Goal: Information Seeking & Learning: Learn about a topic

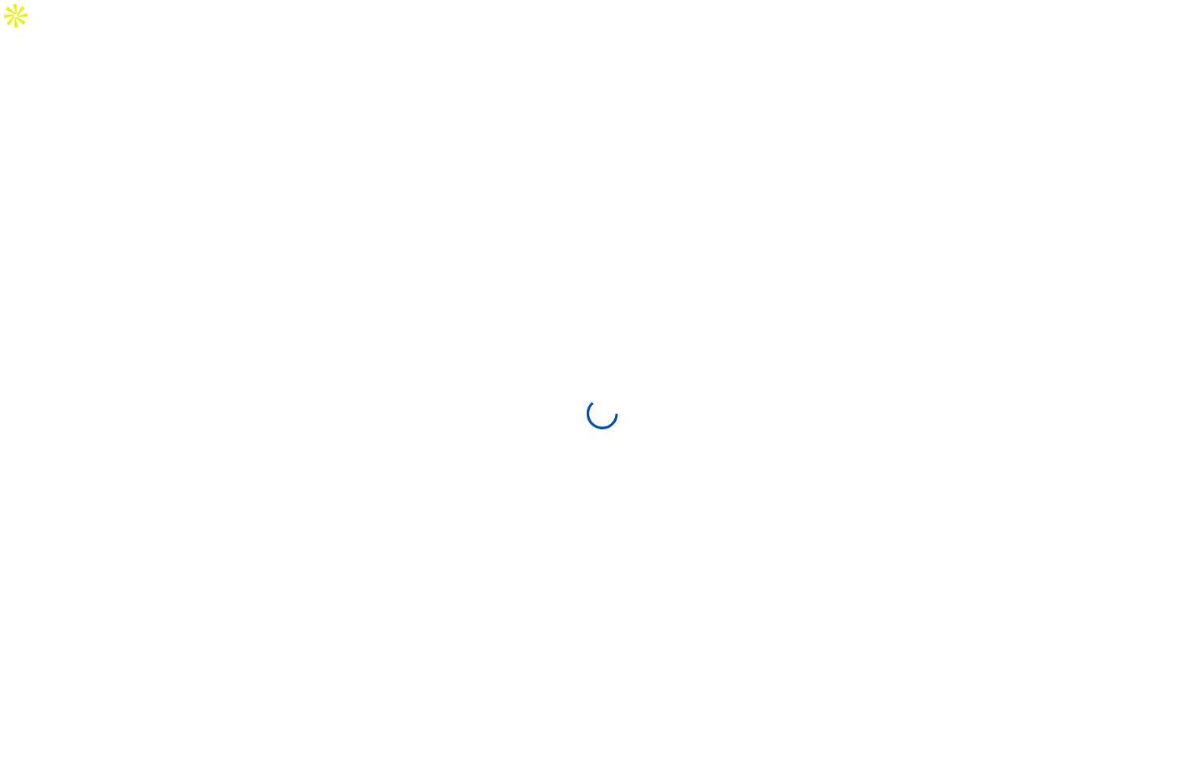
select select "**********"
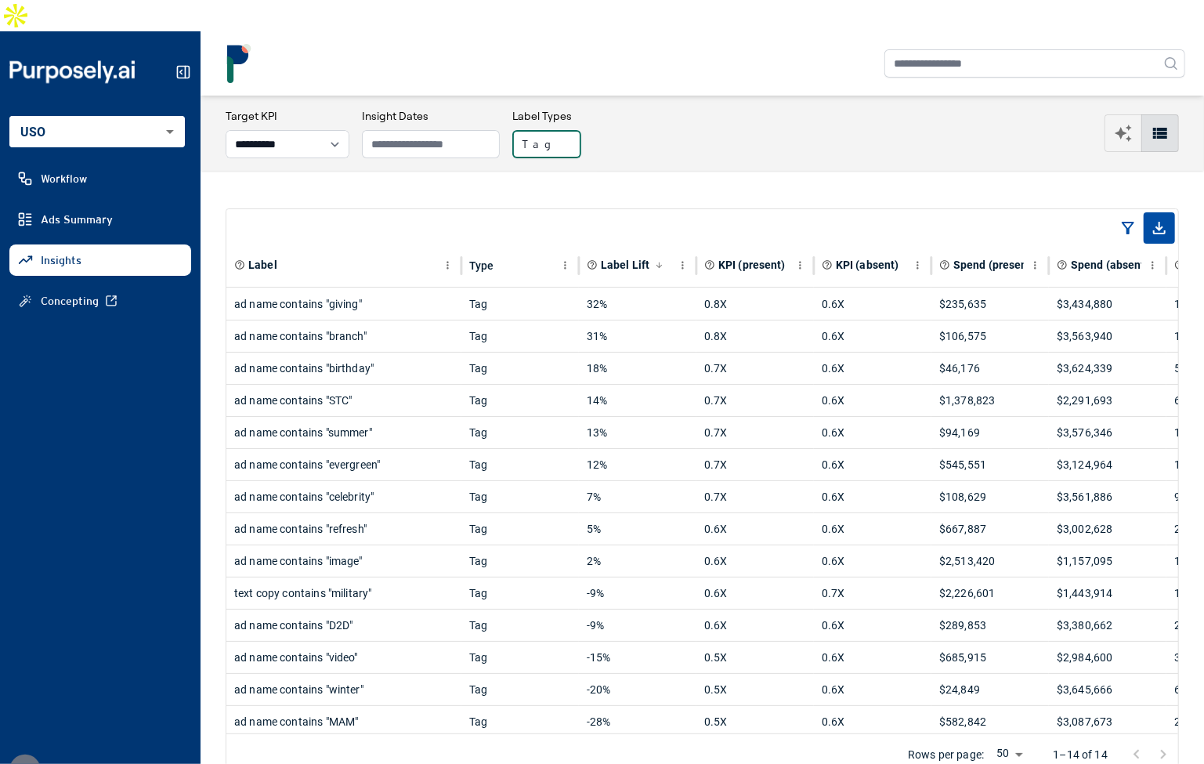
click at [567, 130] on button "Tag" at bounding box center [546, 144] width 69 height 28
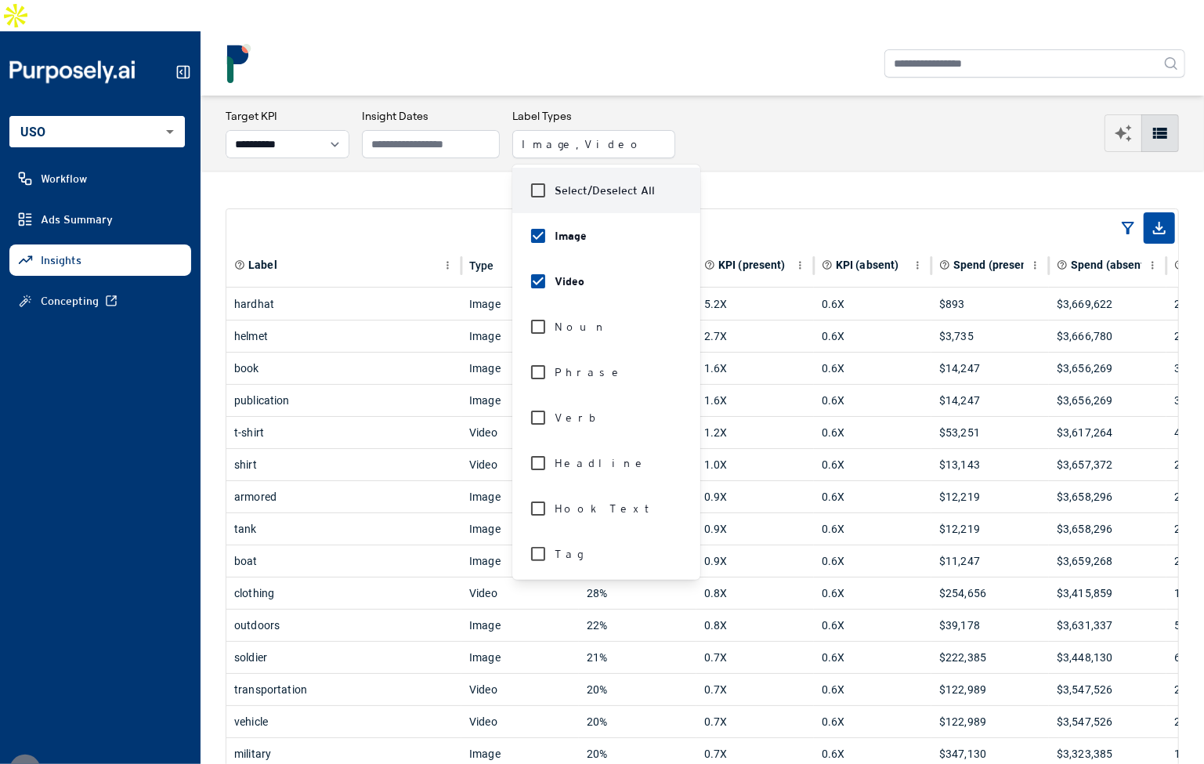
click at [767, 124] on div "**********" at bounding box center [702, 133] width 953 height 50
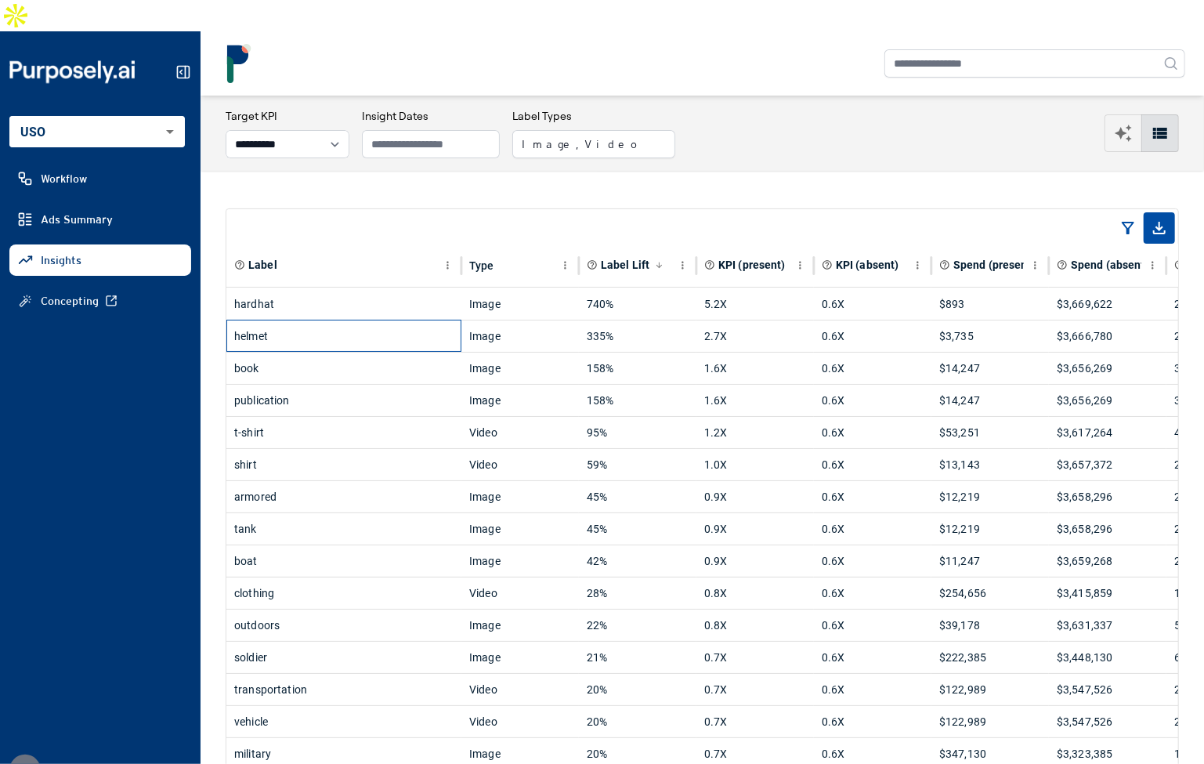
click at [346, 320] on div "helmet" at bounding box center [343, 335] width 219 height 31
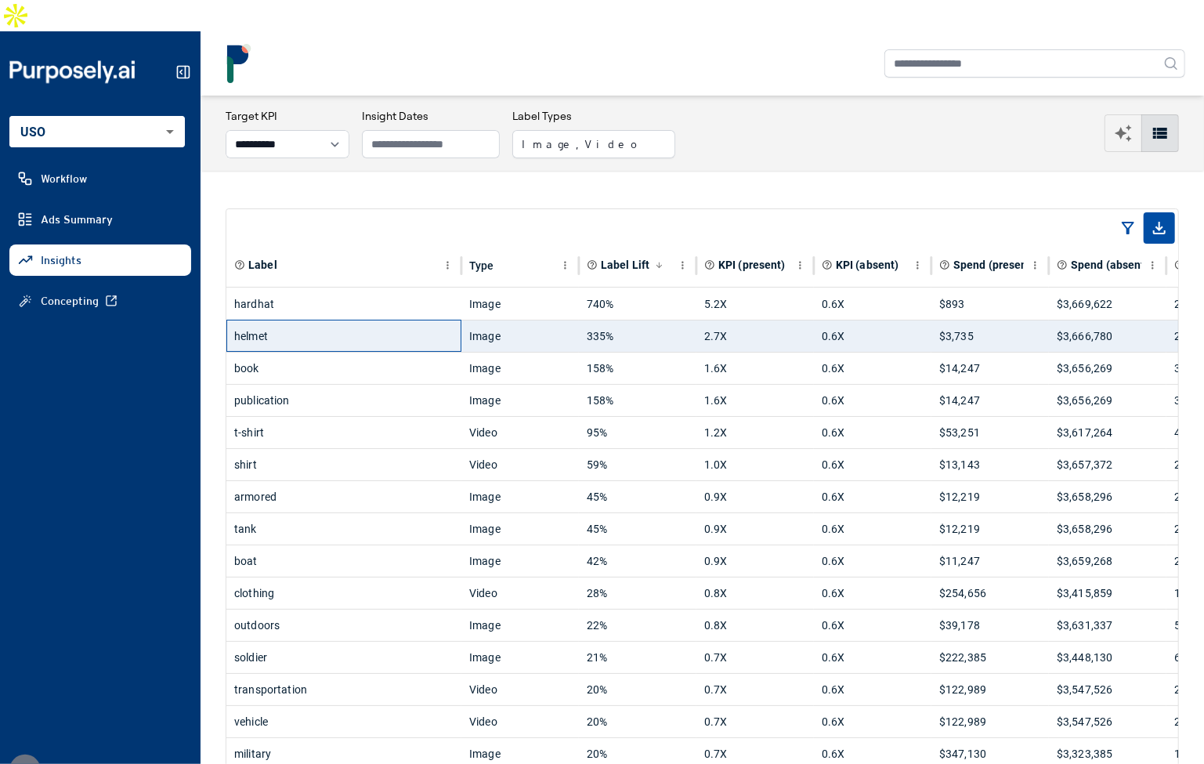
click at [363, 320] on div "helmet" at bounding box center [343, 335] width 219 height 31
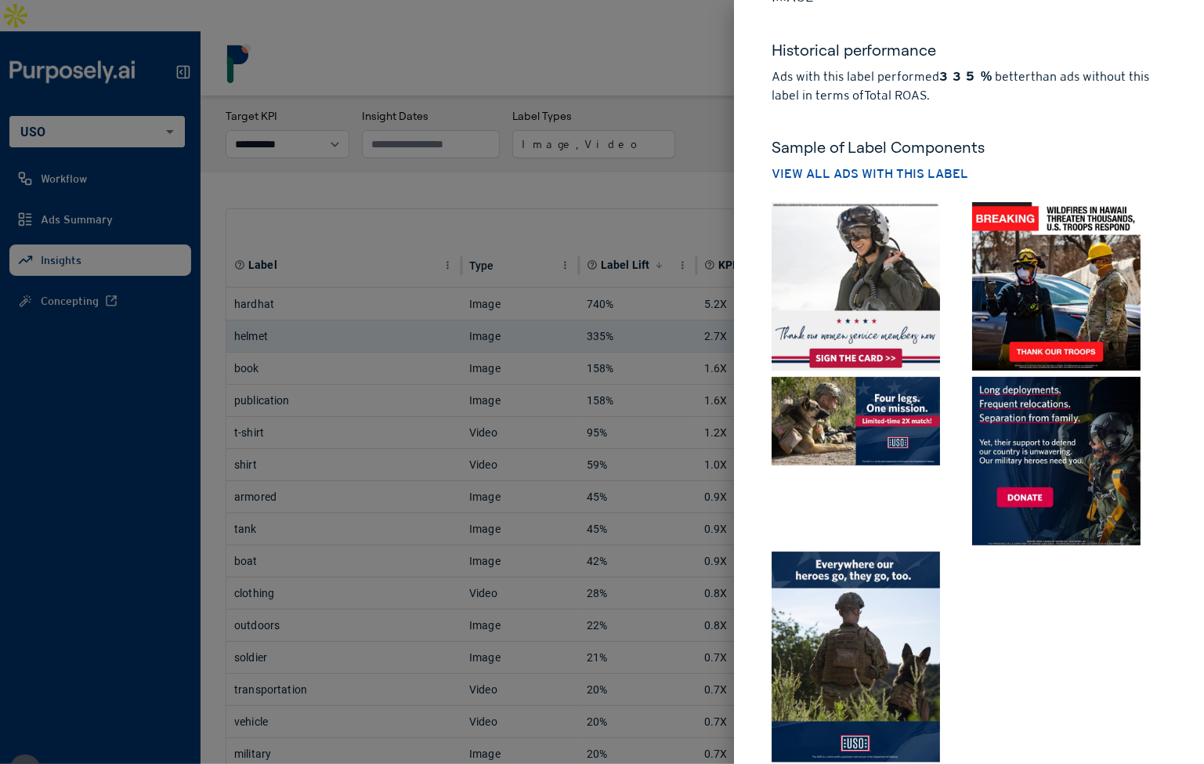
scroll to position [67, 0]
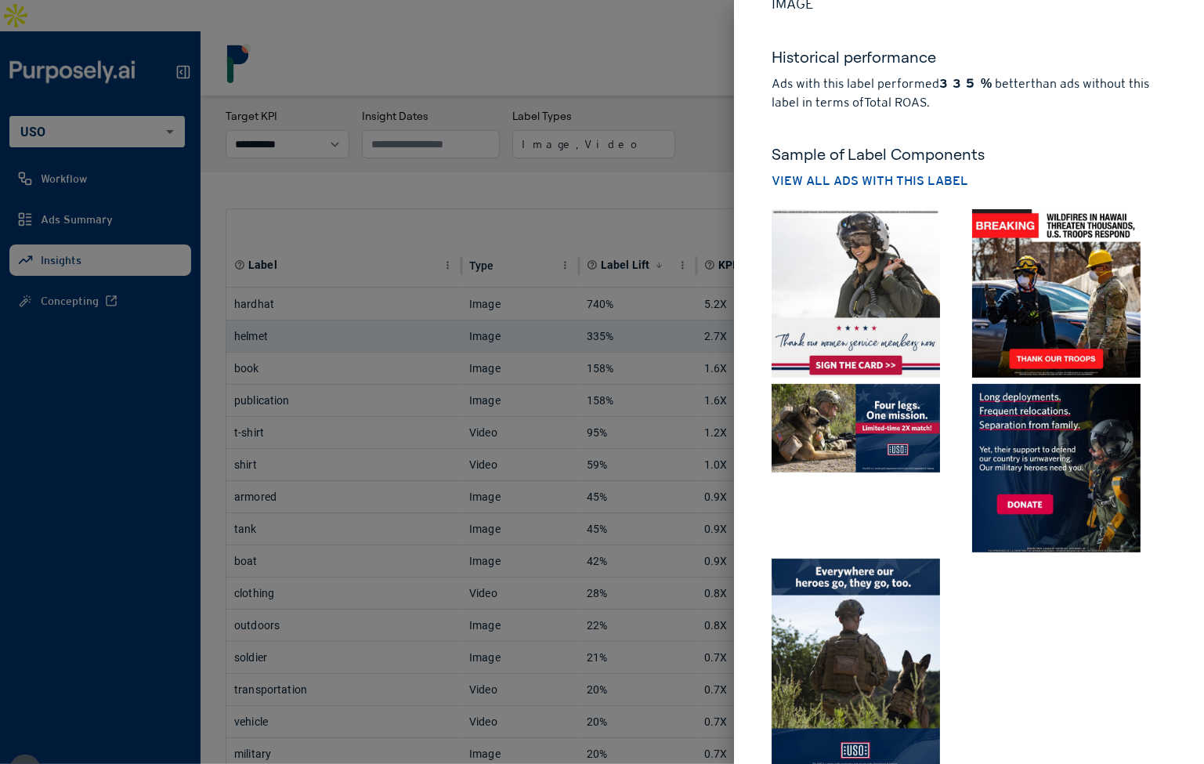
click at [1045, 280] on img at bounding box center [1056, 293] width 168 height 168
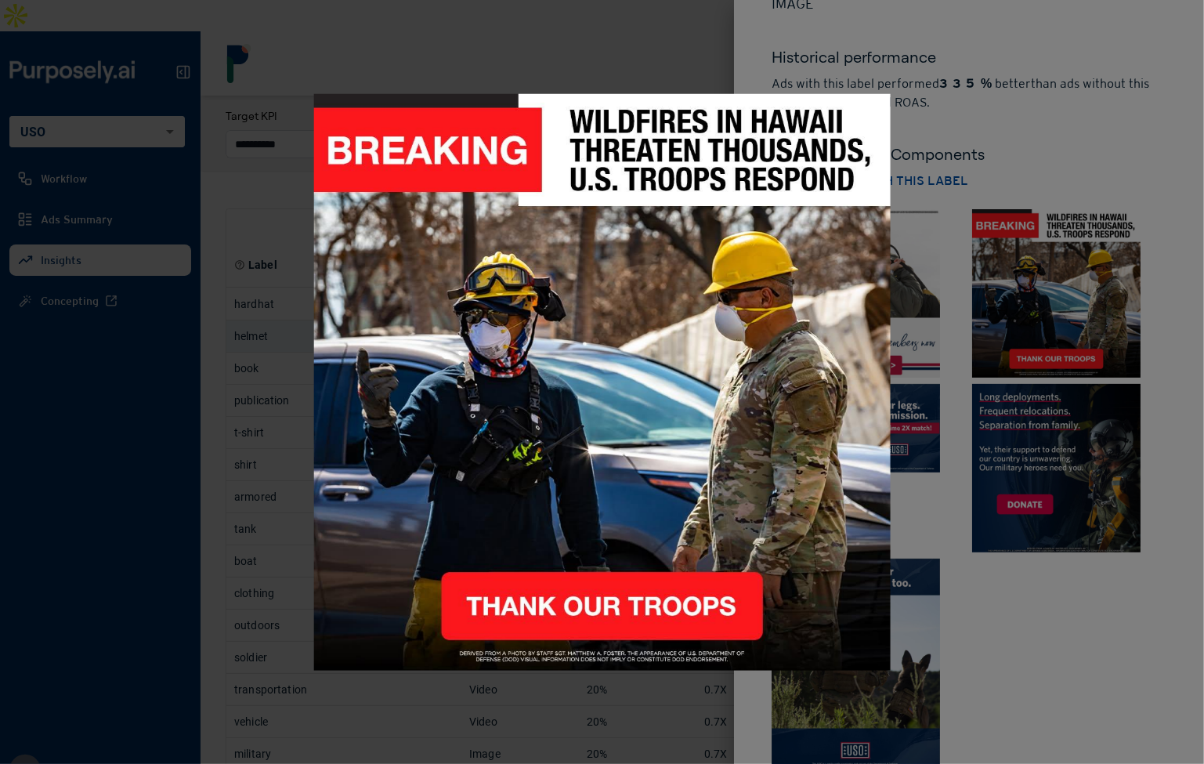
click at [1045, 179] on div at bounding box center [602, 382] width 1204 height 764
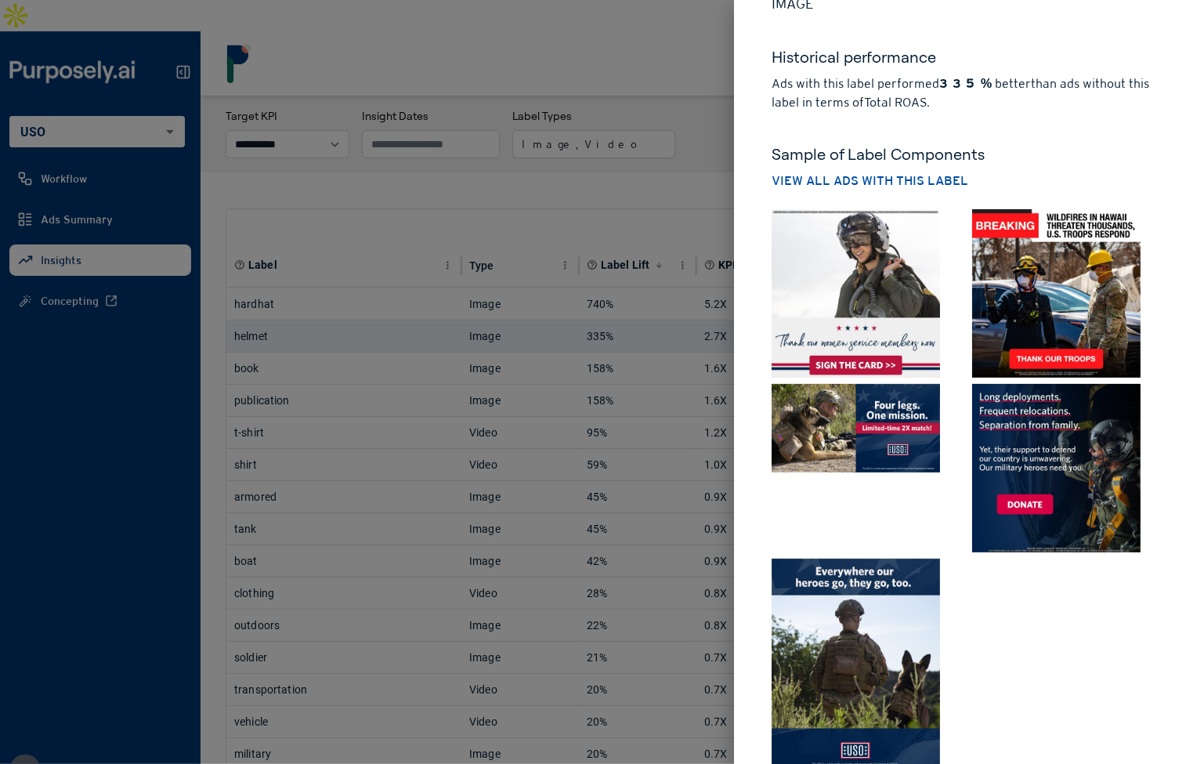
click at [536, 377] on div at bounding box center [602, 382] width 1204 height 764
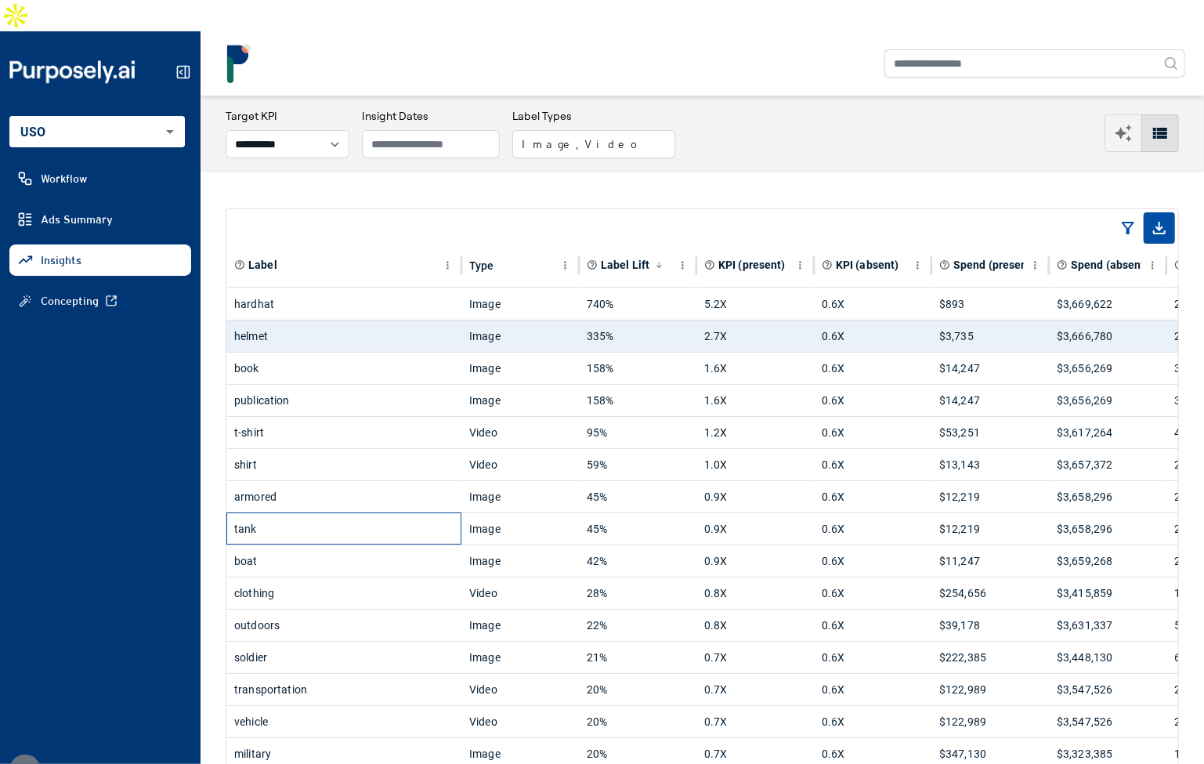
click at [363, 513] on div "tank" at bounding box center [343, 528] width 219 height 31
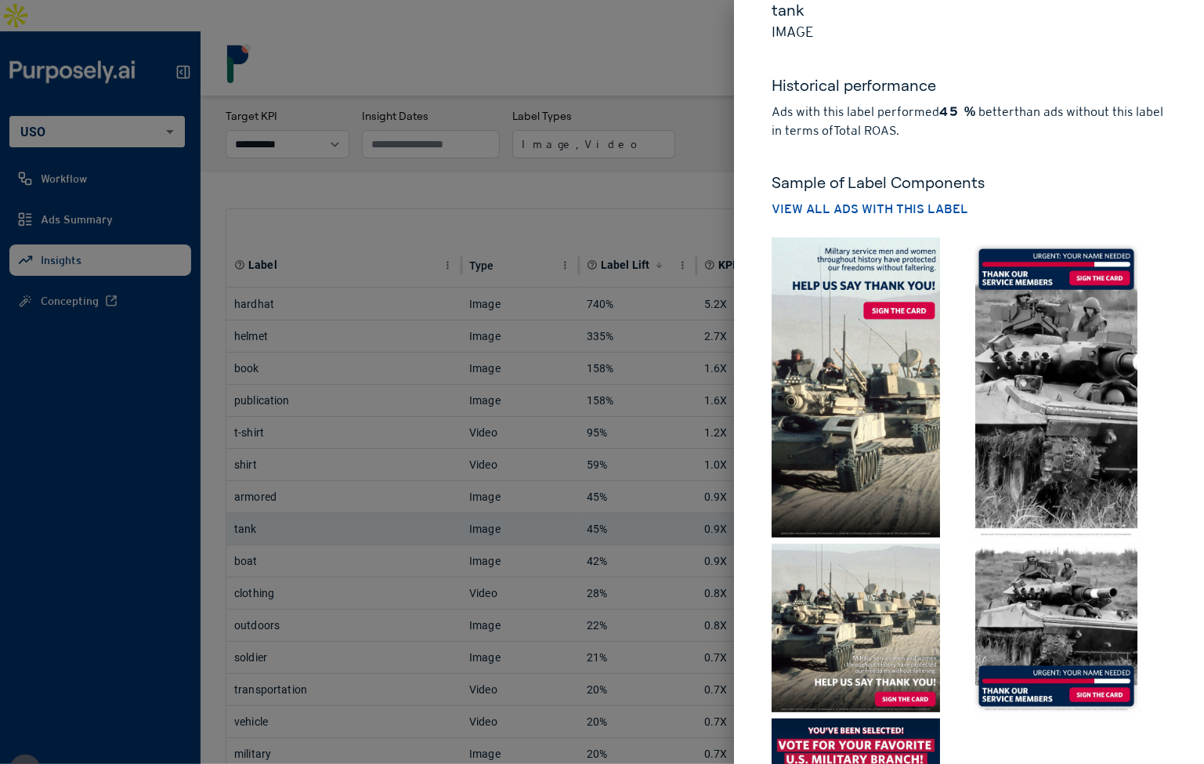
scroll to position [0, 0]
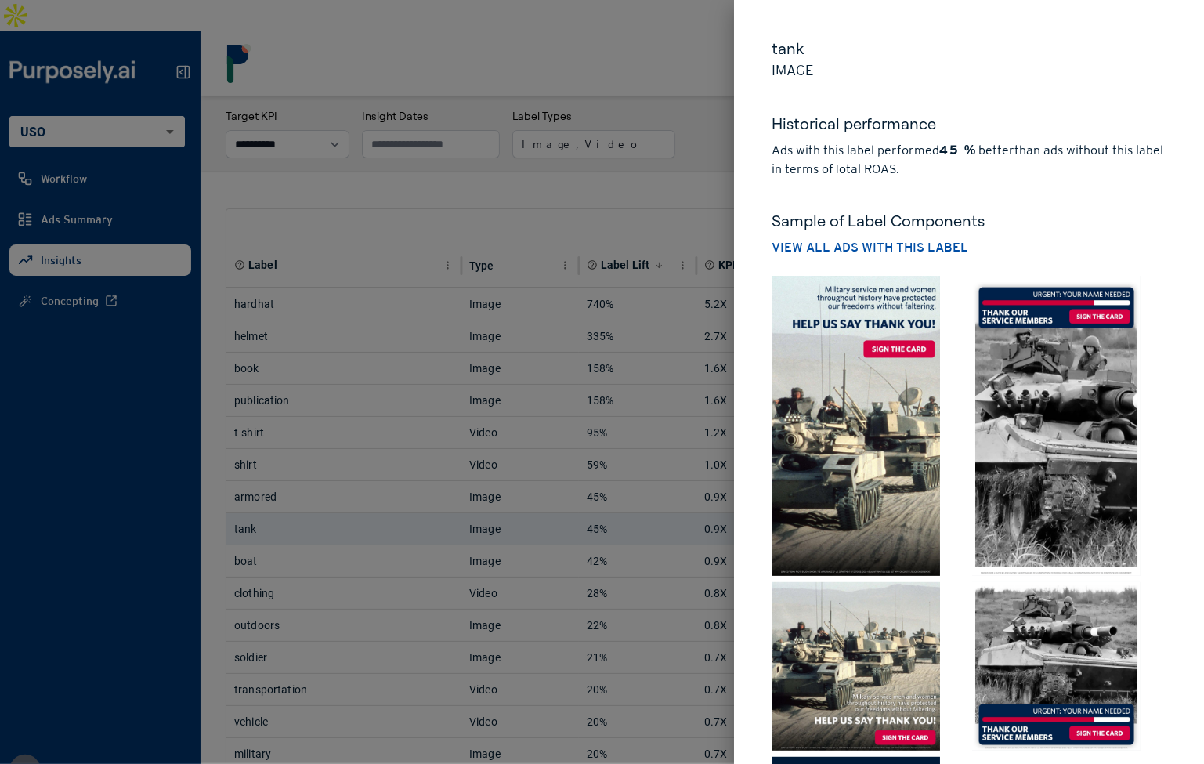
click at [673, 350] on div at bounding box center [602, 382] width 1204 height 764
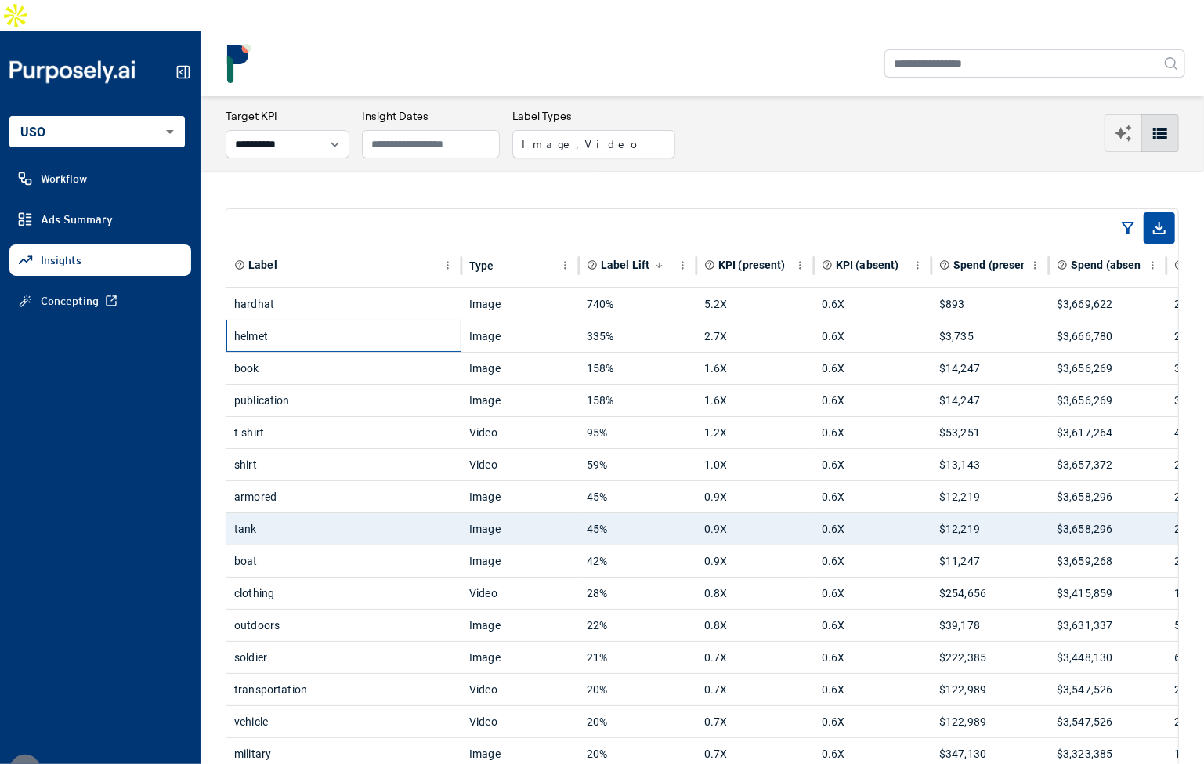
click at [411, 320] on div "helmet" at bounding box center [343, 335] width 219 height 31
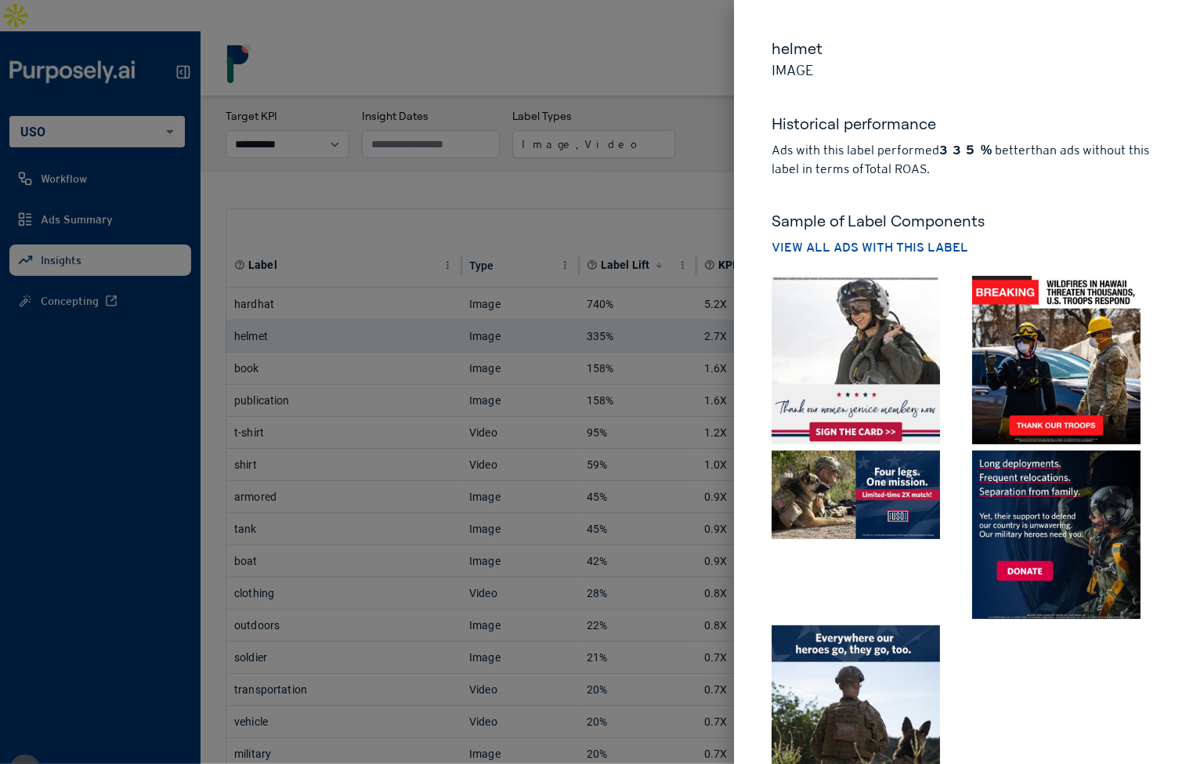
click at [411, 299] on div at bounding box center [602, 382] width 1204 height 764
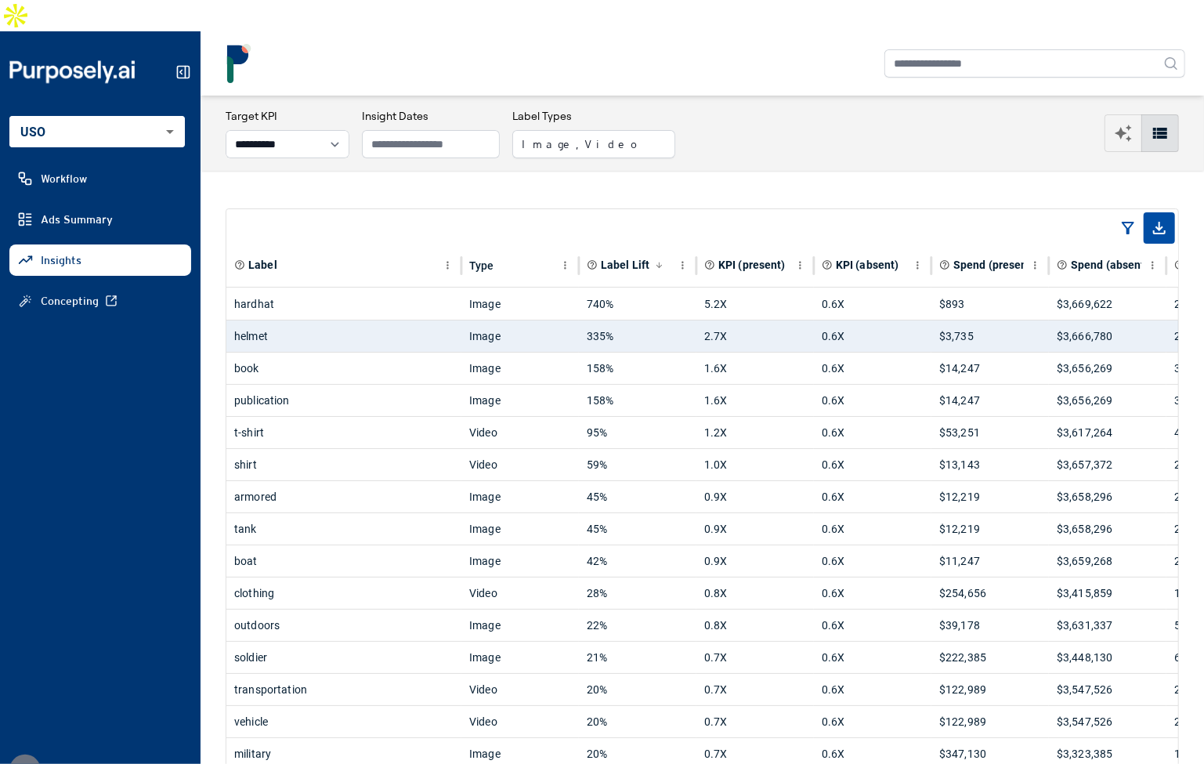
click at [1057, 96] on div "**********" at bounding box center [701, 133] width 1003 height 75
click at [717, 63] on nav at bounding box center [701, 63] width 1003 height 64
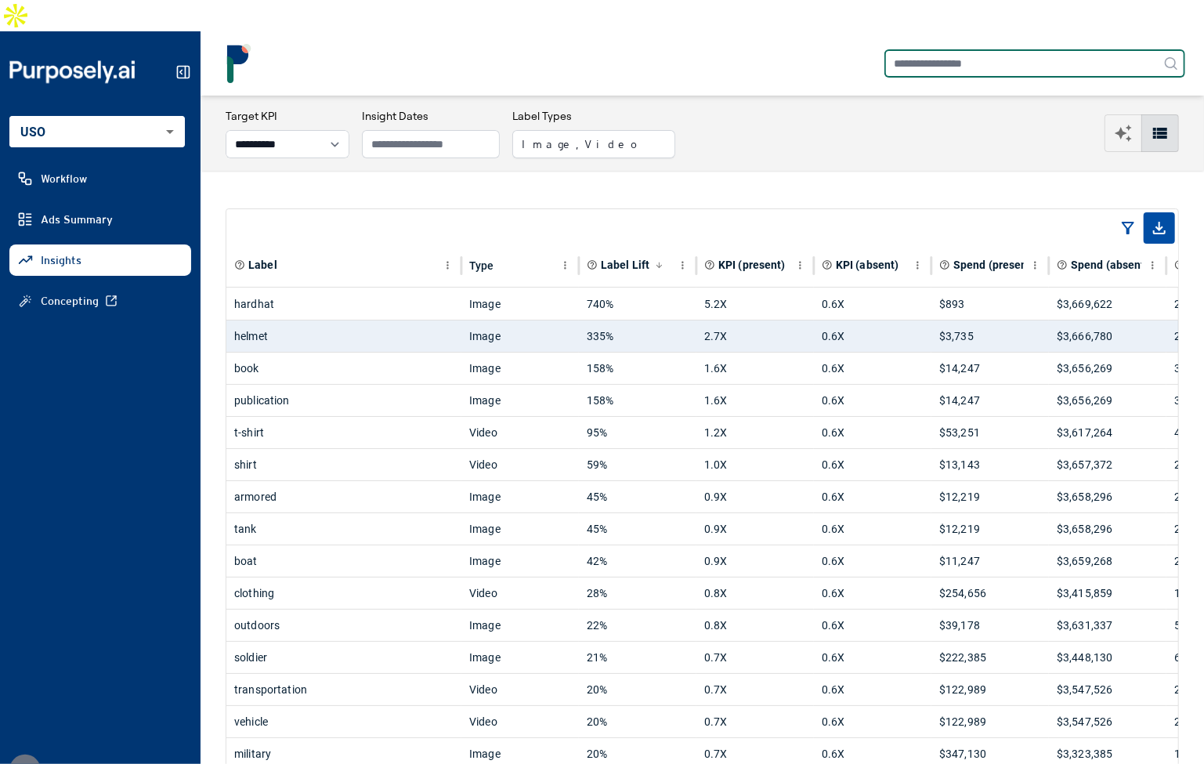
click at [961, 49] on input "text" at bounding box center [1034, 63] width 301 height 28
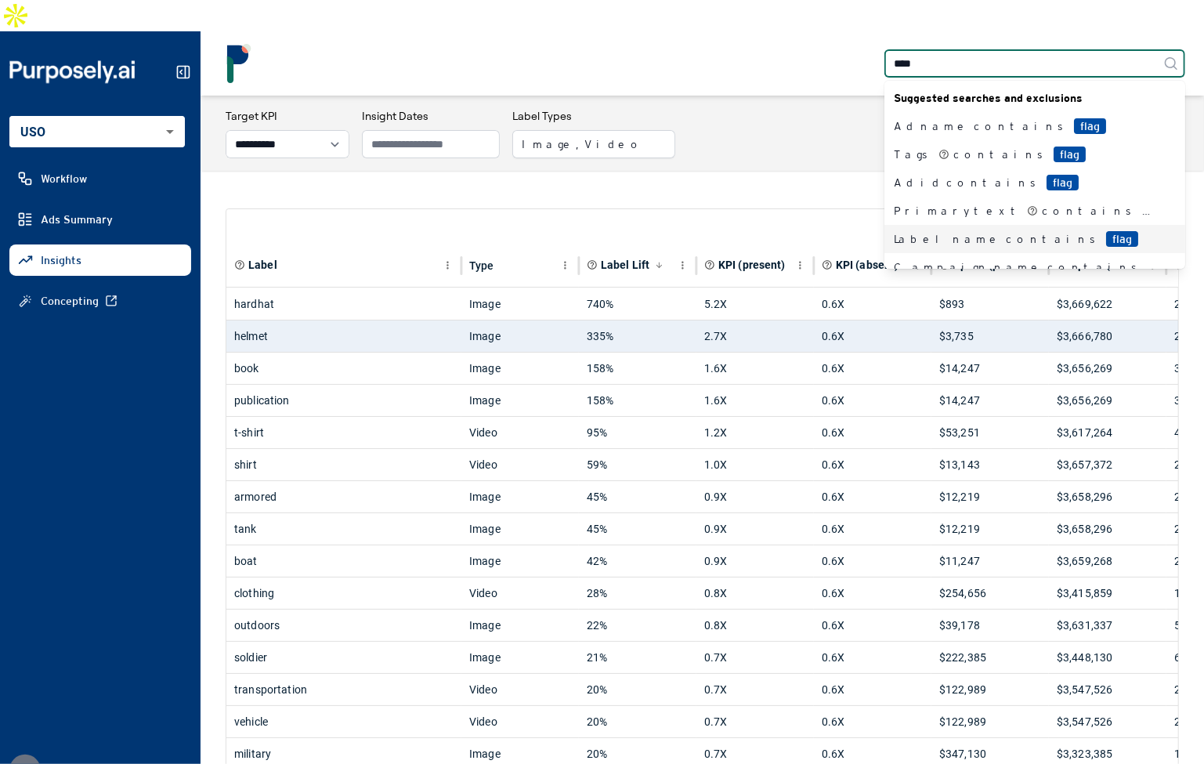
type input "****"
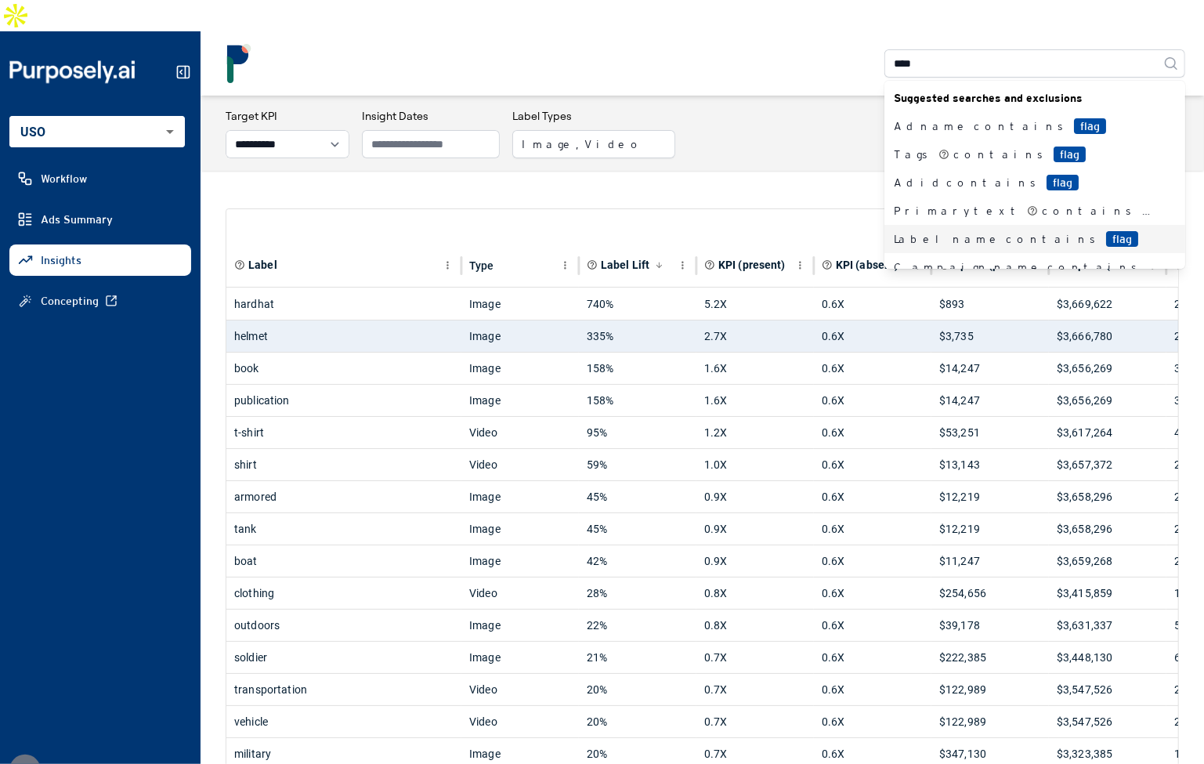
click at [955, 231] on div "Label name contains flag" at bounding box center [1025, 239] width 263 height 16
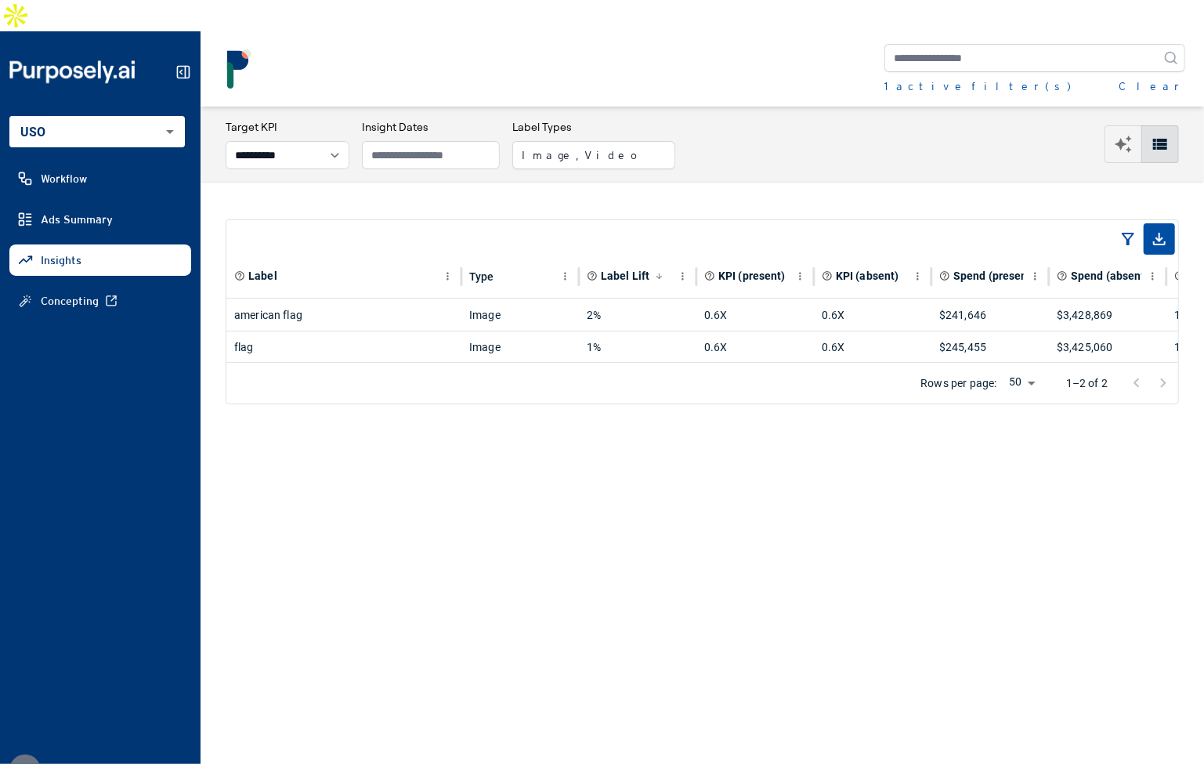
click at [604, 445] on main "**********" at bounding box center [701, 451] width 1003 height 688
click at [399, 299] on div "american flag" at bounding box center [343, 314] width 219 height 31
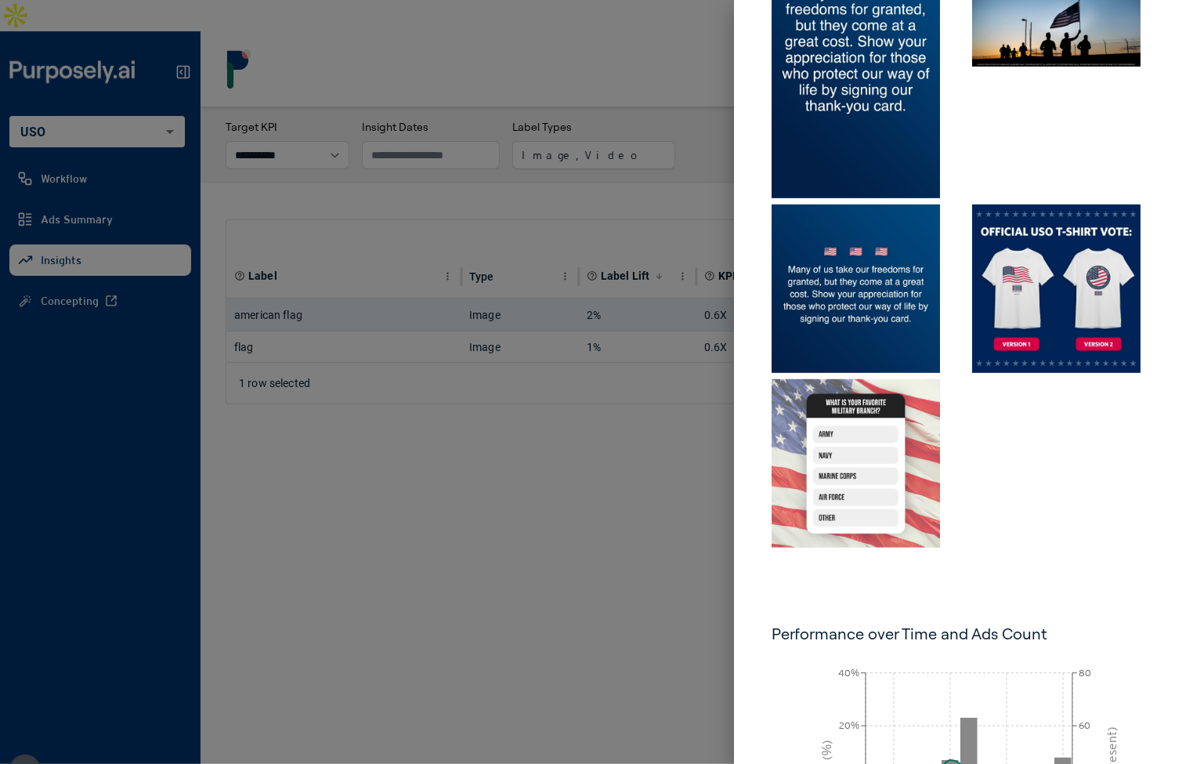
scroll to position [622, 0]
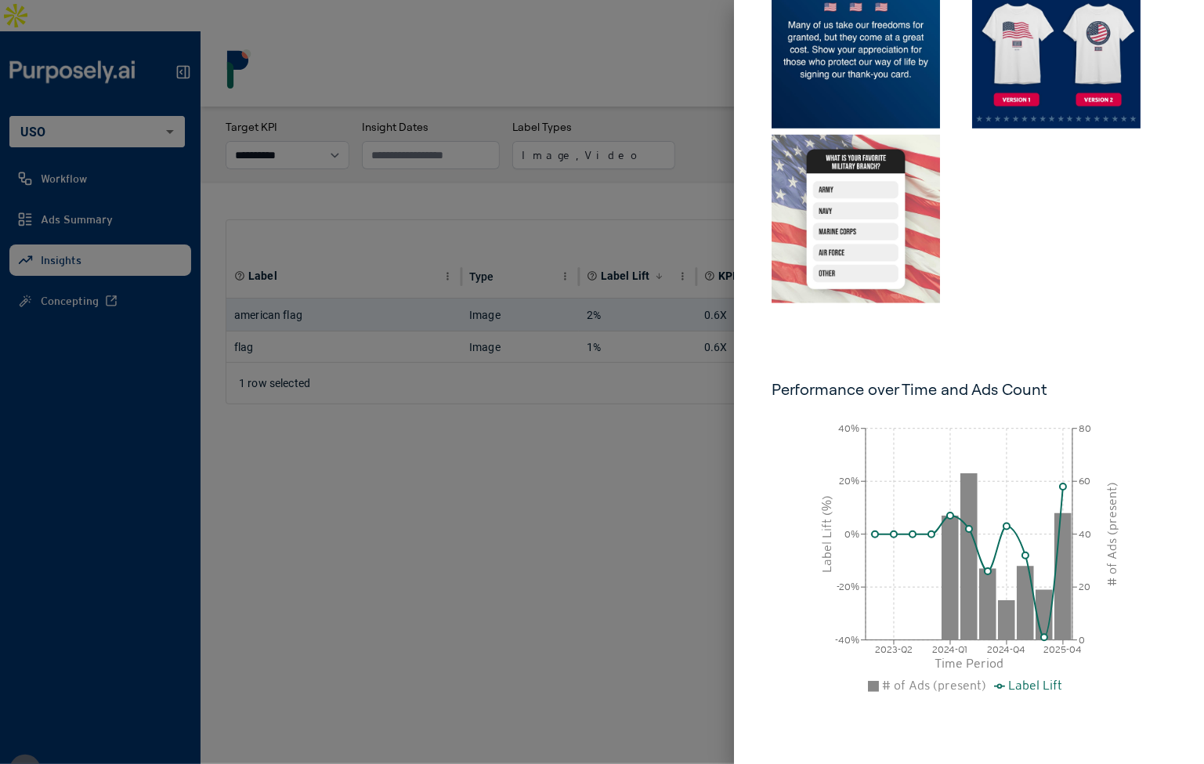
click at [787, 469] on icon "2023-Q2 2024-Q1 2024-Q4 2025-04 Time Period -40% -20% 0% 20% 40% Label Lift (%)…" at bounding box center [968, 569] width 395 height 313
click at [652, 480] on div at bounding box center [602, 382] width 1204 height 764
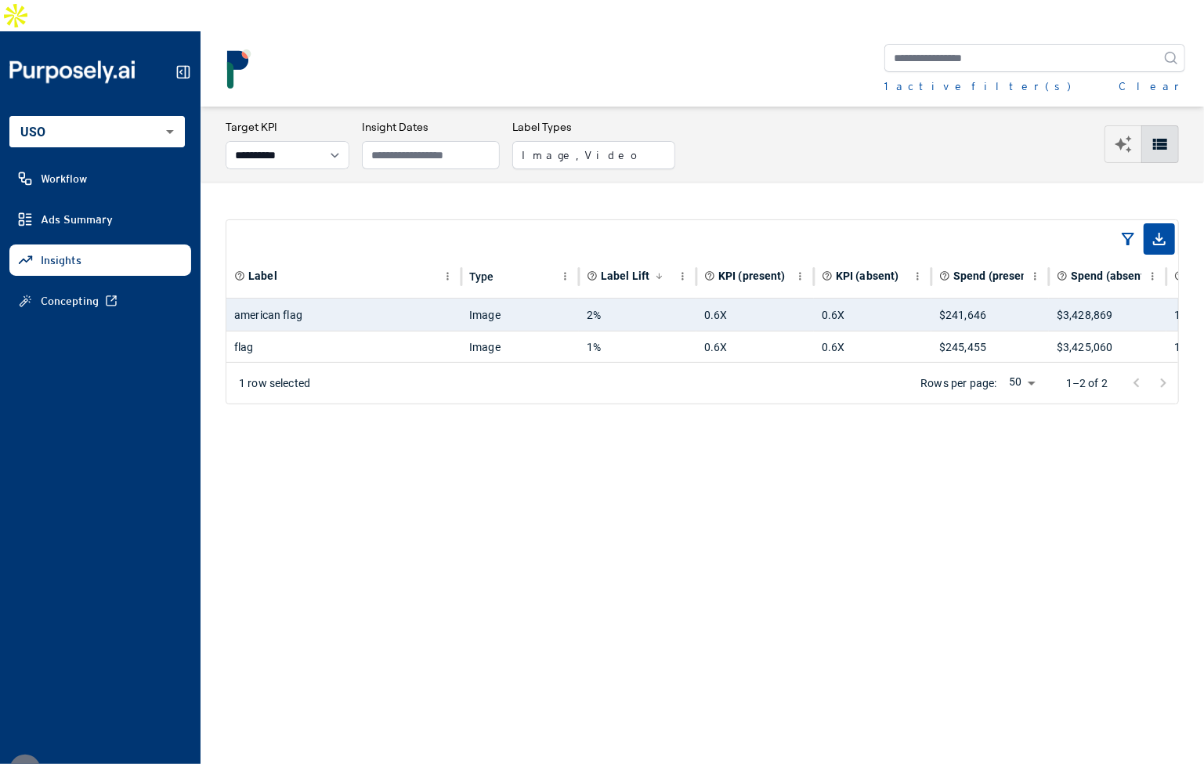
click at [697, 127] on div "**********" at bounding box center [702, 144] width 953 height 50
click at [1172, 78] on button "Clear" at bounding box center [1151, 86] width 67 height 16
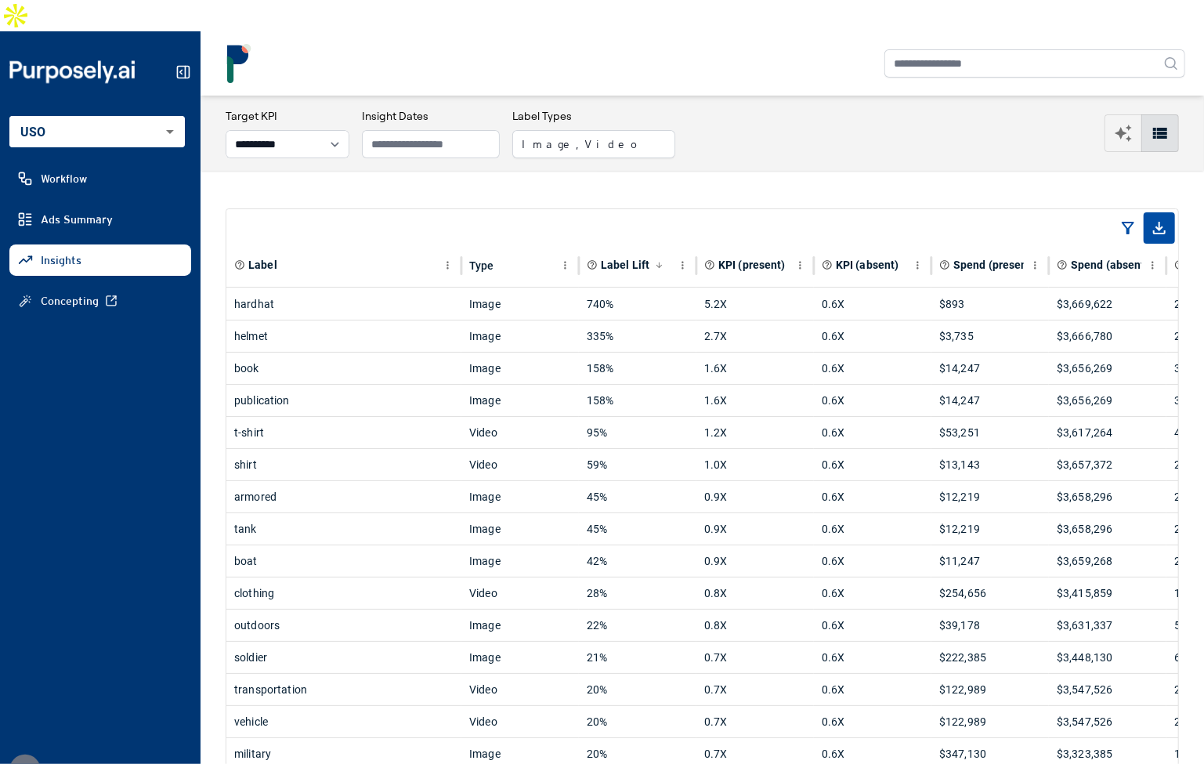
click at [600, 130] on button "Image, Video" at bounding box center [593, 144] width 163 height 28
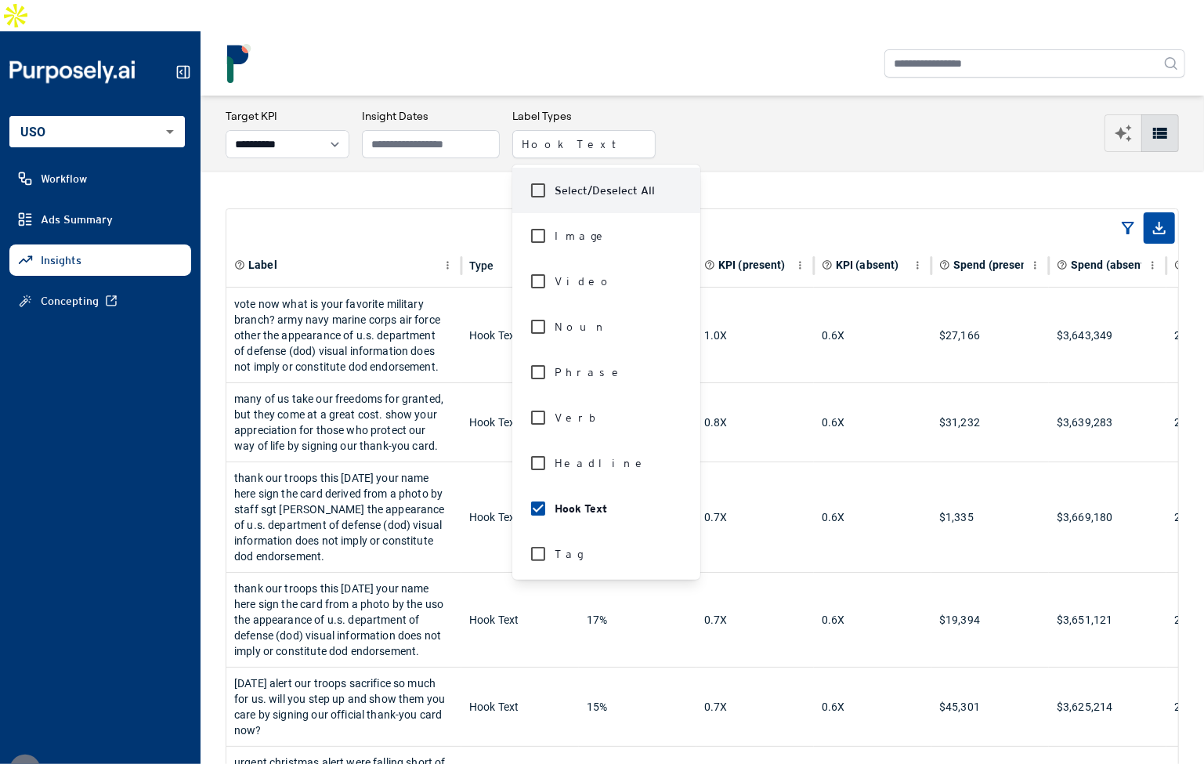
click at [717, 108] on div "**********" at bounding box center [702, 133] width 953 height 50
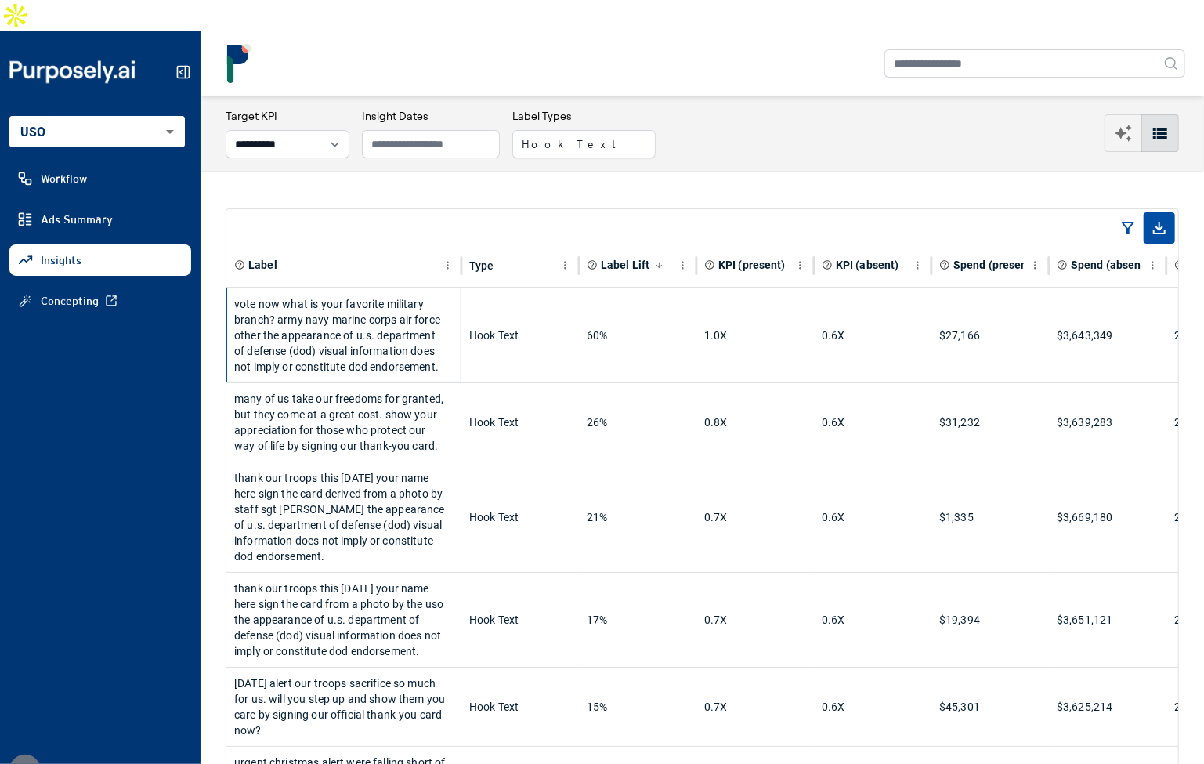
click at [414, 305] on div "vote now what is your favorite military branch? army navy marine corps air forc…" at bounding box center [343, 335] width 219 height 94
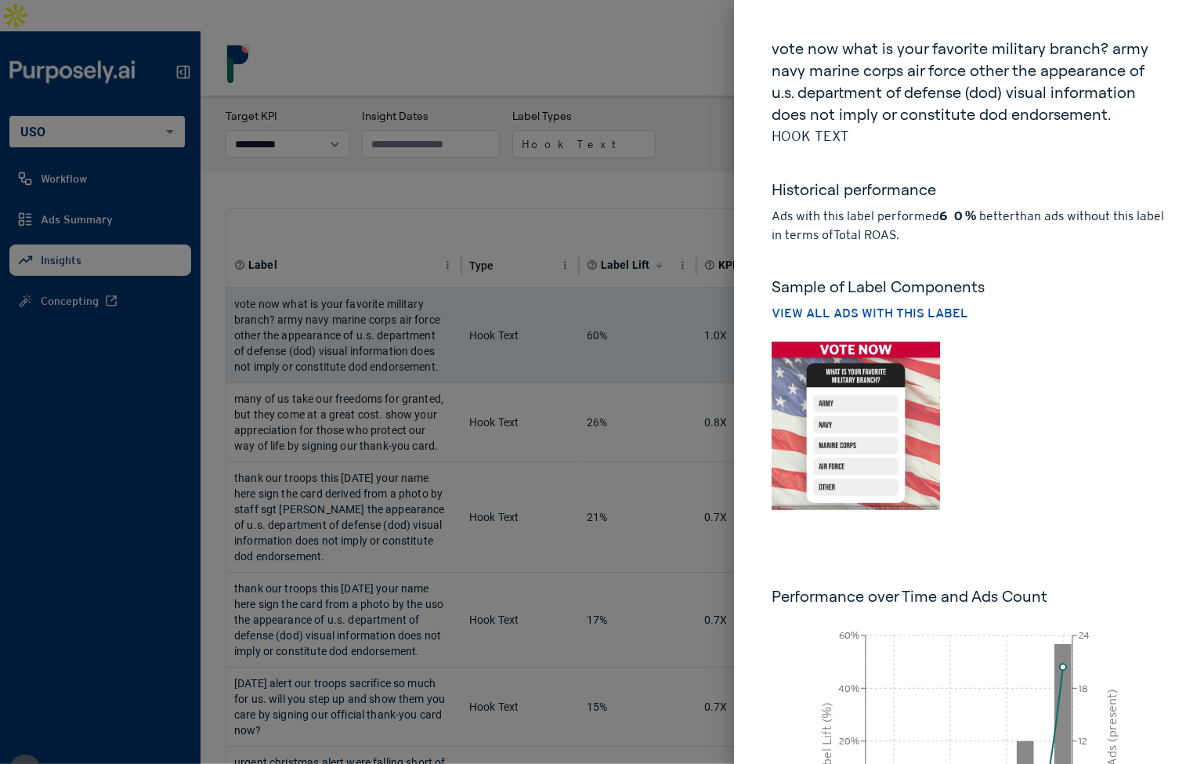
click at [842, 421] on img at bounding box center [855, 425] width 168 height 168
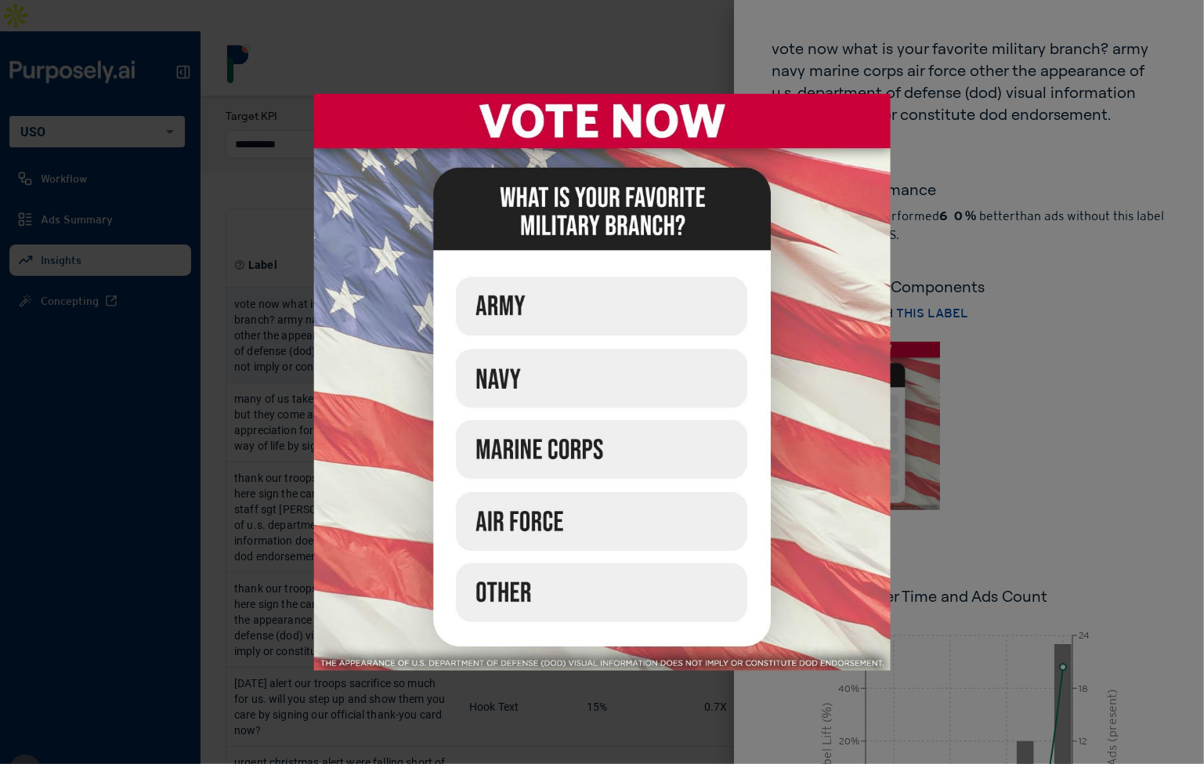
click at [1012, 403] on div at bounding box center [602, 382] width 1204 height 764
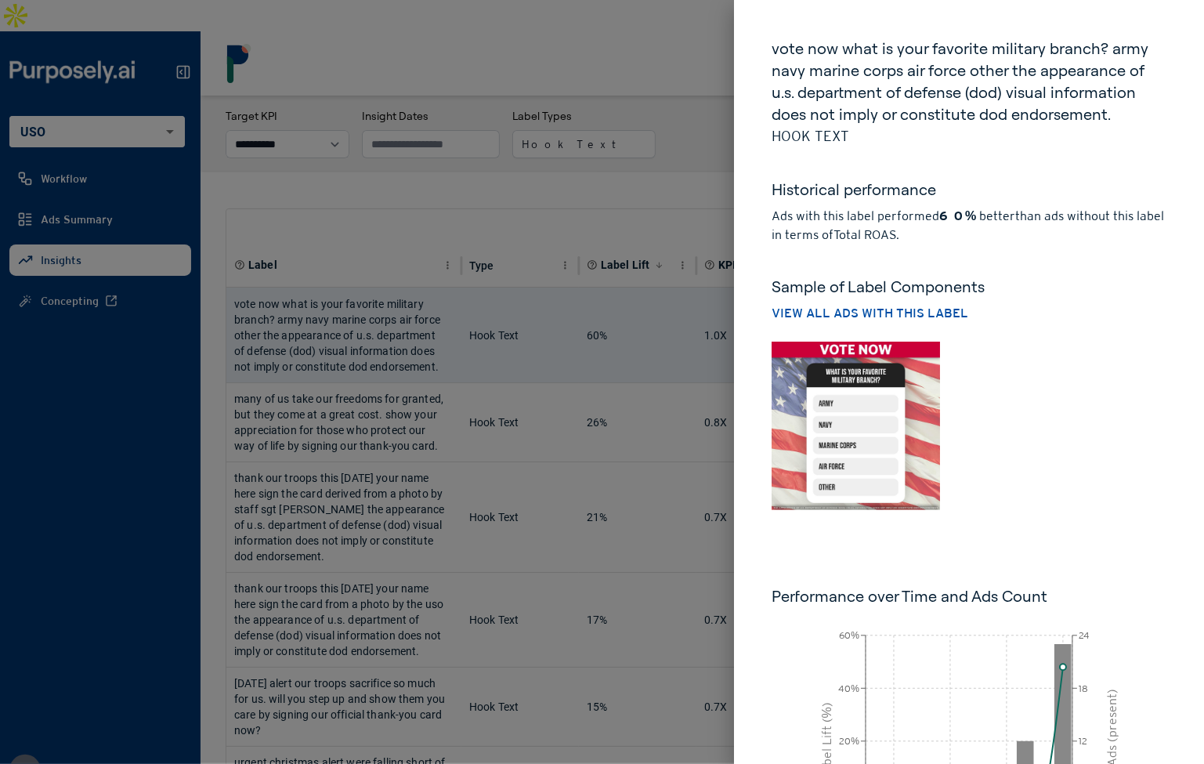
click at [695, 168] on div at bounding box center [602, 382] width 1204 height 764
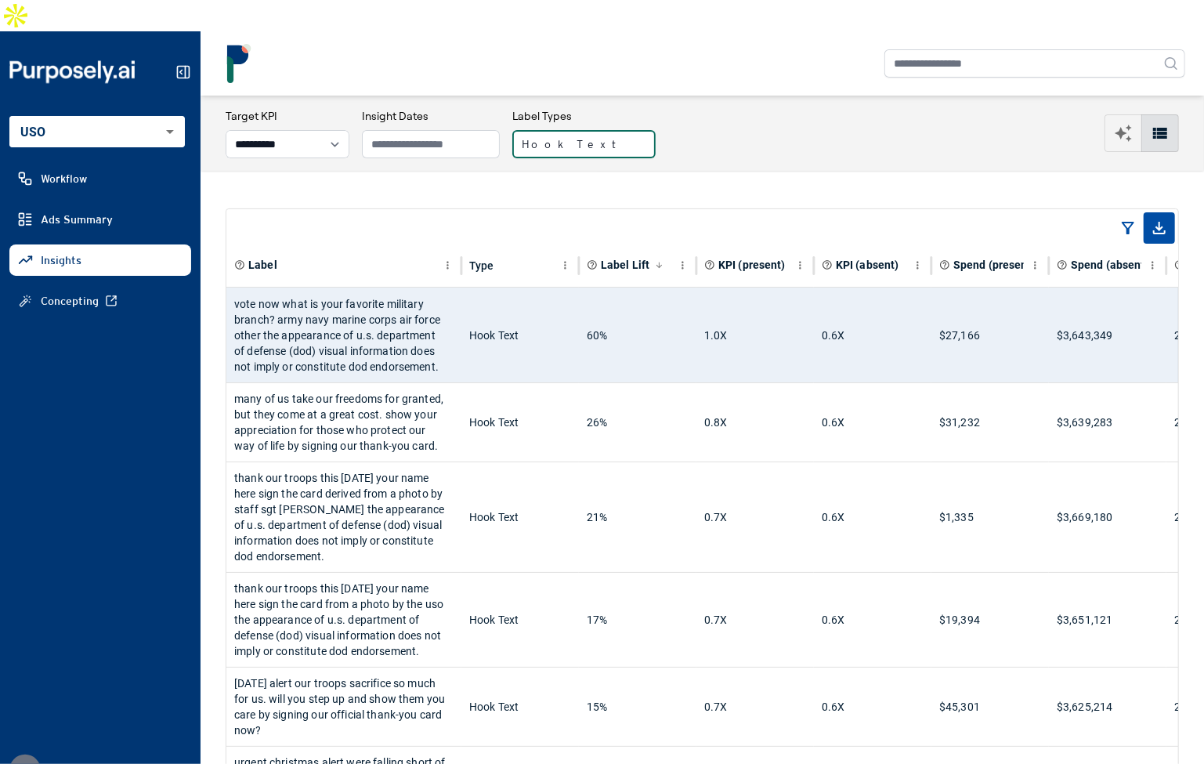
click at [575, 130] on button "Hook Text" at bounding box center [583, 144] width 143 height 28
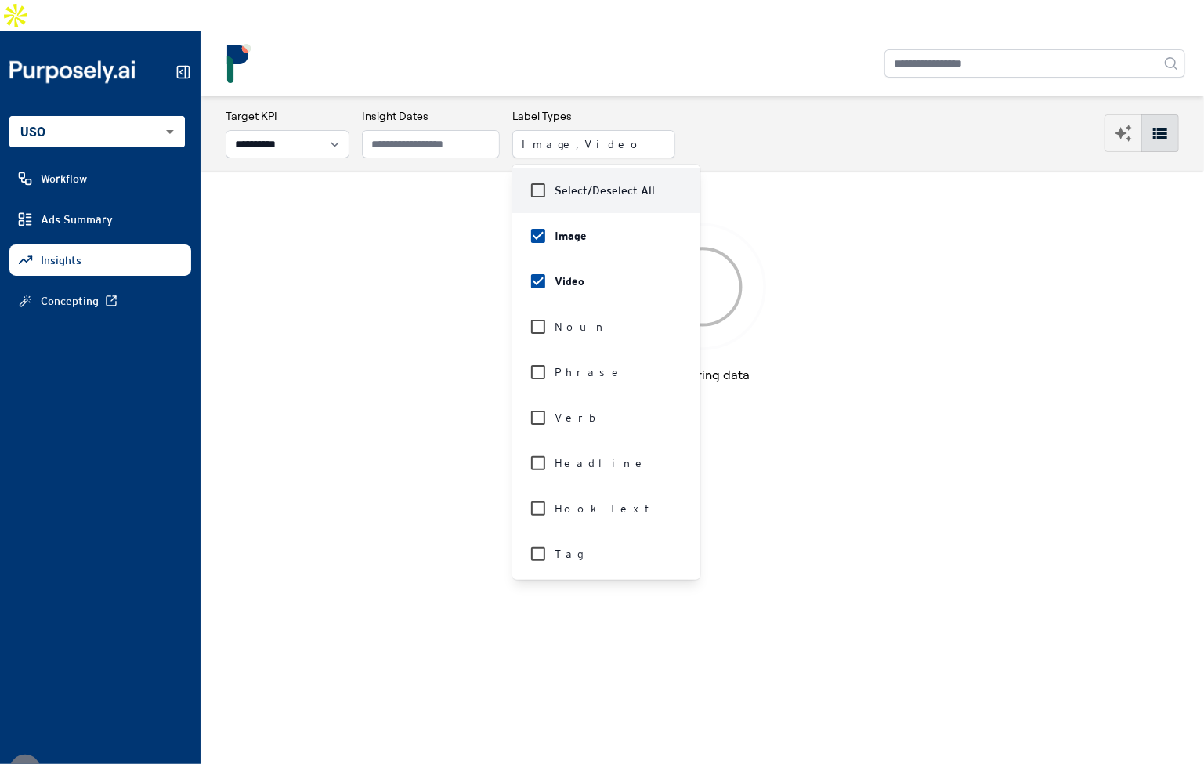
click at [775, 96] on div "**********" at bounding box center [701, 133] width 1003 height 75
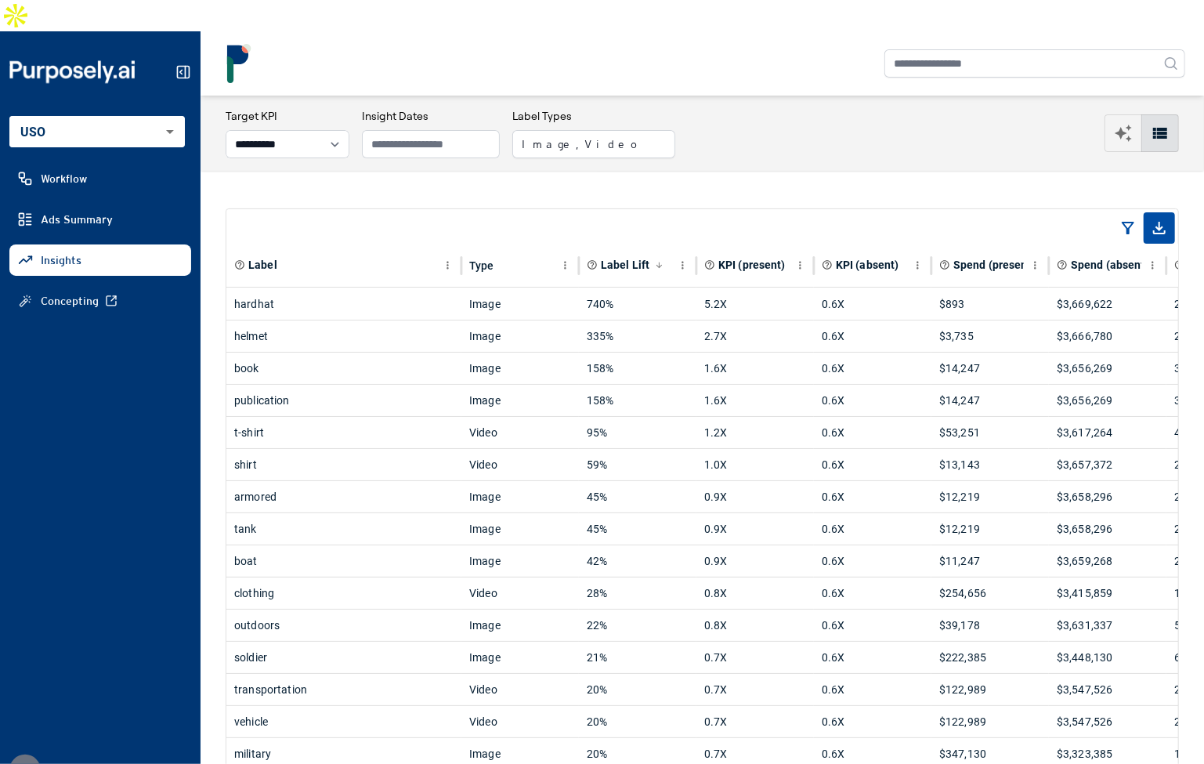
click at [775, 96] on div "**********" at bounding box center [701, 133] width 1003 height 75
click at [776, 134] on div "**********" at bounding box center [701, 133] width 1003 height 75
click at [779, 134] on div "**********" at bounding box center [701, 133] width 1003 height 75
click at [343, 320] on div "helmet" at bounding box center [343, 335] width 219 height 31
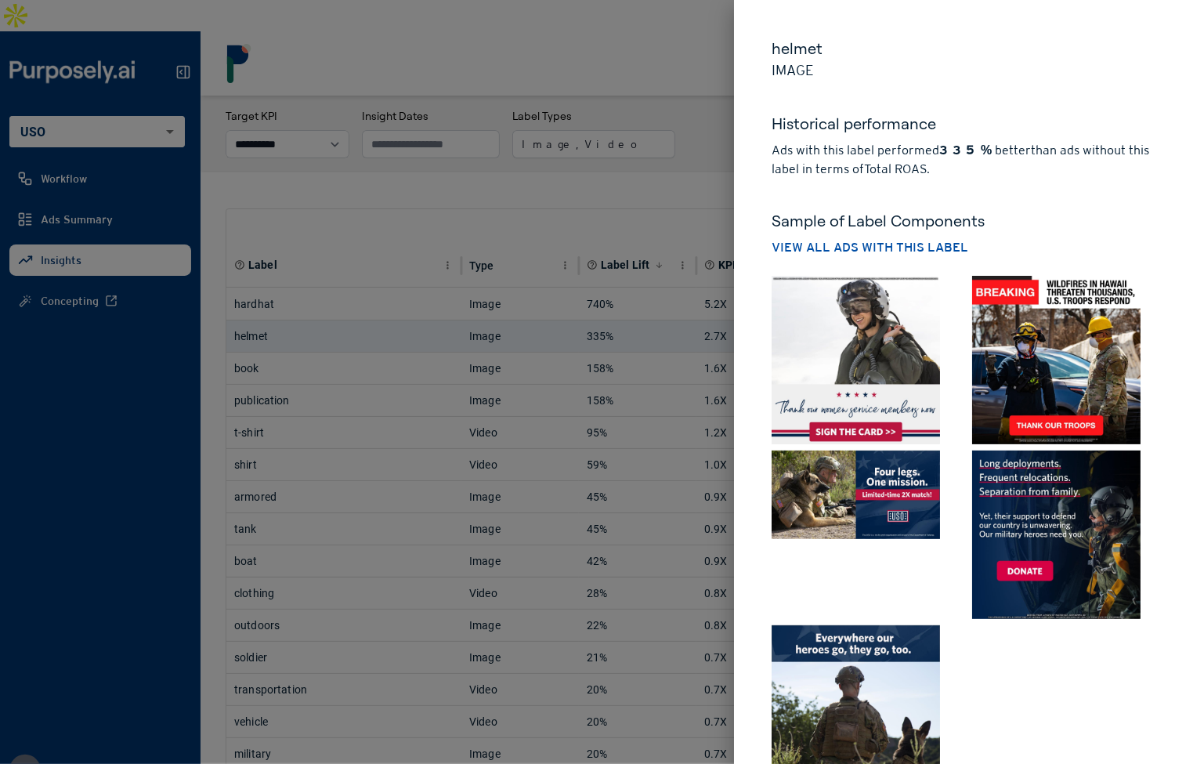
click at [634, 165] on div at bounding box center [602, 382] width 1204 height 764
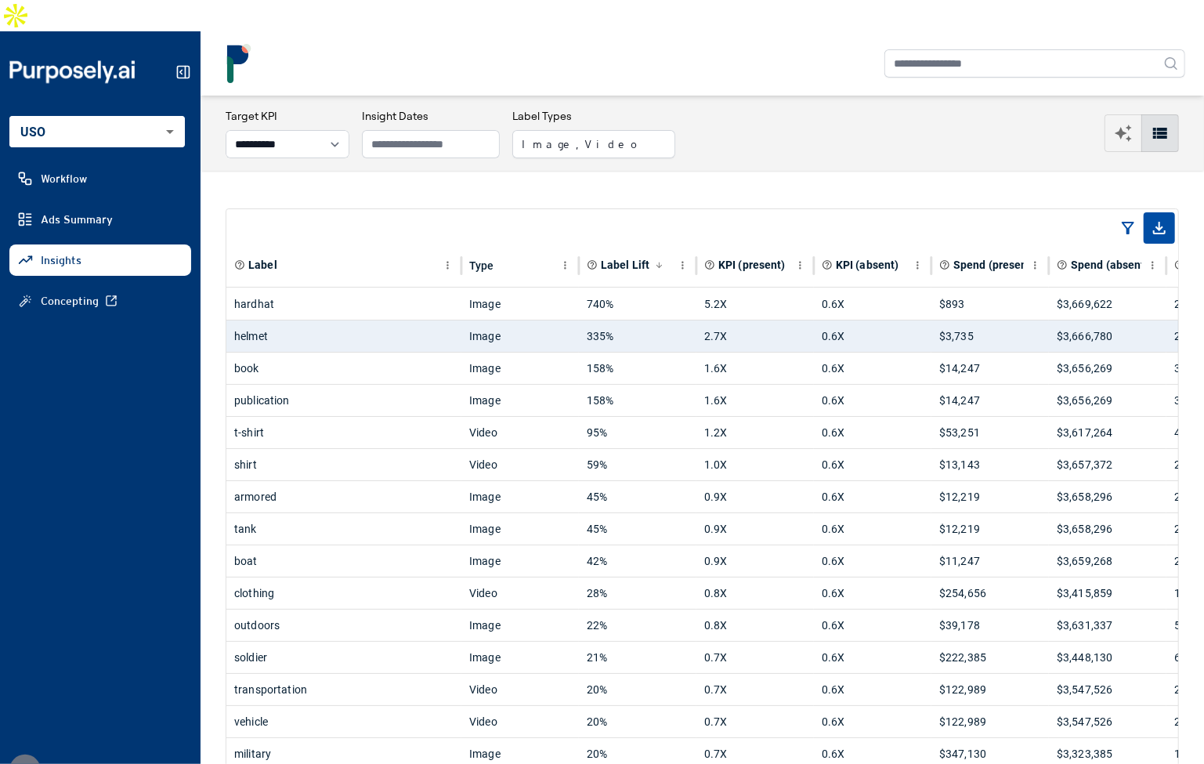
click at [587, 130] on button "Image, Video" at bounding box center [593, 144] width 163 height 28
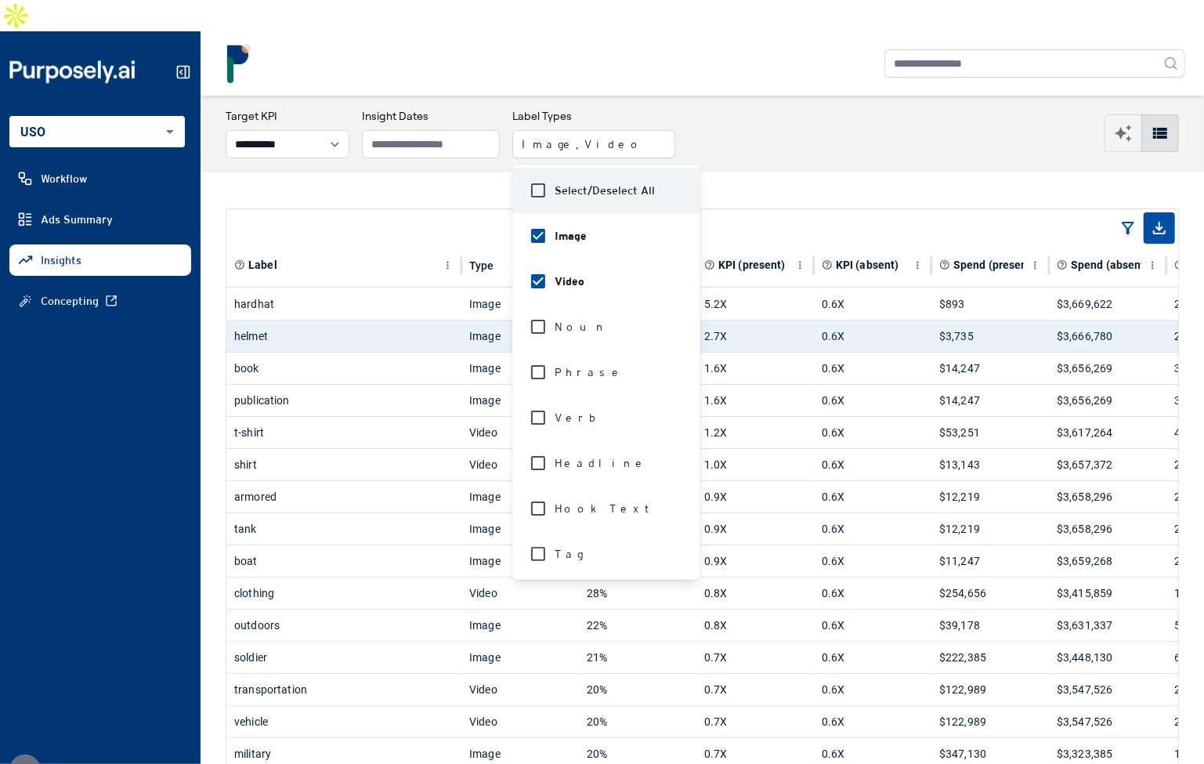
click at [796, 136] on div "**********" at bounding box center [701, 133] width 1003 height 75
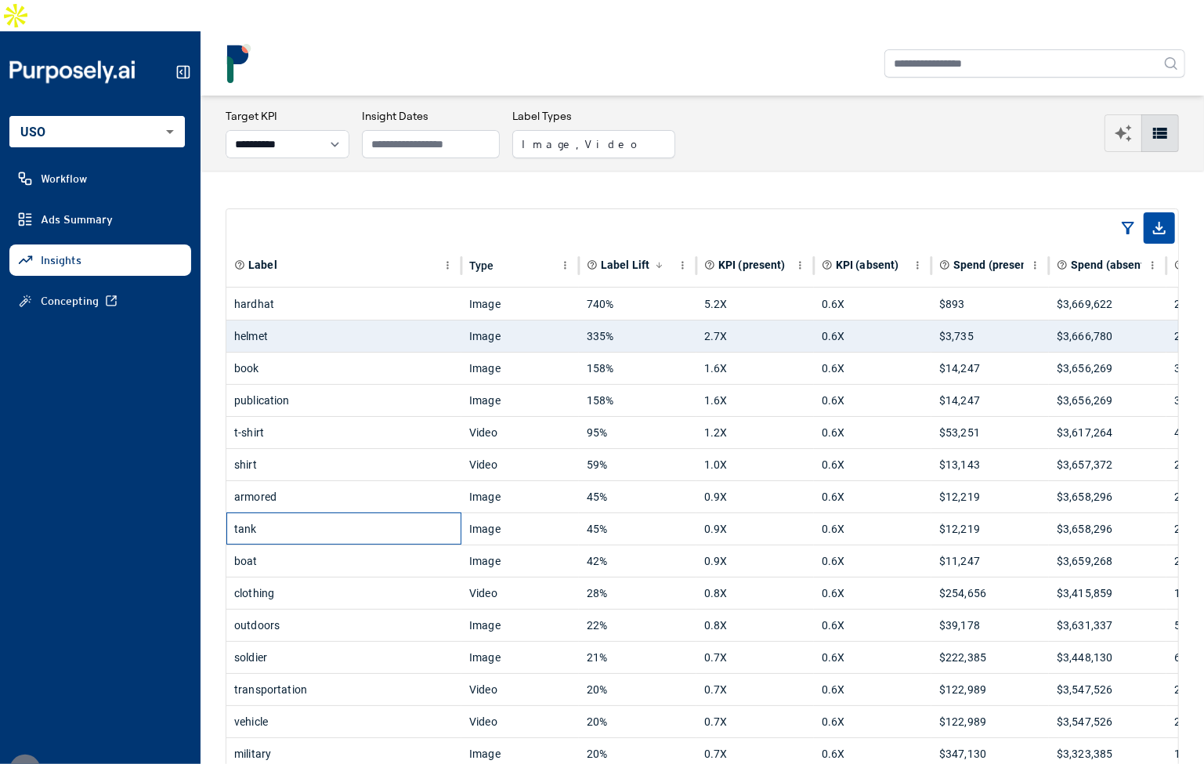
click at [342, 513] on div "tank" at bounding box center [343, 528] width 219 height 31
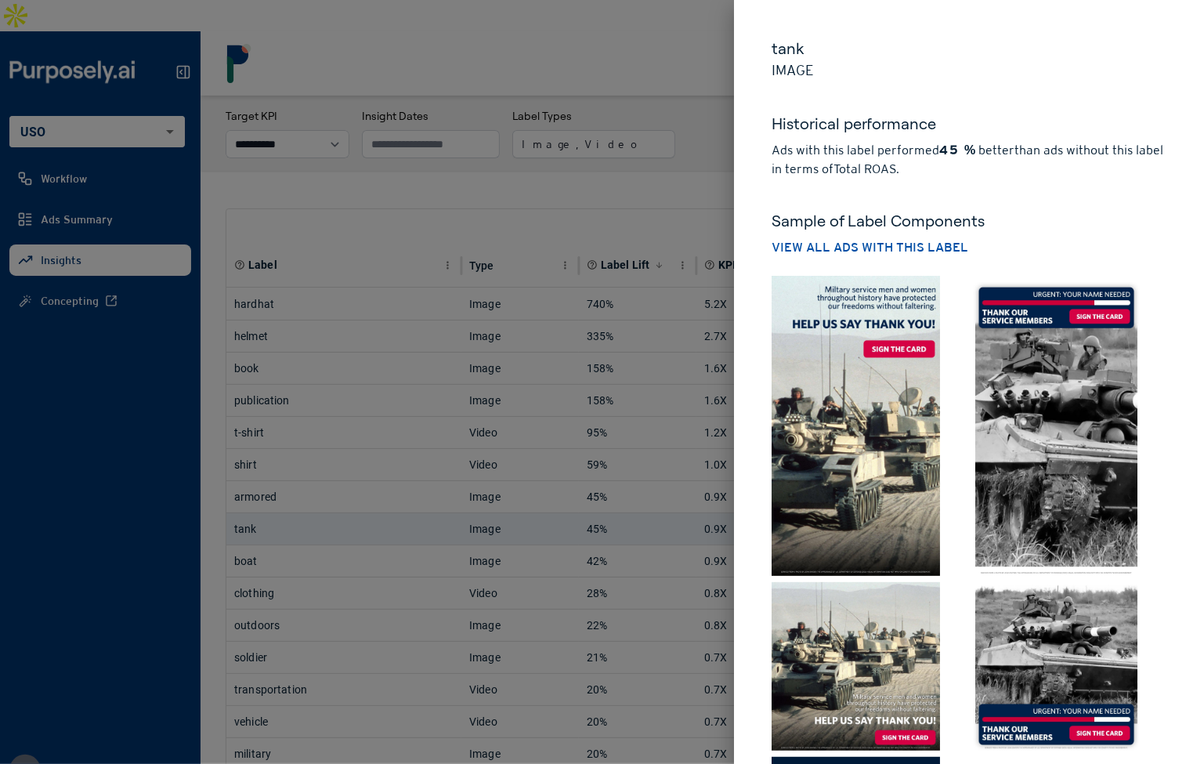
click at [654, 135] on div at bounding box center [602, 382] width 1204 height 764
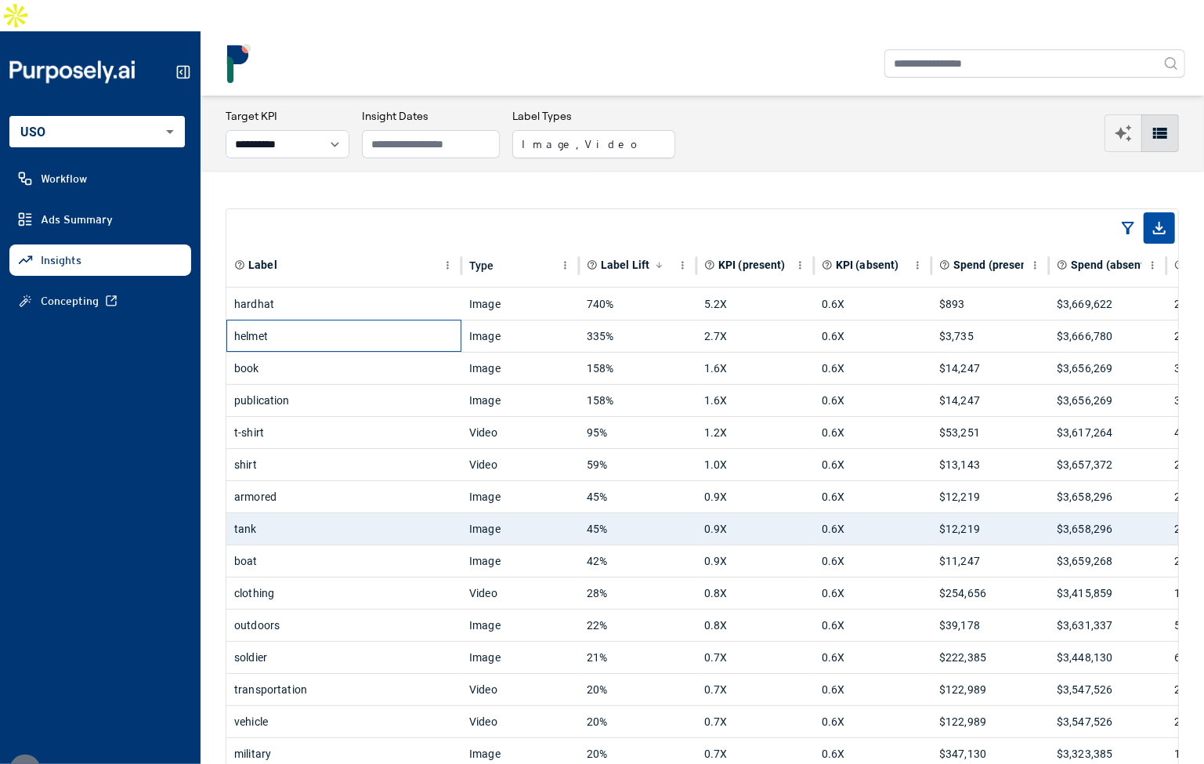
click at [406, 320] on div "helmet" at bounding box center [343, 335] width 219 height 31
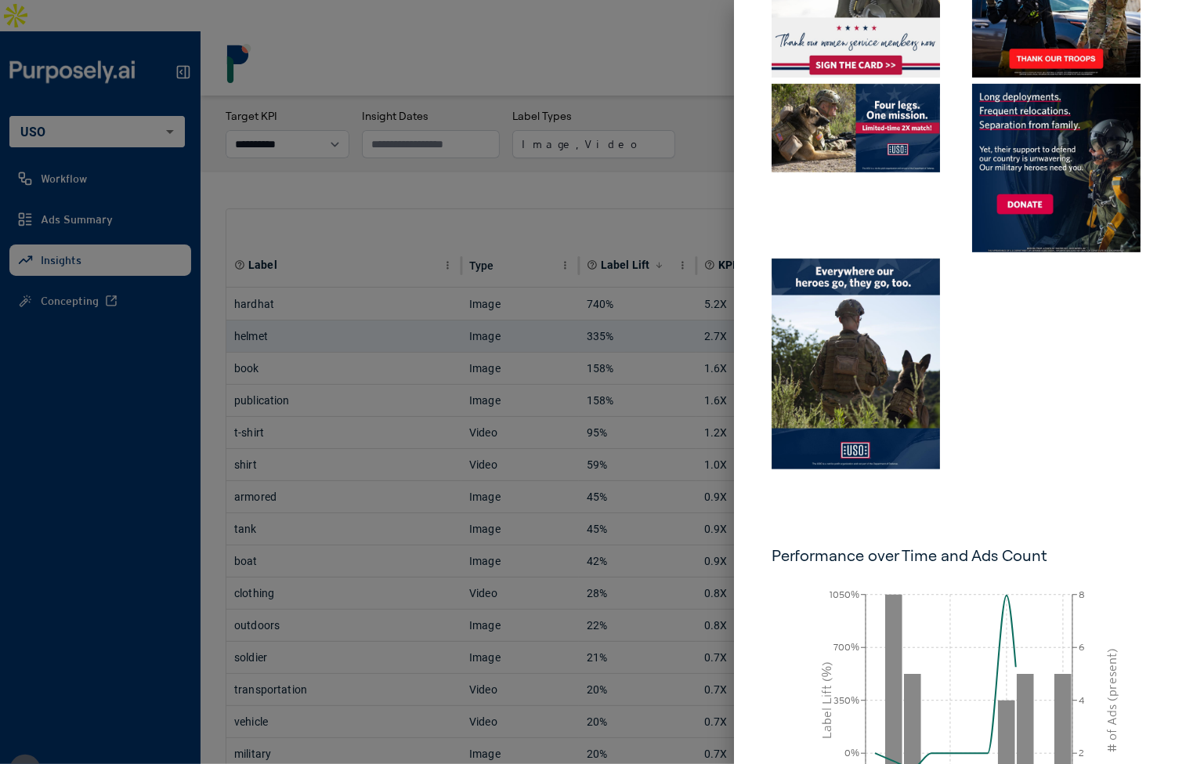
scroll to position [533, 0]
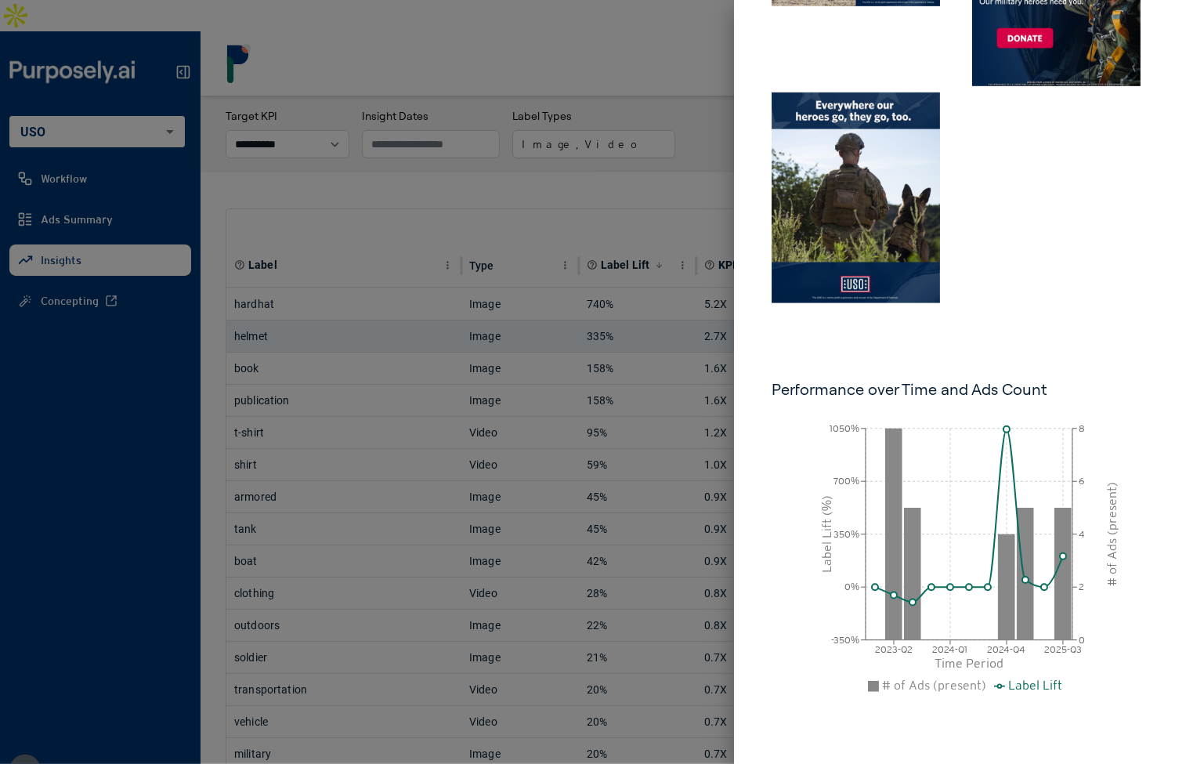
click at [662, 388] on div at bounding box center [602, 382] width 1204 height 764
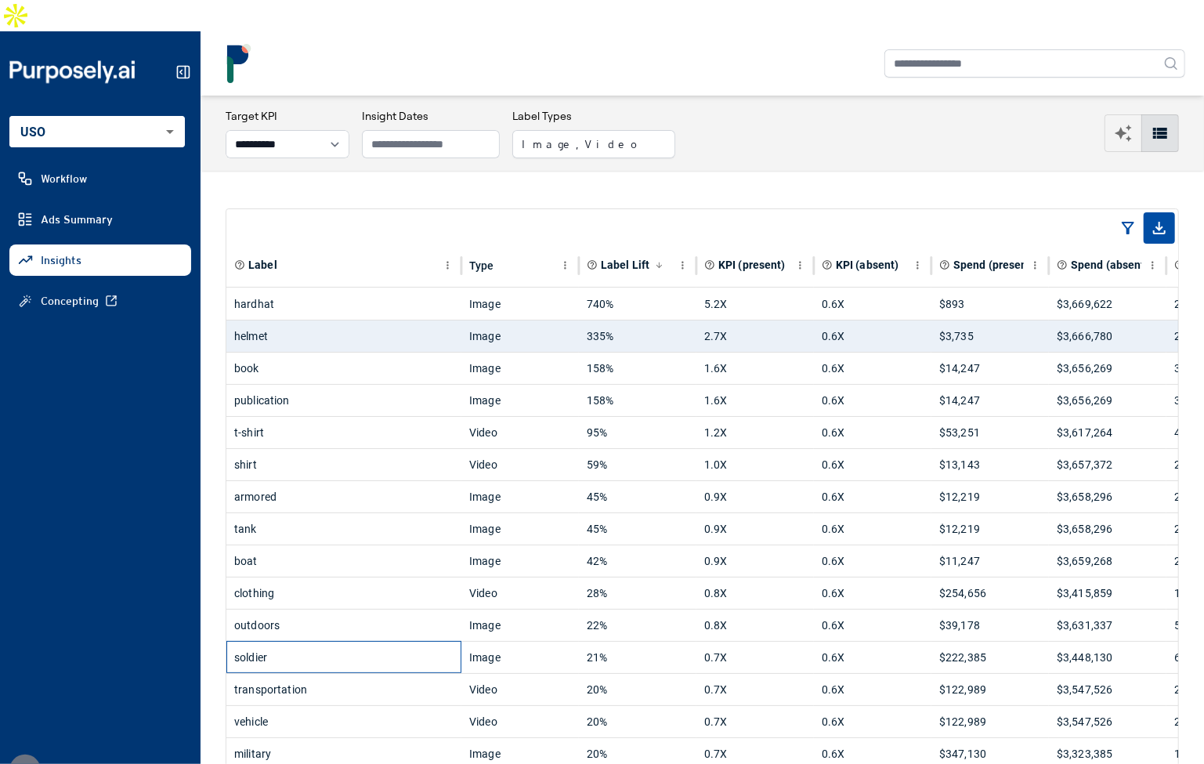
click at [358, 641] on div "soldier" at bounding box center [343, 656] width 219 height 31
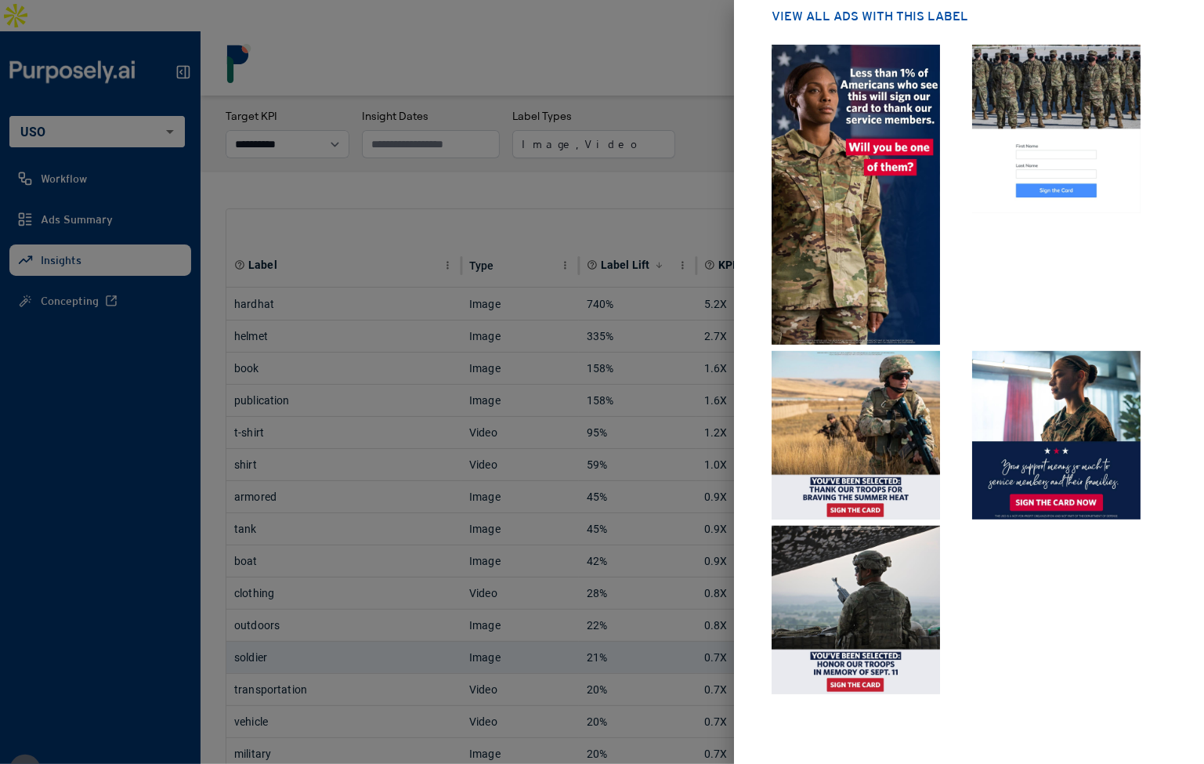
scroll to position [0, 0]
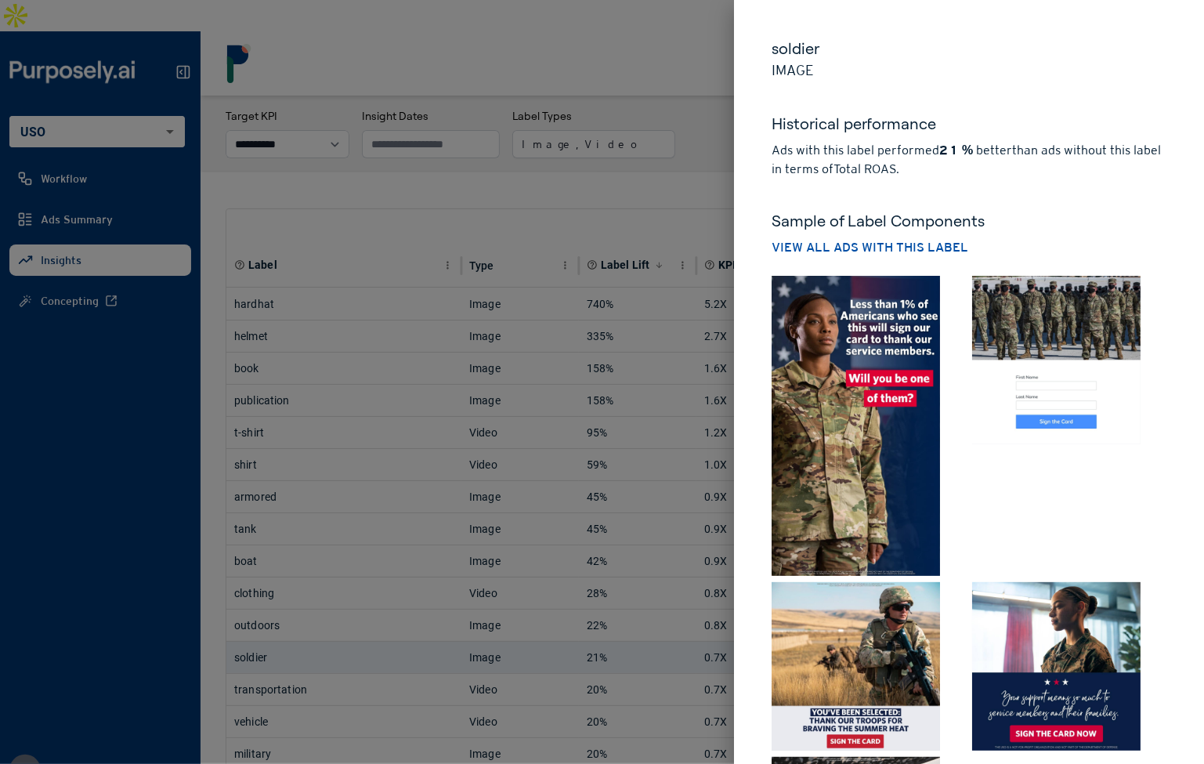
click at [995, 205] on div "Sample of Label Components View all ads with this label" at bounding box center [968, 227] width 395 height 97
click at [658, 135] on div at bounding box center [602, 382] width 1204 height 764
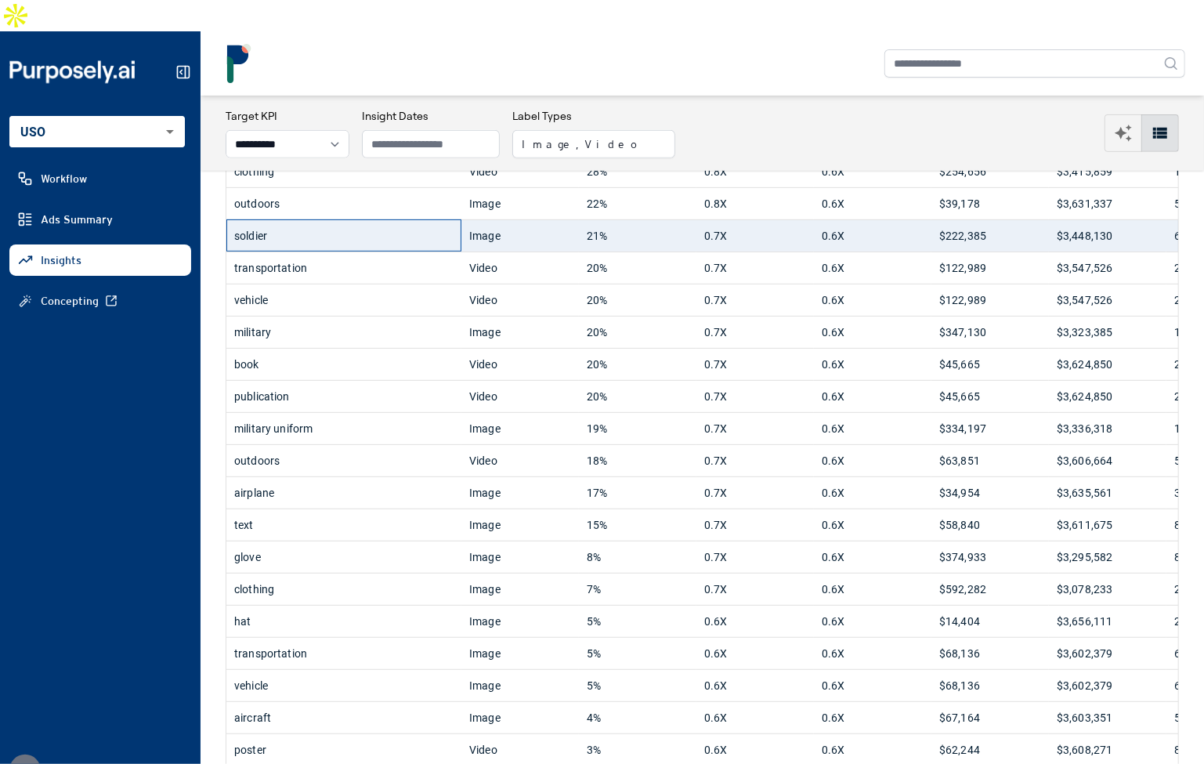
scroll to position [398, 0]
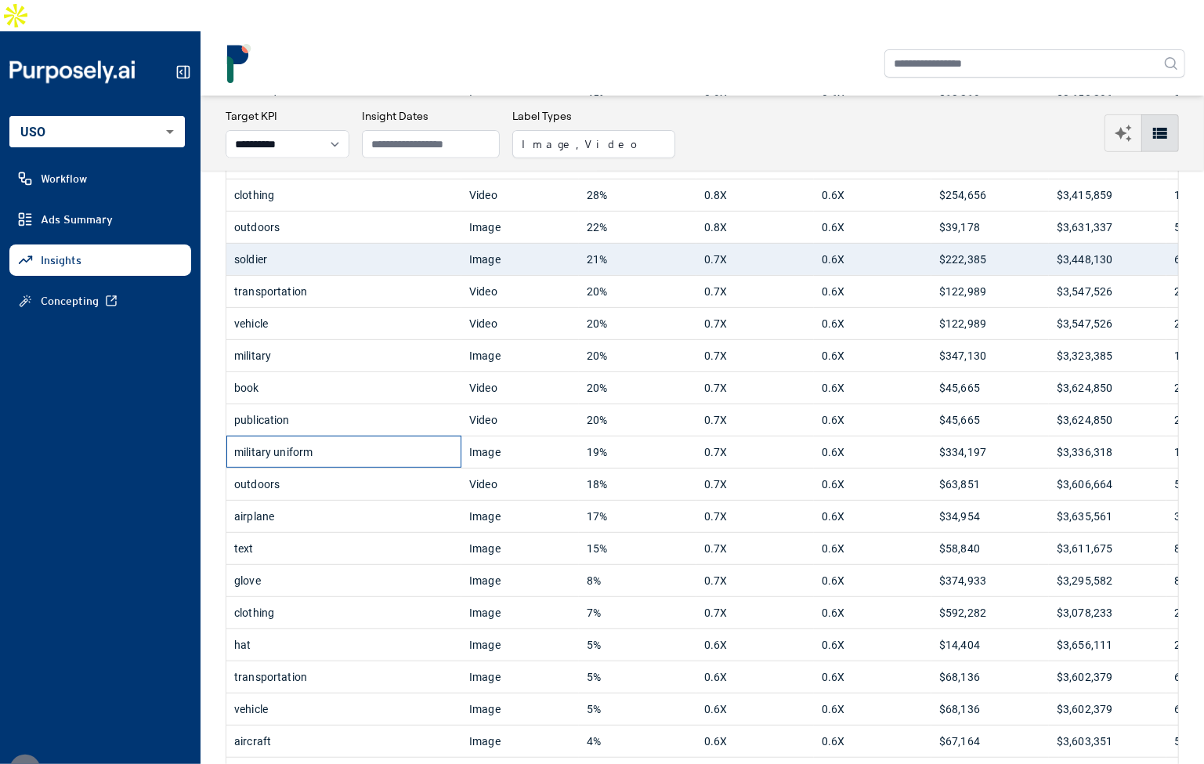
click at [370, 436] on div "military uniform" at bounding box center [343, 451] width 219 height 31
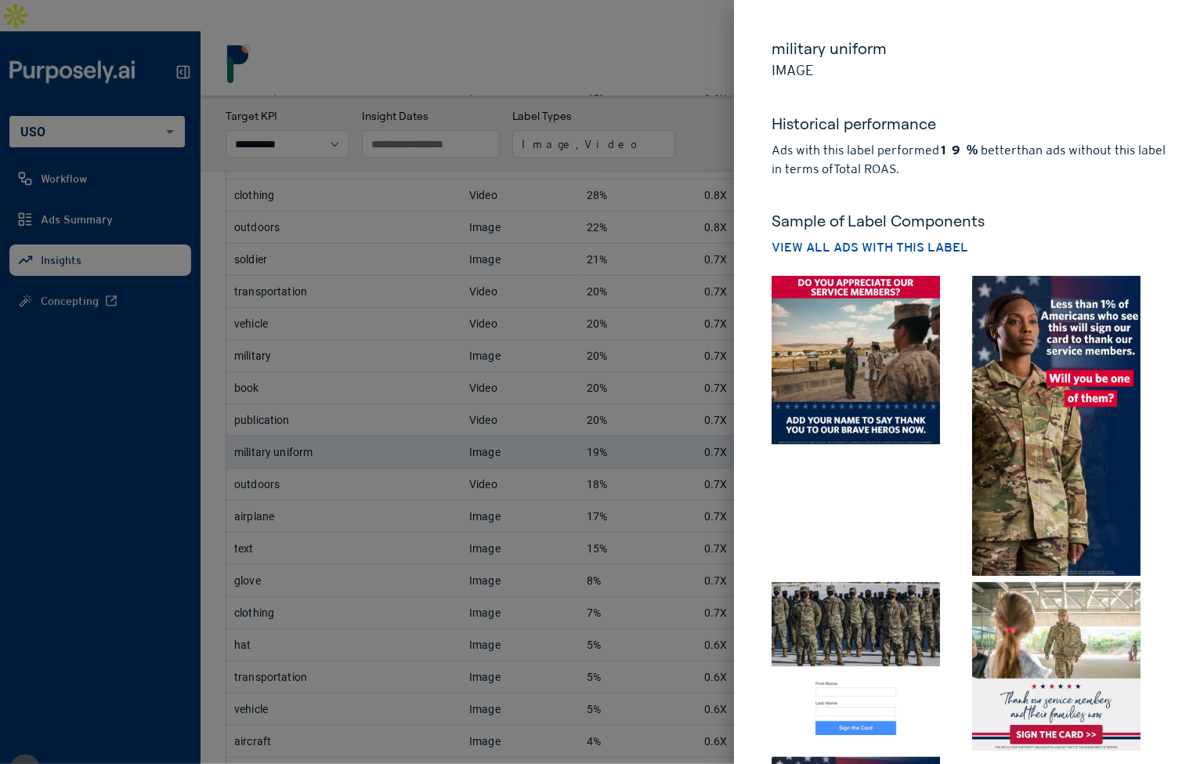
click at [952, 500] on div at bounding box center [865, 422] width 200 height 306
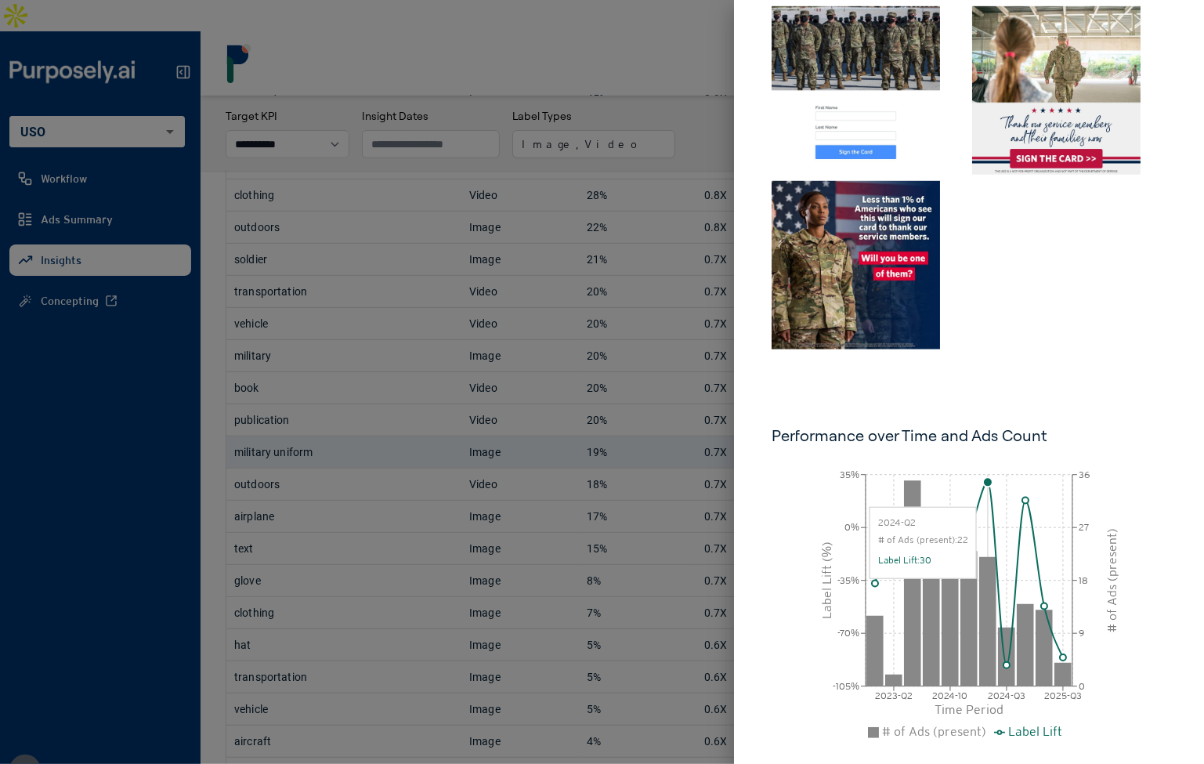
scroll to position [0, 0]
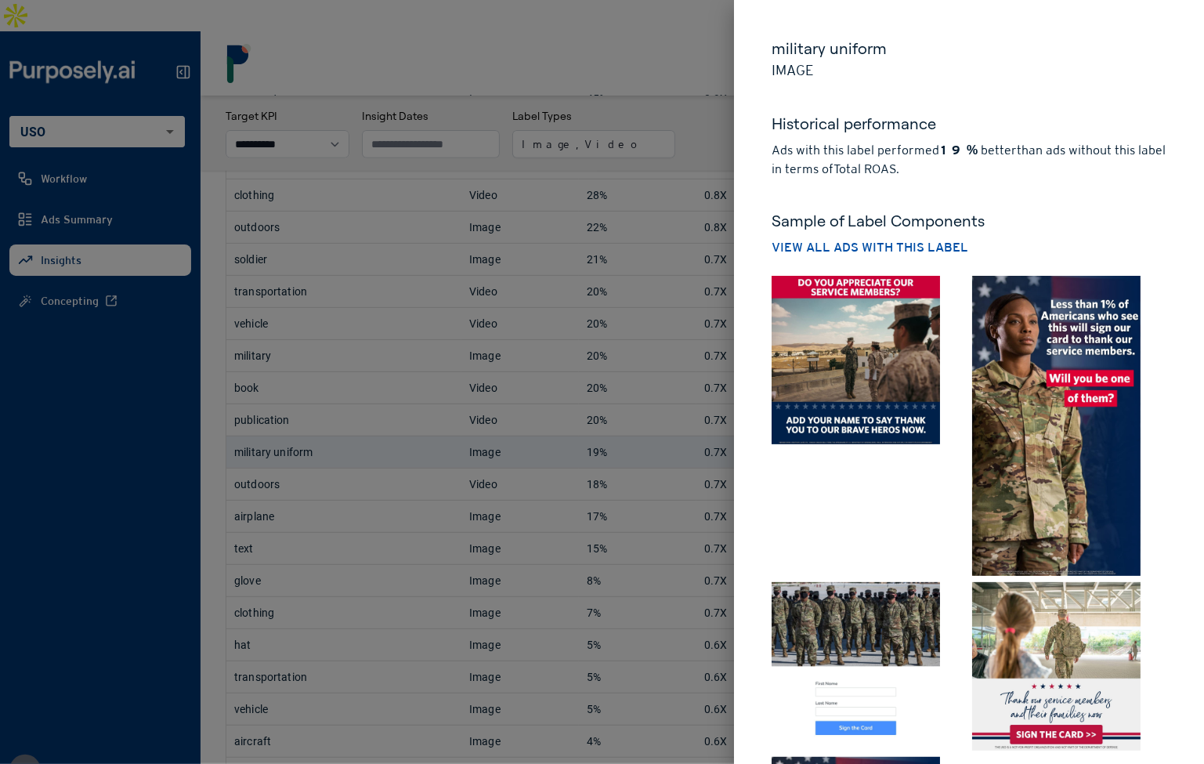
click at [1016, 186] on div "Sample of Label Components View all ads with this label" at bounding box center [968, 227] width 395 height 97
click at [949, 306] on div at bounding box center [865, 422] width 200 height 306
click at [699, 103] on div at bounding box center [602, 382] width 1204 height 764
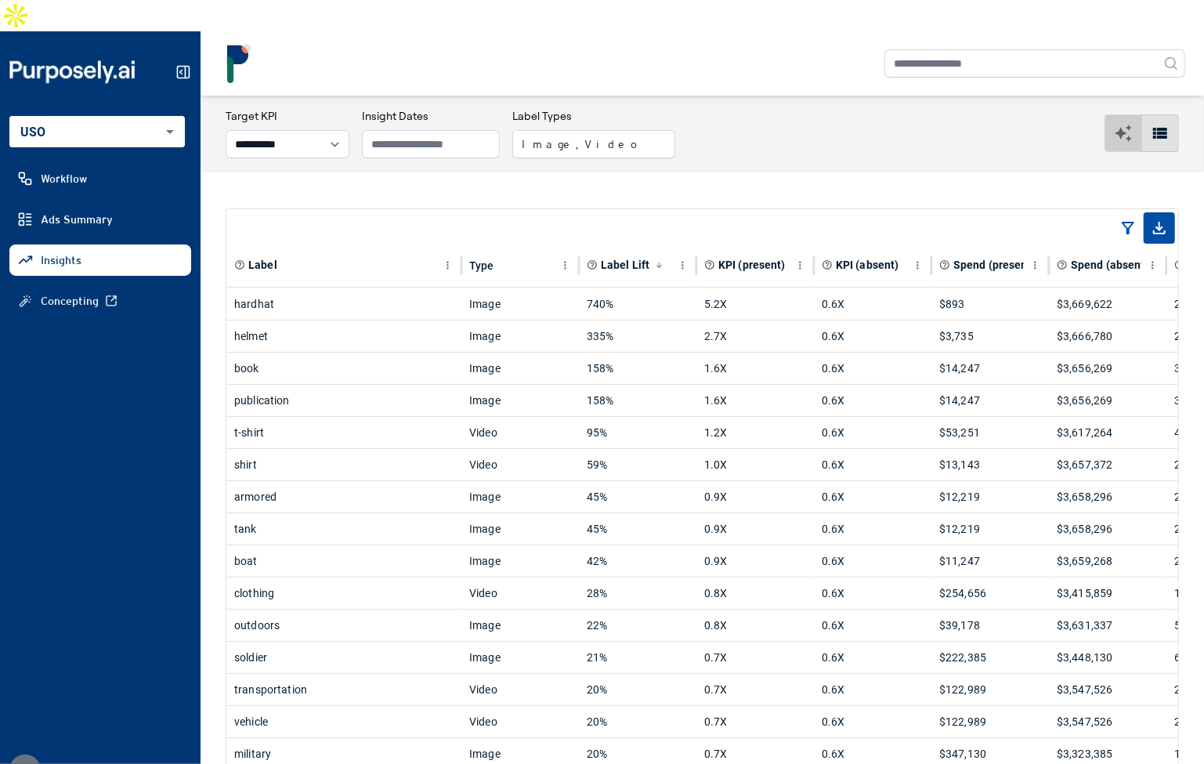
click at [1110, 114] on button "button" at bounding box center [1123, 133] width 38 height 38
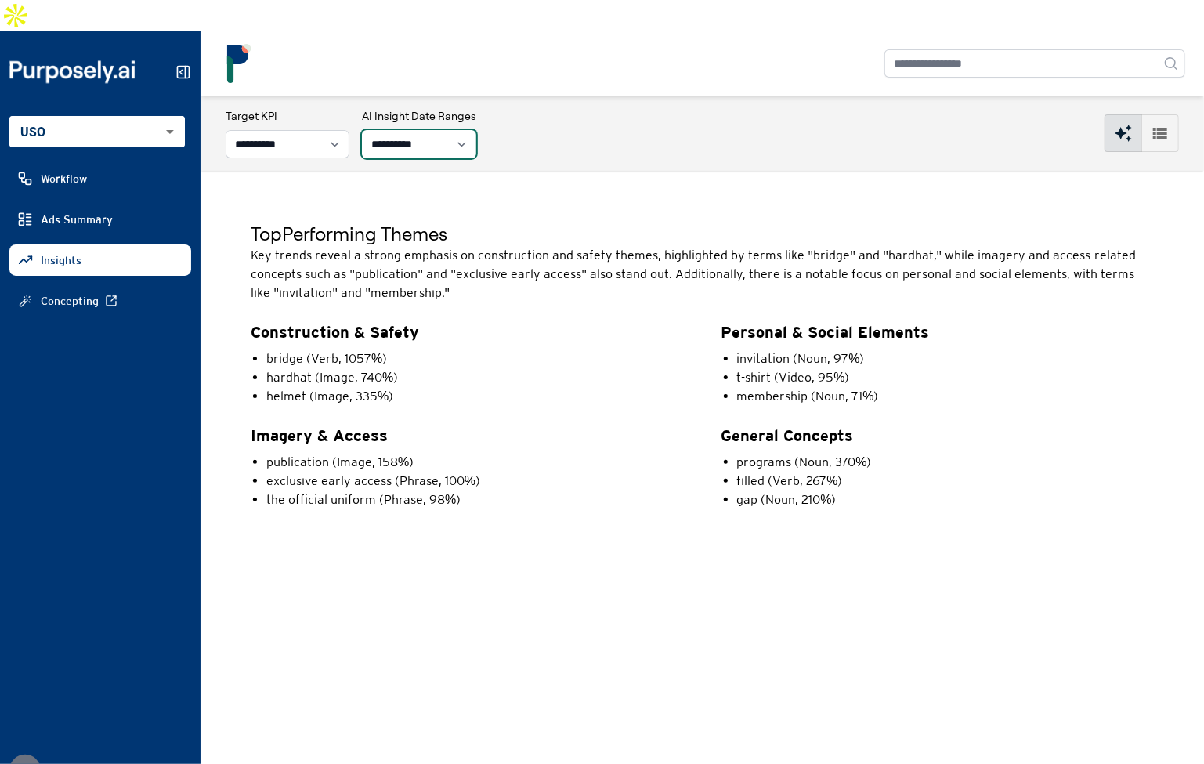
click at [457, 130] on select "**********" at bounding box center [419, 144] width 114 height 28
click at [384, 130] on select "**********" at bounding box center [419, 144] width 114 height 28
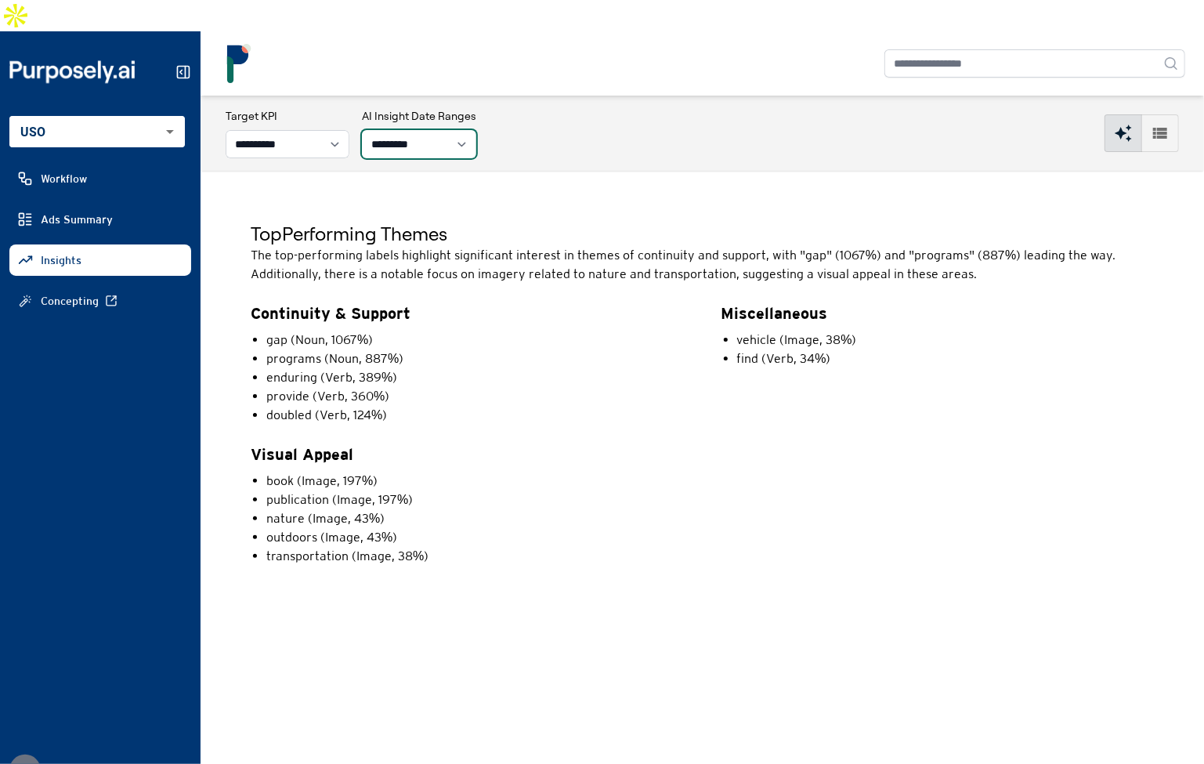
click at [453, 130] on select "**********" at bounding box center [419, 144] width 114 height 28
click at [384, 130] on select "**********" at bounding box center [419, 144] width 114 height 28
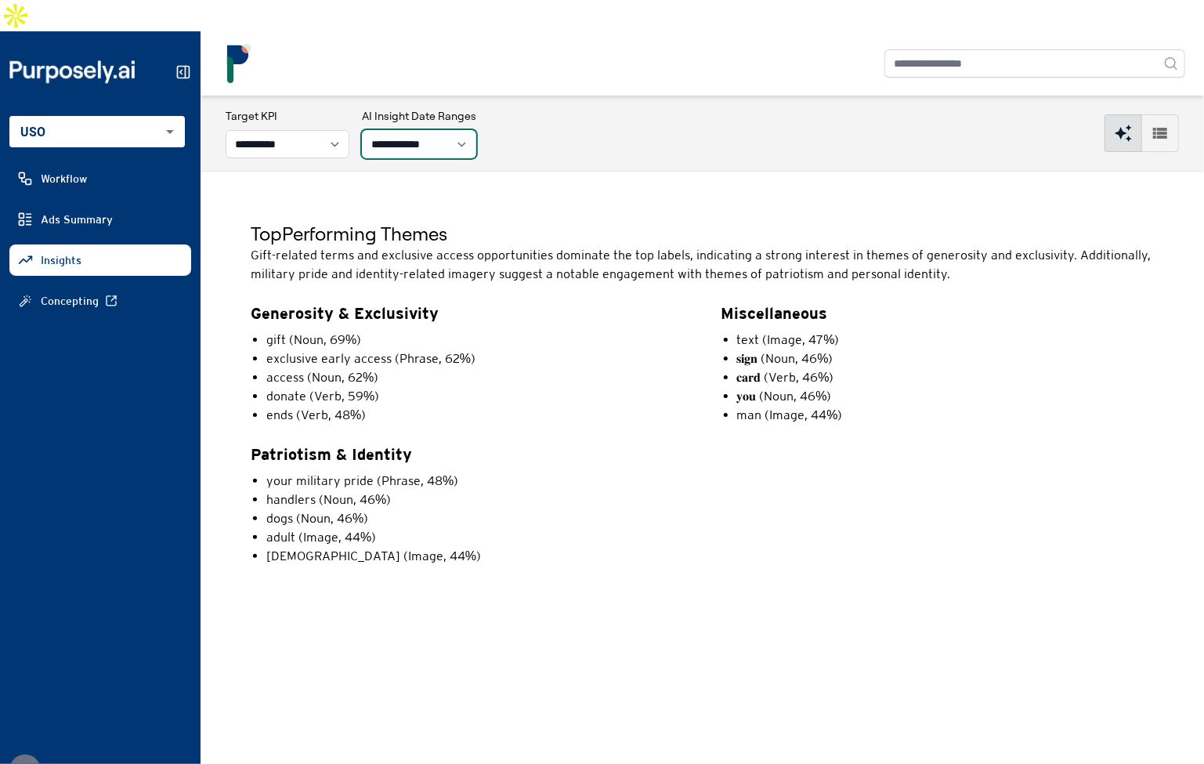
click at [447, 130] on select "**********" at bounding box center [419, 144] width 114 height 28
click at [384, 130] on select "**********" at bounding box center [419, 144] width 114 height 28
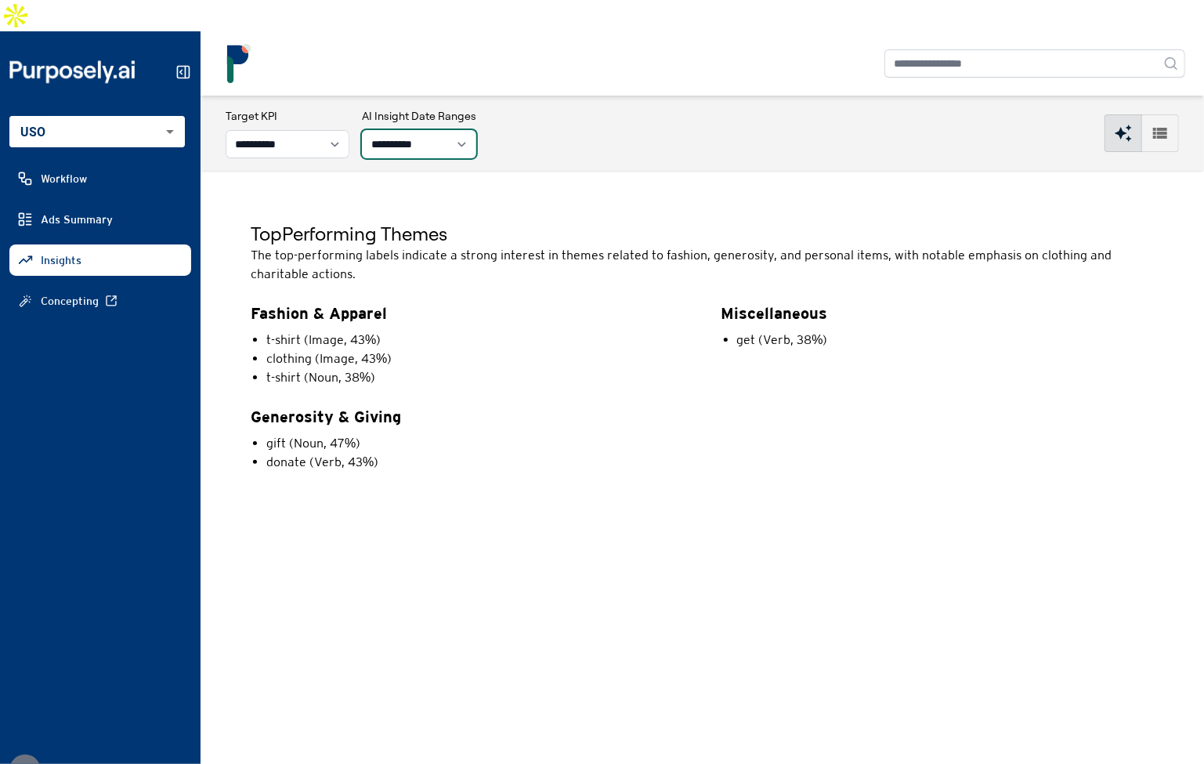
click at [446, 130] on select "**********" at bounding box center [419, 144] width 114 height 28
select select "**"
click at [384, 130] on select "**********" at bounding box center [419, 144] width 114 height 28
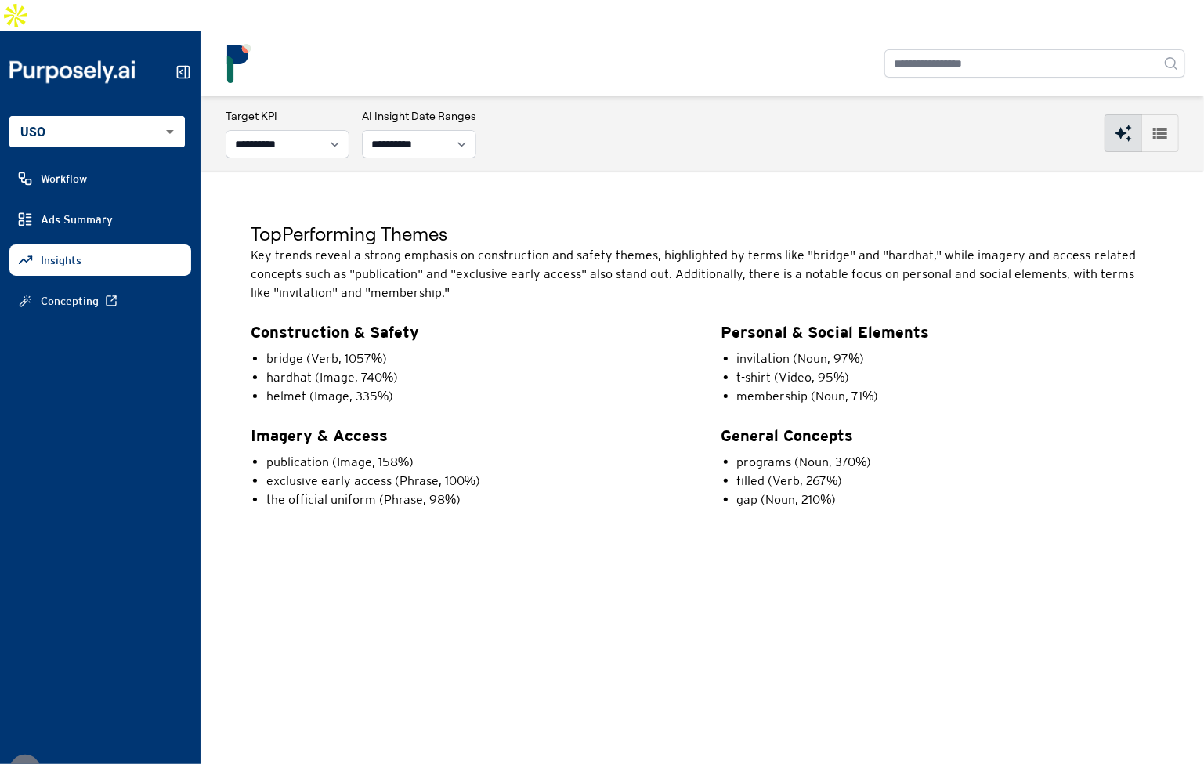
click at [528, 321] on div "Construction & Safety bridge (Verb, 1057%) hardhat (Image, 740%) helmet (Image,…" at bounding box center [467, 363] width 433 height 85
click at [551, 387] on li "helmet (Image, 335%)" at bounding box center [474, 396] width 417 height 19
click at [798, 349] on li "invitation (Noun, 97%)" at bounding box center [945, 358] width 417 height 19
click at [562, 171] on div "Top Performing Themes Key trends reveal a strong emphasis on construction and s…" at bounding box center [701, 368] width 1003 height 395
click at [294, 368] on li "hardhat (Image, 740%)" at bounding box center [474, 377] width 417 height 19
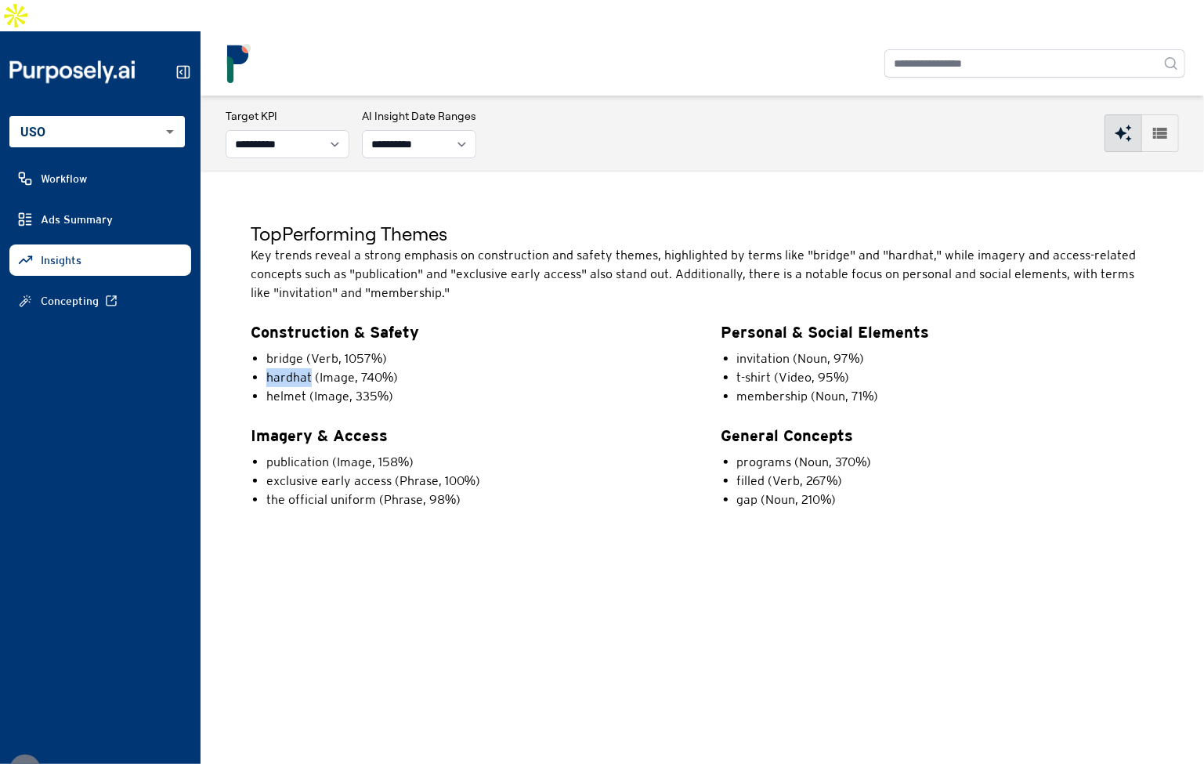
click at [294, 368] on li "hardhat (Image, 740%)" at bounding box center [474, 377] width 417 height 19
click at [290, 387] on li "helmet (Image, 335%)" at bounding box center [474, 396] width 417 height 19
click at [335, 388] on div "Construction & Safety bridge (Verb, 1057%) hardhat (Image, 740%) helmet (Image,…" at bounding box center [467, 424] width 433 height 207
drag, startPoint x: 306, startPoint y: 294, endPoint x: 472, endPoint y: 295, distance: 166.0
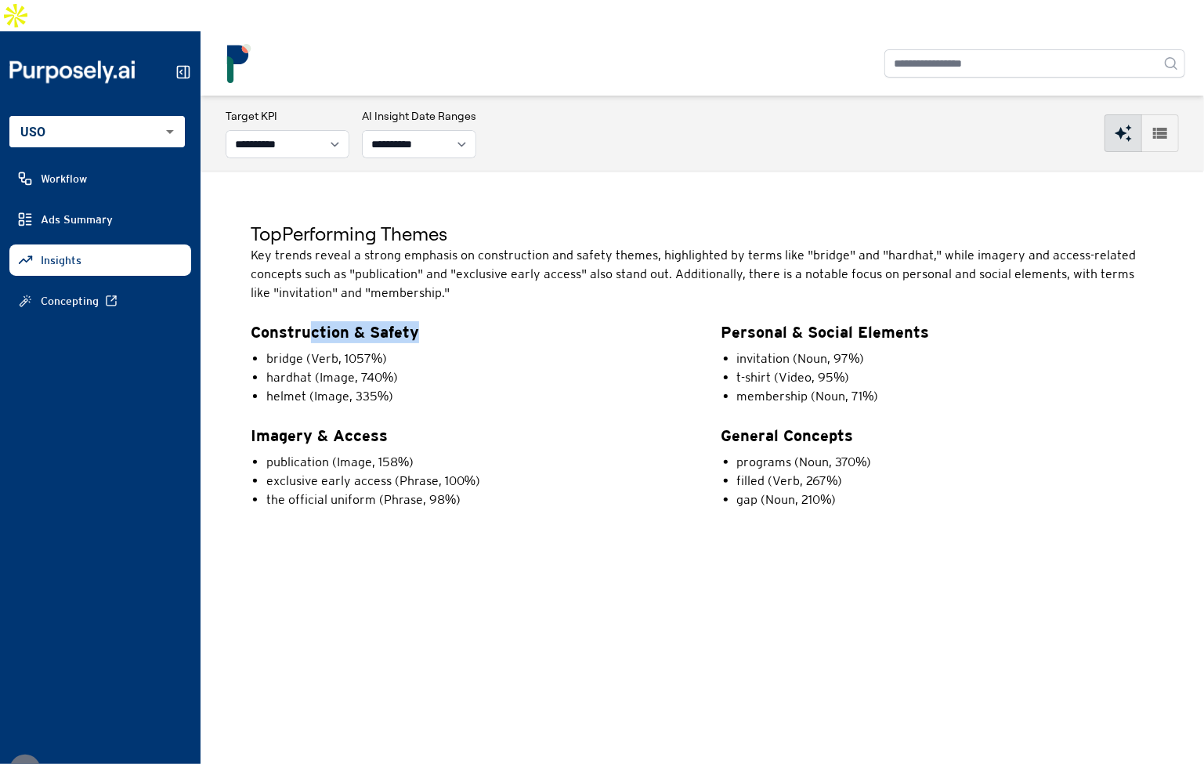
click at [473, 321] on p "Construction & Safety" at bounding box center [467, 332] width 433 height 22
click at [472, 321] on p "Construction & Safety" at bounding box center [467, 332] width 433 height 22
click at [526, 424] on p "Imagery & Access" at bounding box center [467, 435] width 433 height 22
click at [1157, 124] on icon "button" at bounding box center [1159, 133] width 19 height 19
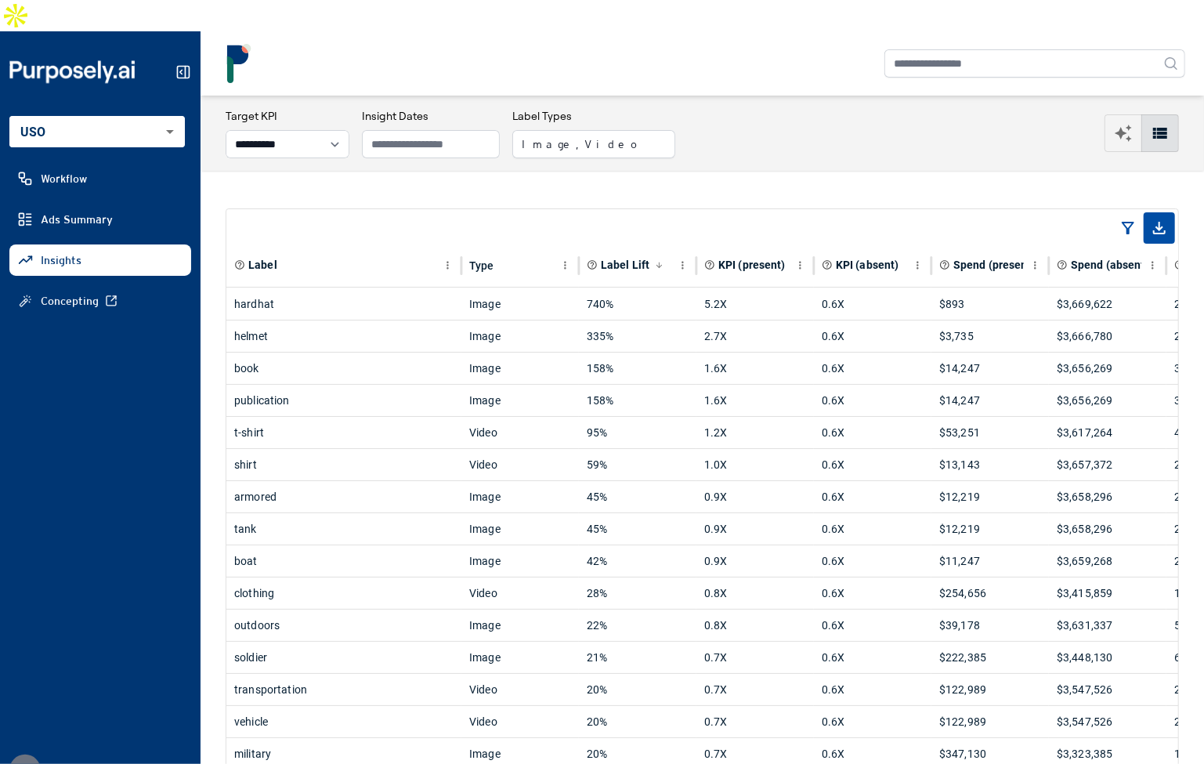
click at [906, 108] on div "**********" at bounding box center [702, 133] width 953 height 50
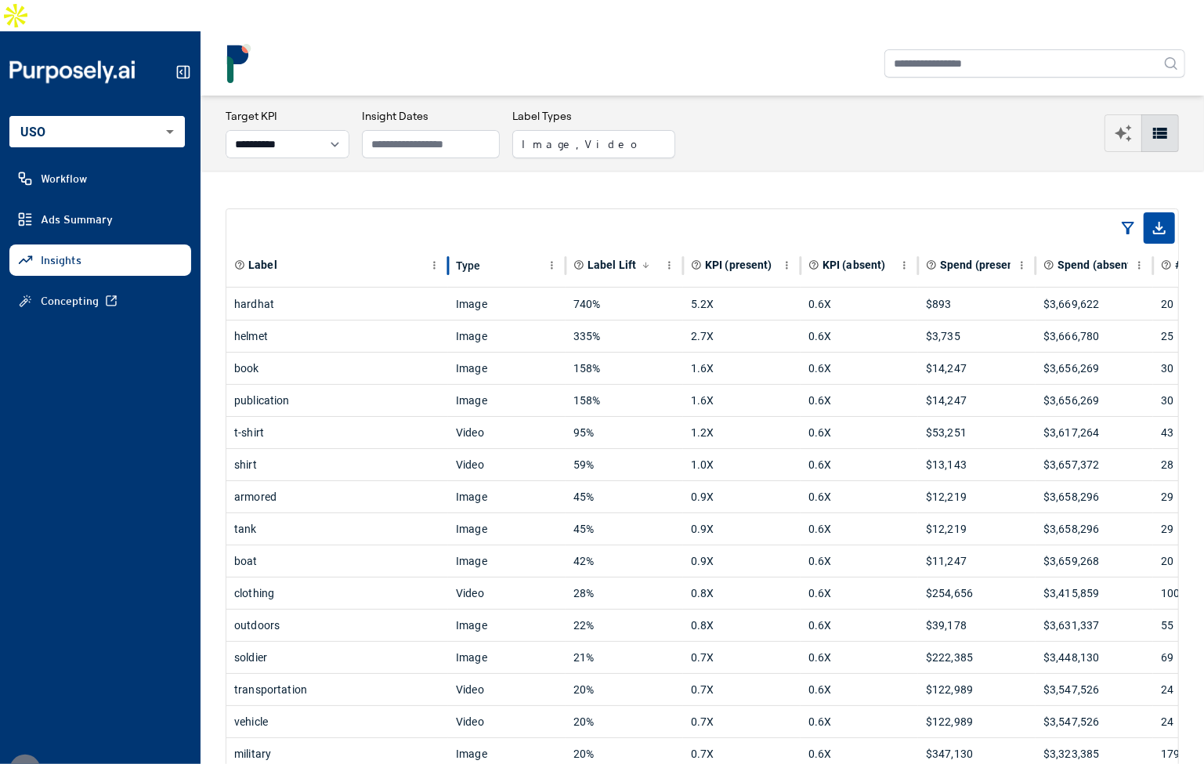
drag, startPoint x: 461, startPoint y: 236, endPoint x: 448, endPoint y: 236, distance: 13.3
click at [448, 244] on div at bounding box center [448, 266] width 8 height 44
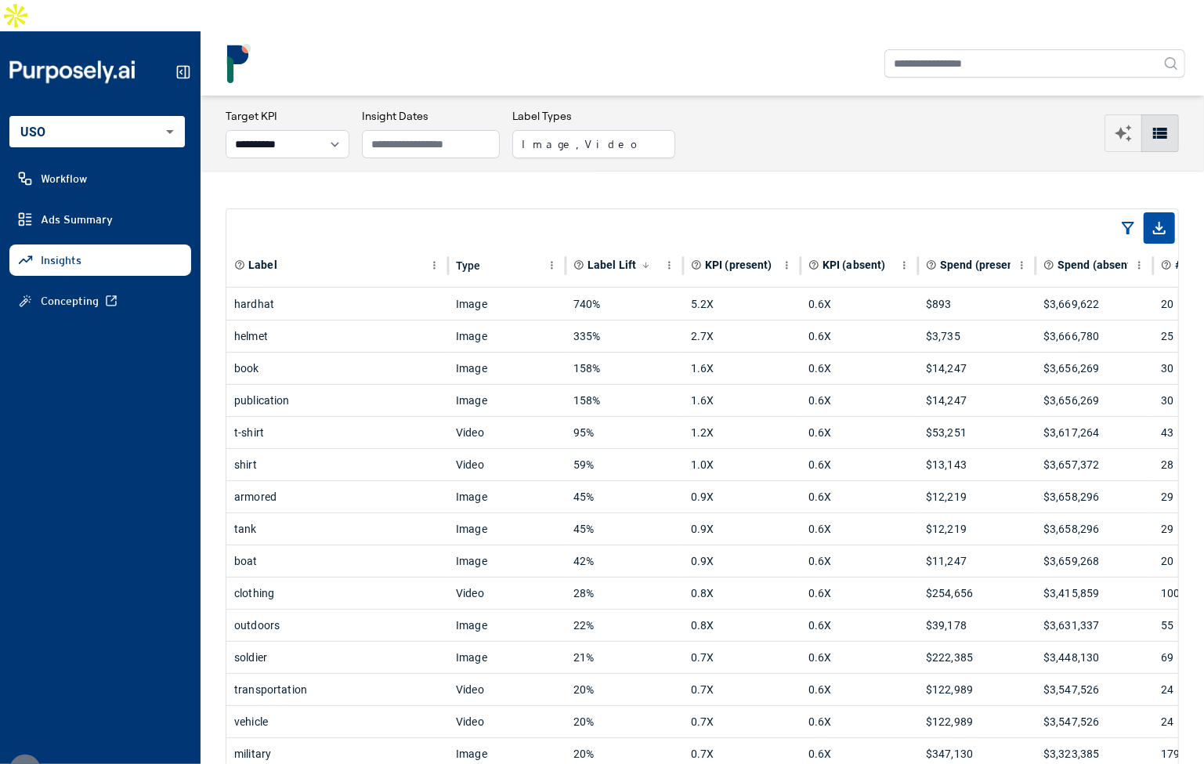
click at [319, 130] on select "**********" at bounding box center [288, 144] width 124 height 28
click at [728, 108] on div "**********" at bounding box center [702, 133] width 953 height 50
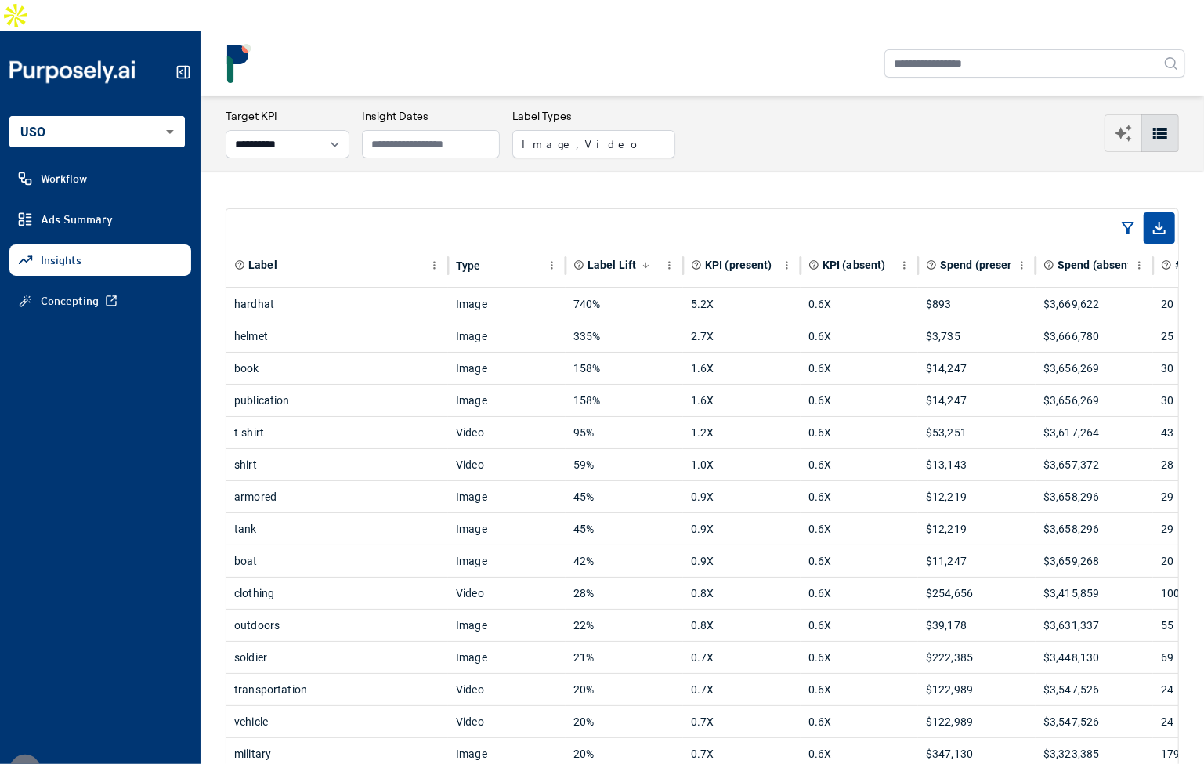
click at [605, 257] on span "Label Lift" at bounding box center [611, 265] width 49 height 16
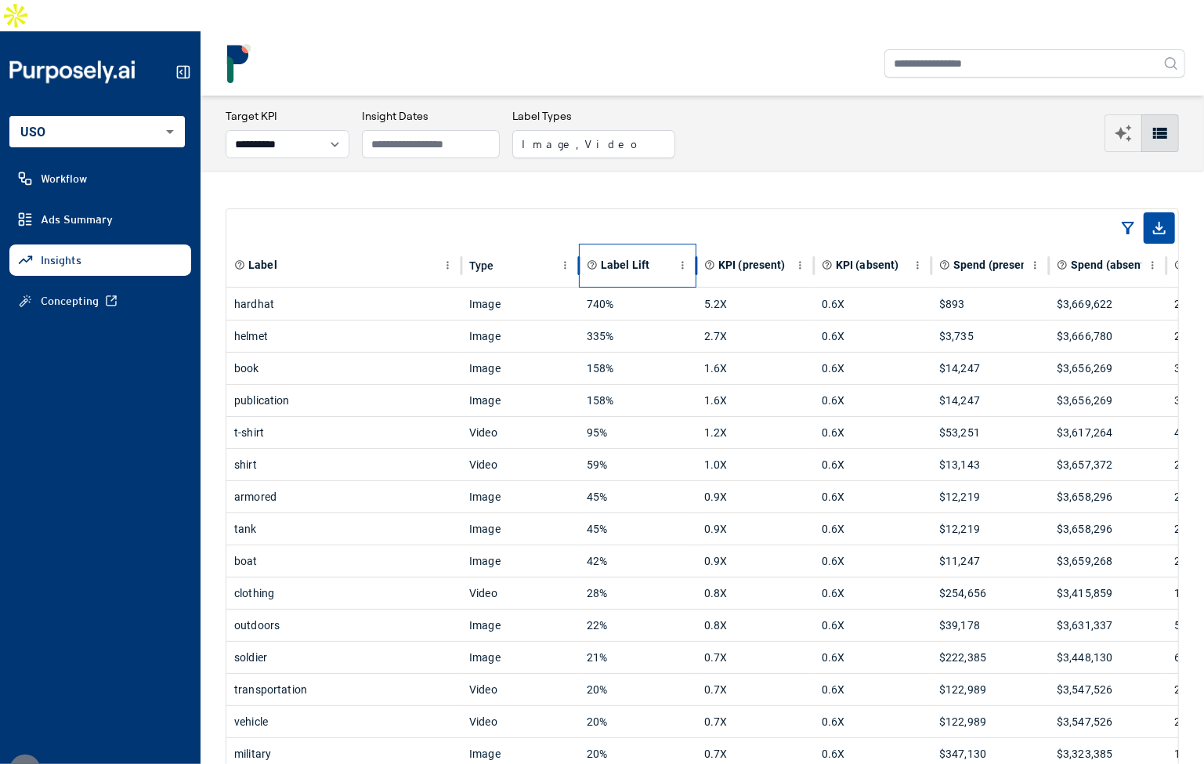
click at [605, 257] on span "Label Lift" at bounding box center [625, 265] width 49 height 16
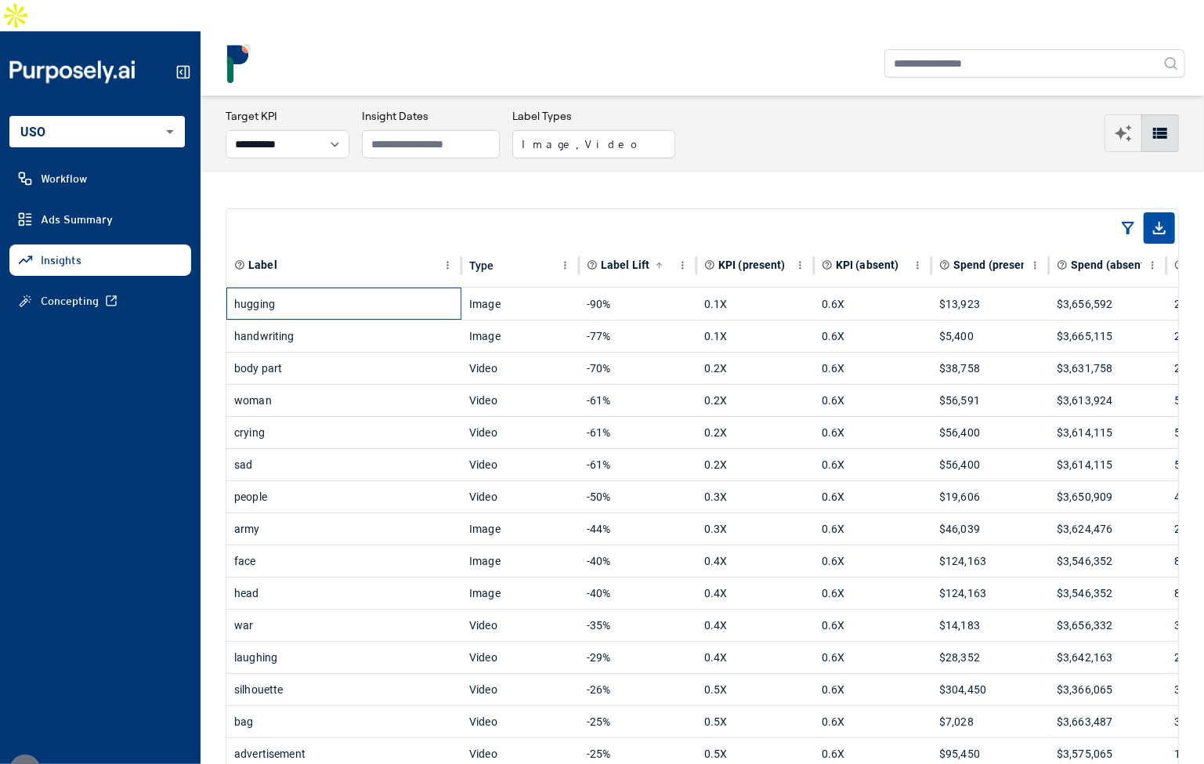
click at [355, 288] on div "hugging" at bounding box center [343, 303] width 219 height 31
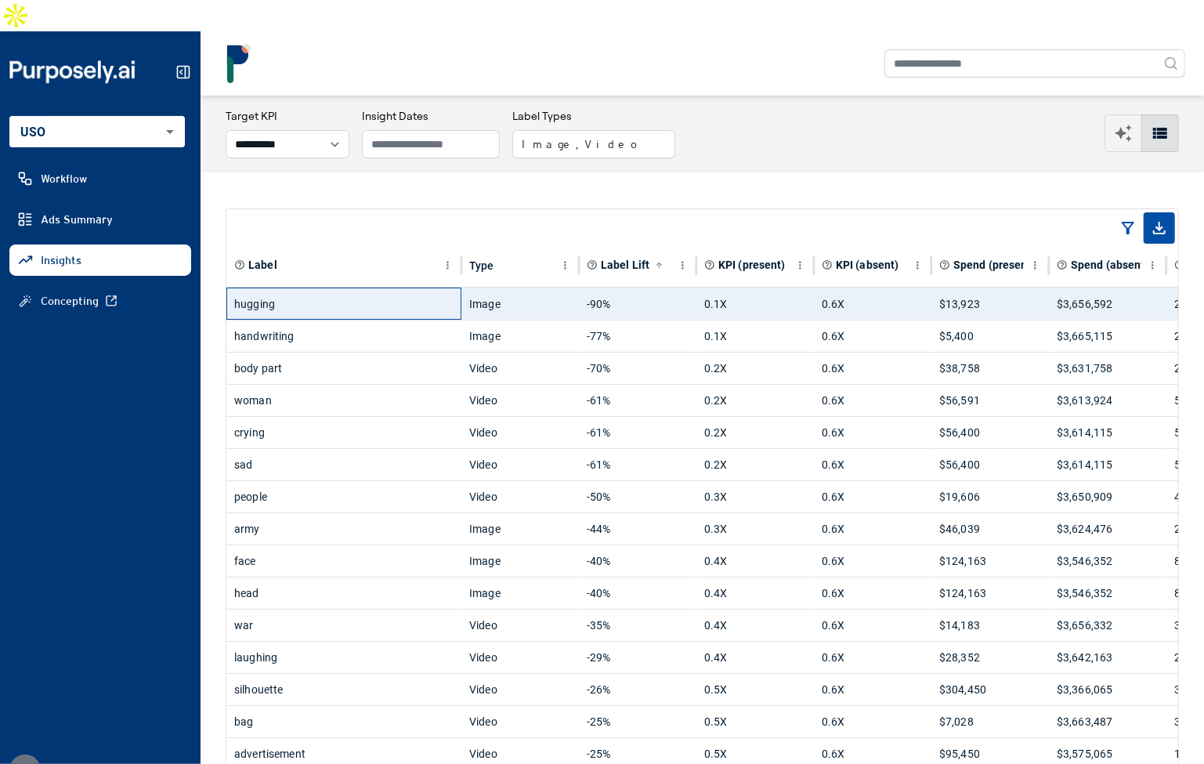
click at [355, 288] on div "hugging" at bounding box center [343, 303] width 219 height 31
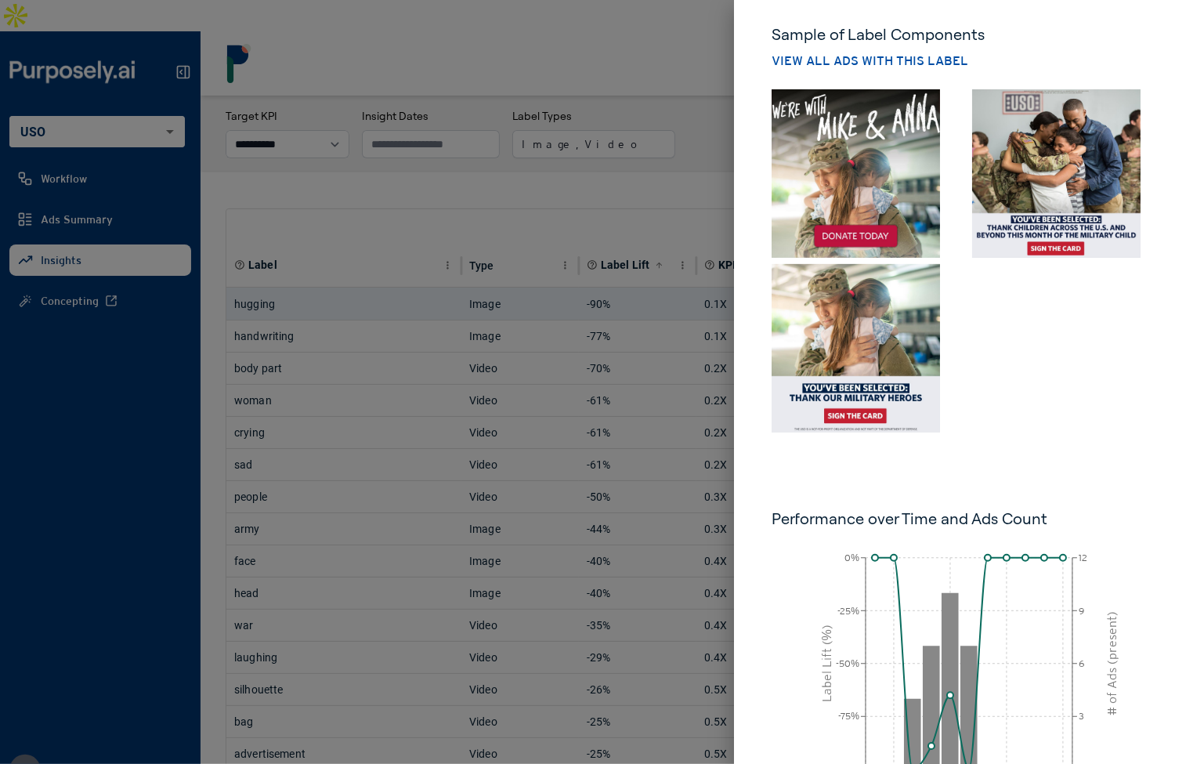
scroll to position [168, 0]
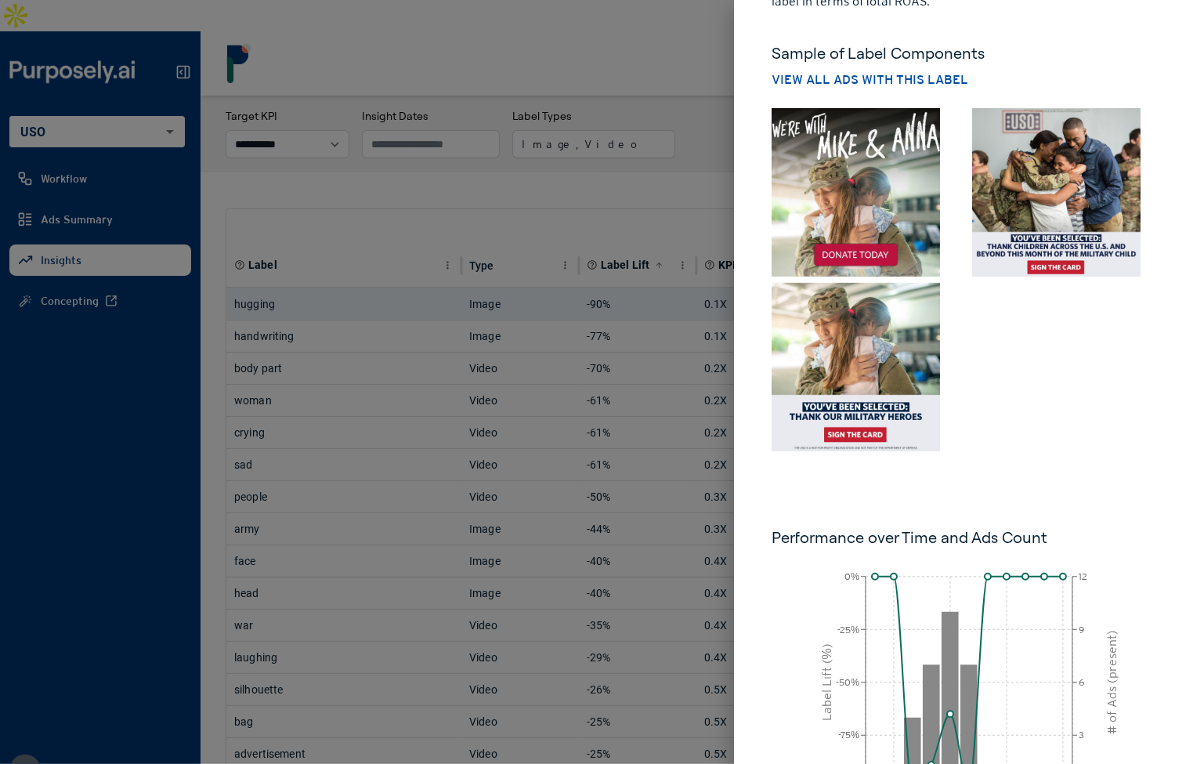
click at [1059, 406] on div at bounding box center [965, 276] width 401 height 349
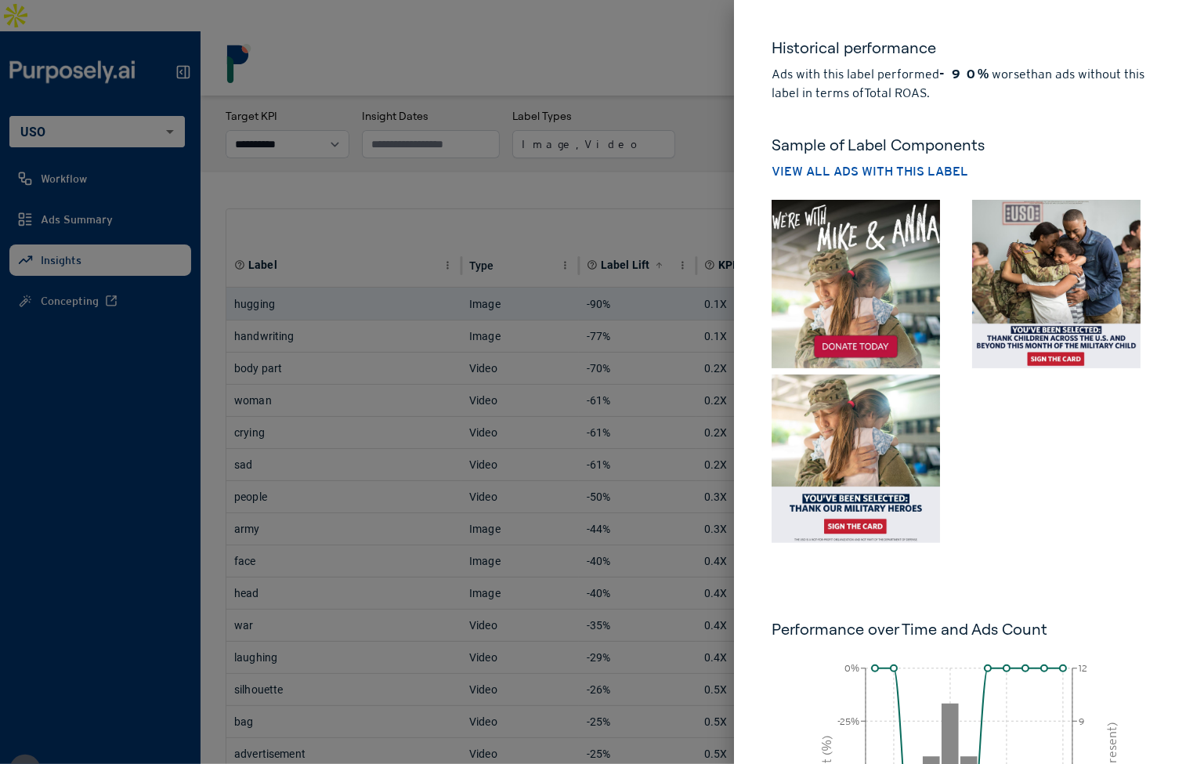
scroll to position [0, 0]
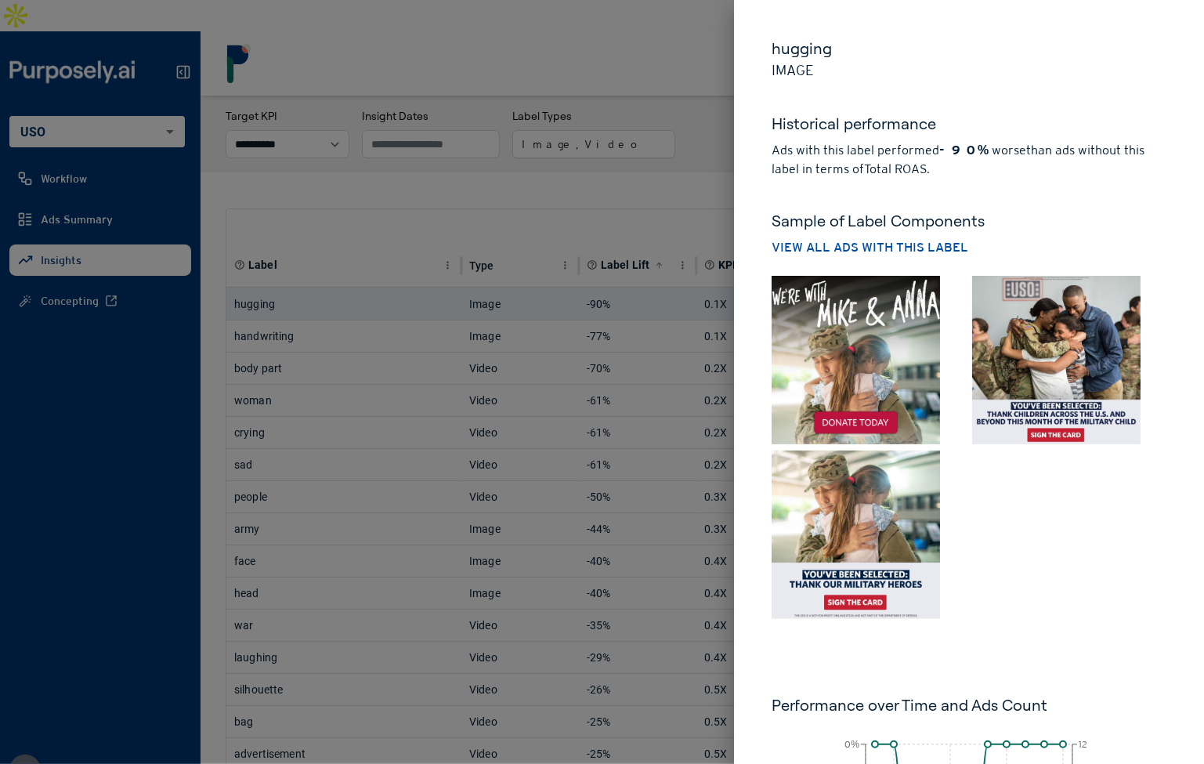
click at [1034, 160] on p "Ads with this label performed -90% worse than ads without this label in terms o…" at bounding box center [968, 160] width 395 height 38
click at [650, 154] on div at bounding box center [602, 382] width 1204 height 764
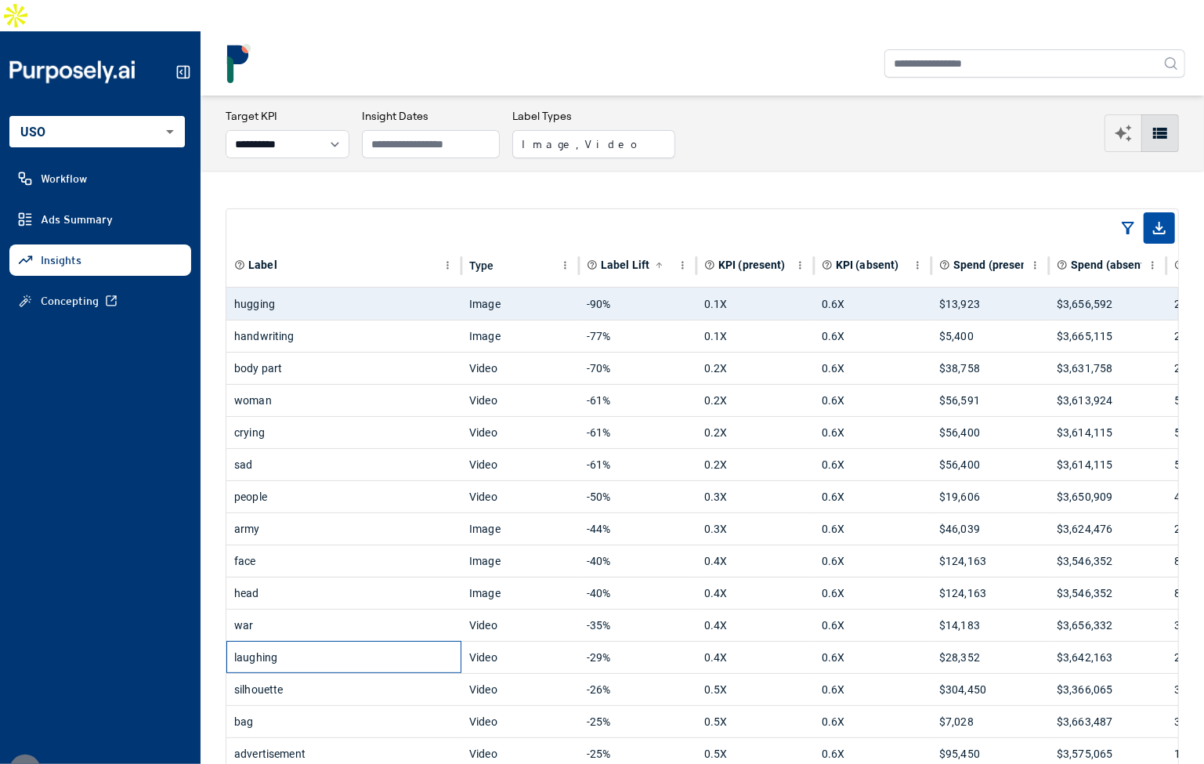
click at [424, 641] on div "laughing" at bounding box center [343, 656] width 219 height 31
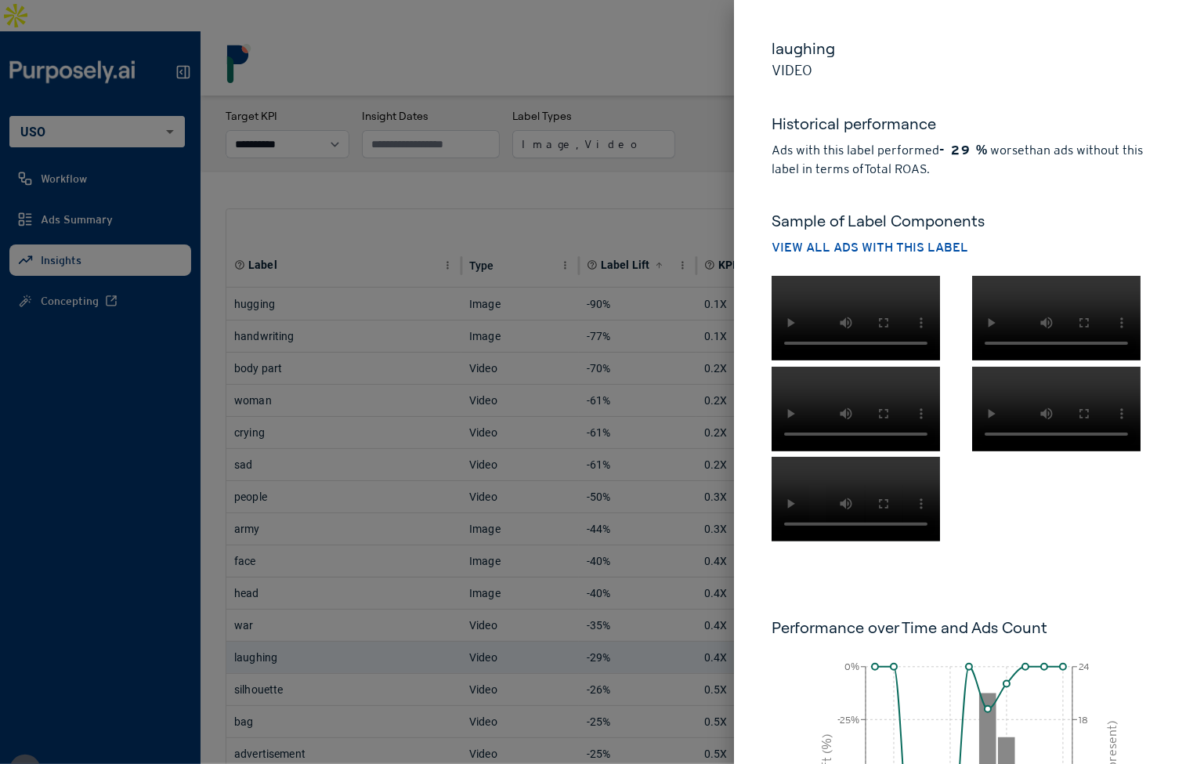
click at [605, 303] on div at bounding box center [602, 382] width 1204 height 764
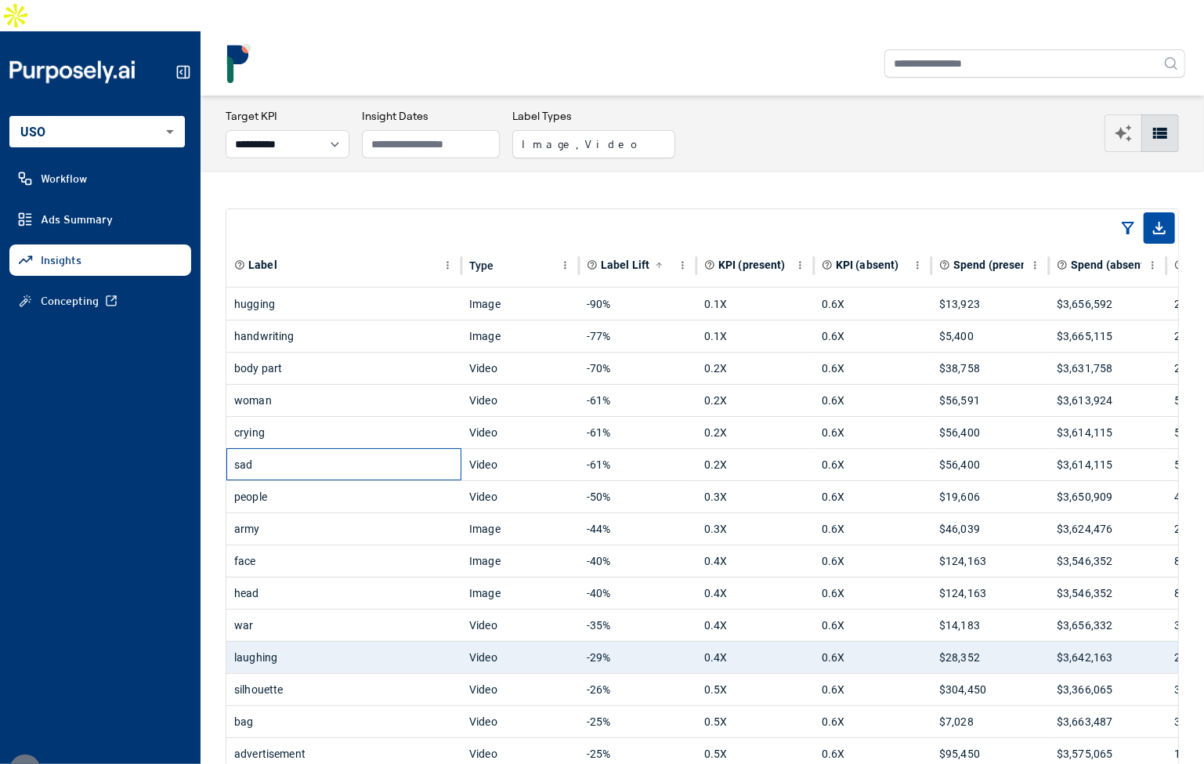
click at [373, 449] on div "sad" at bounding box center [343, 464] width 219 height 31
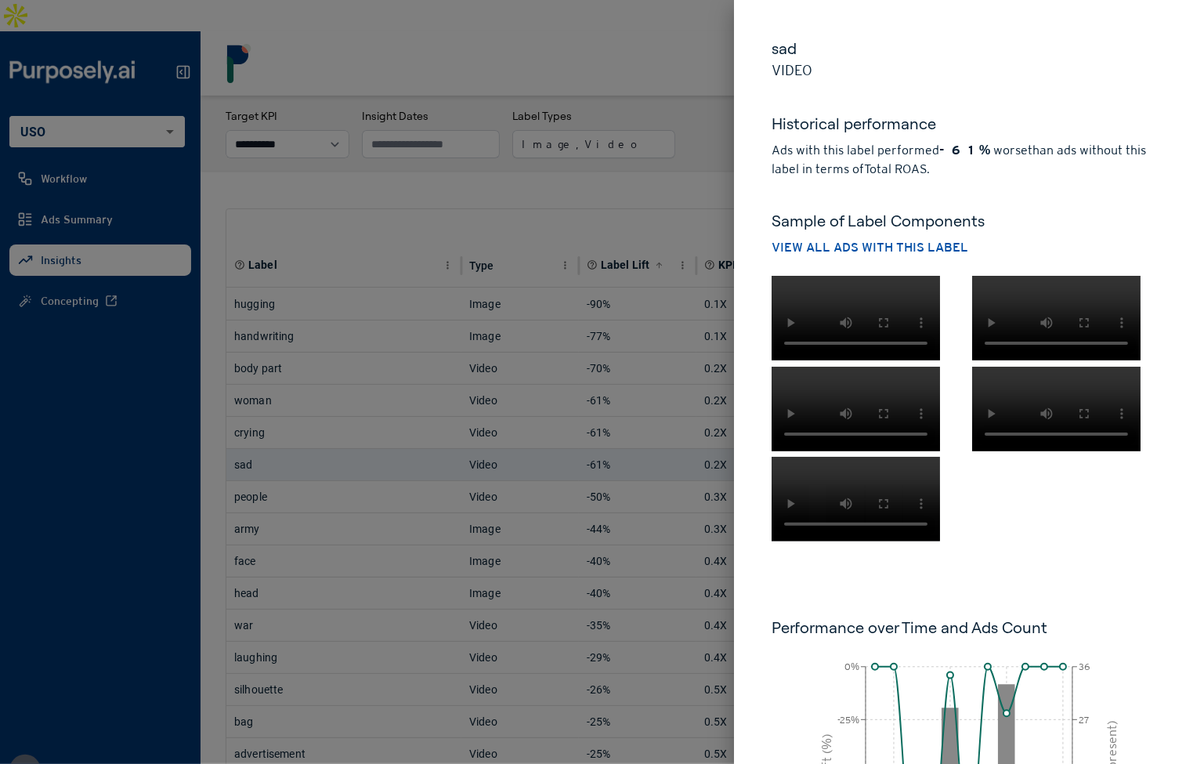
click at [707, 163] on div at bounding box center [602, 382] width 1204 height 764
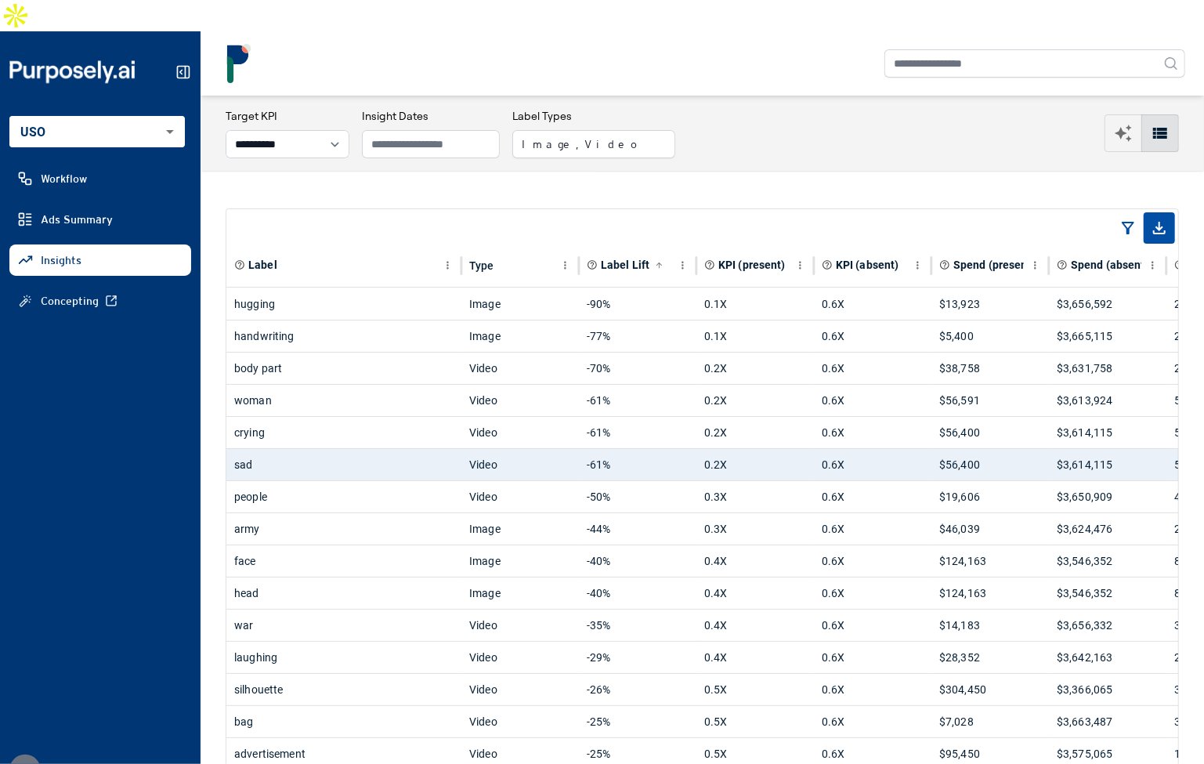
click at [858, 113] on div "**********" at bounding box center [702, 133] width 953 height 50
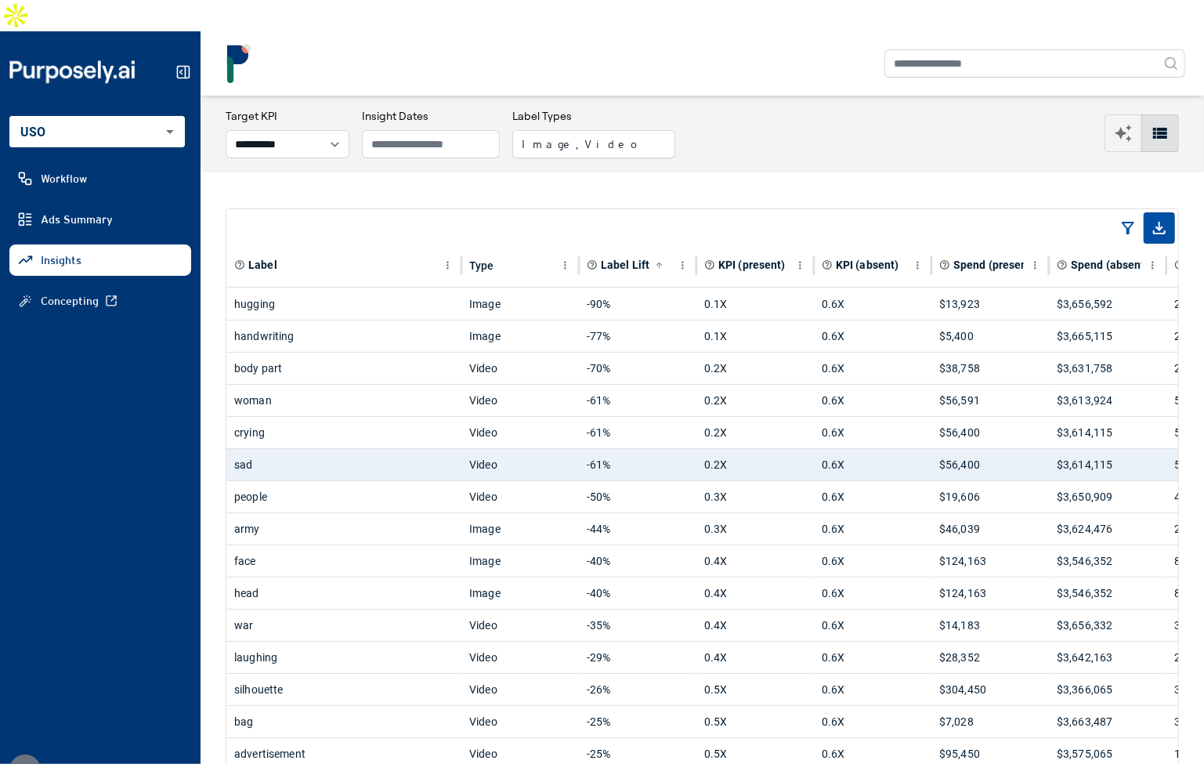
click at [829, 114] on div "**********" at bounding box center [702, 133] width 953 height 50
click at [587, 130] on button "Image, Video" at bounding box center [593, 144] width 163 height 28
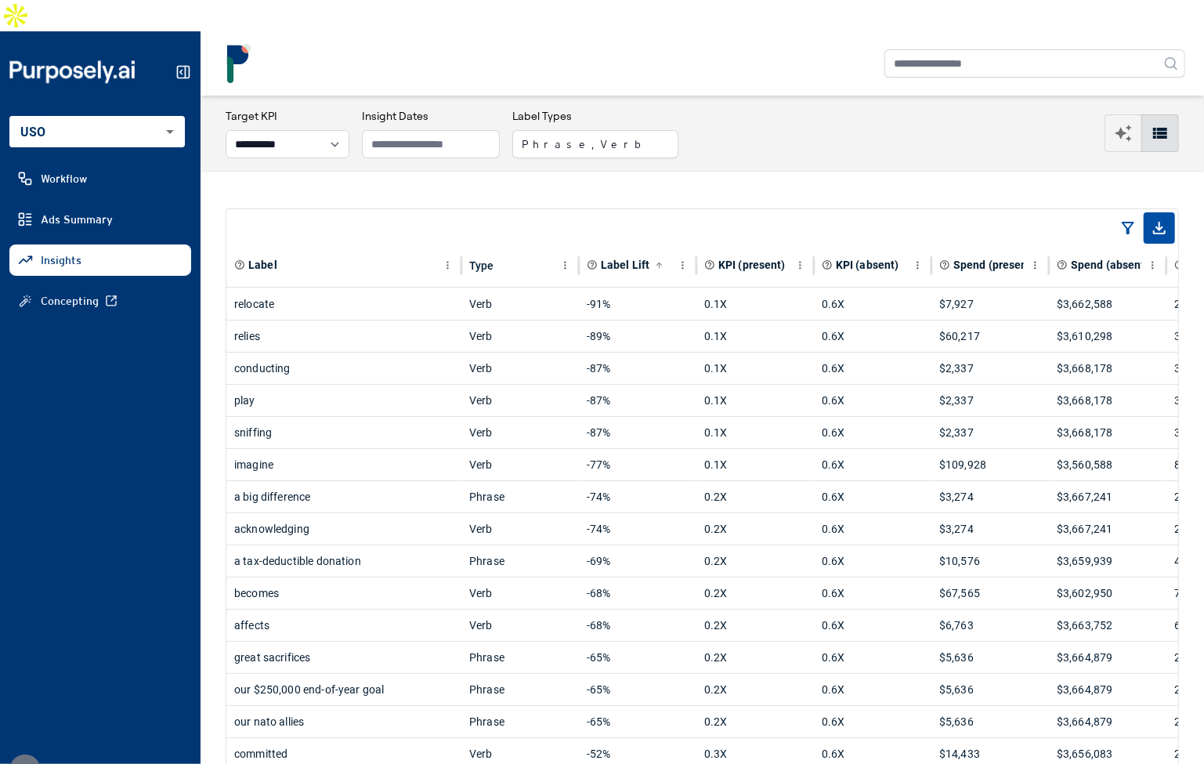
click at [627, 257] on span "Label Lift" at bounding box center [625, 265] width 49 height 16
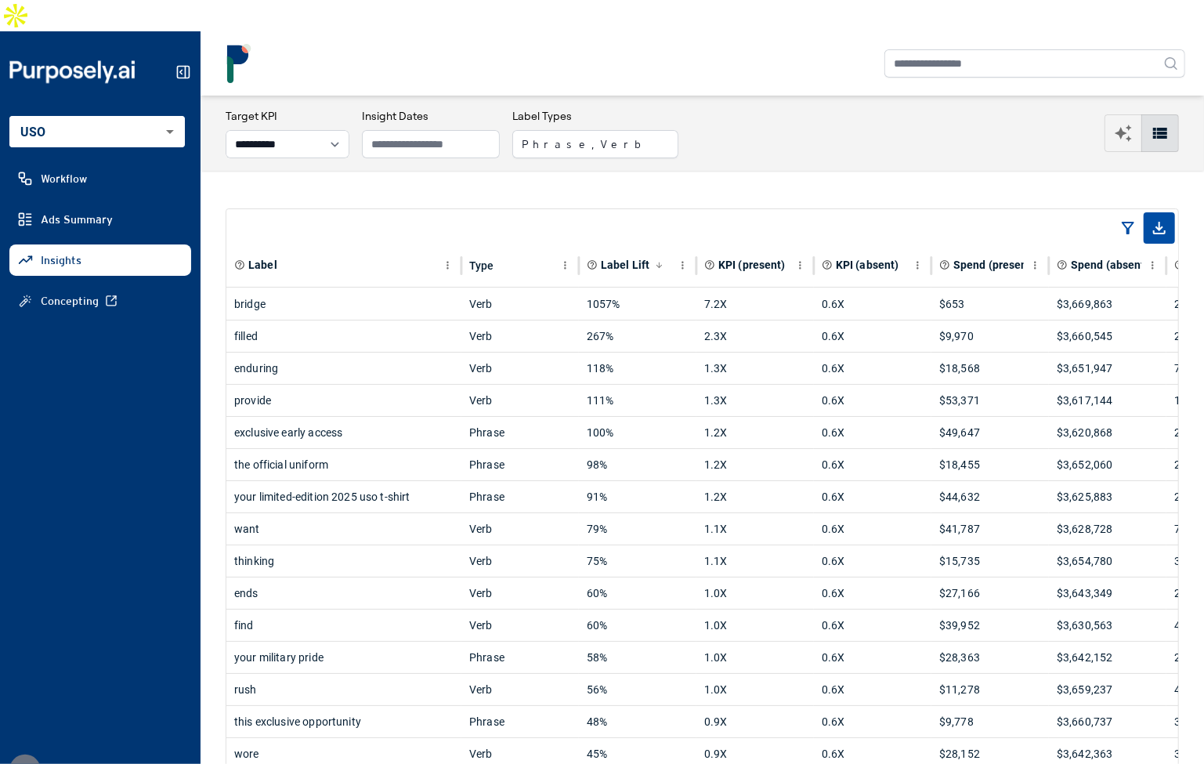
click at [578, 130] on button "Phrase, Verb" at bounding box center [595, 144] width 166 height 28
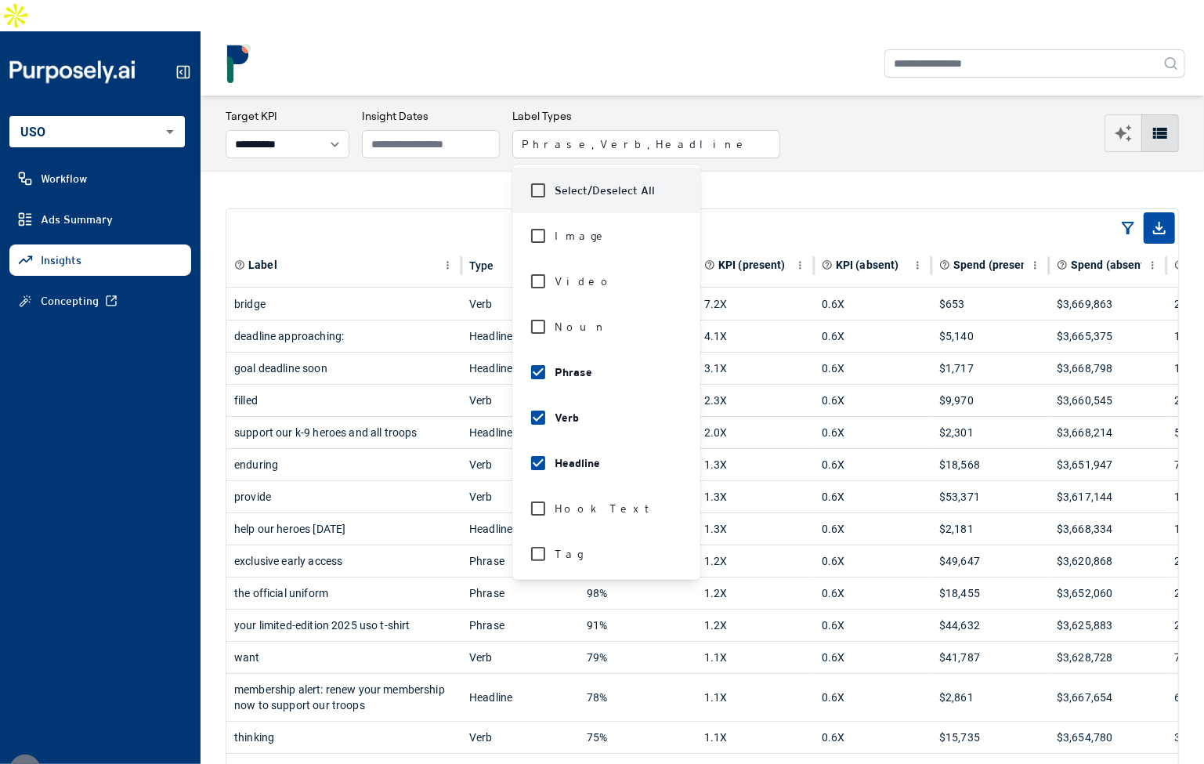
click at [516, 139] on div "**********" at bounding box center [701, 133] width 1003 height 75
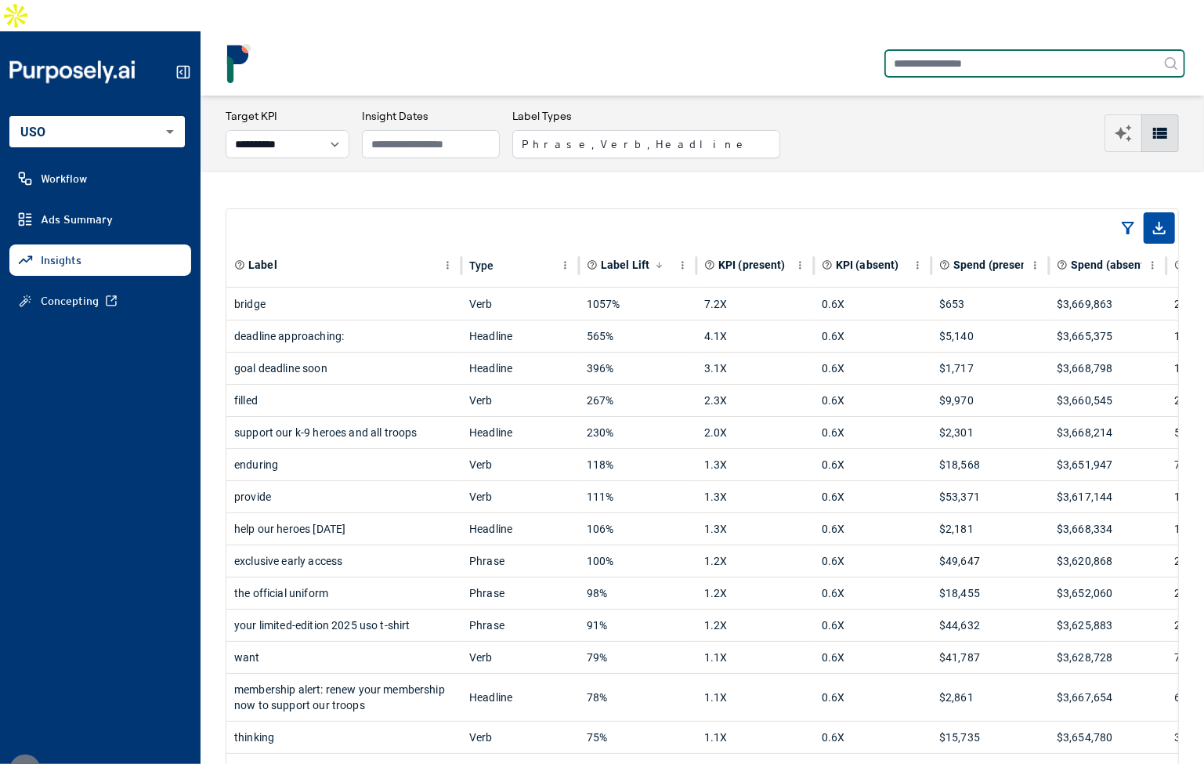
click at [921, 49] on input "text" at bounding box center [1034, 63] width 301 height 28
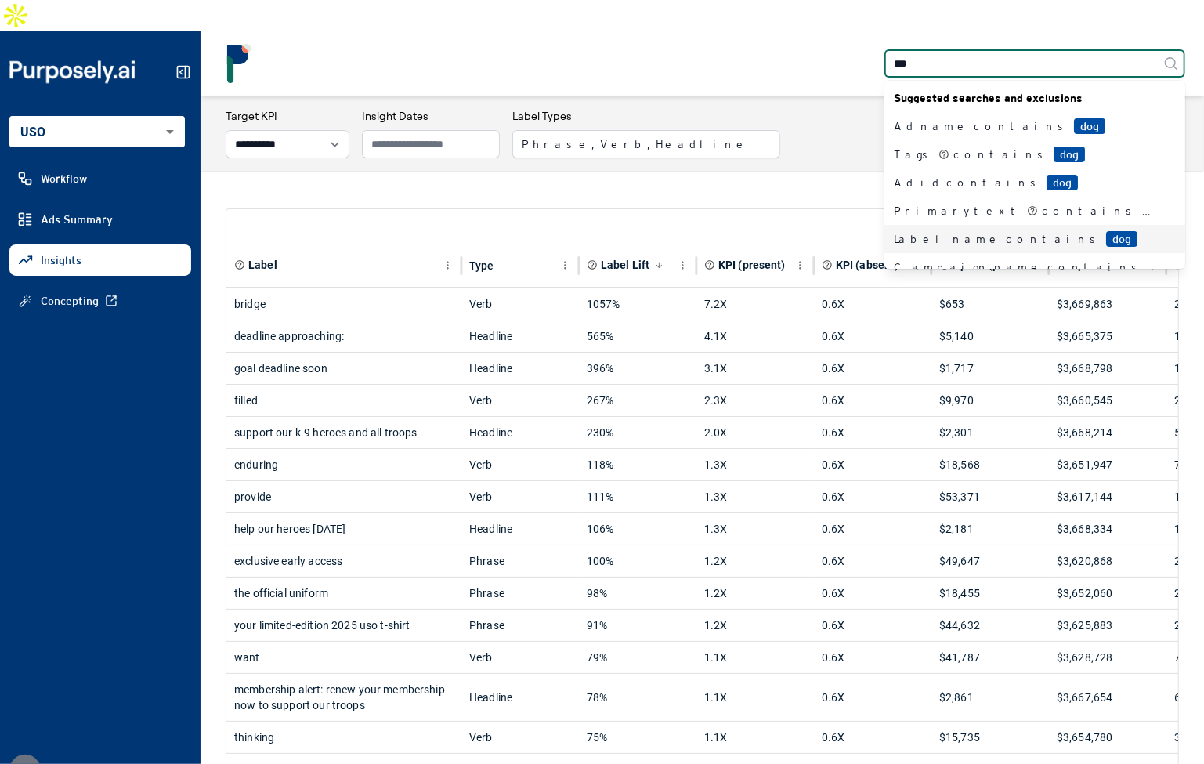
type input "***"
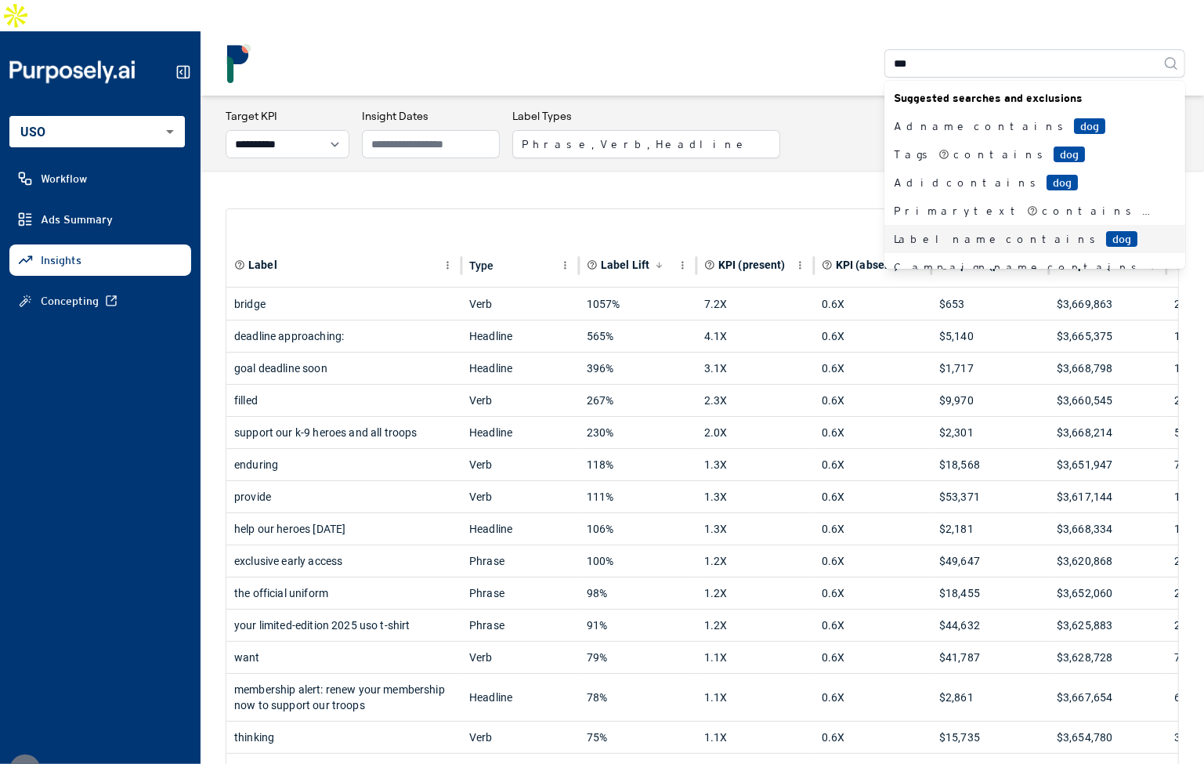
click at [928, 231] on div "Label name contains dog" at bounding box center [1025, 239] width 263 height 16
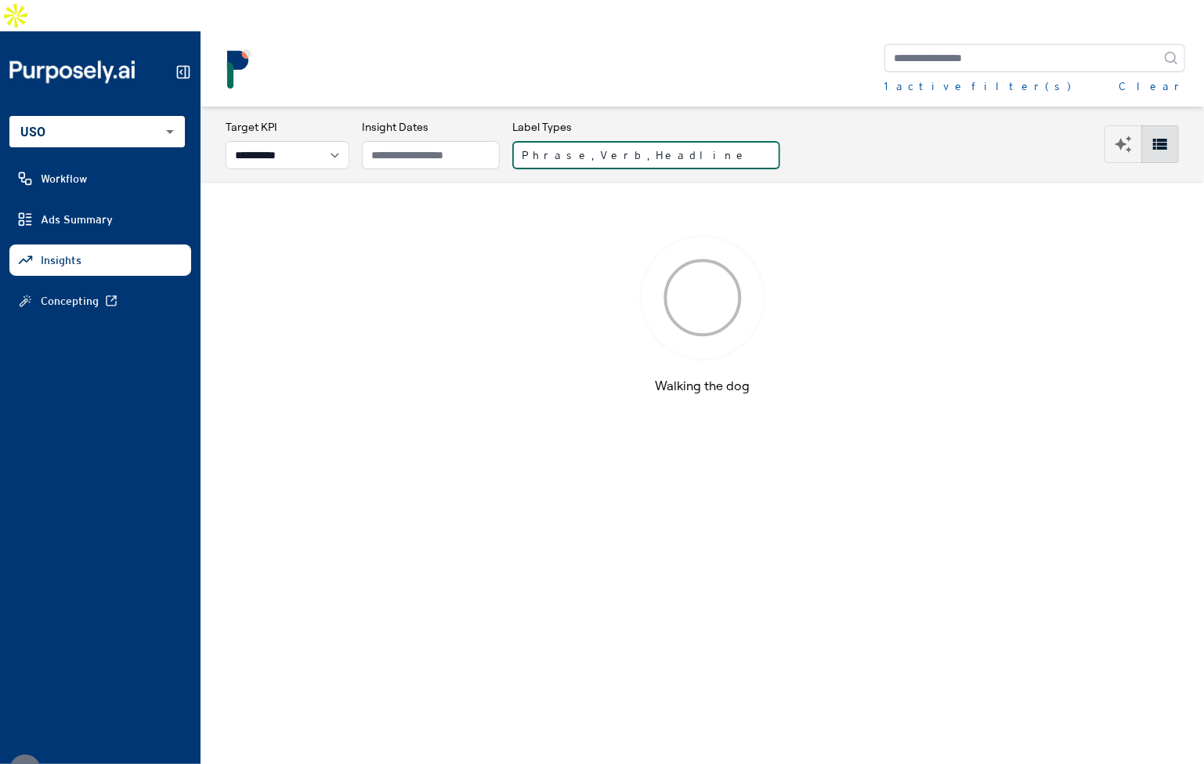
click at [644, 141] on button "Phrase, Verb, Headline" at bounding box center [646, 155] width 268 height 28
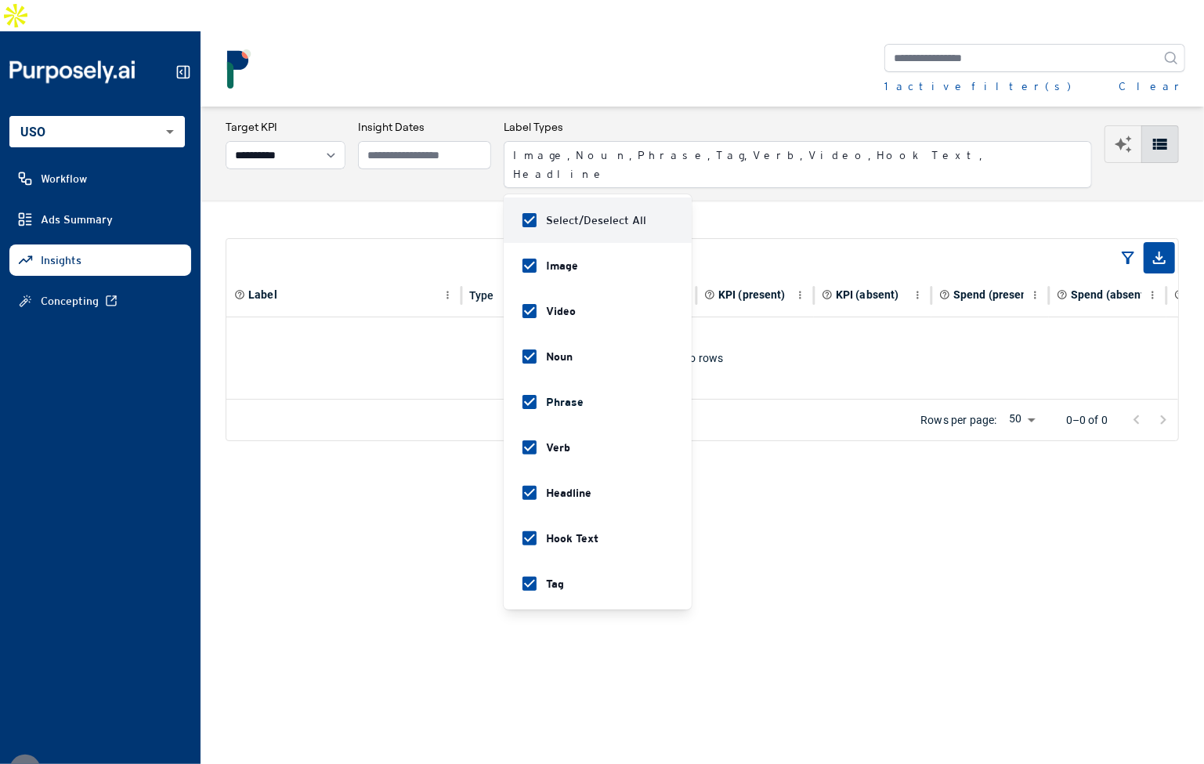
click at [812, 107] on div "**********" at bounding box center [701, 154] width 1003 height 94
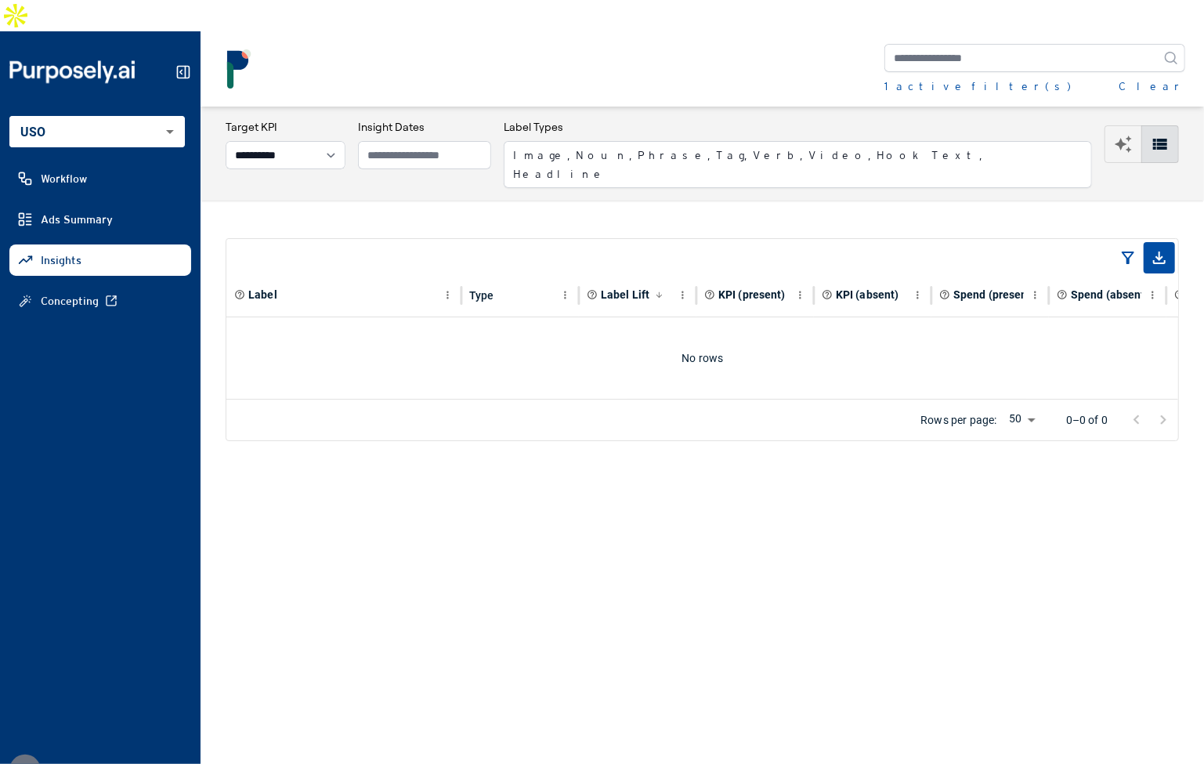
click at [764, 119] on div "Label Types Image, Noun, Phrase, Tag, Verb, Video, Hook Text, Headline" at bounding box center [798, 153] width 588 height 69
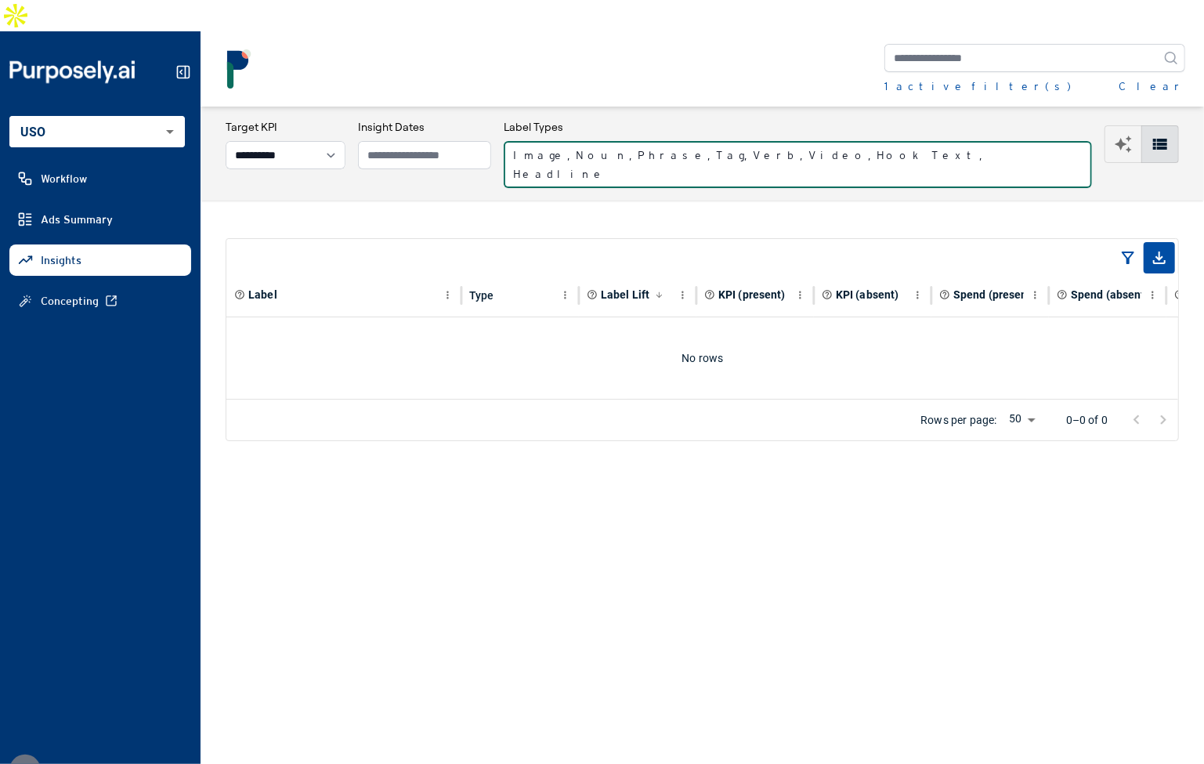
drag, startPoint x: 763, startPoint y: 113, endPoint x: 755, endPoint y: 112, distance: 7.9
click at [763, 141] on button "Image, Noun, Phrase, Tag, Verb, Video, Hook Text, Headline" at bounding box center [798, 164] width 588 height 47
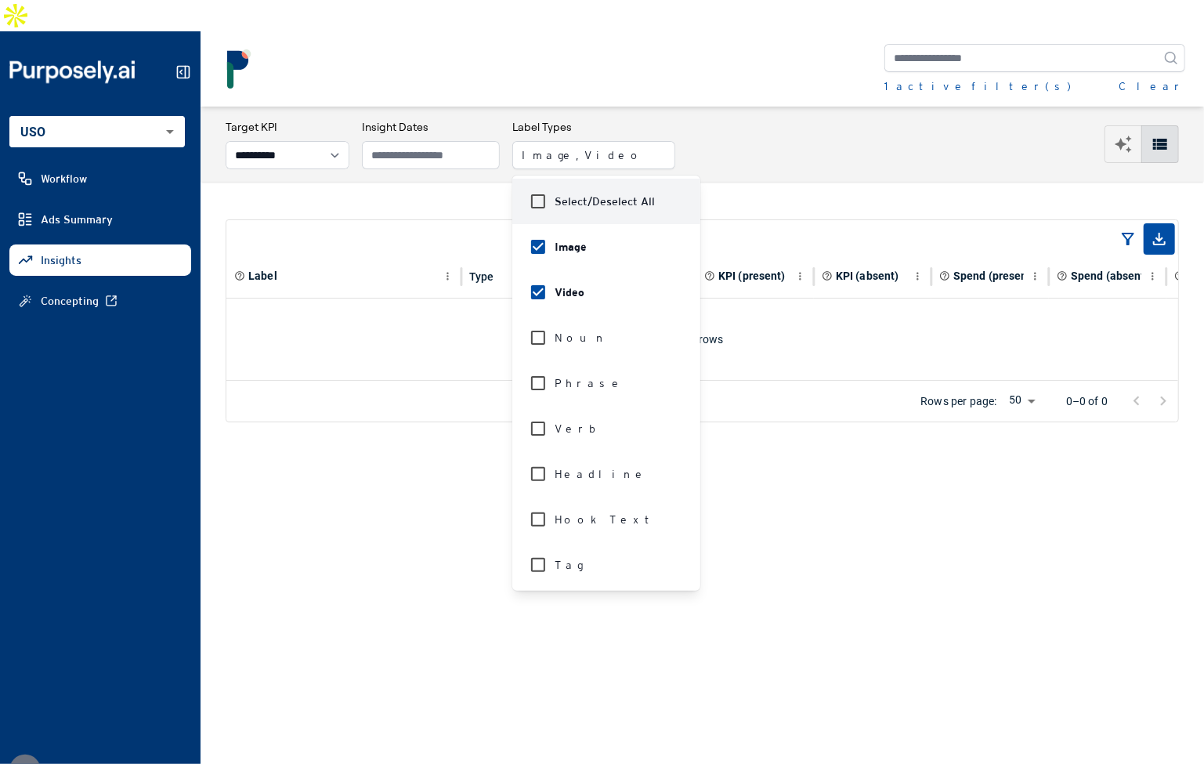
click at [677, 119] on div "**********" at bounding box center [702, 144] width 953 height 50
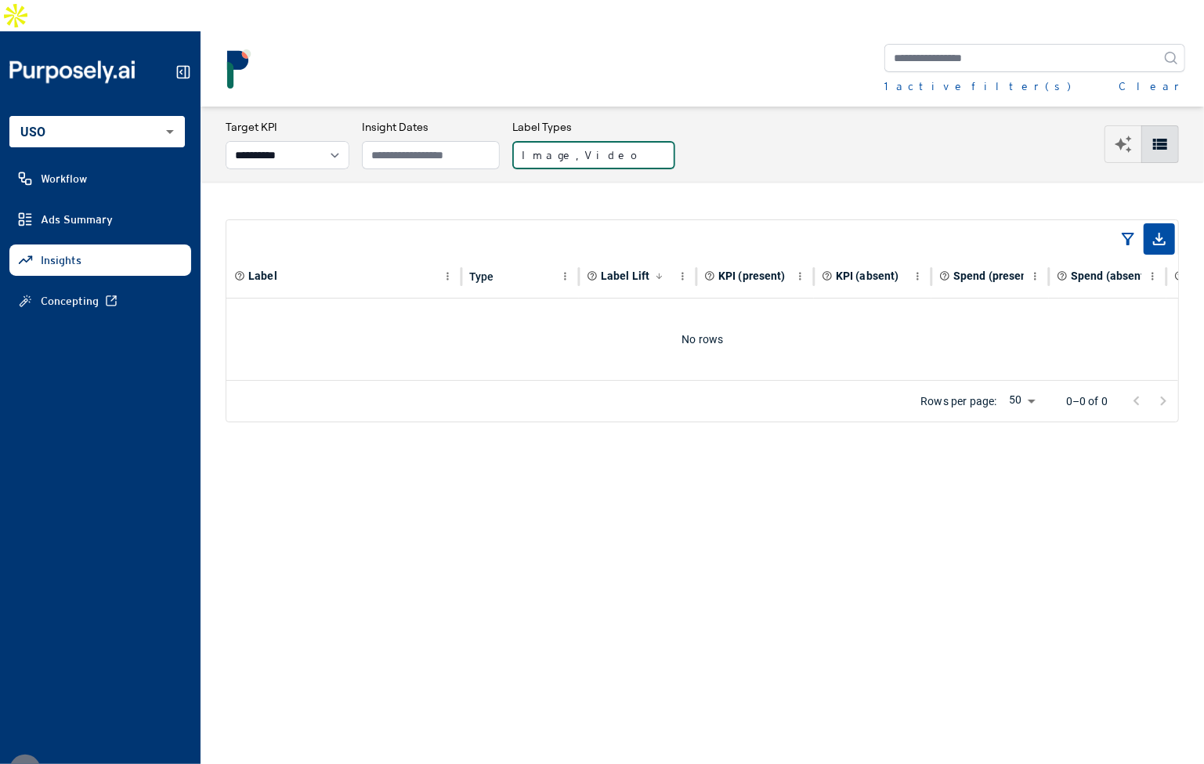
drag, startPoint x: 572, startPoint y: 122, endPoint x: 572, endPoint y: 135, distance: 13.3
click at [572, 141] on button "Image, Video" at bounding box center [593, 155] width 163 height 28
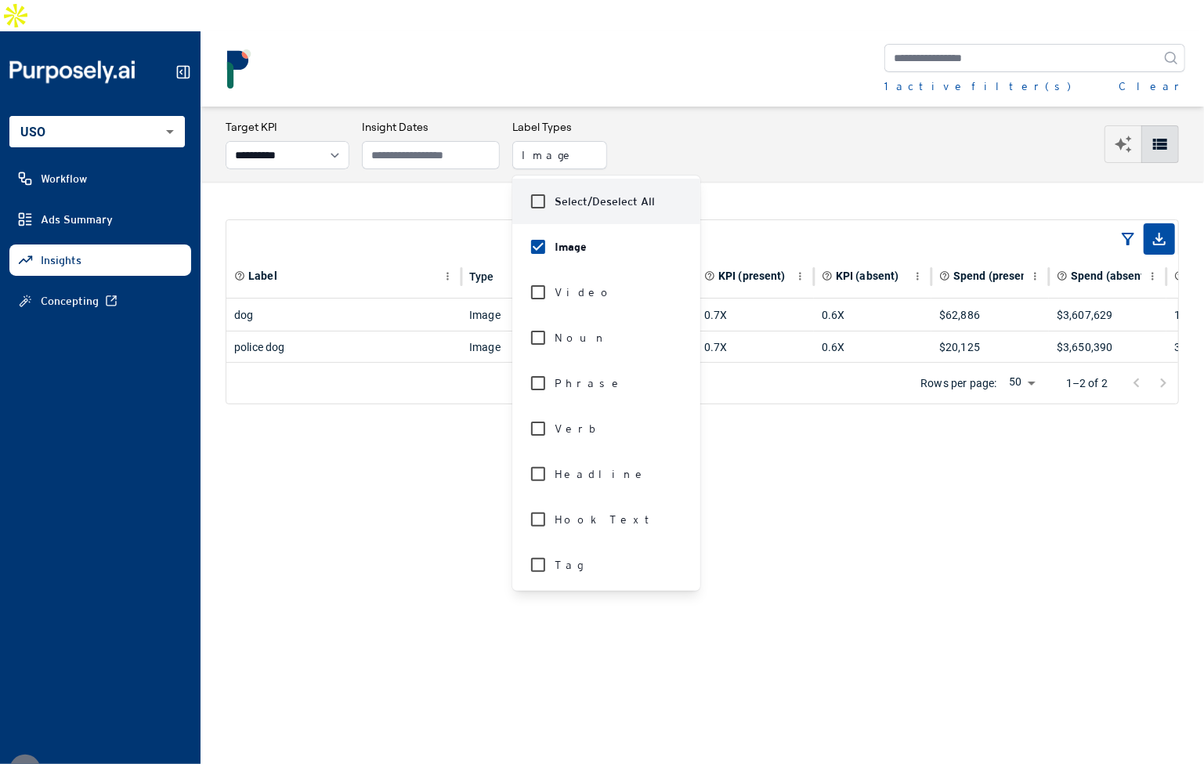
click at [690, 107] on div "**********" at bounding box center [701, 144] width 1003 height 75
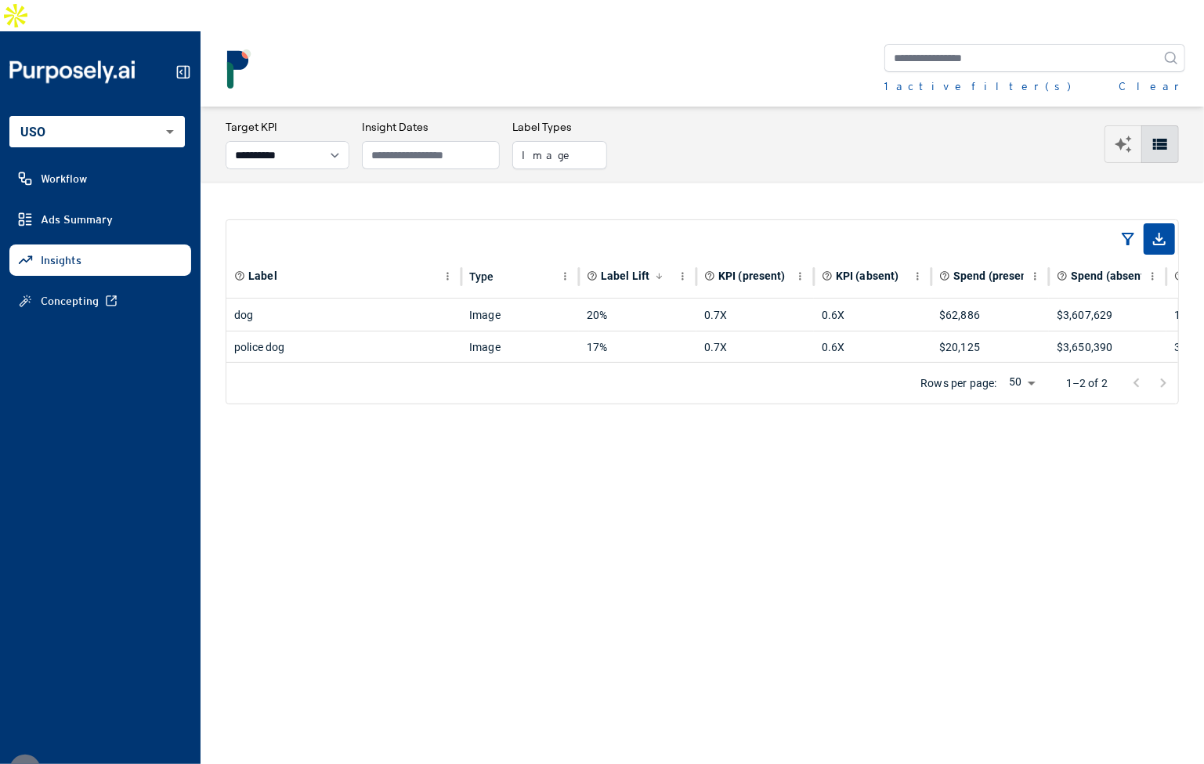
click at [690, 107] on div "**********" at bounding box center [701, 144] width 1003 height 75
click at [414, 299] on div "dog" at bounding box center [343, 314] width 219 height 31
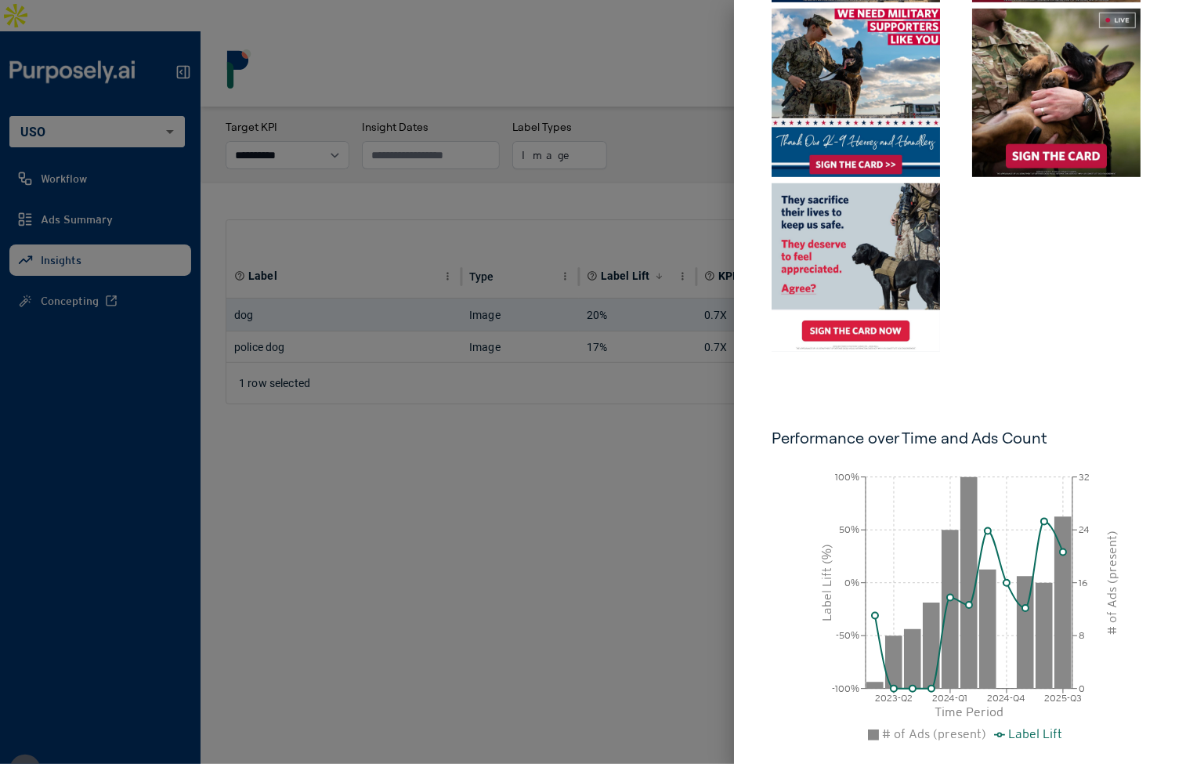
scroll to position [622, 0]
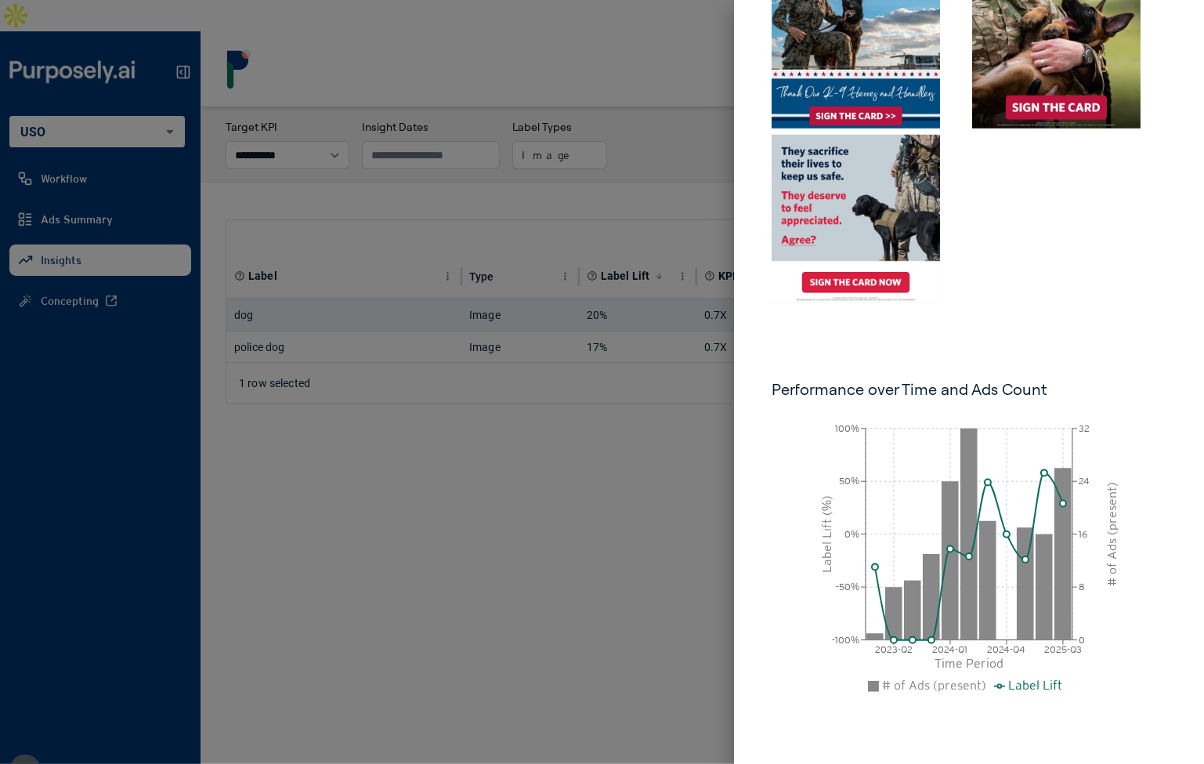
drag, startPoint x: 603, startPoint y: 453, endPoint x: 417, endPoint y: 364, distance: 206.0
click at [601, 453] on div at bounding box center [602, 382] width 1204 height 764
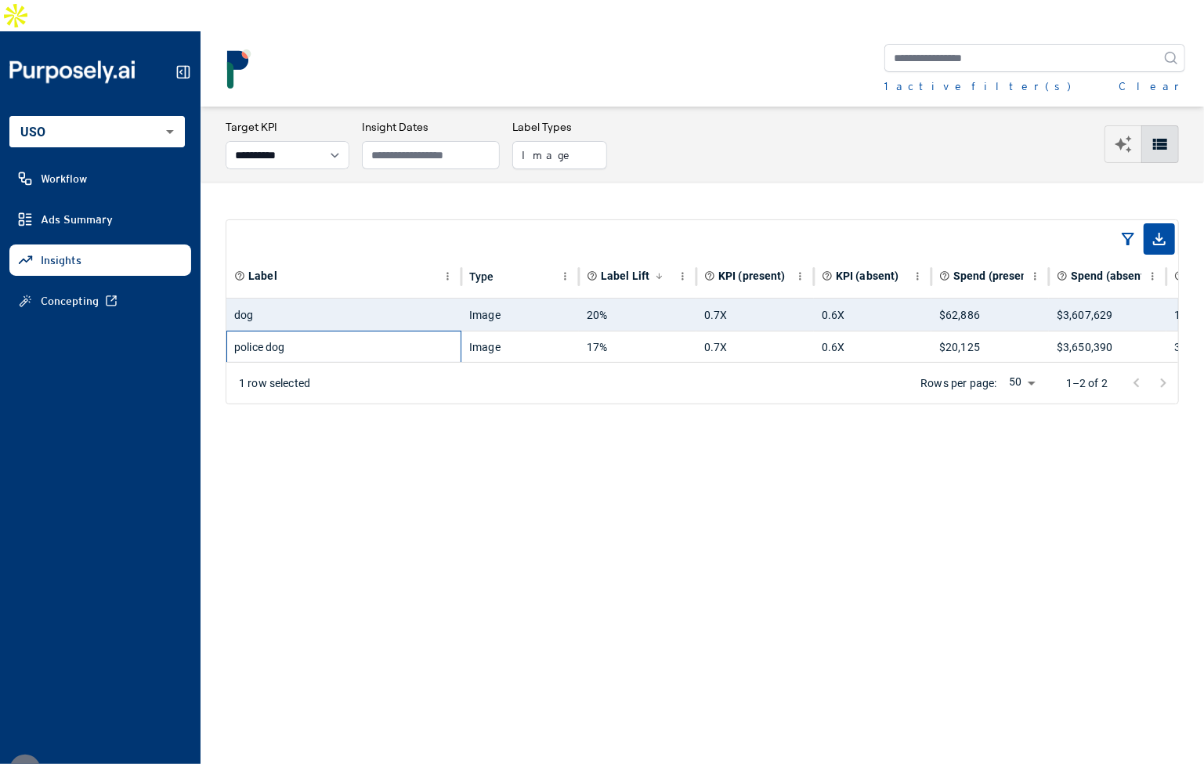
click at [380, 331] on div "police dog" at bounding box center [343, 346] width 219 height 31
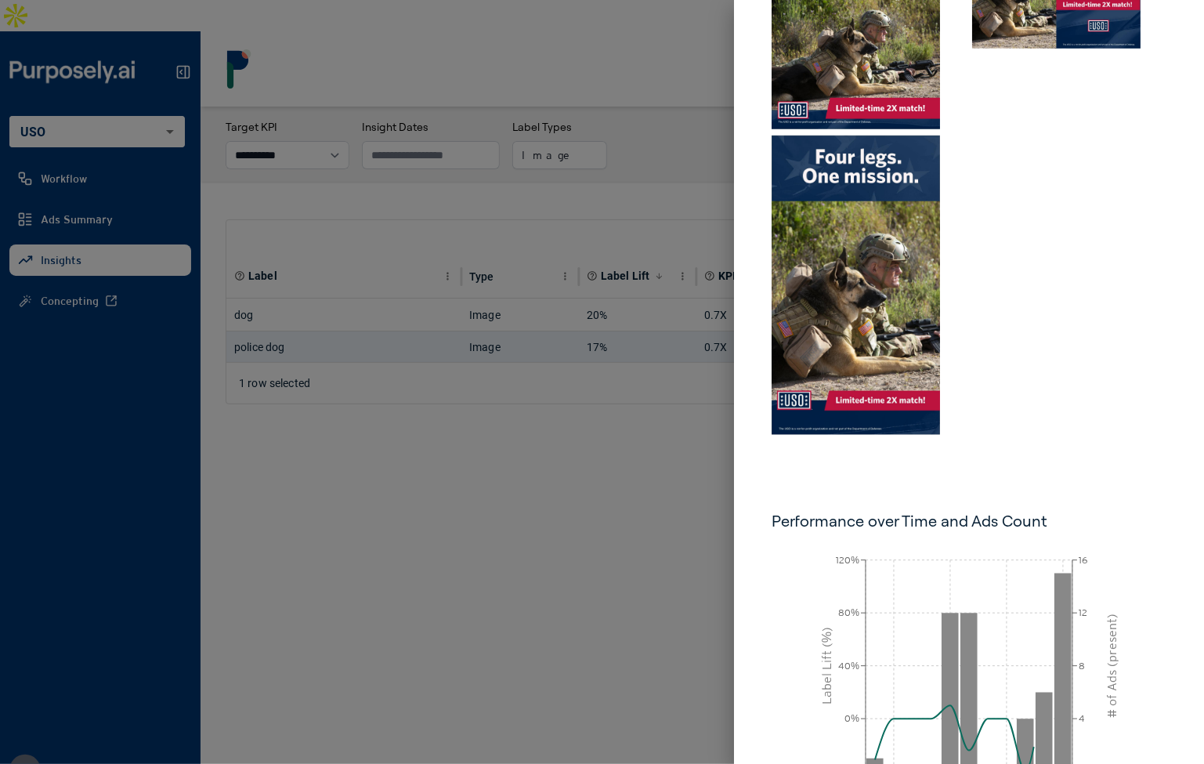
scroll to position [753, 0]
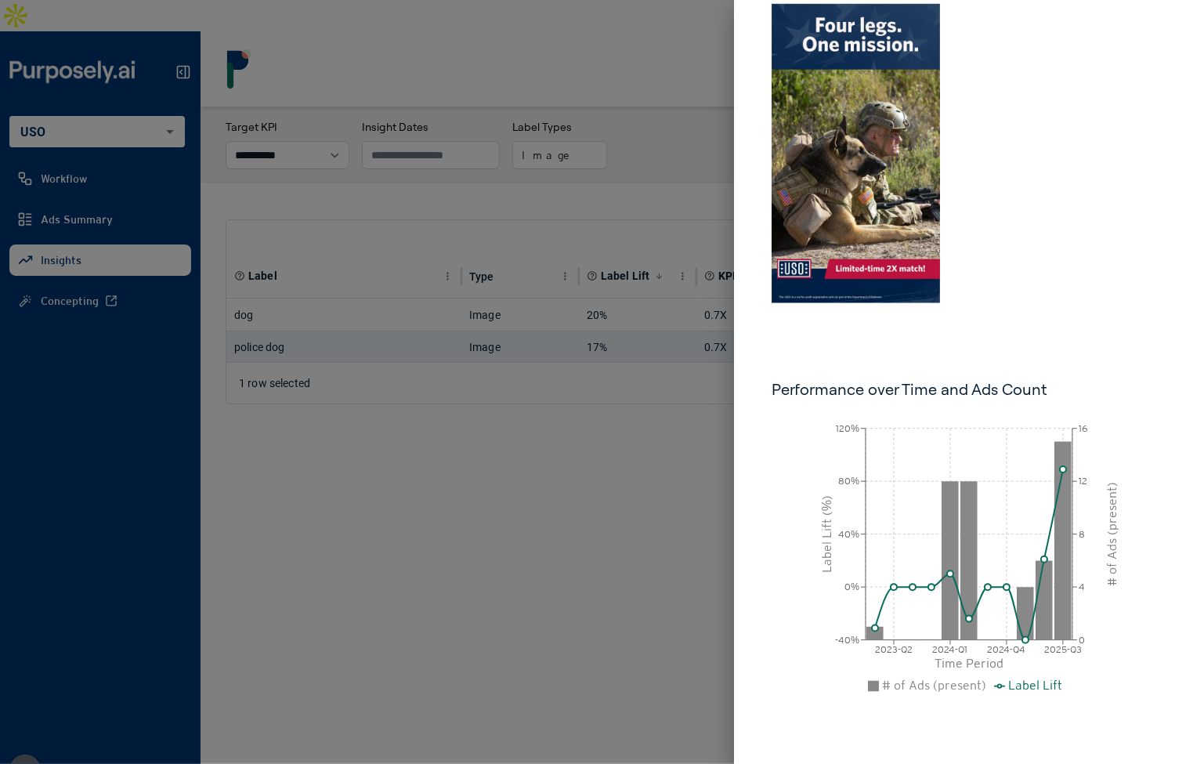
click at [551, 491] on div at bounding box center [602, 382] width 1204 height 764
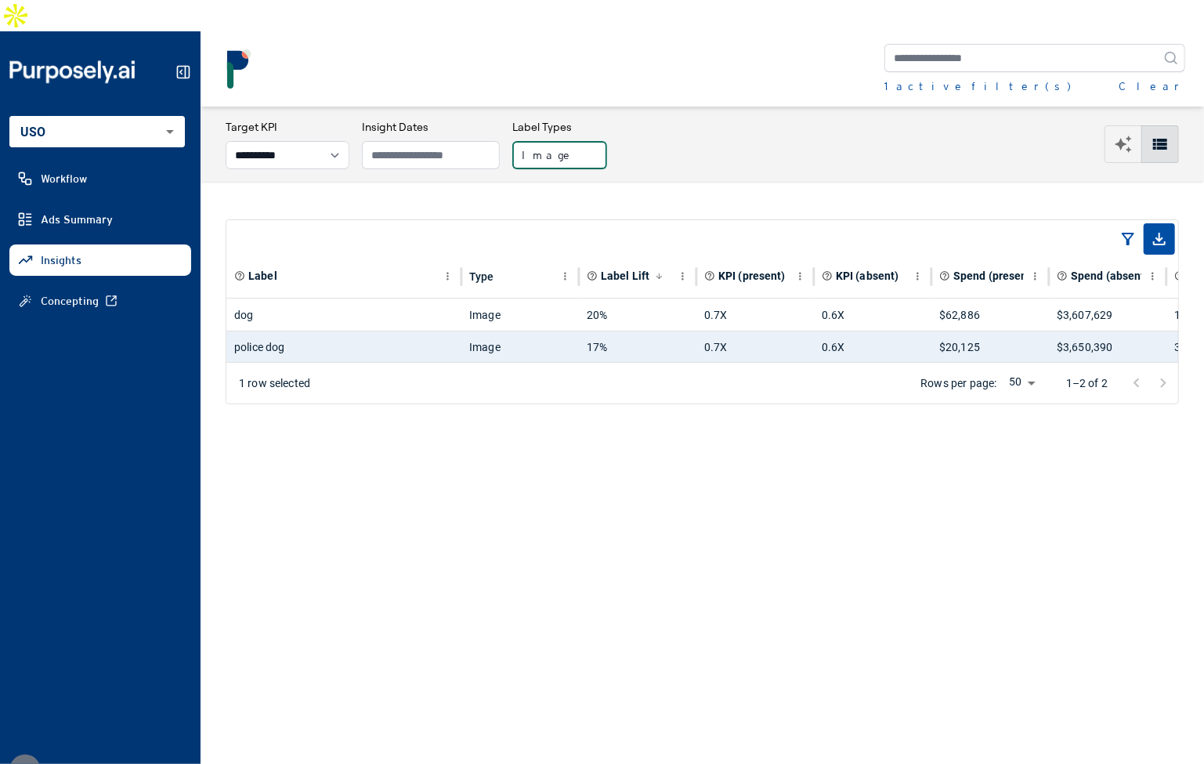
click at [583, 141] on button "Image" at bounding box center [559, 155] width 95 height 28
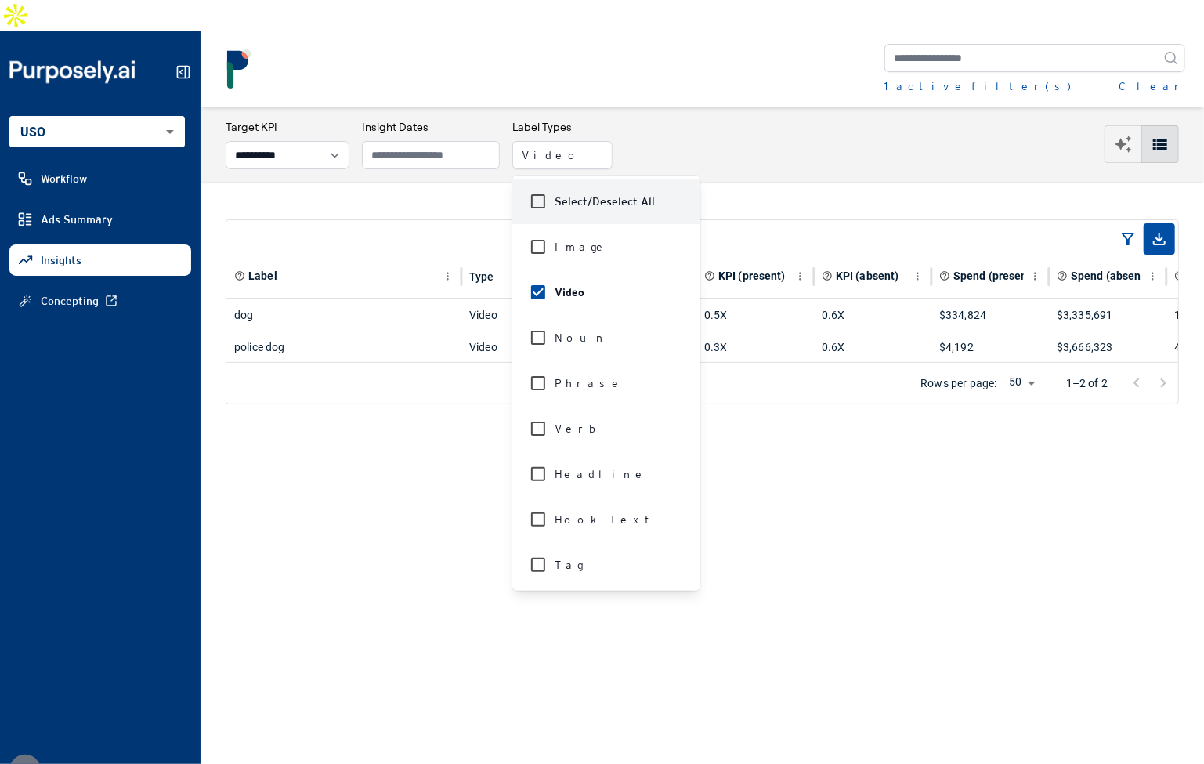
click at [673, 119] on div "**********" at bounding box center [702, 144] width 953 height 50
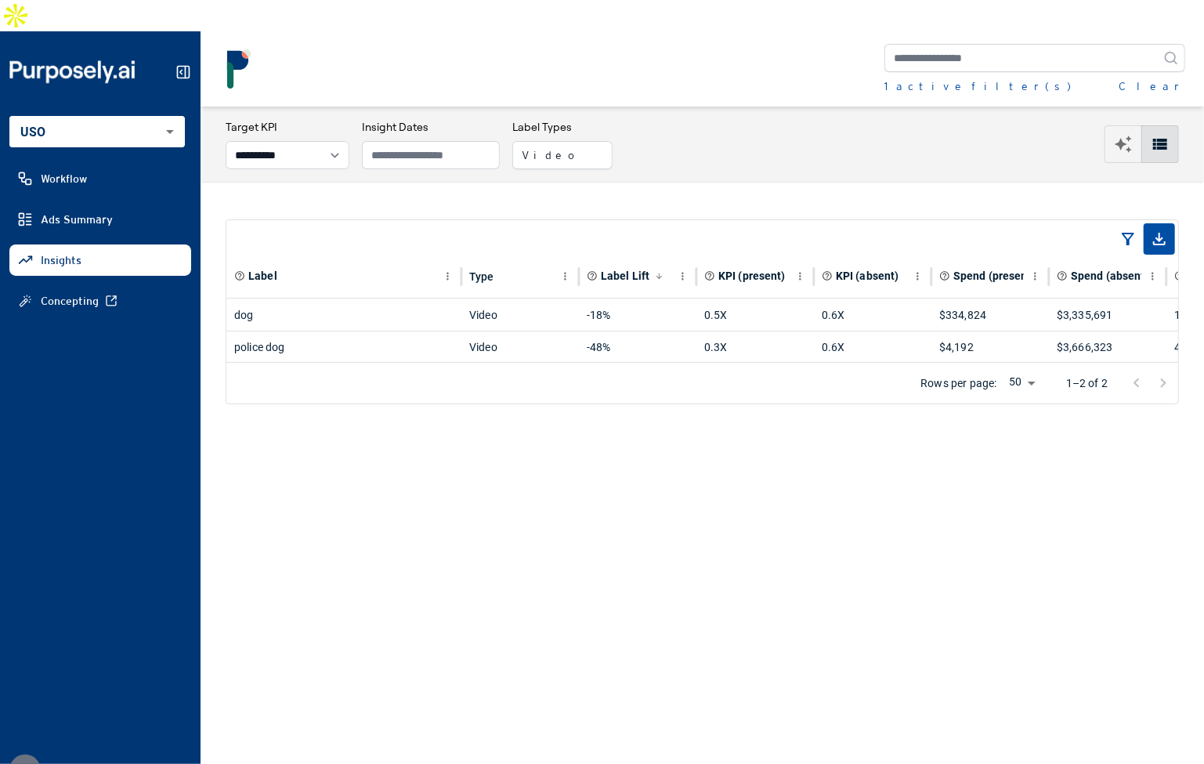
click at [673, 119] on div "**********" at bounding box center [702, 144] width 953 height 50
click at [399, 331] on div "police dog" at bounding box center [343, 346] width 219 height 31
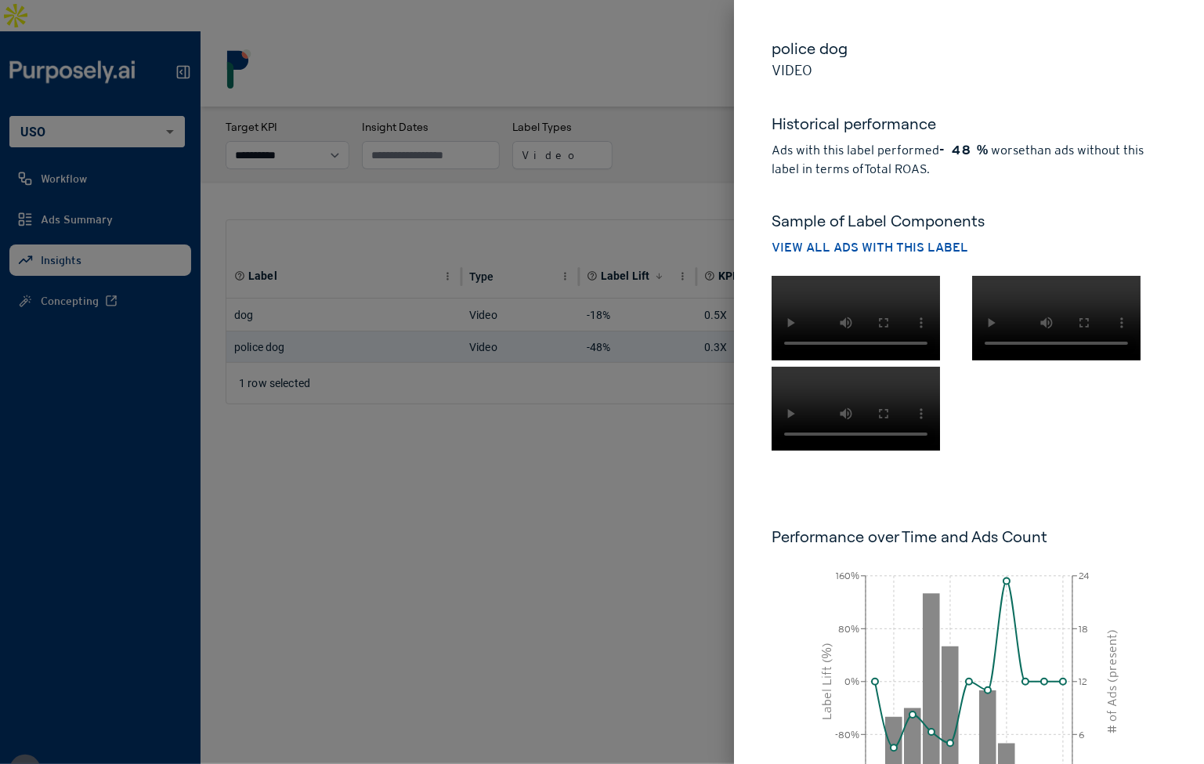
click at [980, 450] on div at bounding box center [965, 359] width 401 height 181
click at [984, 450] on div at bounding box center [965, 359] width 401 height 181
drag, startPoint x: 628, startPoint y: 470, endPoint x: 592, endPoint y: 446, distance: 43.4
click at [627, 470] on div at bounding box center [602, 382] width 1204 height 764
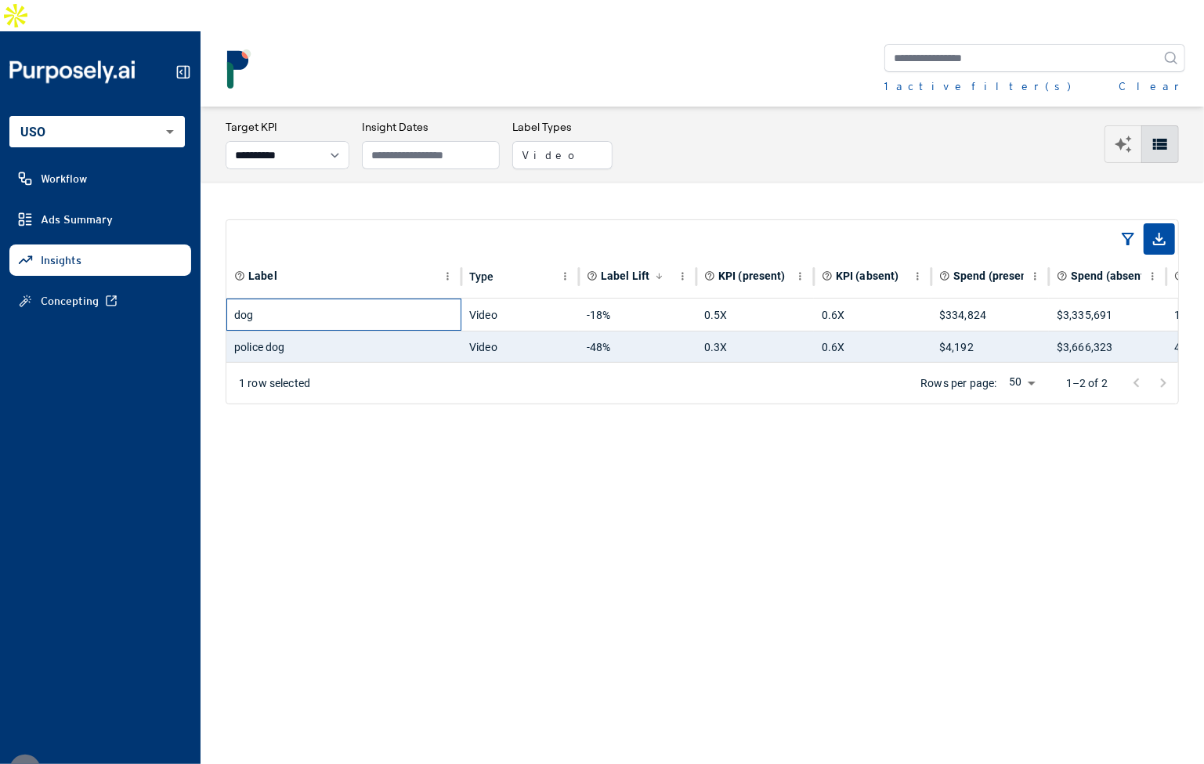
click at [437, 299] on div "dog" at bounding box center [343, 314] width 219 height 31
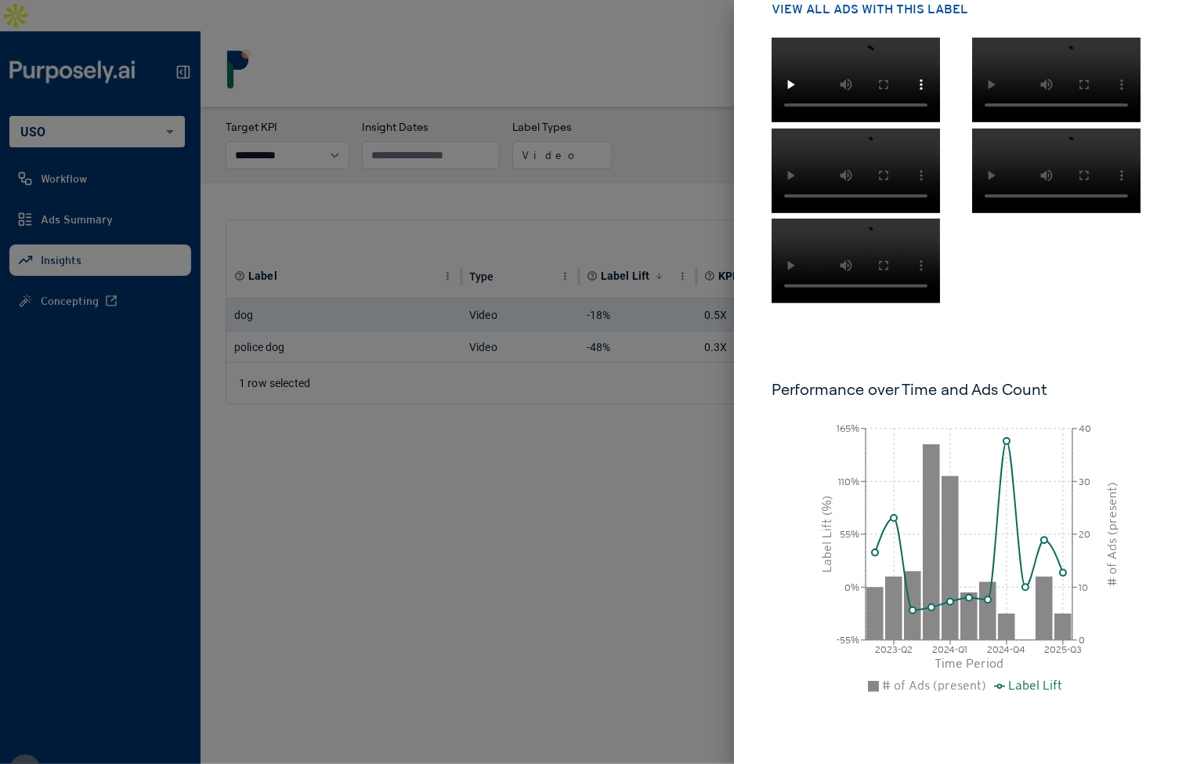
scroll to position [622, 0]
drag, startPoint x: 605, startPoint y: 447, endPoint x: 385, endPoint y: 374, distance: 232.0
click at [605, 446] on div at bounding box center [602, 382] width 1204 height 764
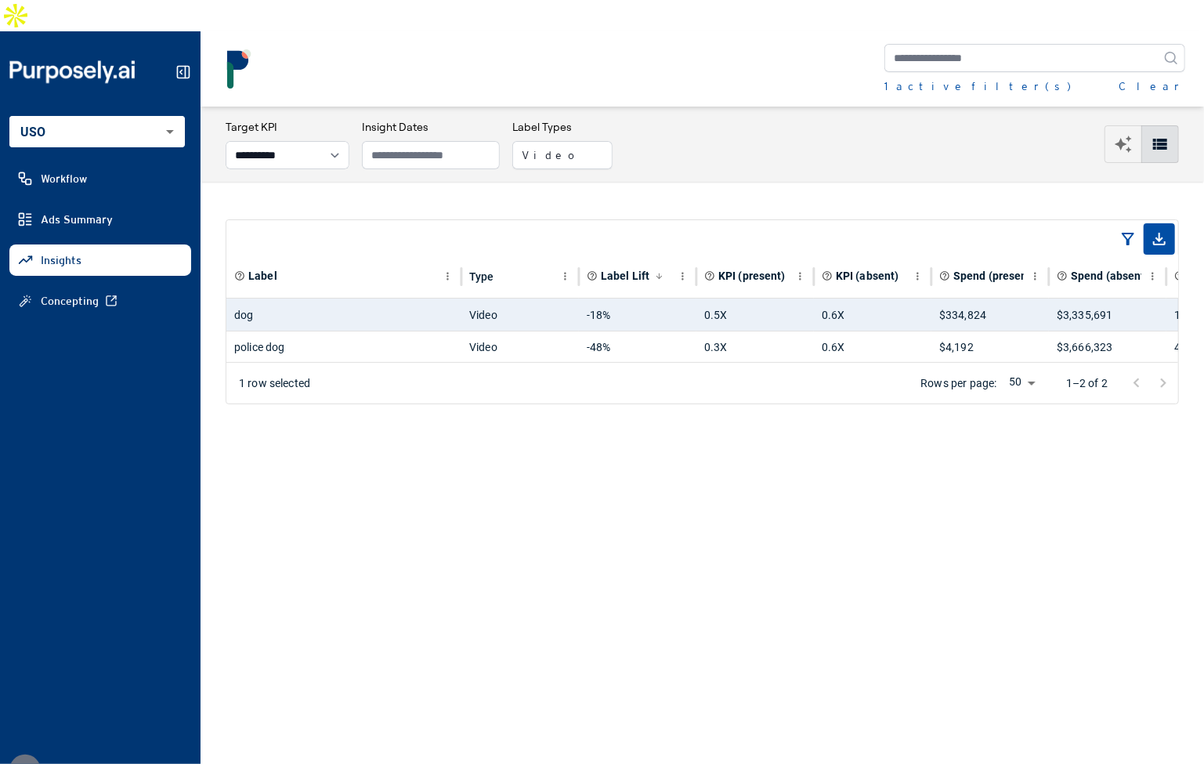
click at [354, 351] on div at bounding box center [813, 356] width 1175 height 11
click at [359, 351] on div at bounding box center [813, 356] width 1175 height 11
click at [374, 331] on div "police dog" at bounding box center [343, 346] width 219 height 31
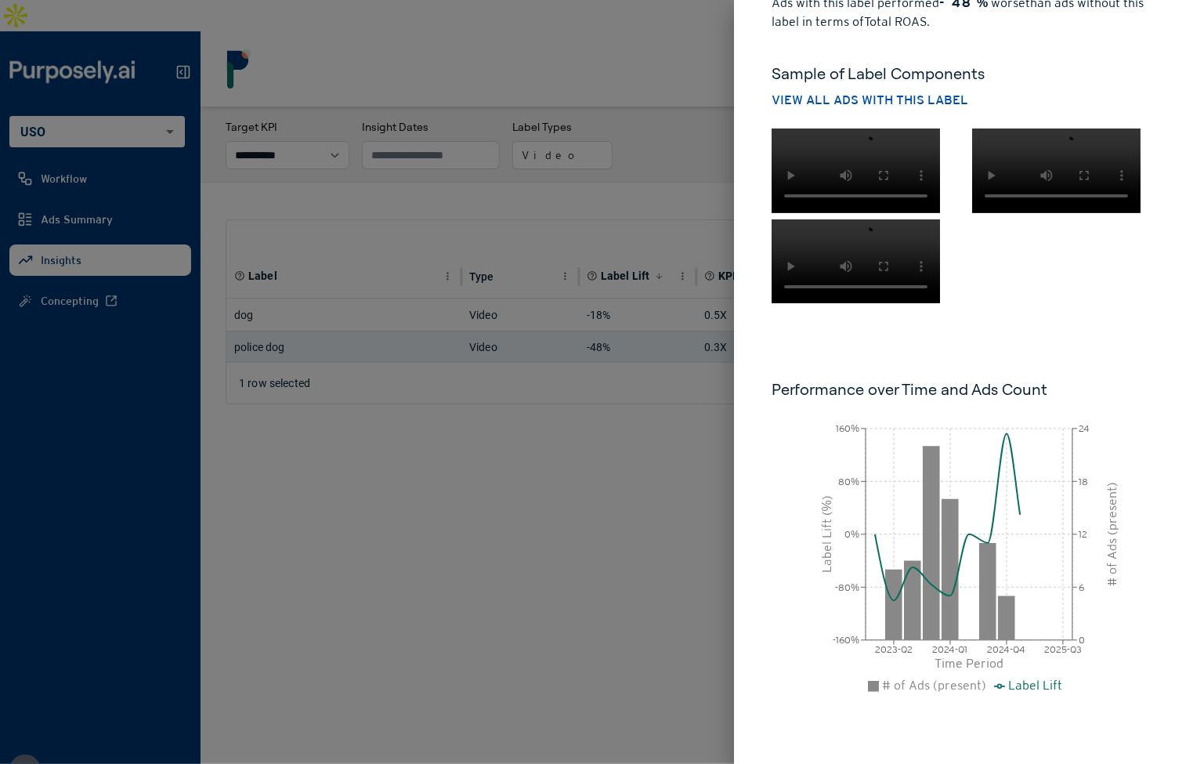
scroll to position [447, 0]
click at [666, 600] on div at bounding box center [602, 382] width 1204 height 764
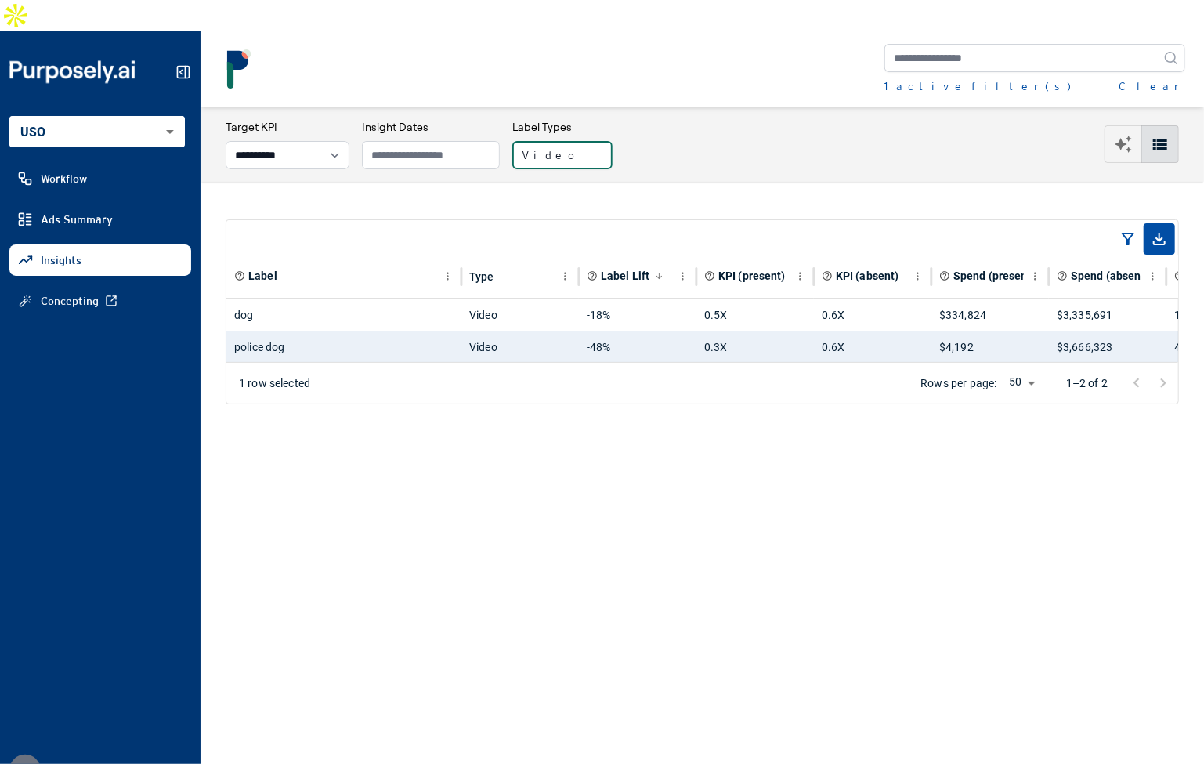
click at [594, 141] on button "Video" at bounding box center [562, 155] width 100 height 28
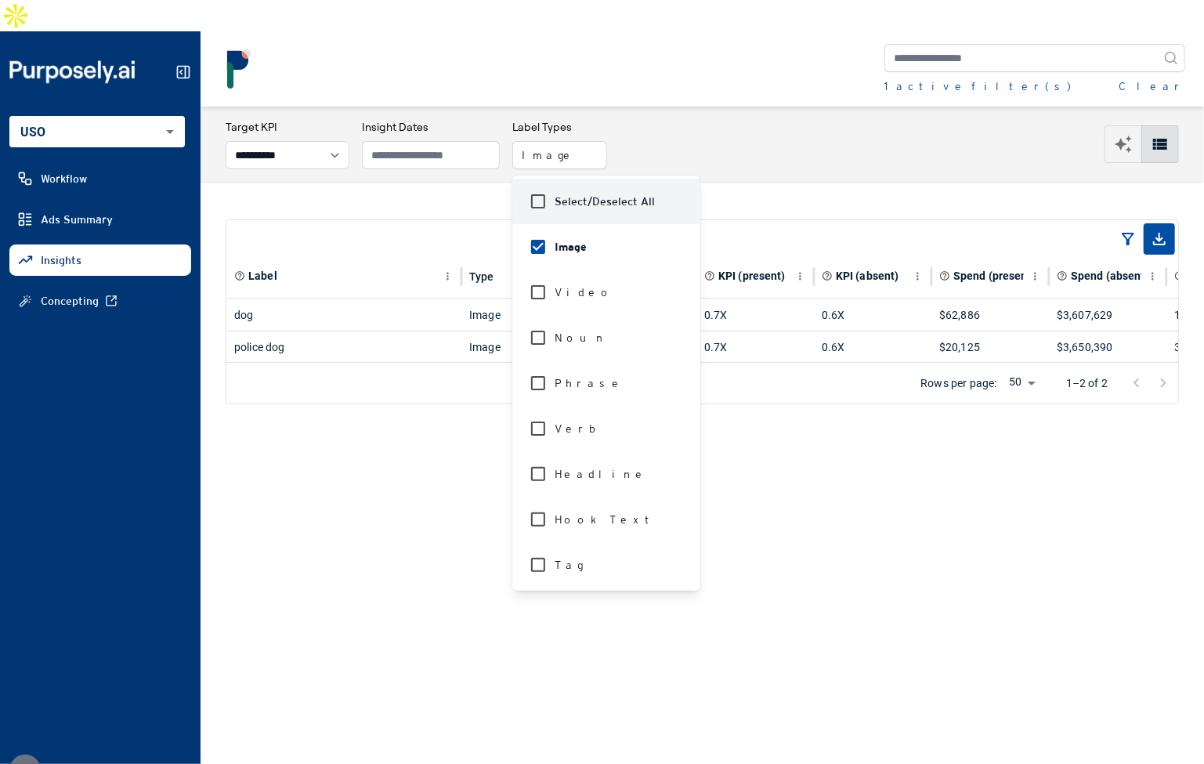
click at [775, 119] on div "**********" at bounding box center [702, 144] width 953 height 50
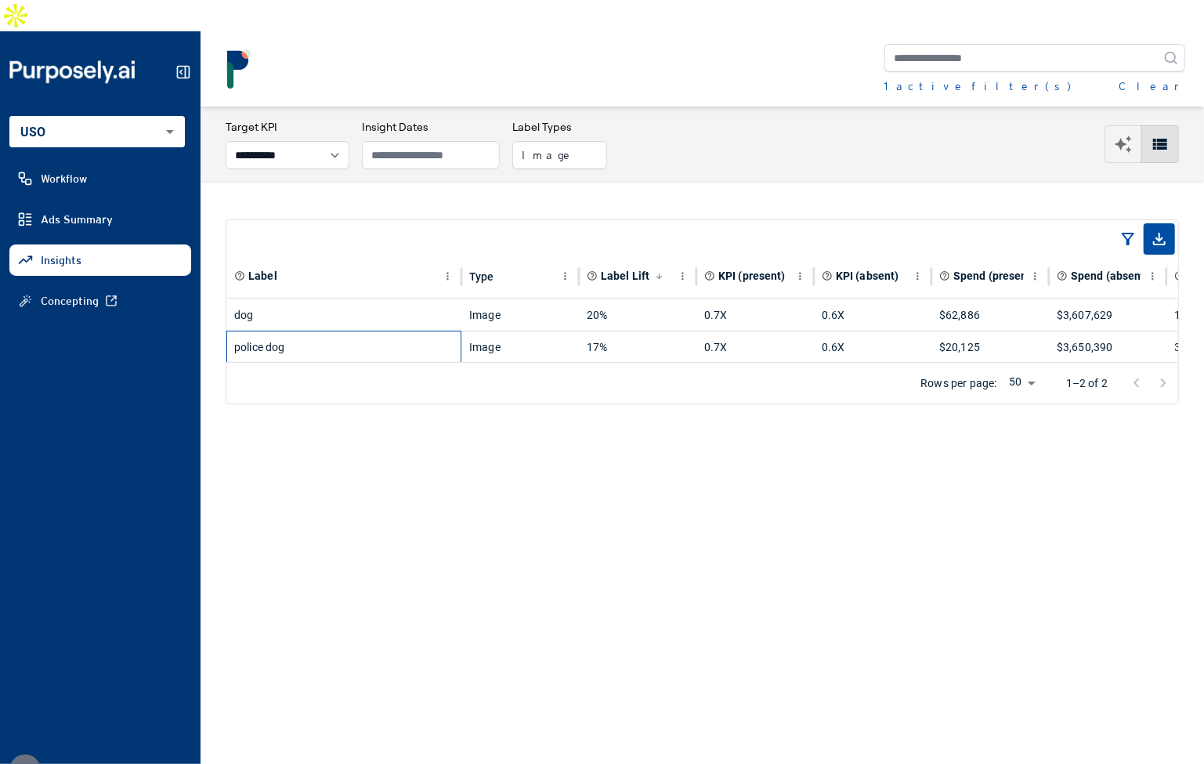
click at [424, 331] on div "police dog" at bounding box center [343, 346] width 219 height 31
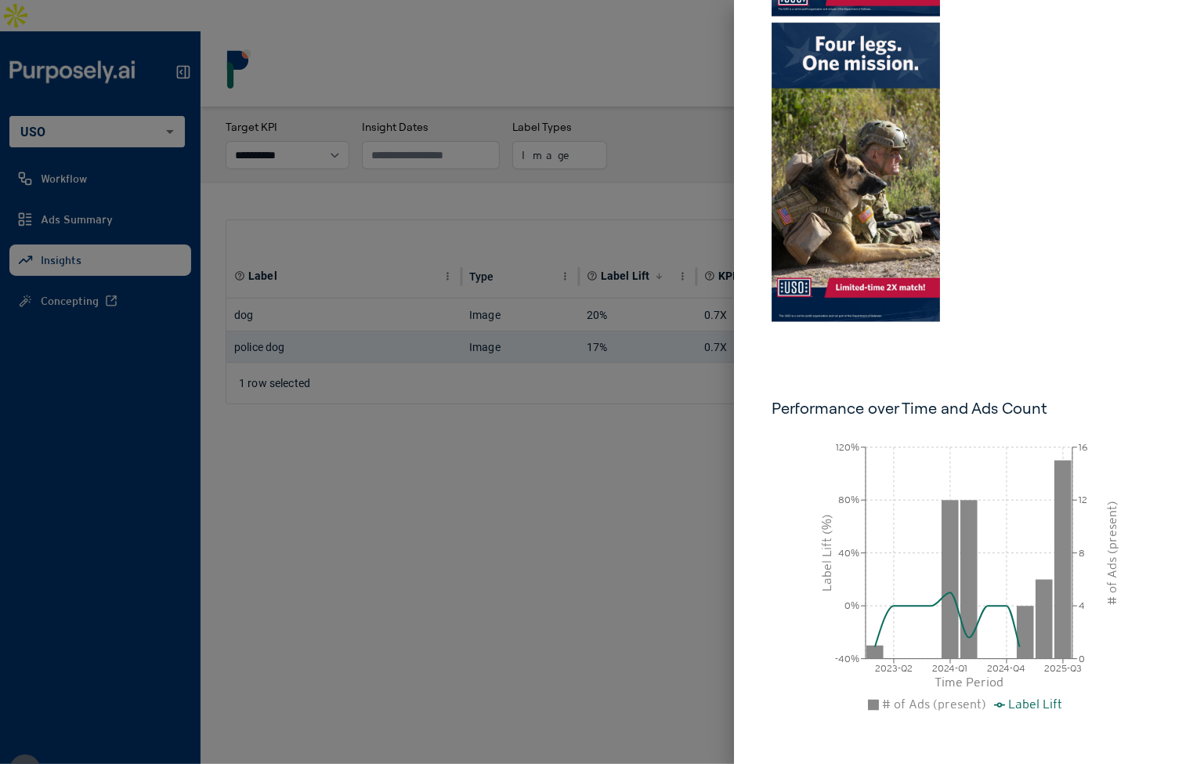
scroll to position [753, 0]
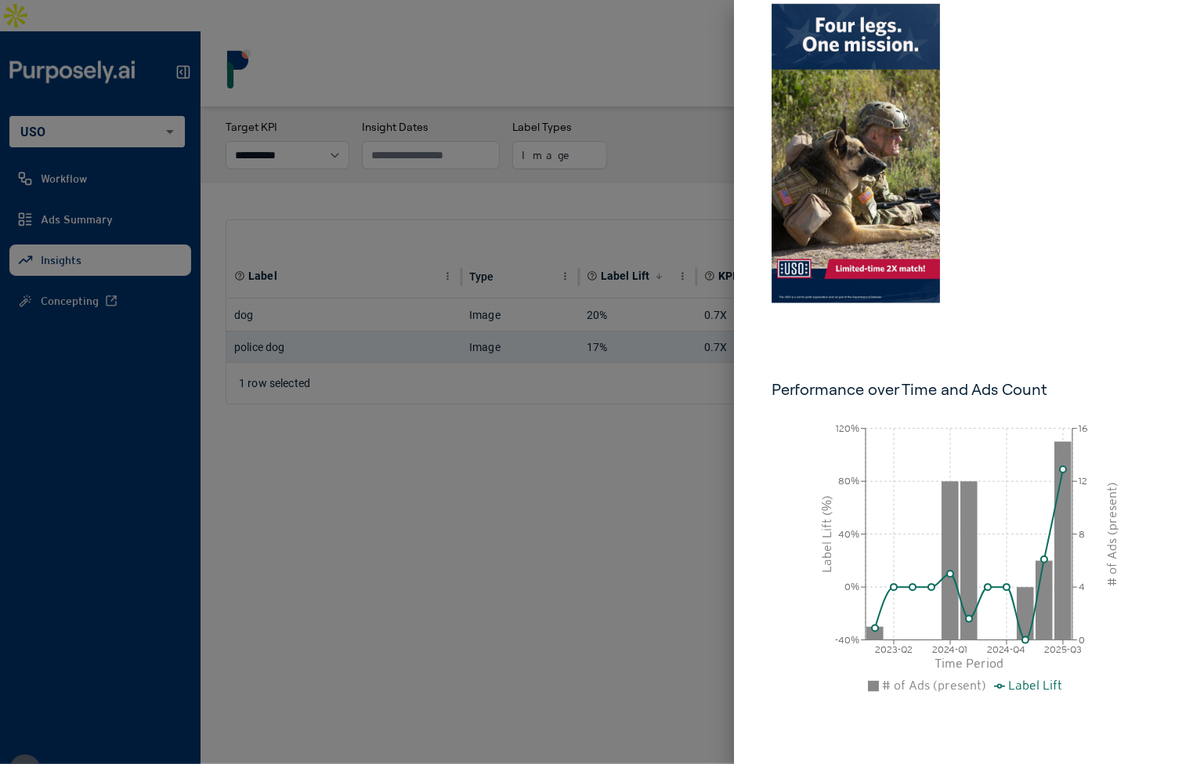
drag, startPoint x: 638, startPoint y: 511, endPoint x: 585, endPoint y: 461, distance: 72.6
click at [638, 511] on div at bounding box center [602, 382] width 1204 height 764
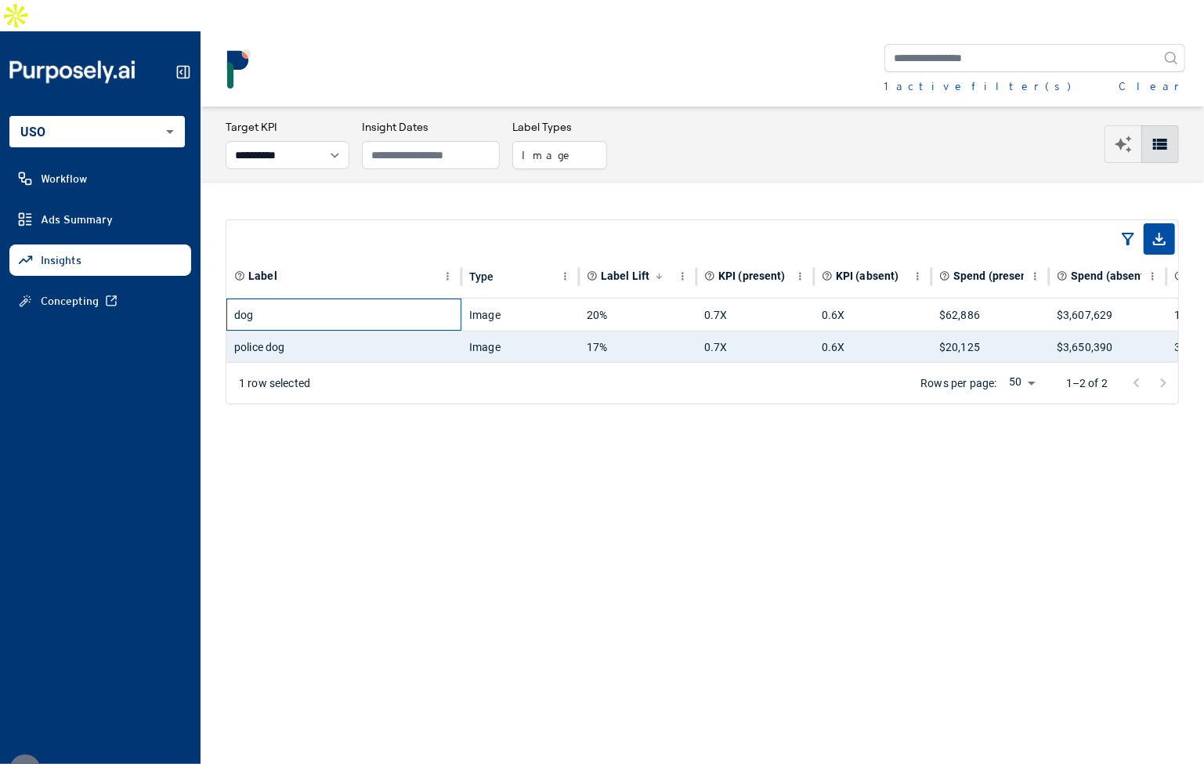
click at [424, 299] on div "dog" at bounding box center [343, 314] width 219 height 31
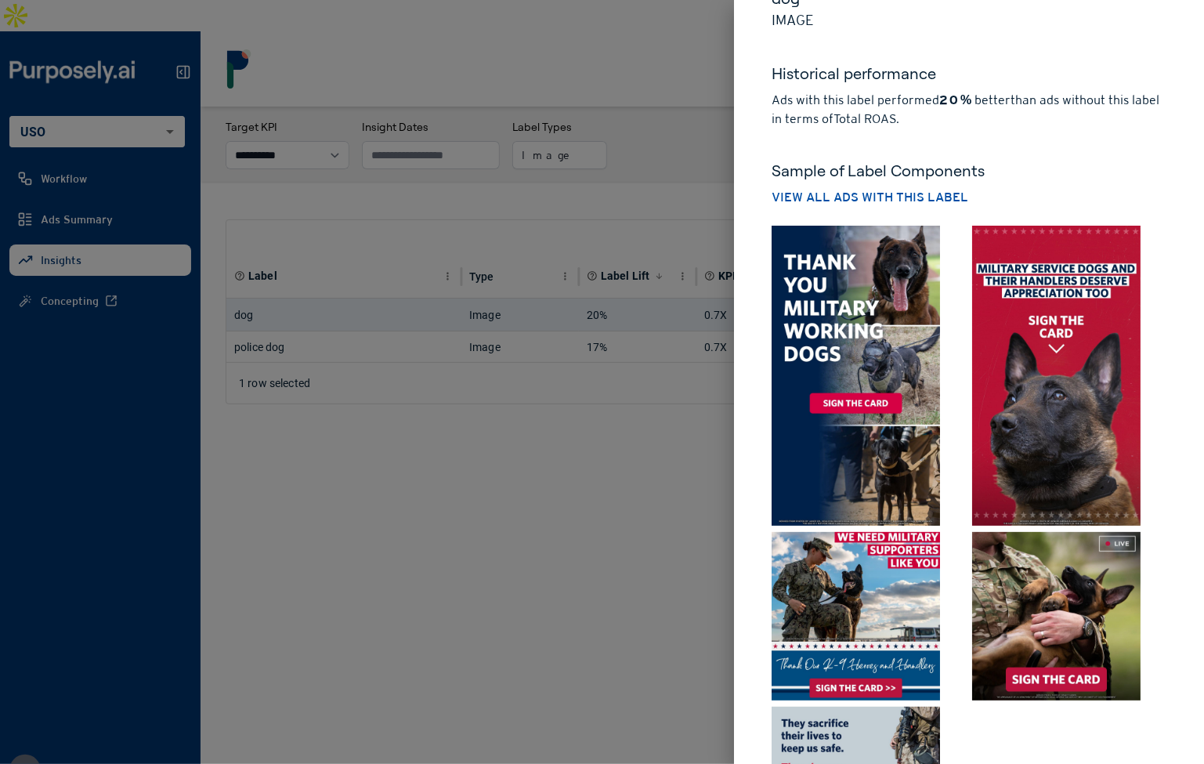
scroll to position [0, 0]
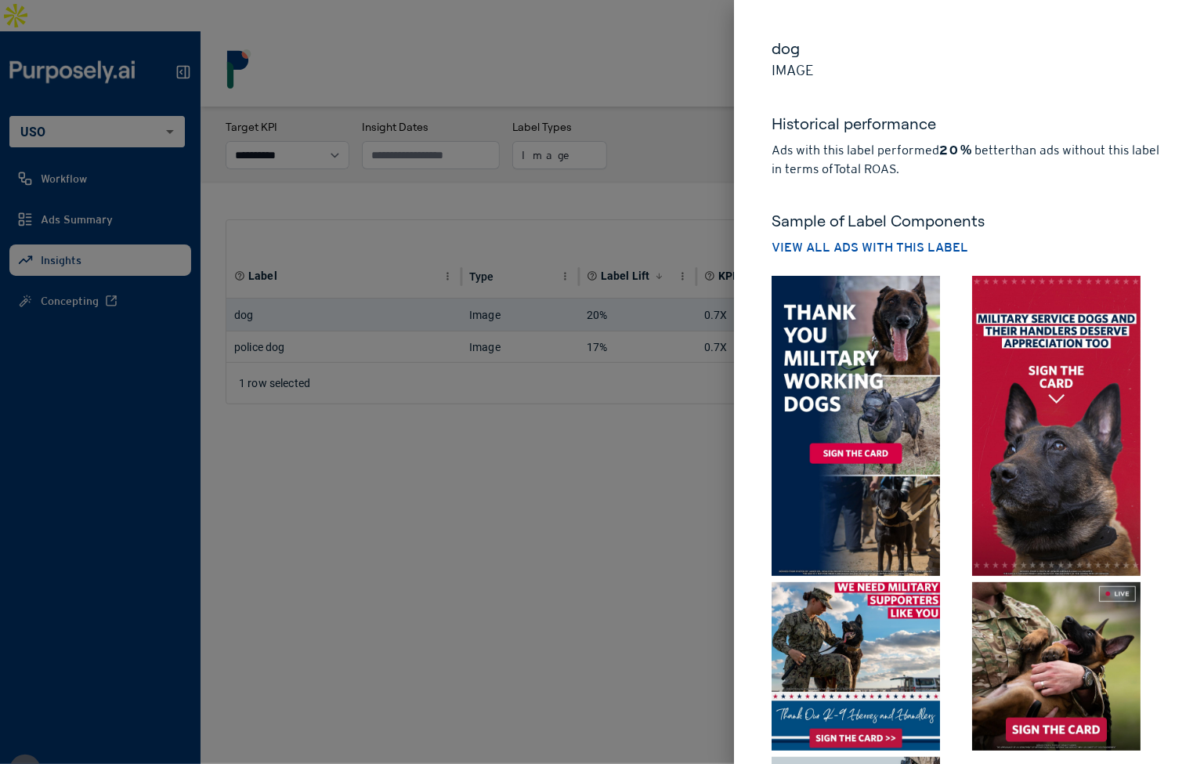
click at [573, 492] on div at bounding box center [602, 382] width 1204 height 764
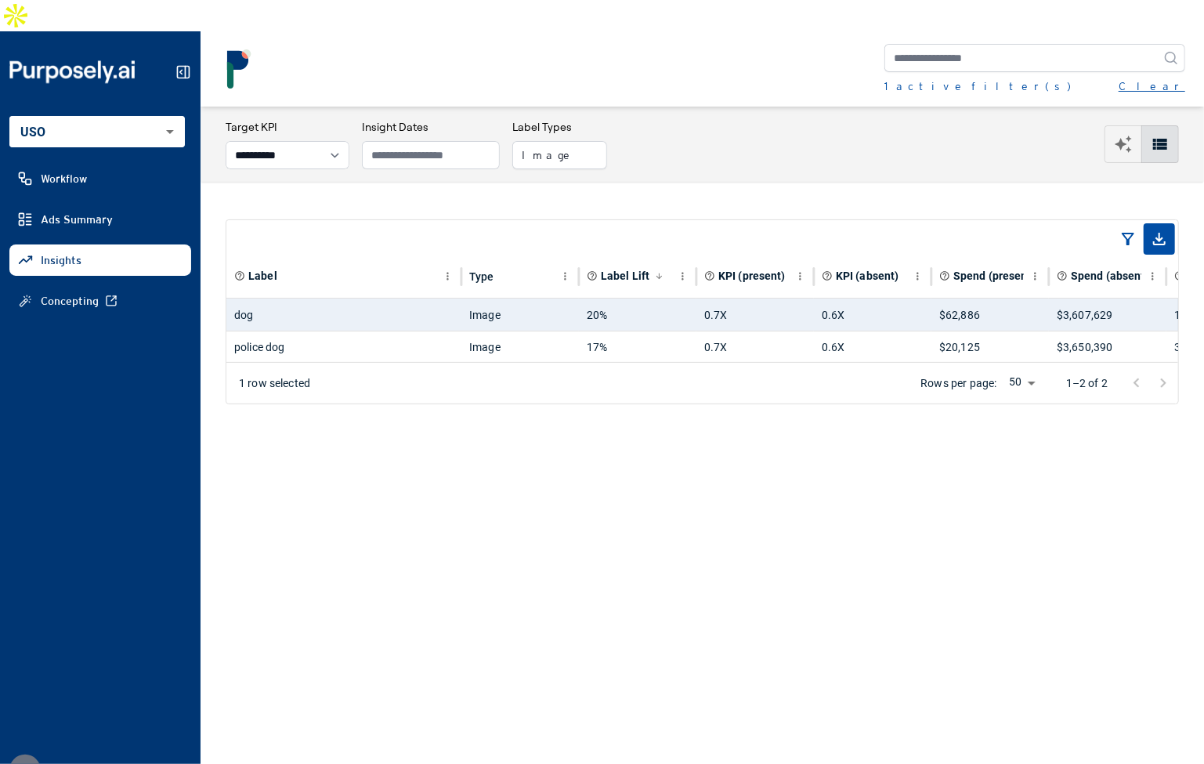
click at [1168, 78] on button "Clear" at bounding box center [1151, 86] width 67 height 16
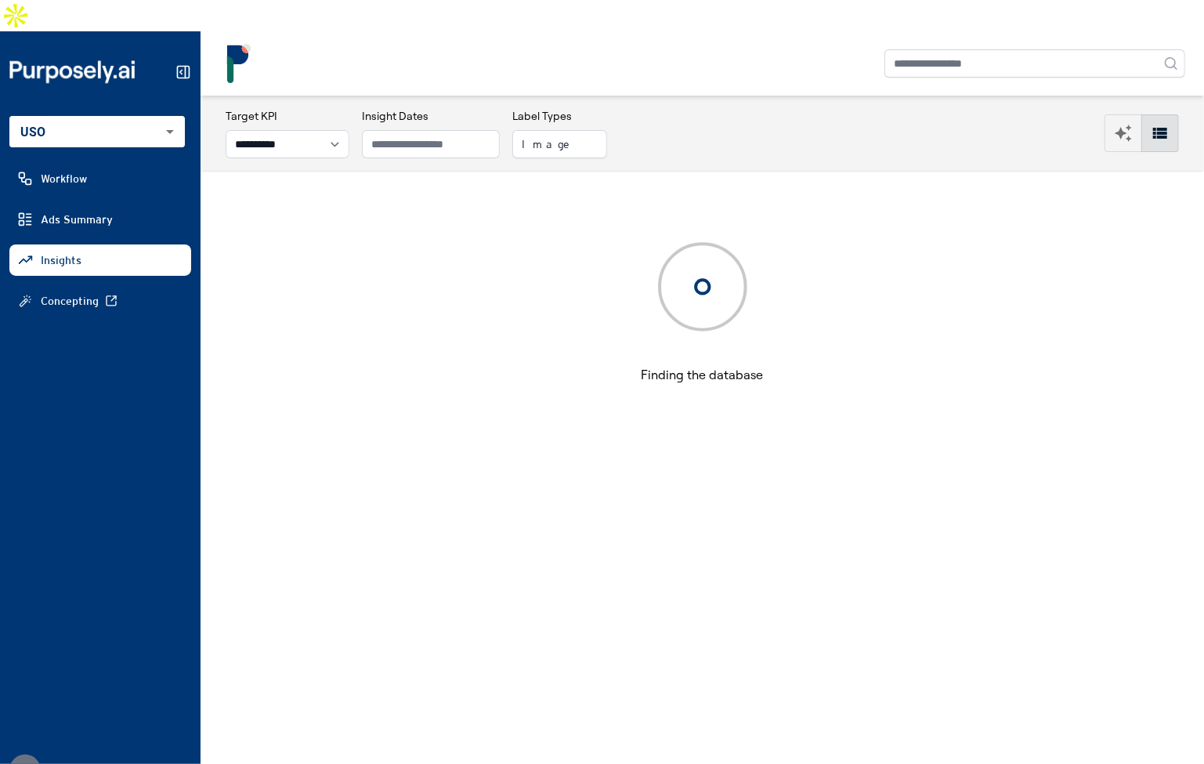
click at [851, 108] on div "**********" at bounding box center [702, 133] width 953 height 50
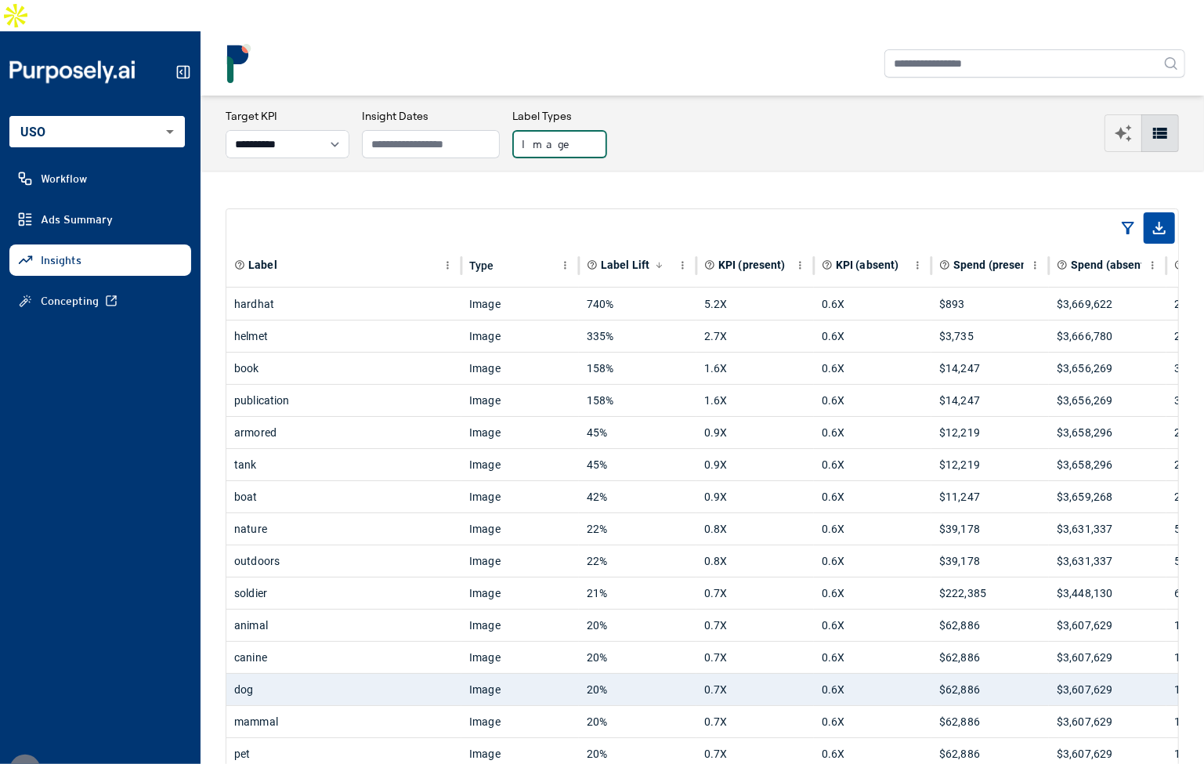
click at [576, 130] on button "Image" at bounding box center [559, 144] width 95 height 28
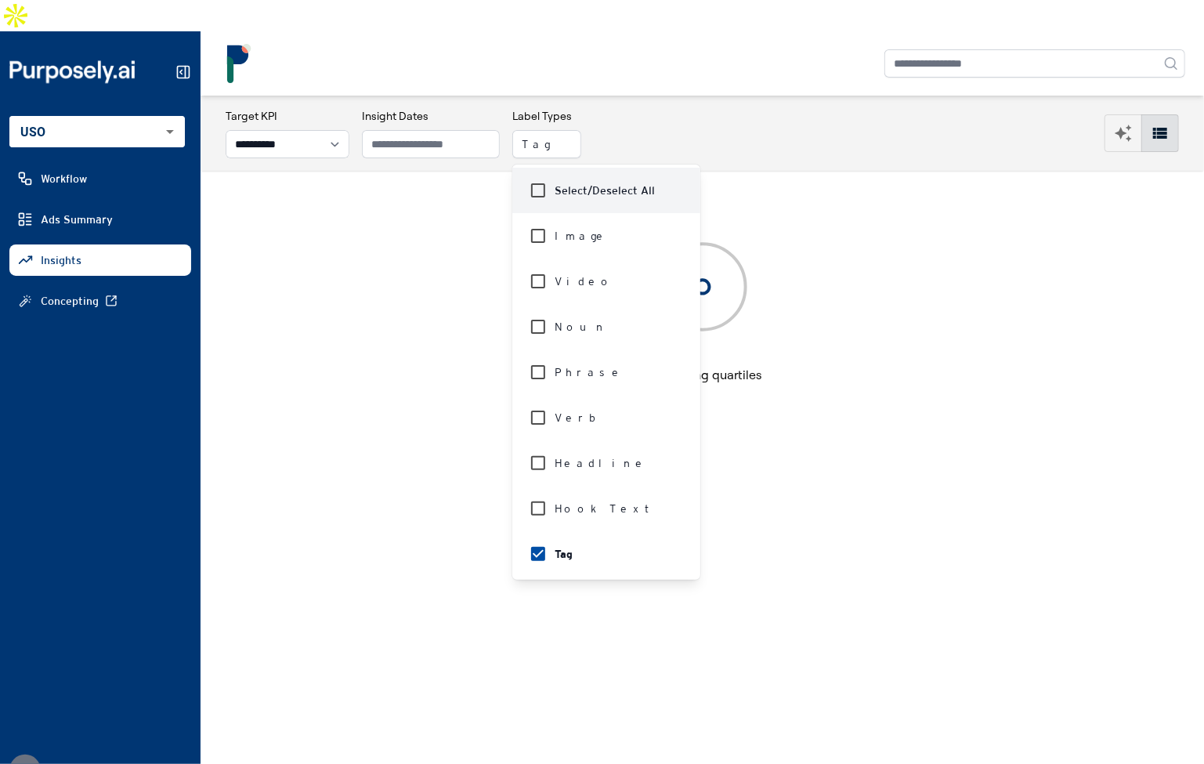
click at [767, 125] on div "**********" at bounding box center [702, 133] width 953 height 50
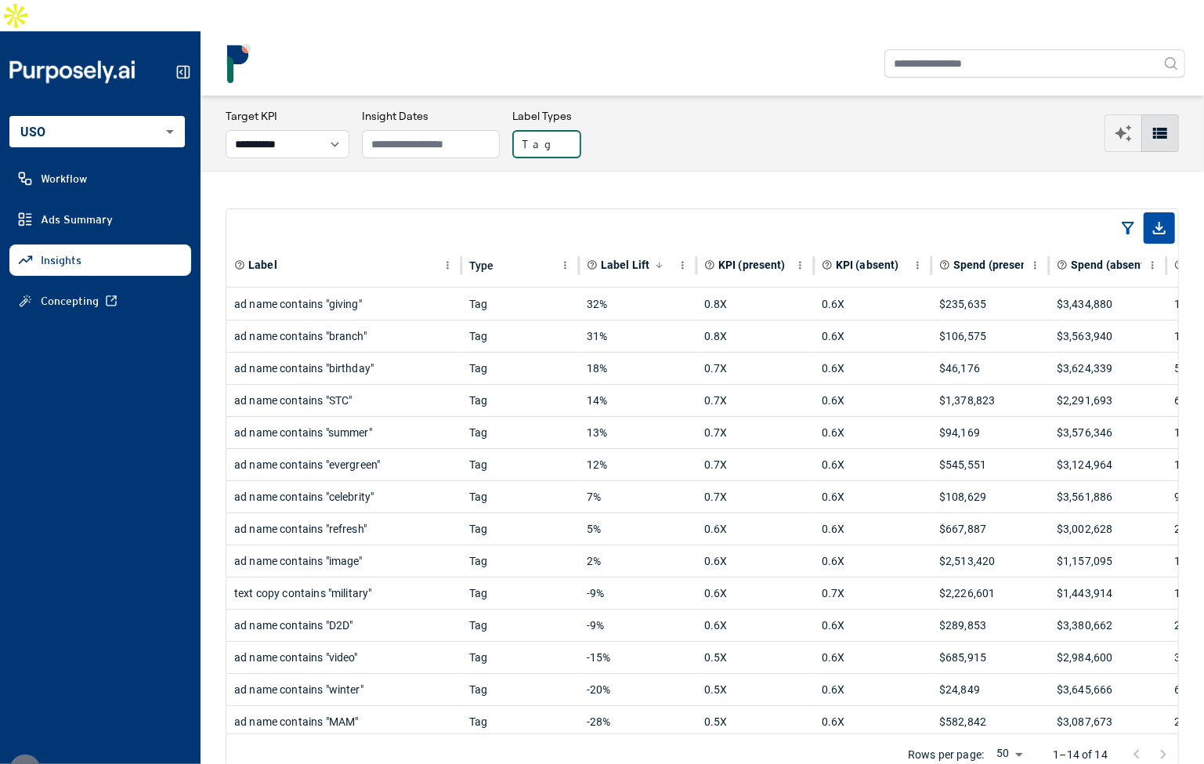
click at [576, 130] on button "Tag" at bounding box center [546, 144] width 69 height 28
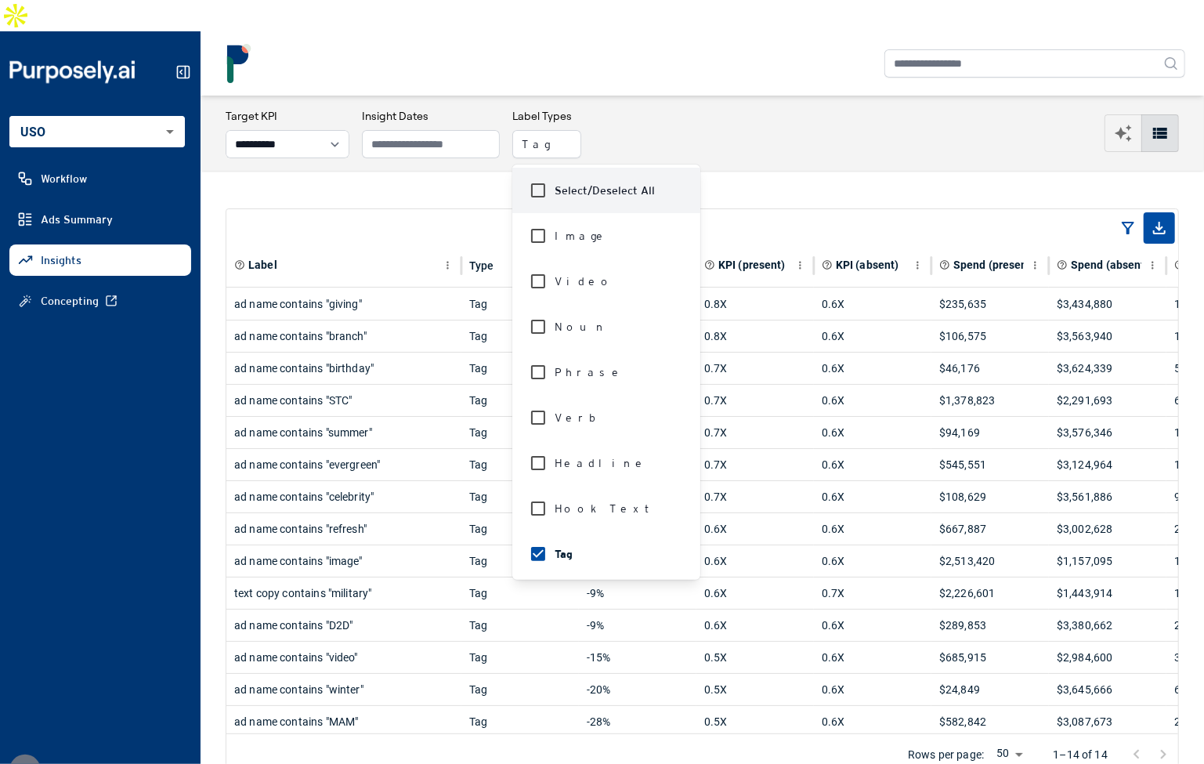
click at [663, 108] on div "**********" at bounding box center [702, 133] width 953 height 50
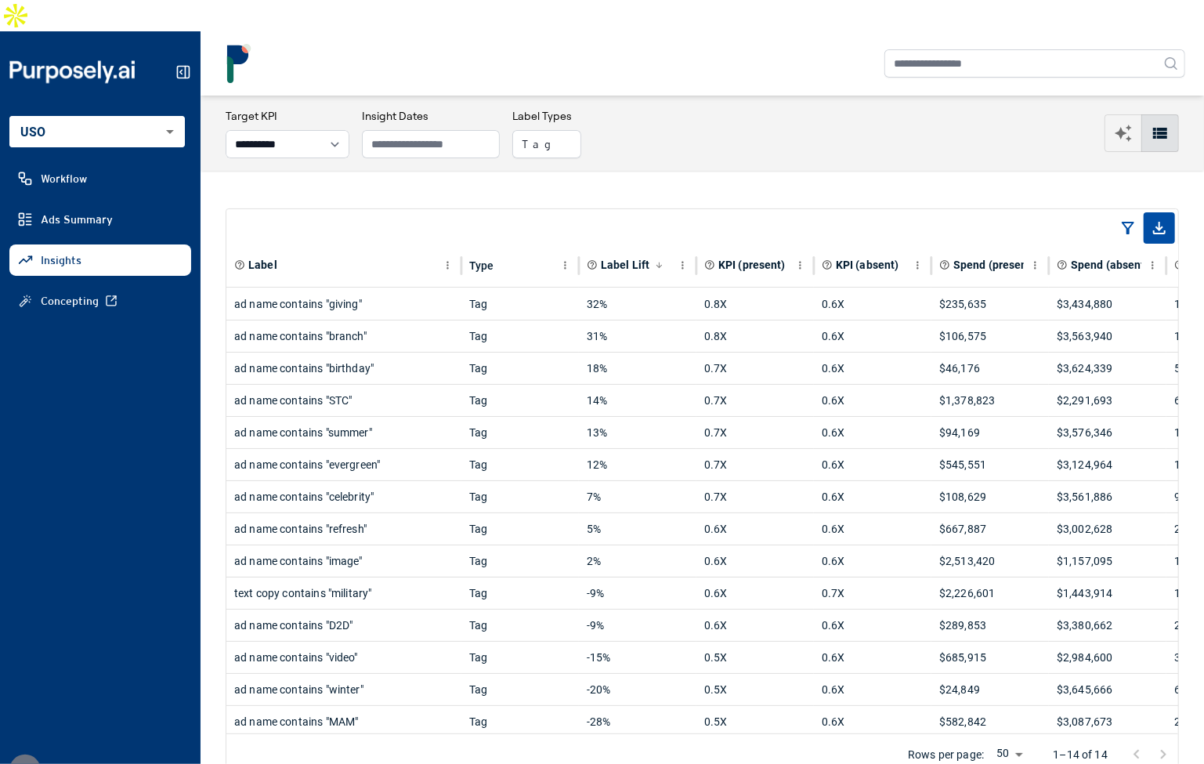
click at [663, 108] on div "**********" at bounding box center [702, 133] width 953 height 50
click at [653, 108] on div "**********" at bounding box center [702, 133] width 953 height 50
click at [654, 108] on div "**********" at bounding box center [702, 133] width 953 height 50
click at [579, 130] on button "Tag" at bounding box center [546, 144] width 69 height 28
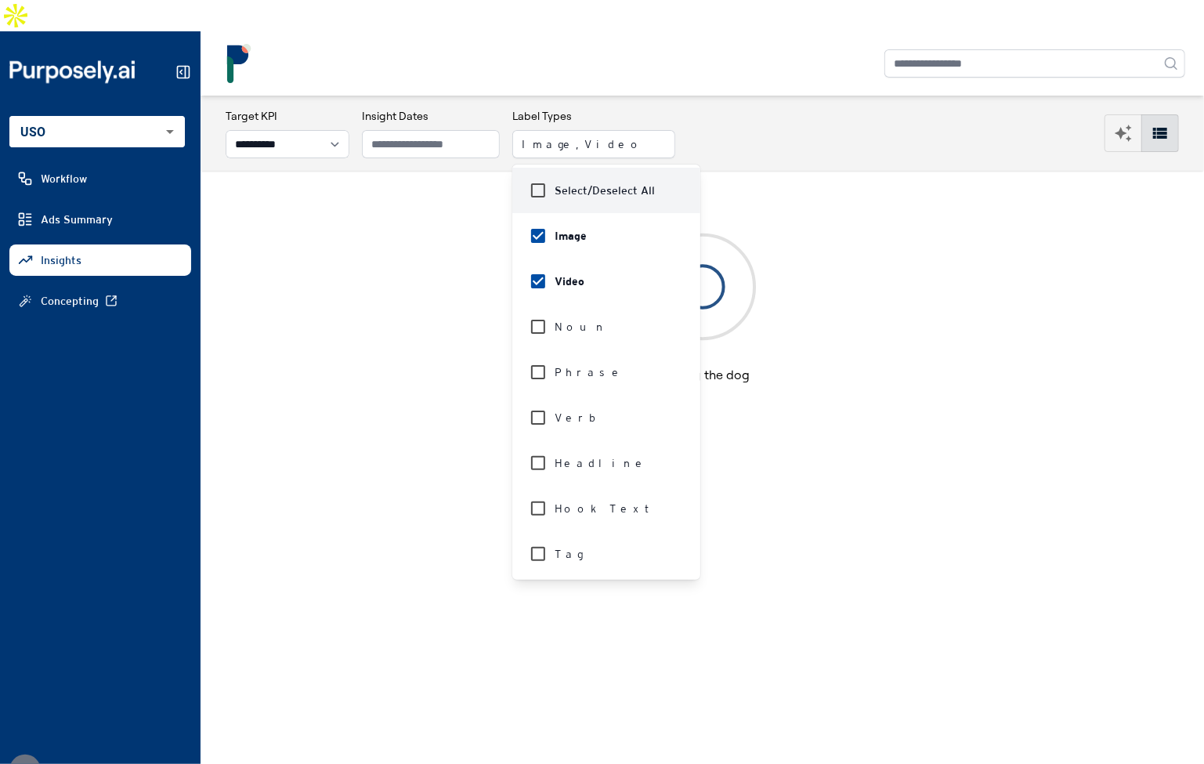
click at [824, 108] on div "**********" at bounding box center [702, 133] width 953 height 50
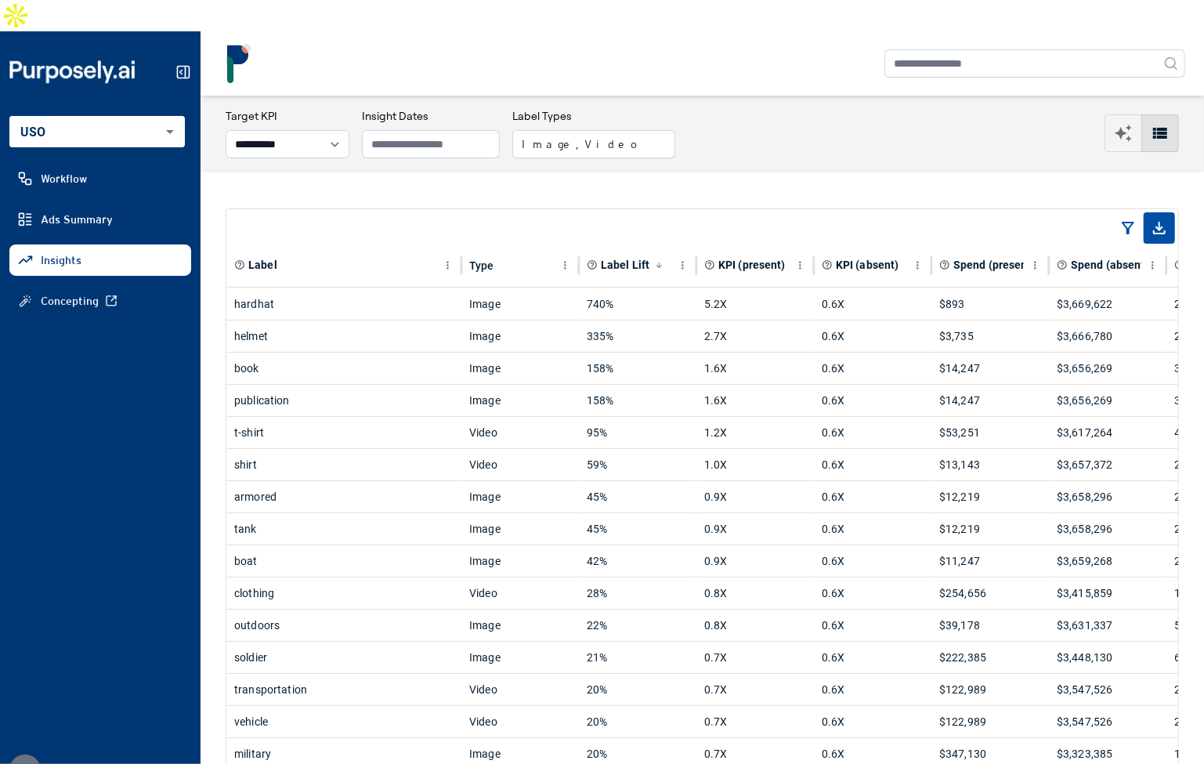
click at [825, 108] on div "**********" at bounding box center [702, 133] width 953 height 50
click at [757, 108] on div "**********" at bounding box center [702, 133] width 953 height 50
click at [600, 130] on button "Image, Video" at bounding box center [593, 144] width 163 height 28
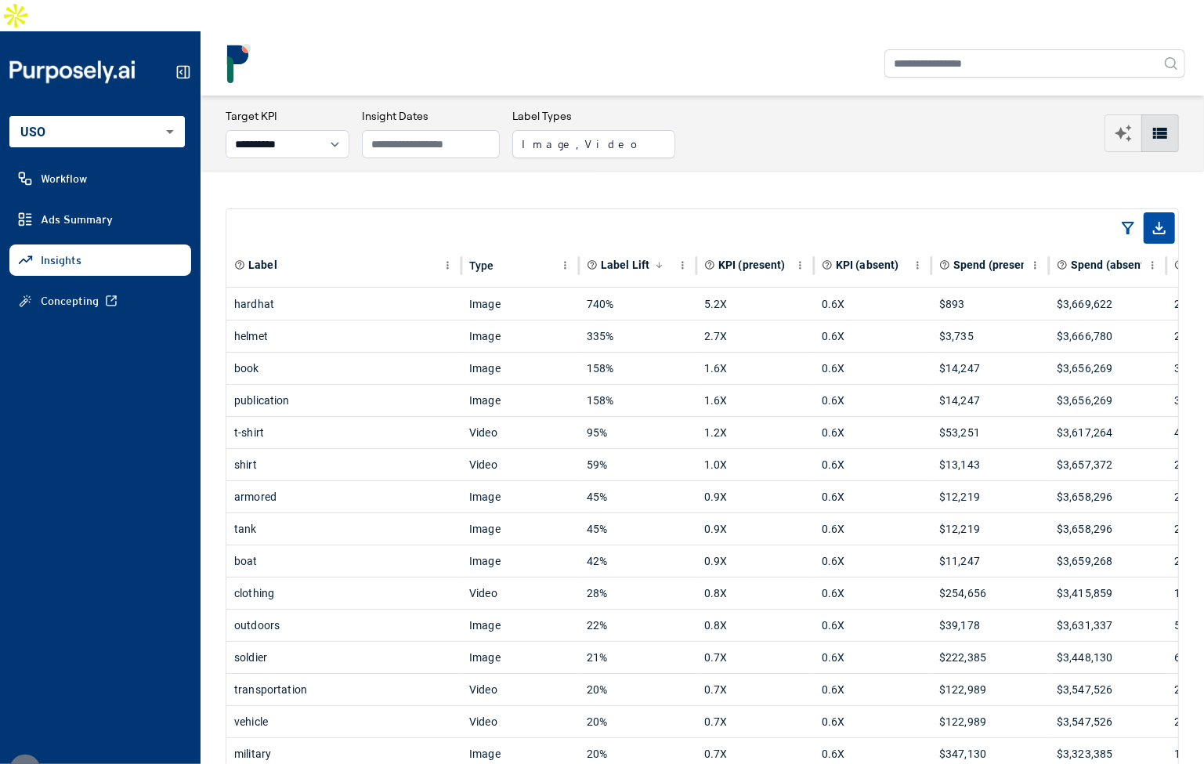
click at [276, 320] on div "helmet" at bounding box center [343, 335] width 219 height 31
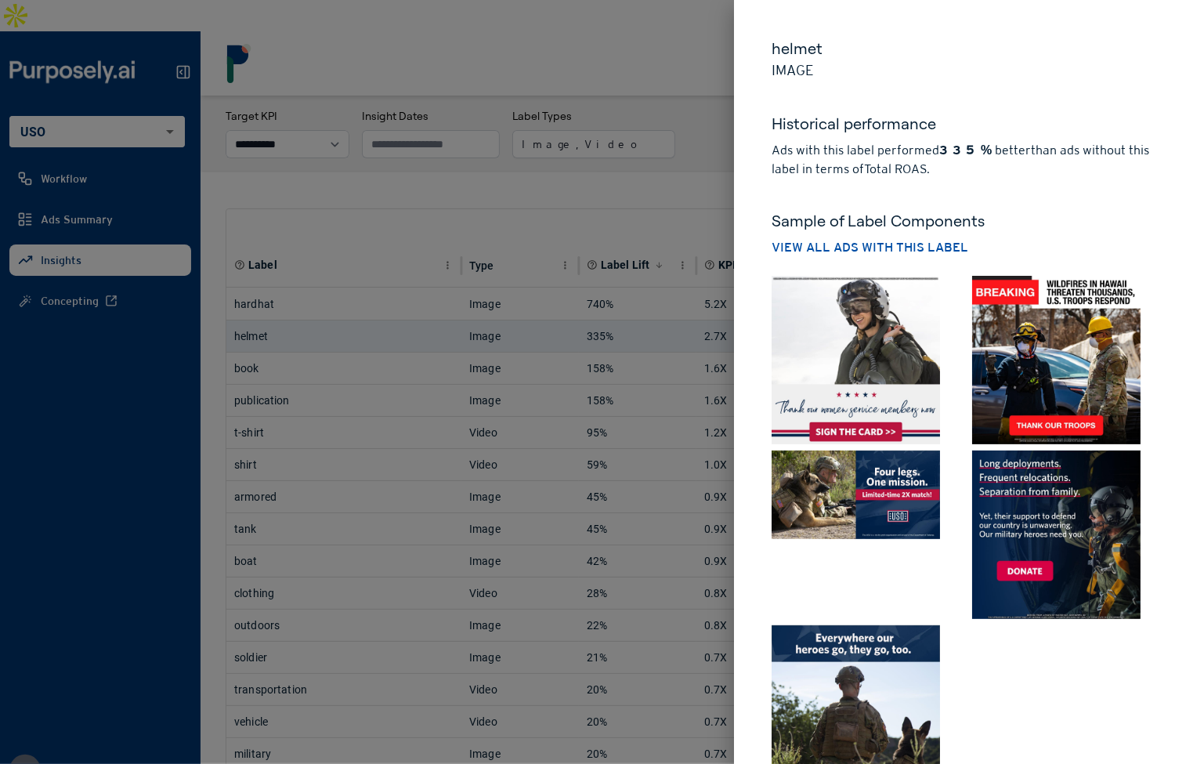
click at [688, 150] on div at bounding box center [602, 382] width 1204 height 764
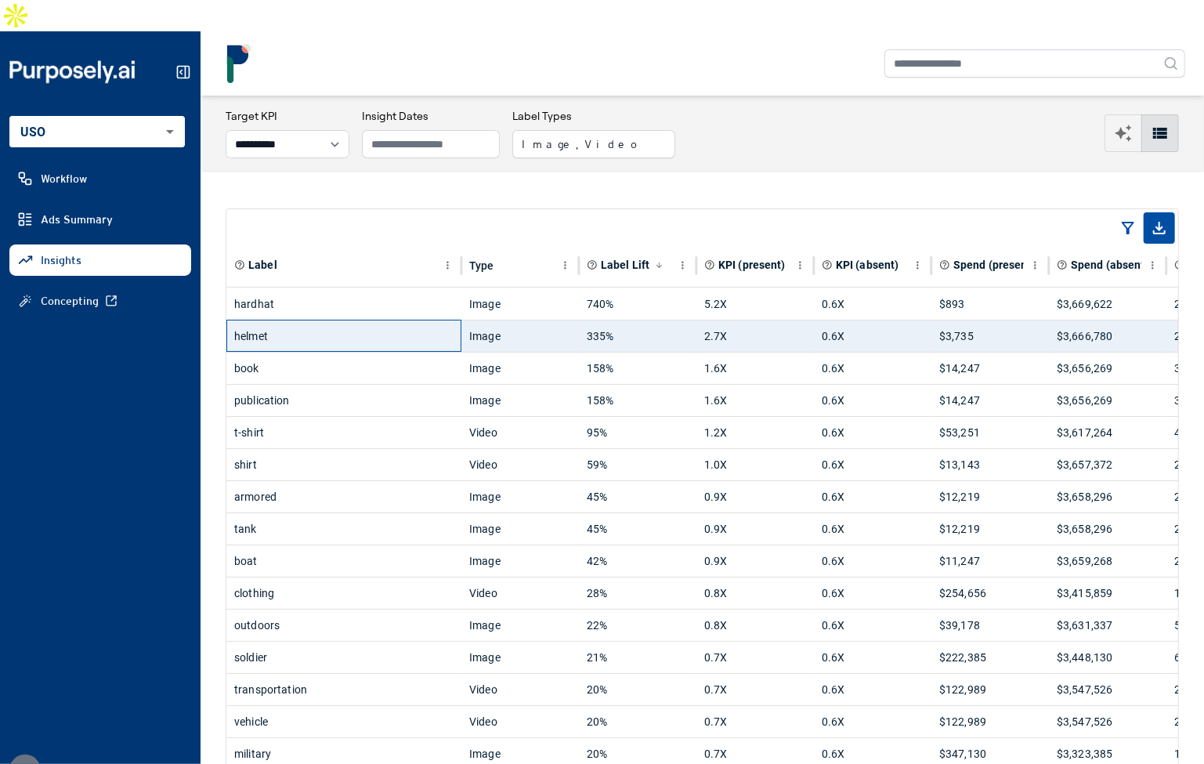
scroll to position [31, 0]
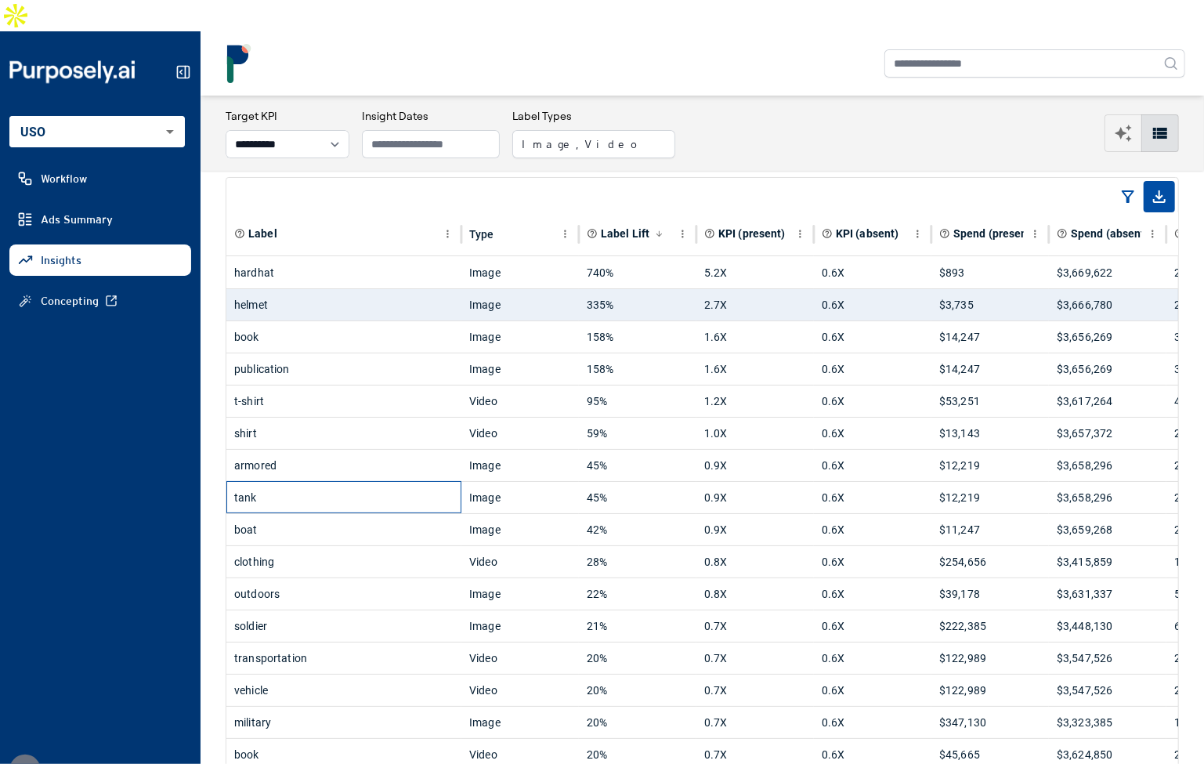
click at [356, 482] on div "tank" at bounding box center [343, 497] width 219 height 31
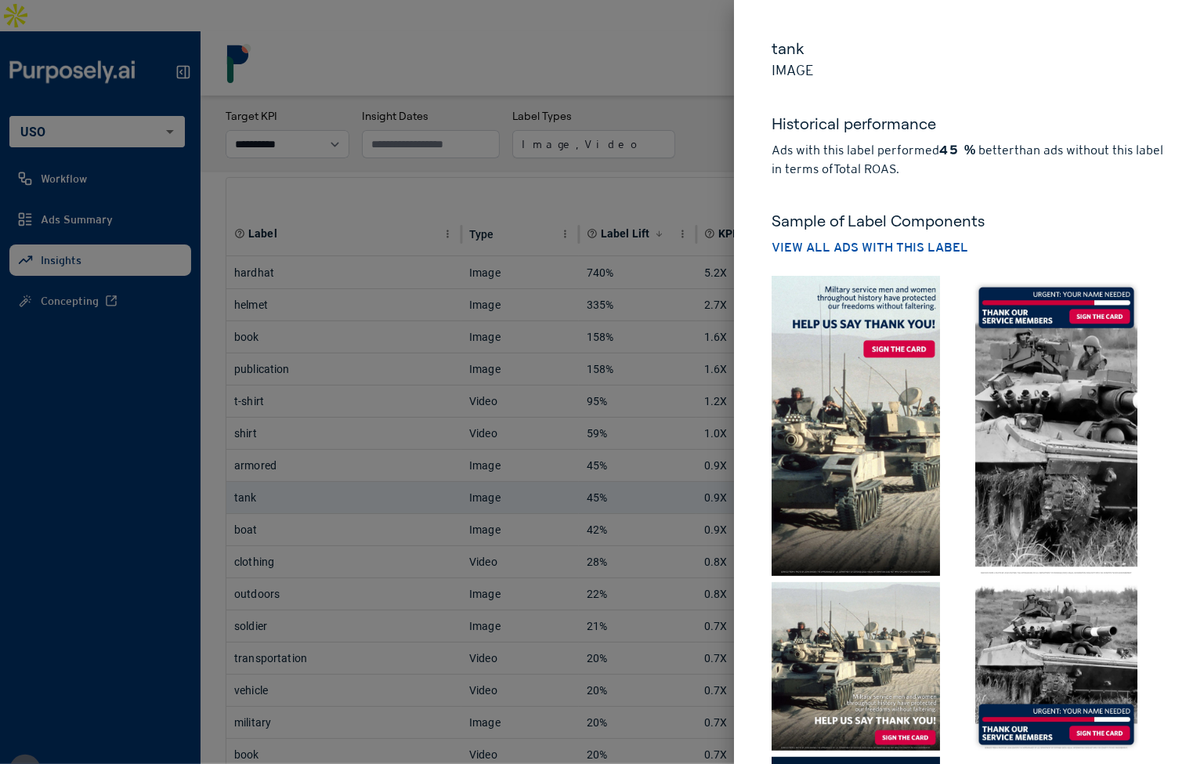
click at [284, 675] on div at bounding box center [602, 382] width 1204 height 764
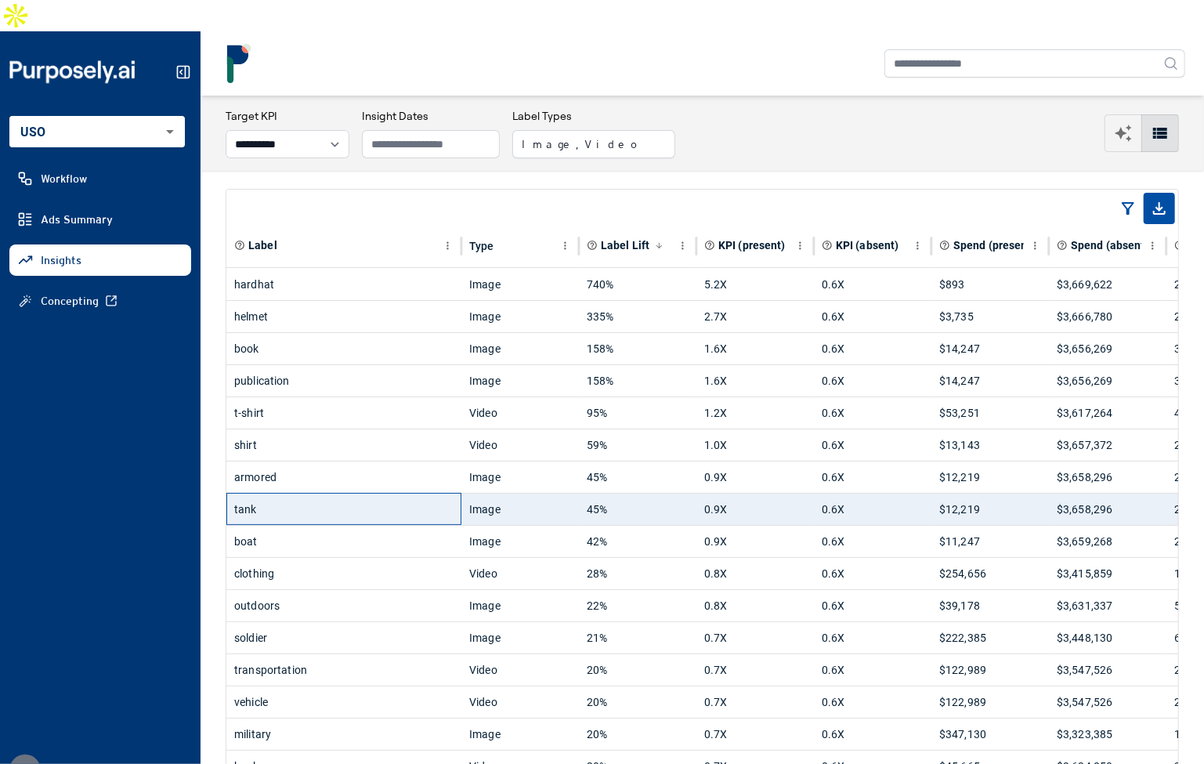
scroll to position [0, 0]
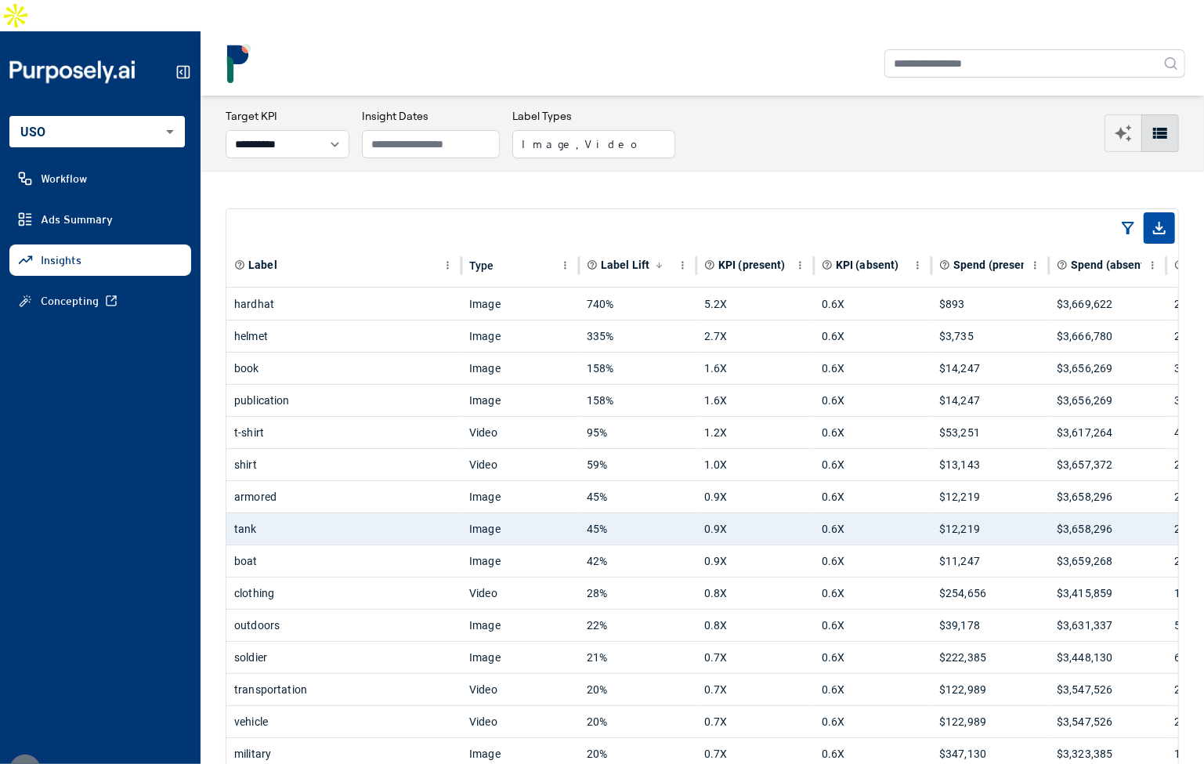
click at [370, 320] on div "helmet" at bounding box center [343, 335] width 219 height 31
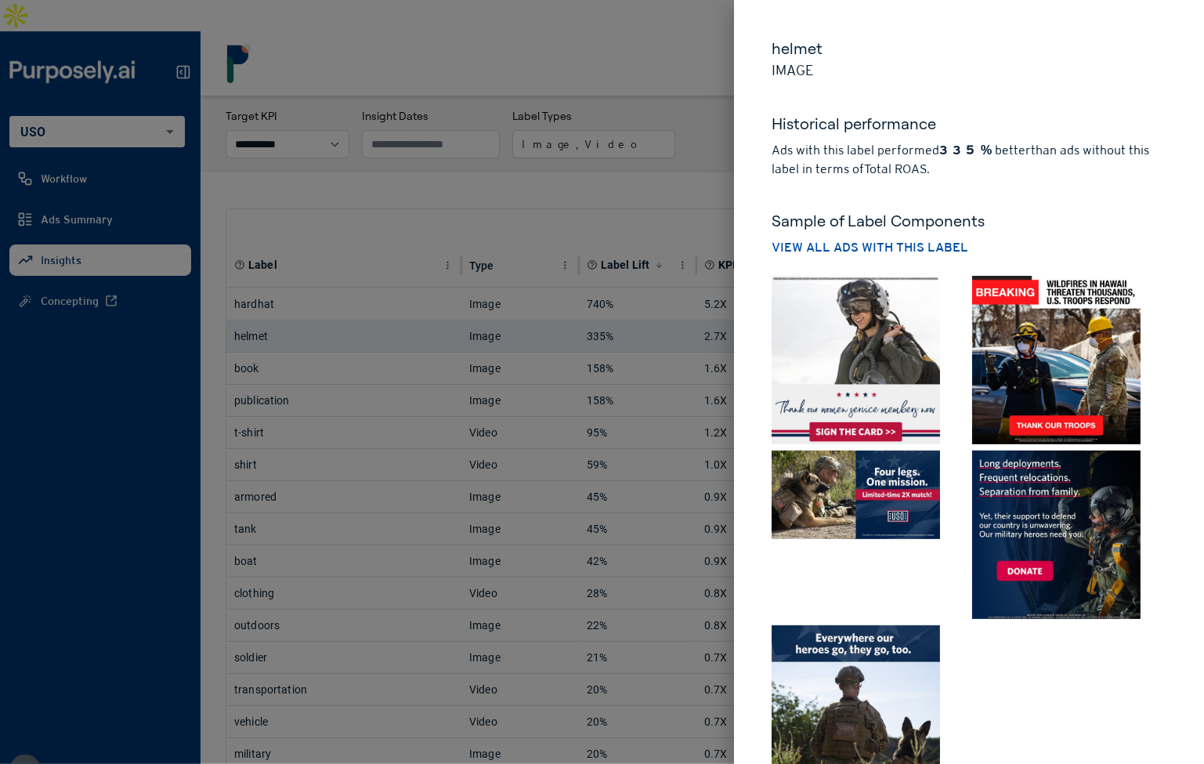
click at [370, 308] on div at bounding box center [602, 382] width 1204 height 764
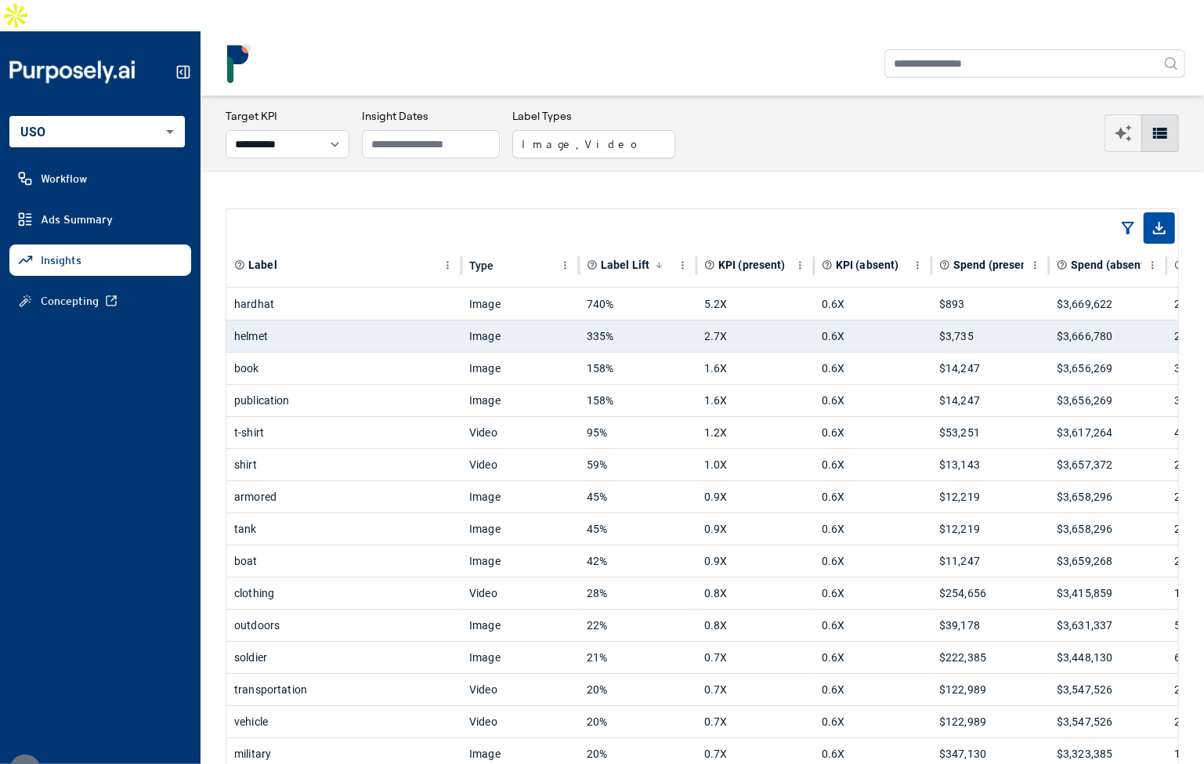
click at [767, 136] on div "**********" at bounding box center [701, 133] width 1003 height 75
click at [617, 257] on span "Label Lift" at bounding box center [625, 265] width 49 height 16
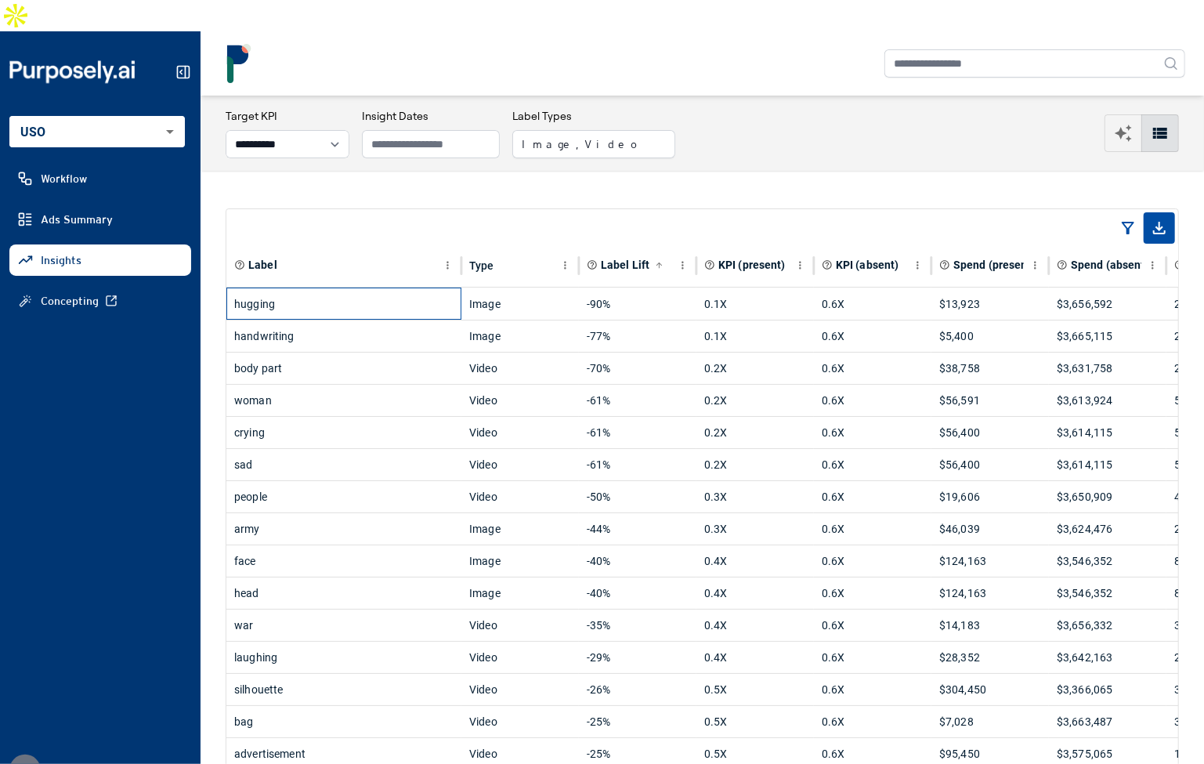
click at [381, 288] on div "hugging" at bounding box center [343, 303] width 219 height 31
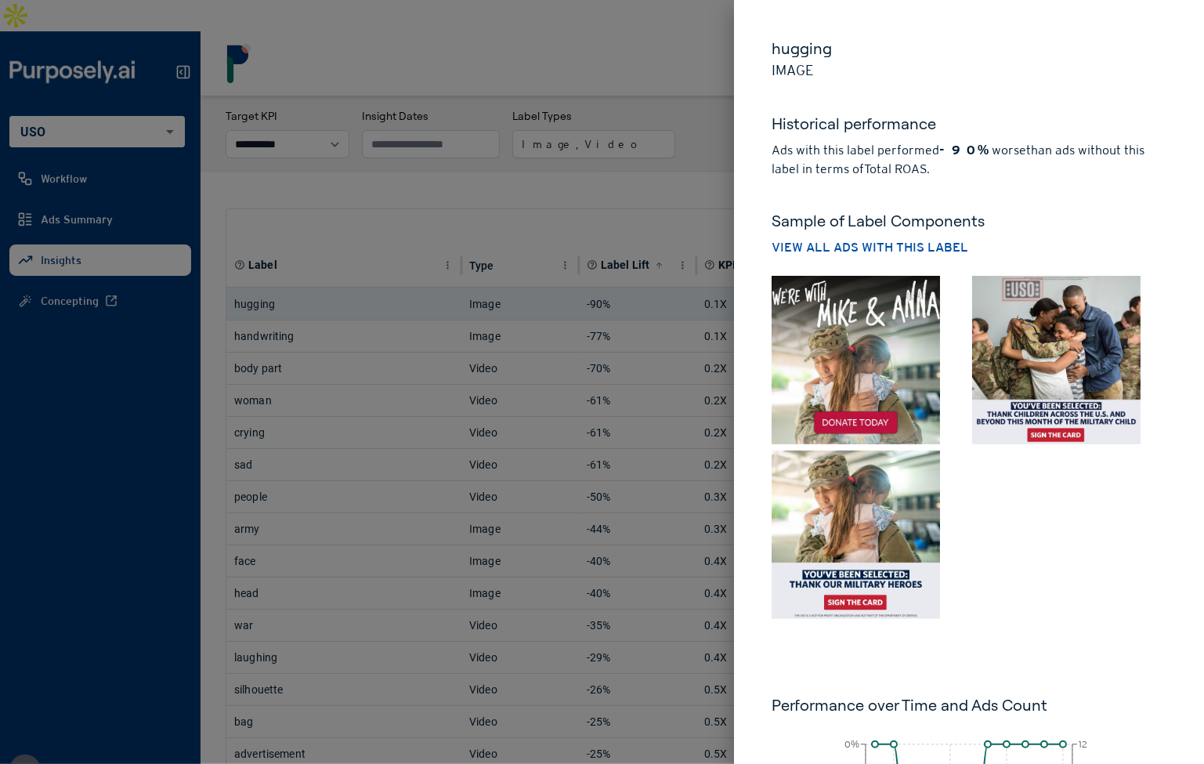
click at [1067, 341] on img at bounding box center [1056, 360] width 168 height 168
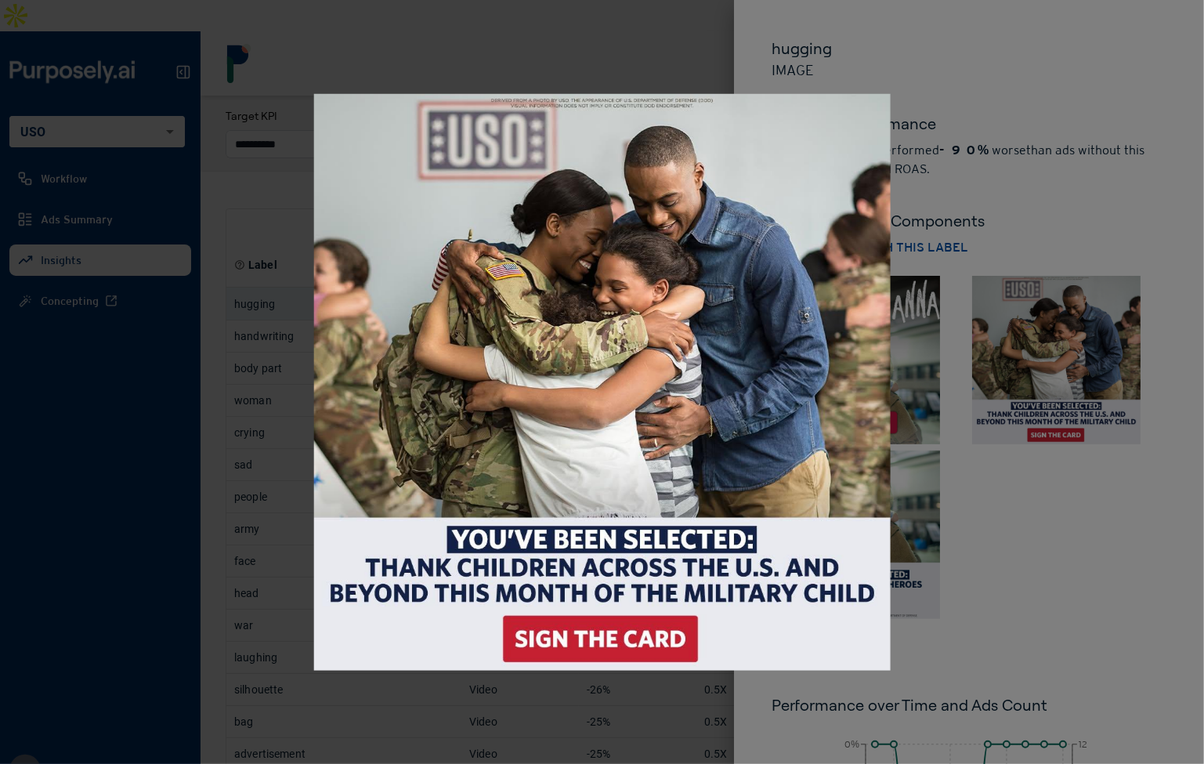
click at [1063, 211] on div at bounding box center [602, 382] width 1204 height 764
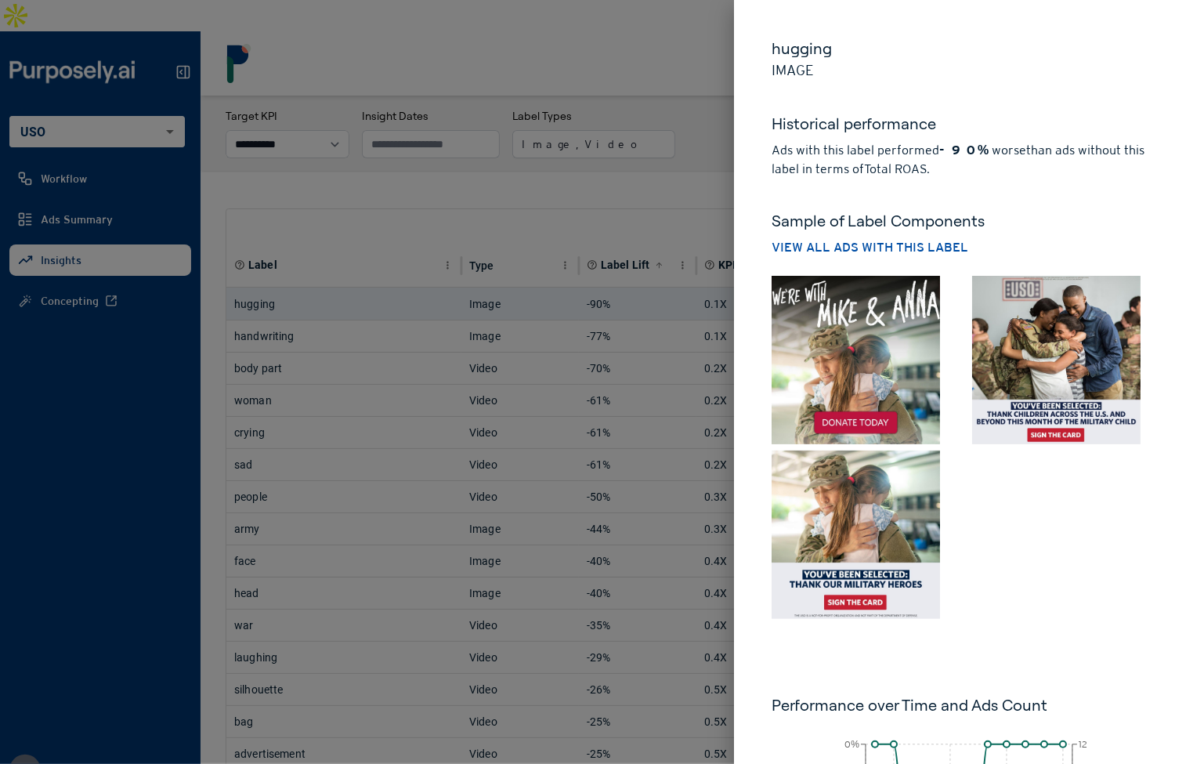
click at [684, 155] on div at bounding box center [602, 382] width 1204 height 764
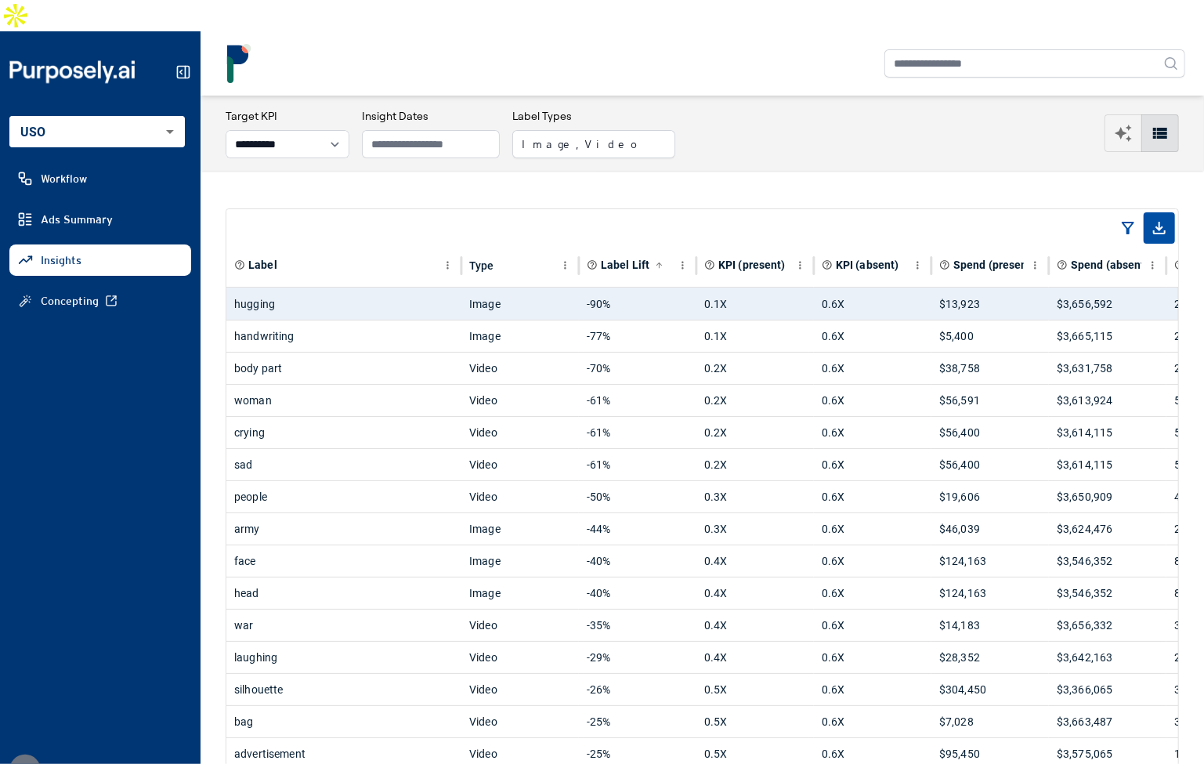
click at [1113, 114] on button "button" at bounding box center [1123, 133] width 38 height 38
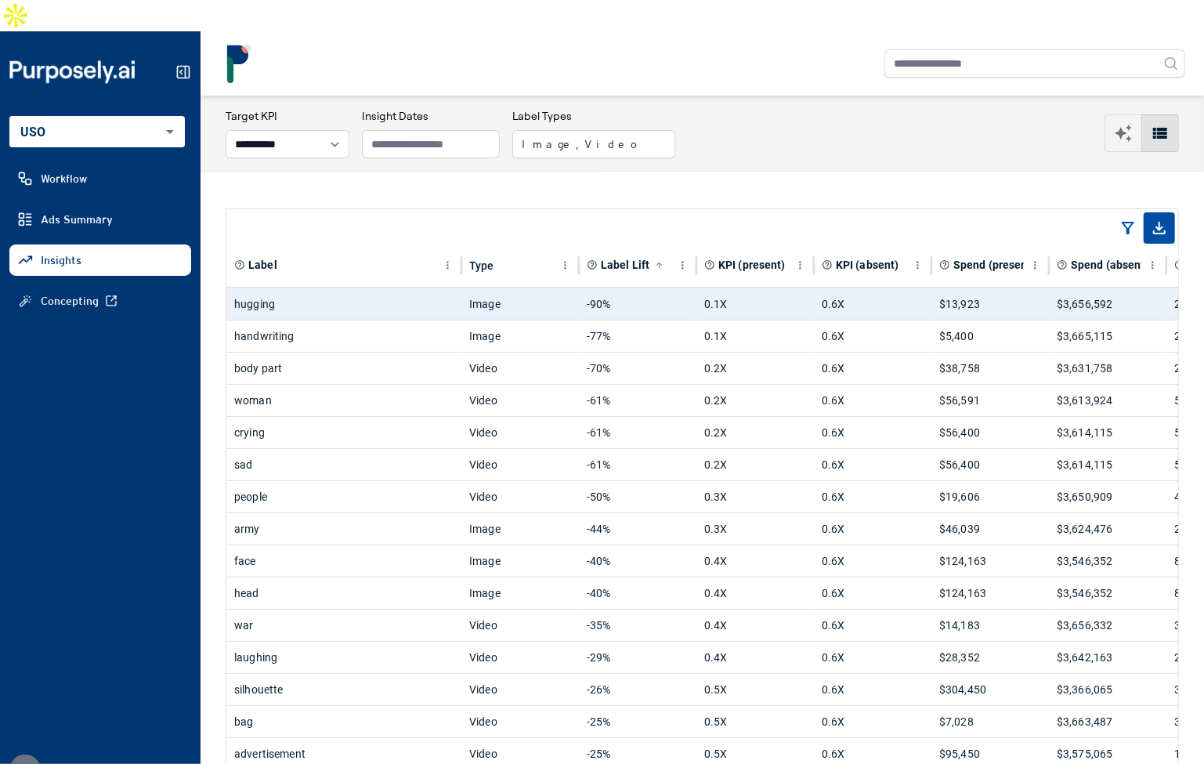
select select "**"
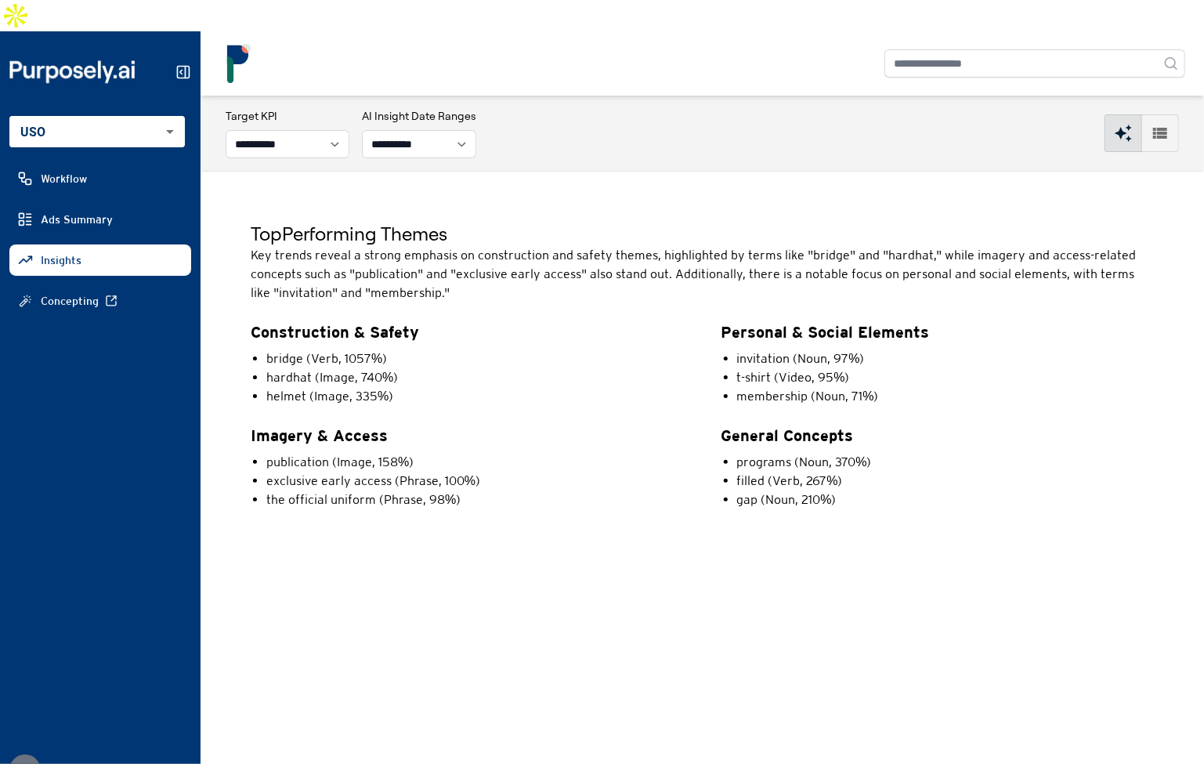
drag, startPoint x: 537, startPoint y: 334, endPoint x: 494, endPoint y: 182, distance: 157.9
click at [536, 349] on li "bridge (Verb, 1057%)" at bounding box center [474, 358] width 417 height 19
click at [476, 130] on select "**********" at bounding box center [419, 144] width 114 height 28
click at [441, 321] on p "Construction & Safety" at bounding box center [467, 332] width 433 height 22
click at [312, 323] on strong "Construction & Safety" at bounding box center [335, 332] width 168 height 18
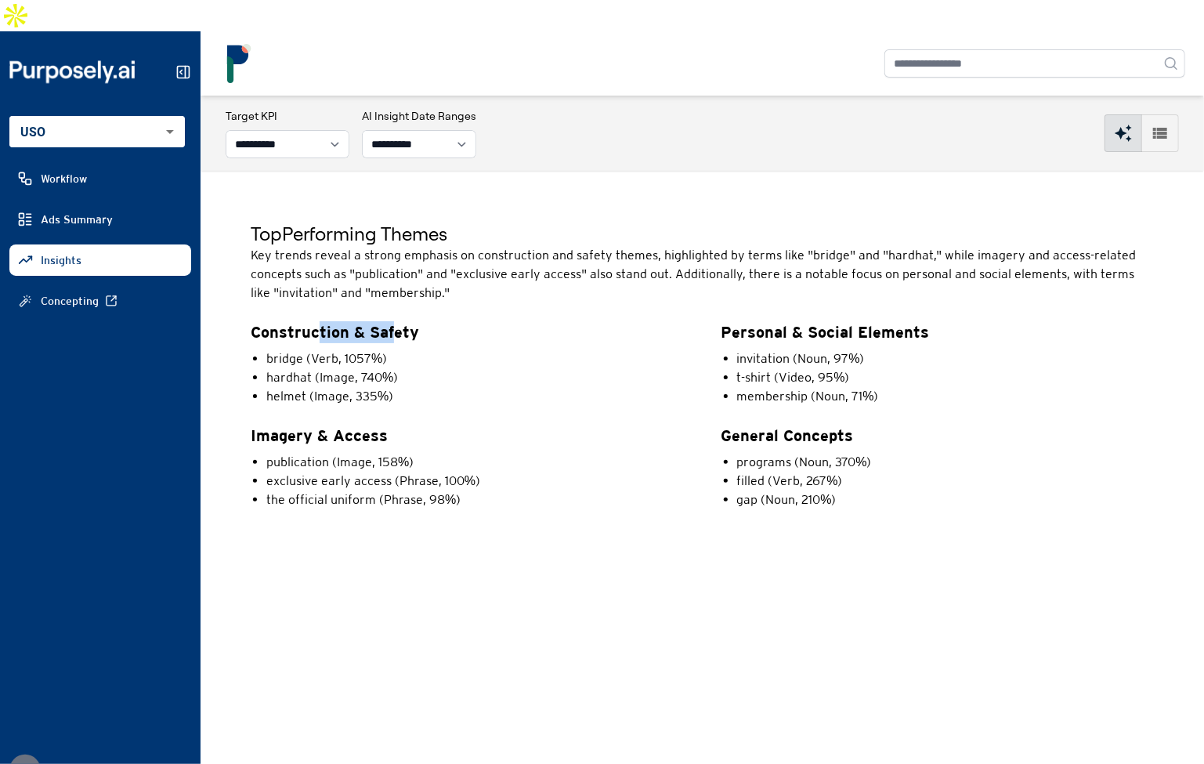
drag, startPoint x: 377, startPoint y: 308, endPoint x: 391, endPoint y: 308, distance: 14.1
click at [389, 321] on p "Construction & Safety" at bounding box center [467, 332] width 433 height 22
click at [391, 321] on p "Construction & Safety" at bounding box center [467, 332] width 433 height 22
click at [309, 323] on strong "Construction & Safety" at bounding box center [335, 332] width 168 height 18
click at [312, 387] on li "helmet (Image, 335%)" at bounding box center [474, 396] width 417 height 19
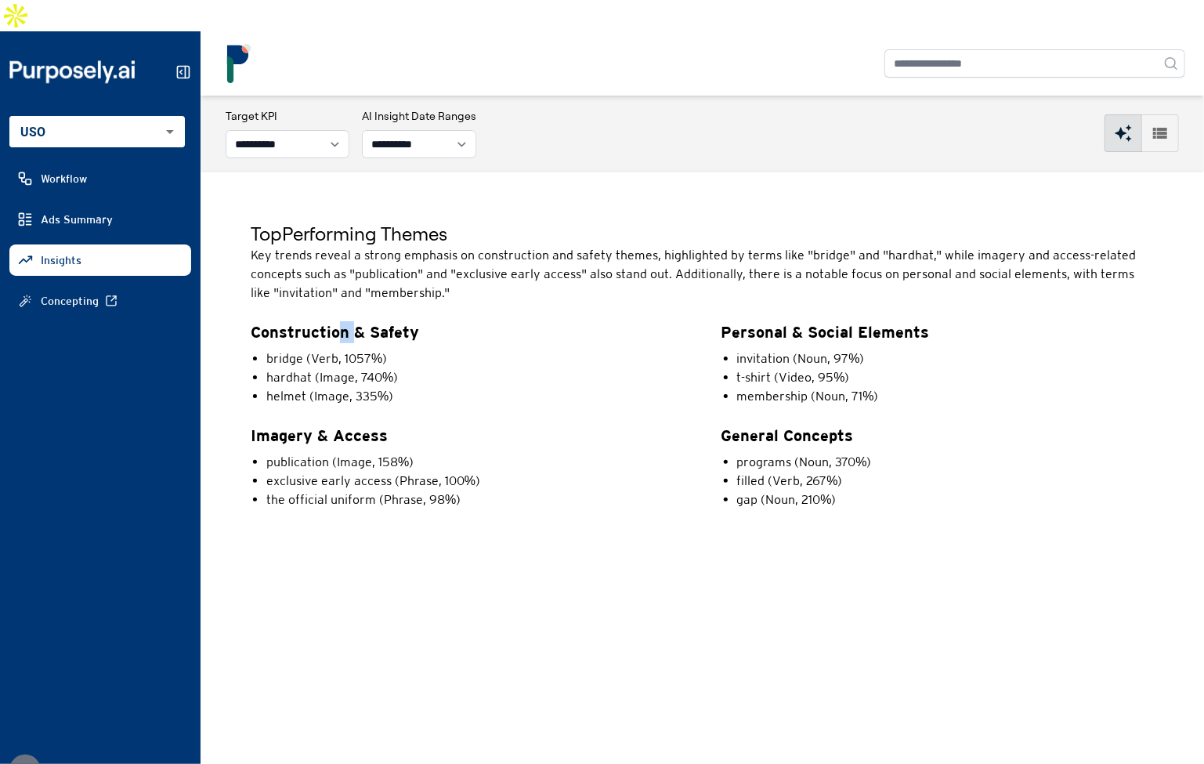
drag, startPoint x: 339, startPoint y: 299, endPoint x: 372, endPoint y: 302, distance: 33.0
click at [356, 323] on strong "Construction & Safety" at bounding box center [335, 332] width 168 height 18
click at [372, 323] on strong "Construction & Safety" at bounding box center [335, 332] width 168 height 18
click at [652, 490] on li "the official uniform (Phrase, 98%)" at bounding box center [474, 499] width 417 height 19
click at [742, 221] on h5 "Top Performing Themes" at bounding box center [702, 233] width 903 height 25
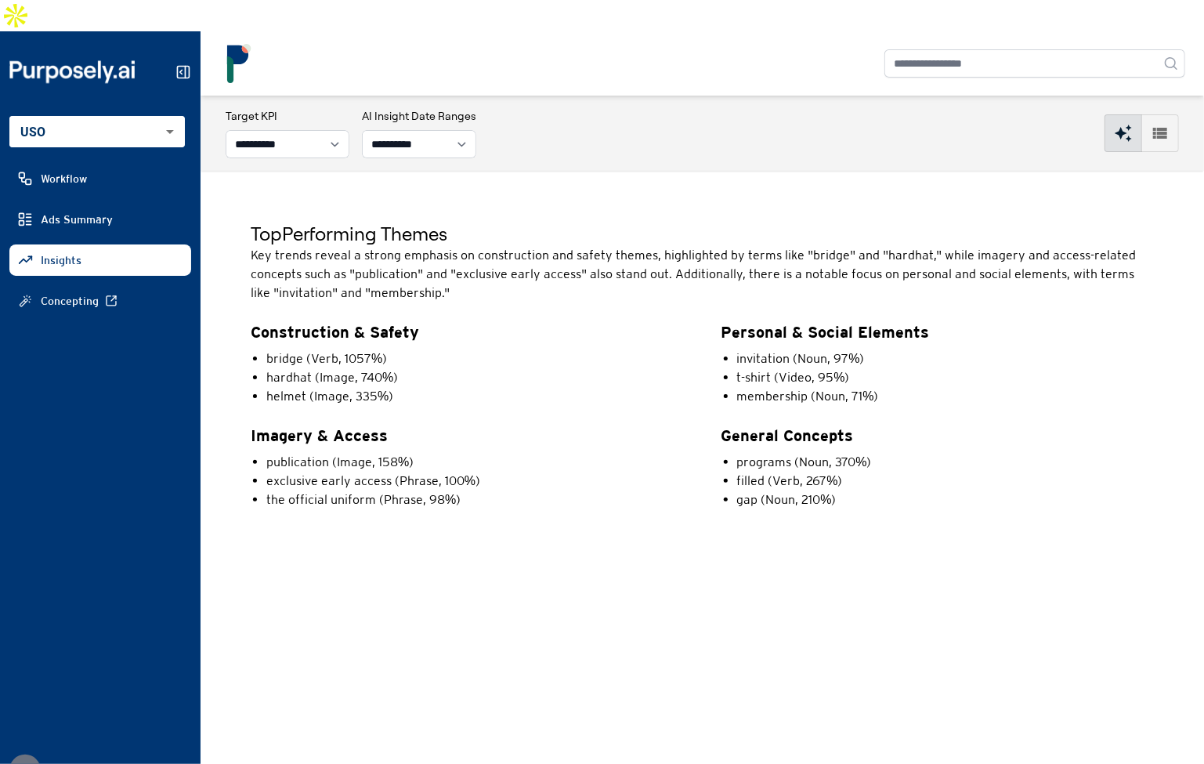
click at [1161, 124] on icon "button" at bounding box center [1159, 133] width 19 height 19
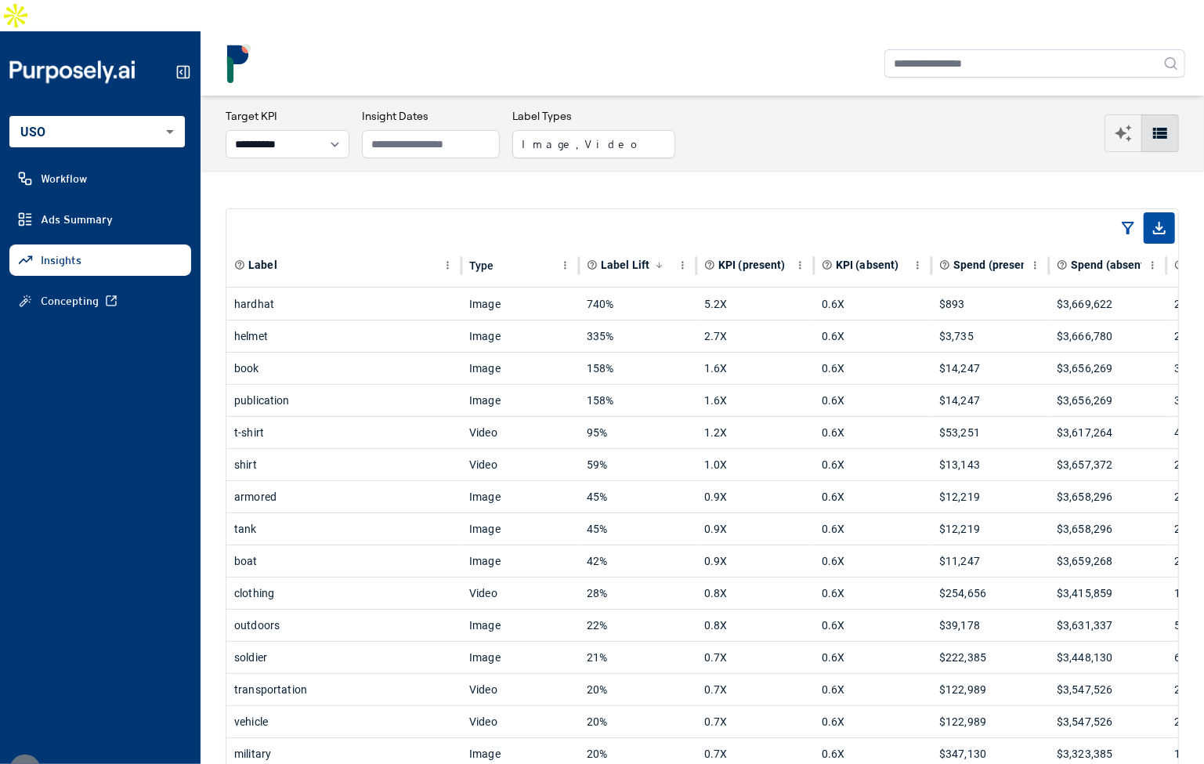
click at [702, 121] on div "**********" at bounding box center [702, 133] width 953 height 50
click at [621, 128] on div "**********" at bounding box center [701, 133] width 1003 height 75
click at [620, 130] on button "Image, Video" at bounding box center [593, 144] width 163 height 28
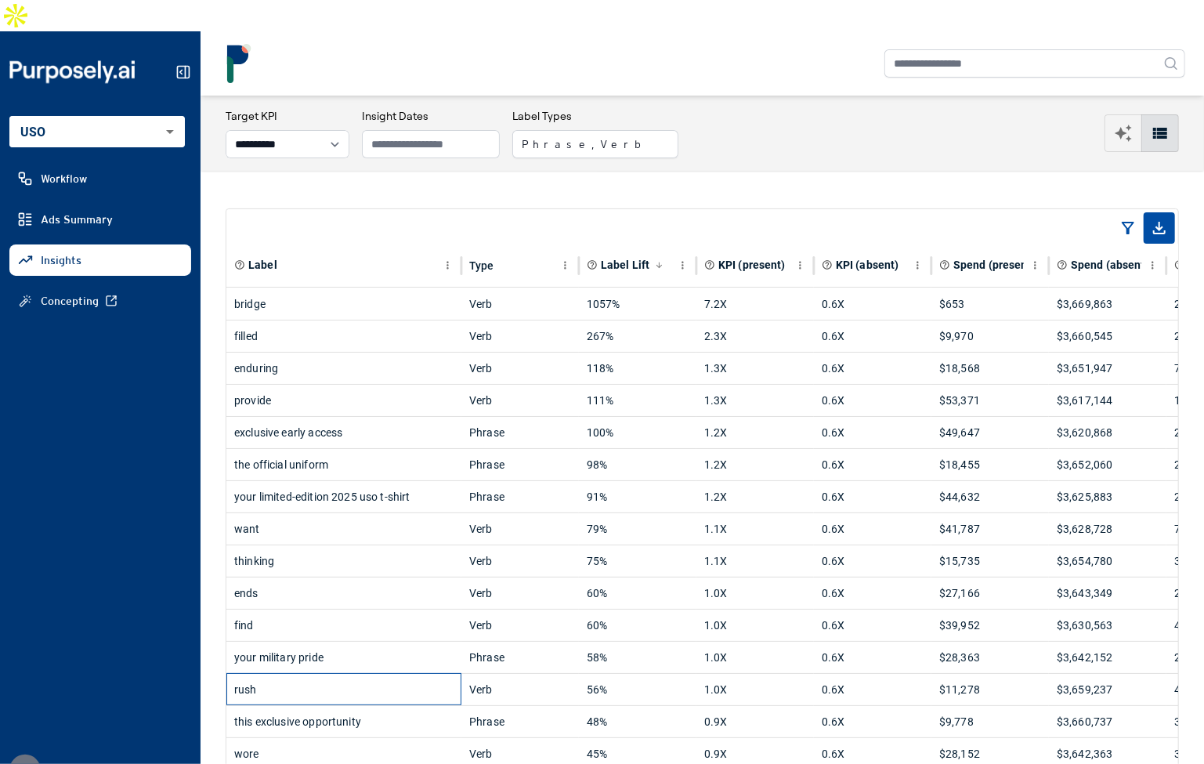
click at [399, 673] on div "rush" at bounding box center [343, 688] width 219 height 31
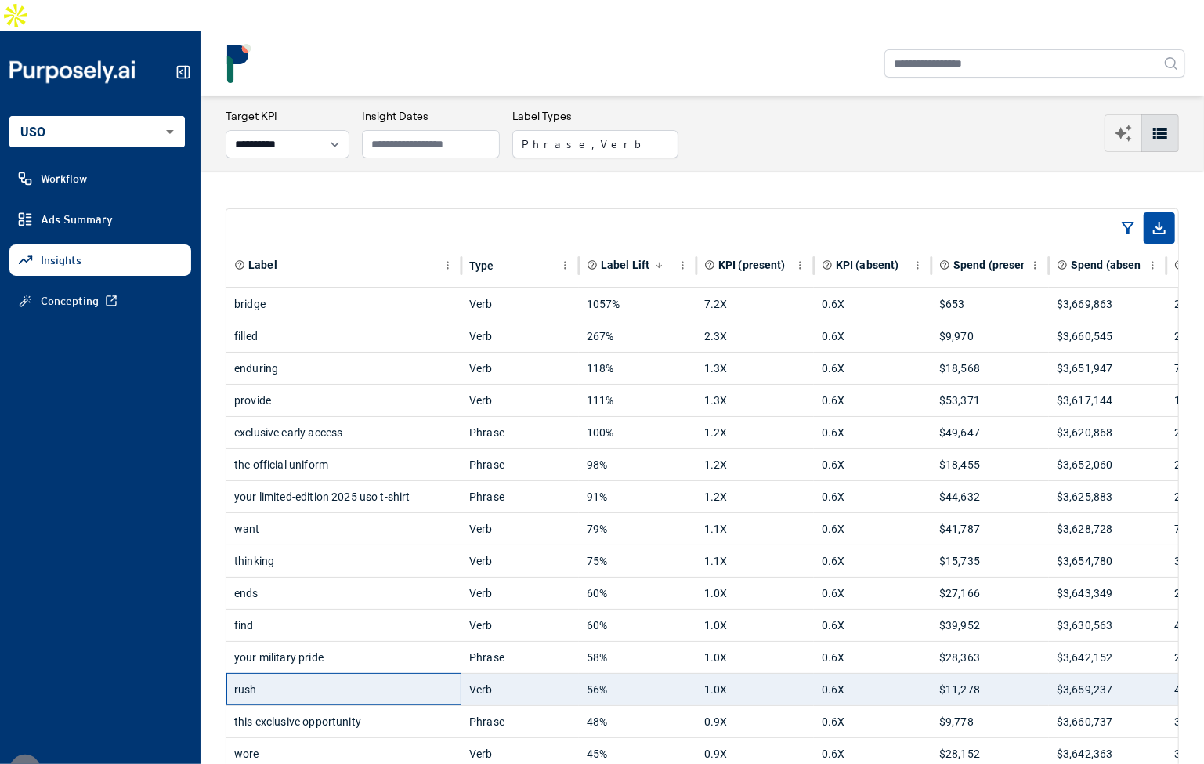
click at [399, 673] on div "rush" at bounding box center [343, 688] width 219 height 31
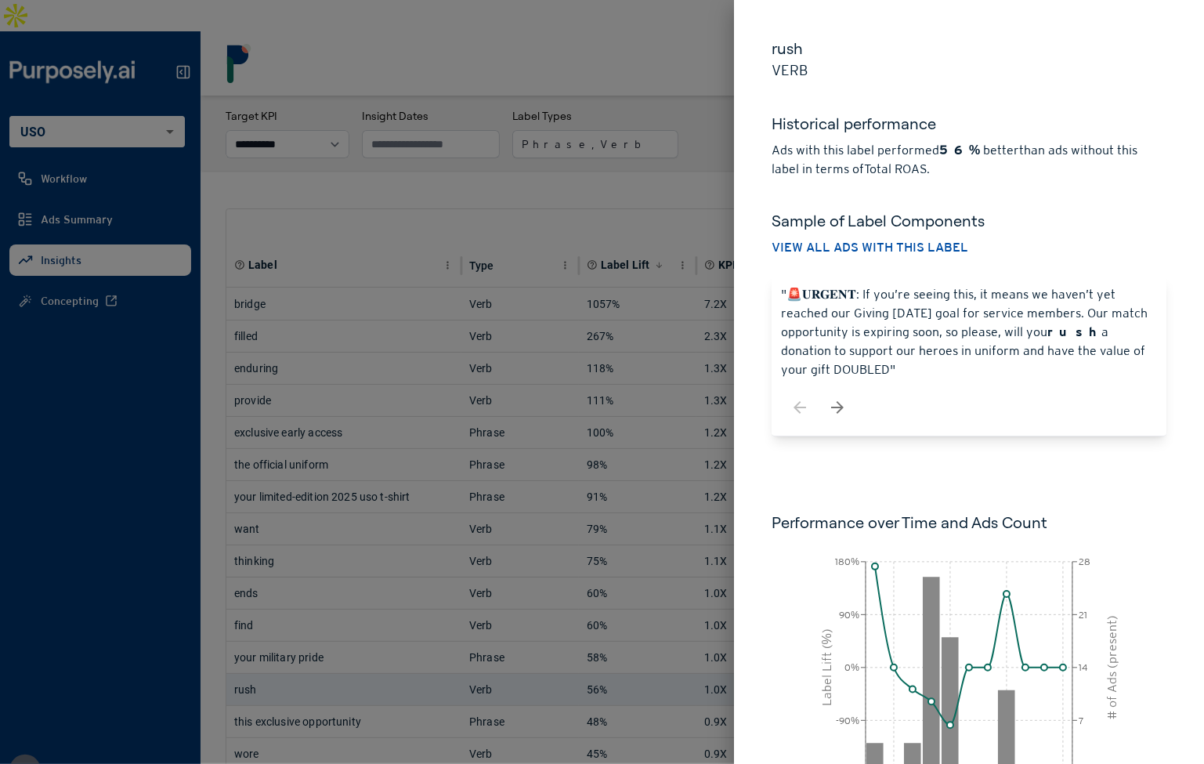
click at [644, 161] on div at bounding box center [602, 382] width 1204 height 764
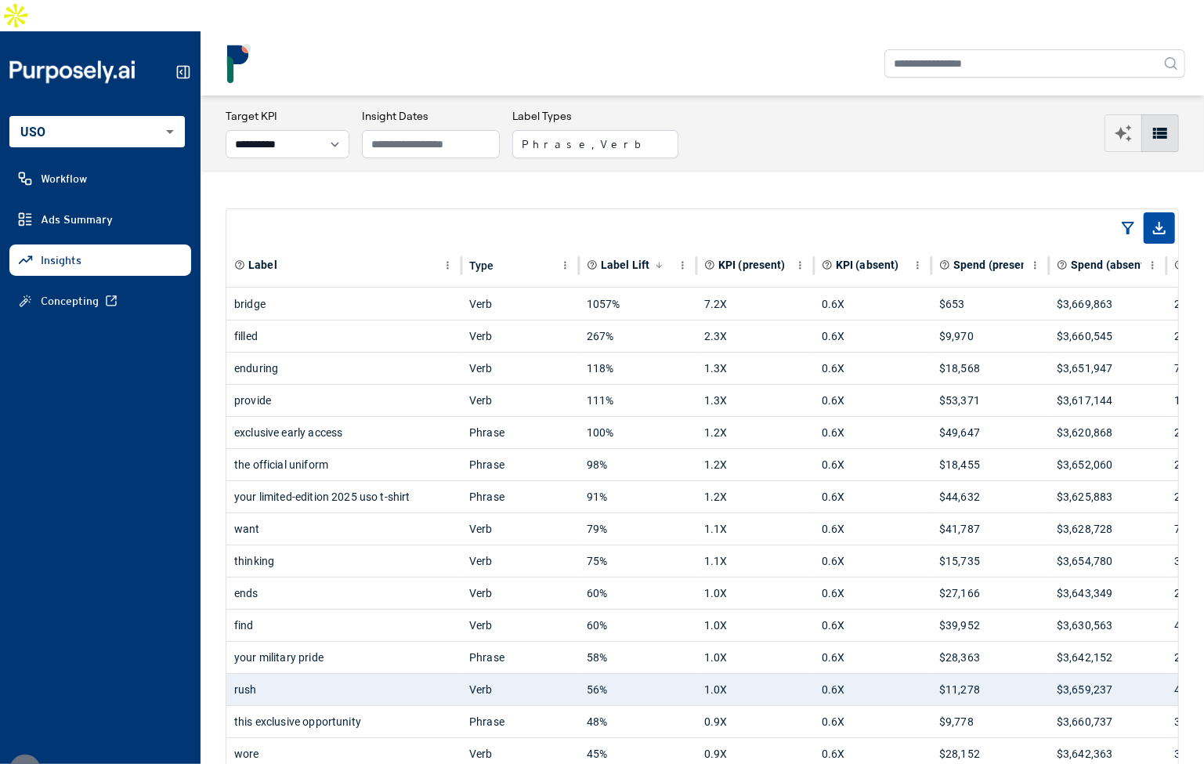
click at [569, 130] on button "Phrase, Verb" at bounding box center [595, 144] width 166 height 28
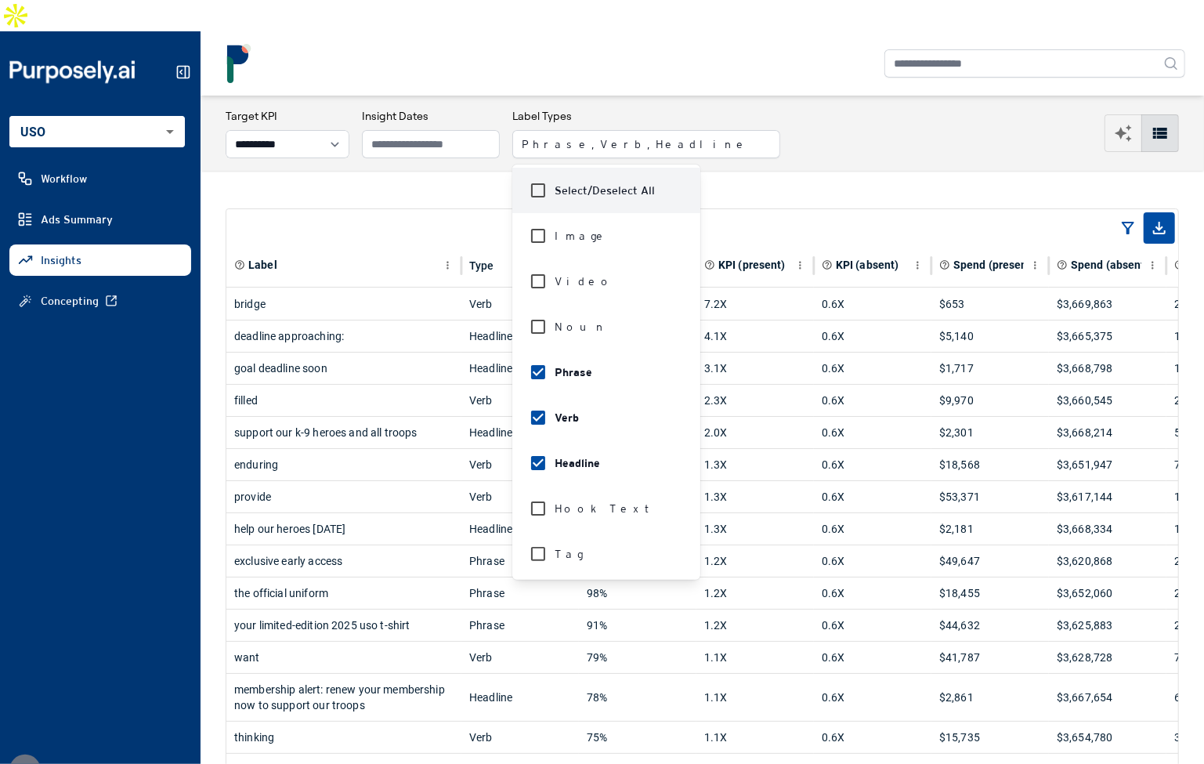
click at [486, 135] on div "**********" at bounding box center [701, 133] width 1003 height 75
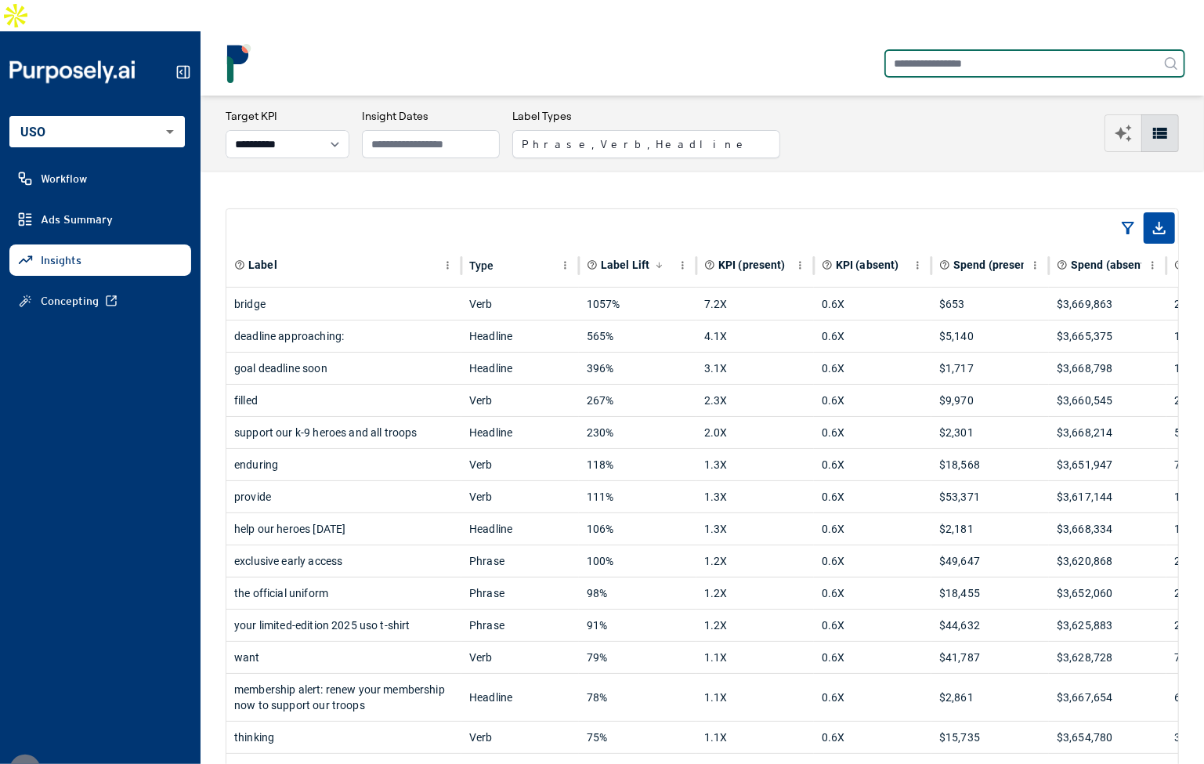
click at [924, 49] on input "text" at bounding box center [1034, 63] width 301 height 28
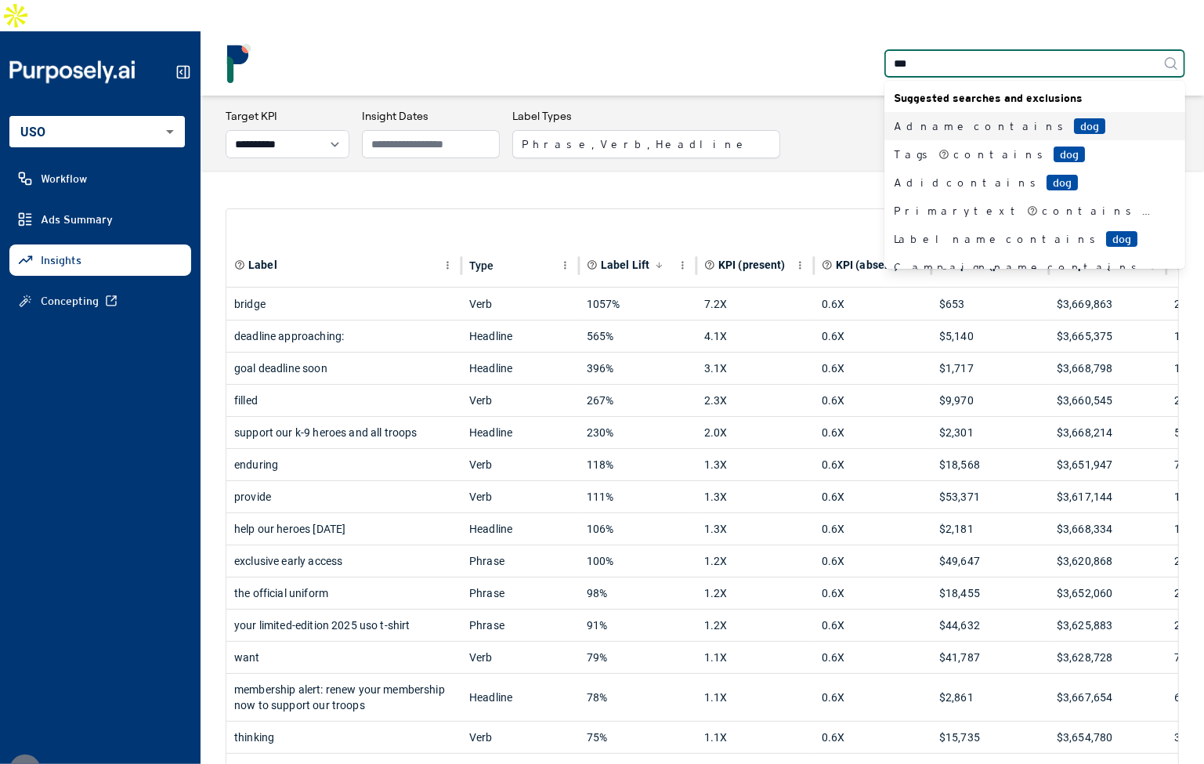
type input "***"
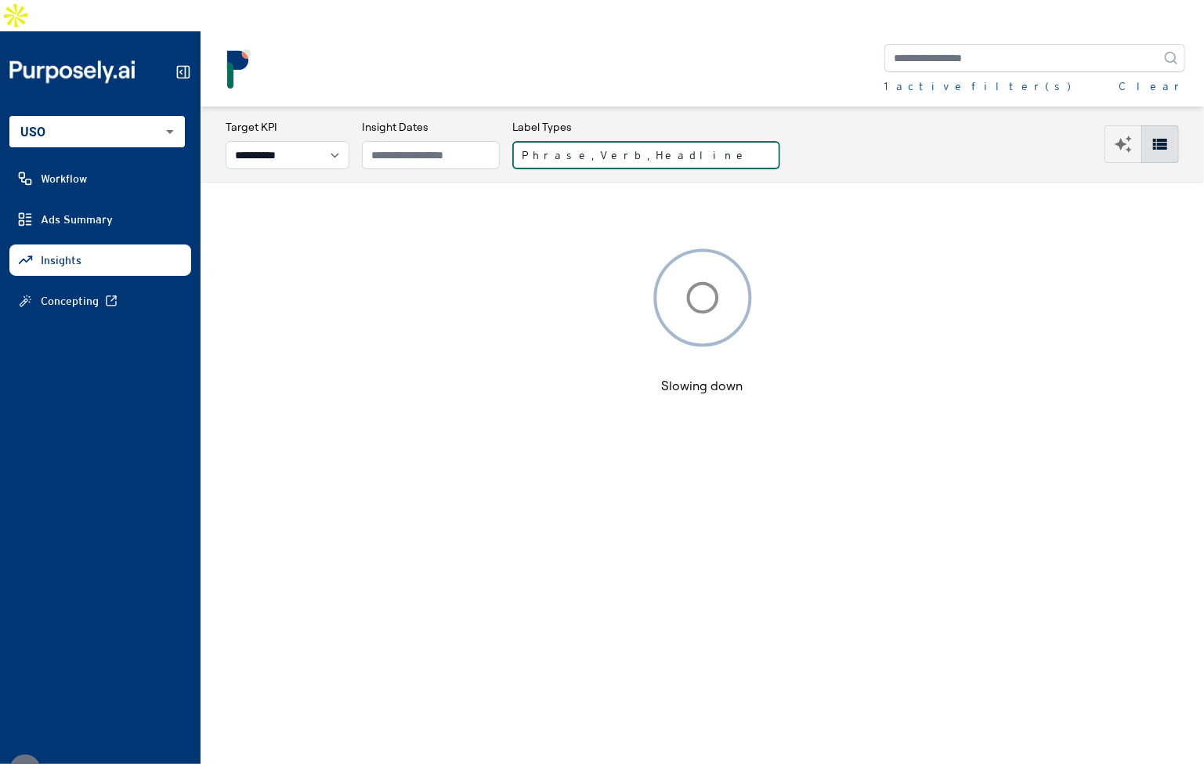
click at [663, 141] on button "Phrase, Verb, Headline" at bounding box center [646, 155] width 268 height 28
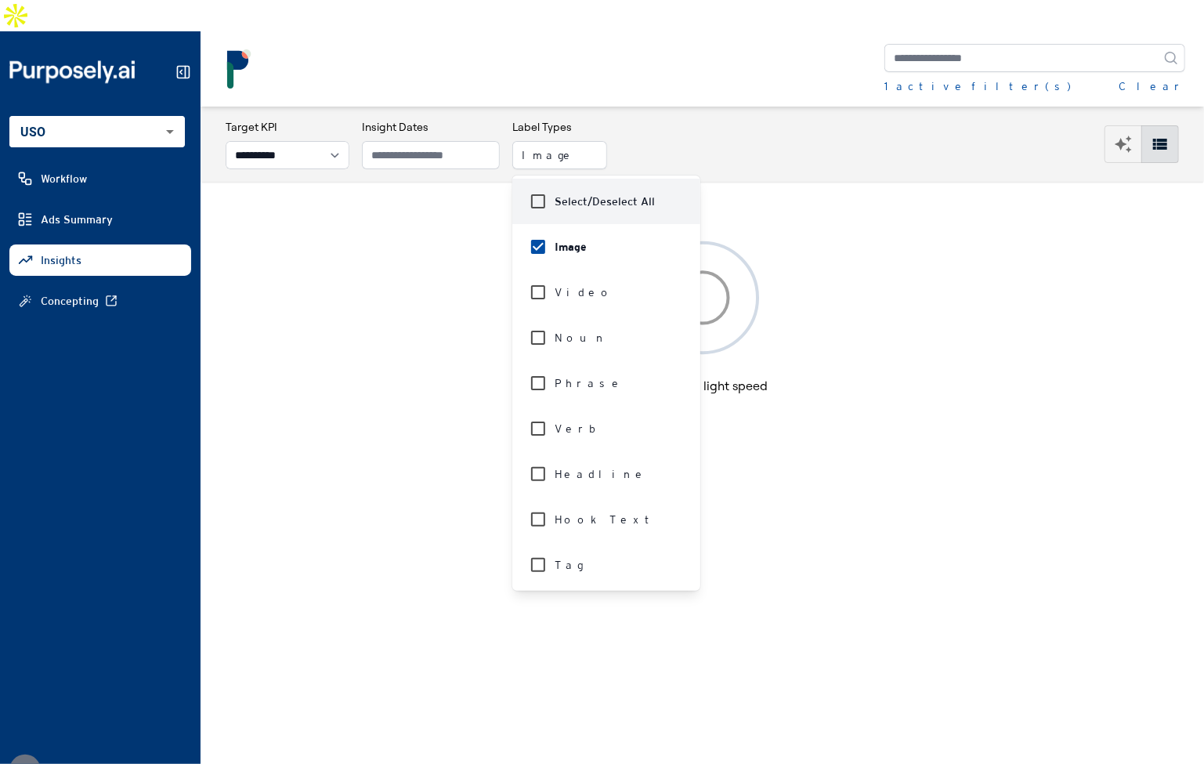
click at [1082, 78] on div "1 active filter(s) Clear" at bounding box center [1034, 86] width 301 height 16
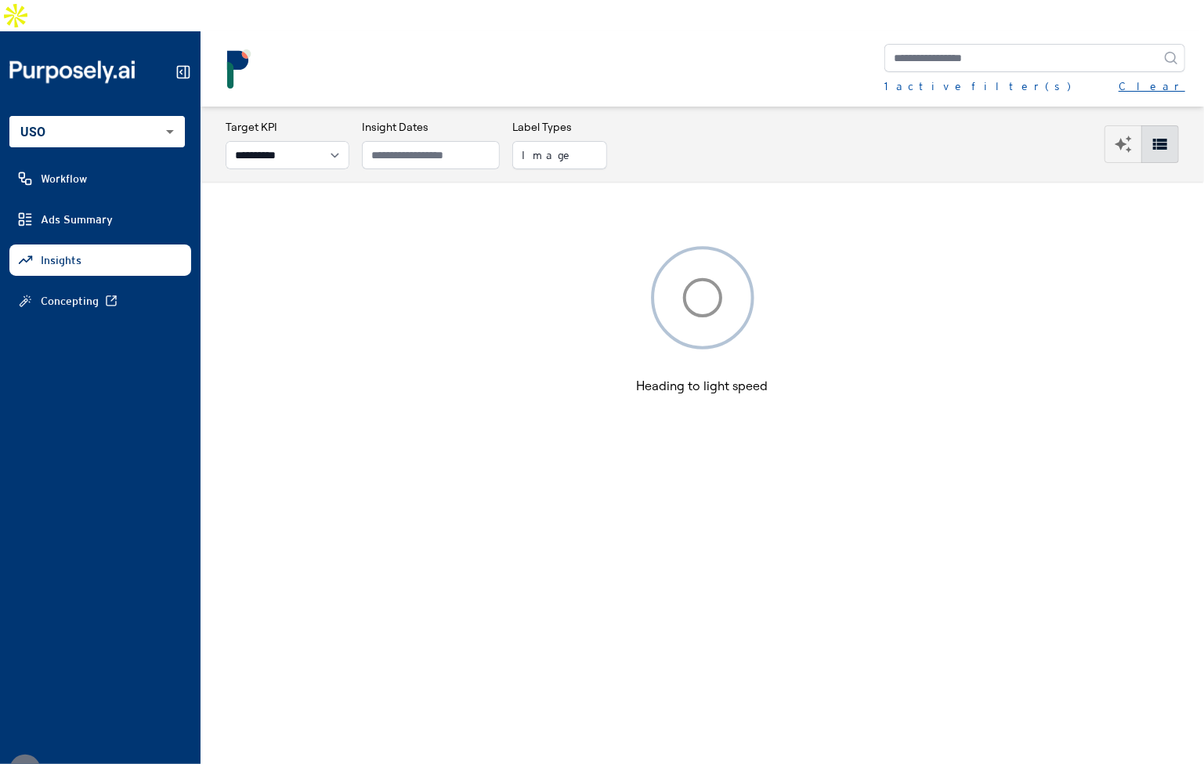
click at [1170, 78] on button "Clear" at bounding box center [1151, 86] width 67 height 16
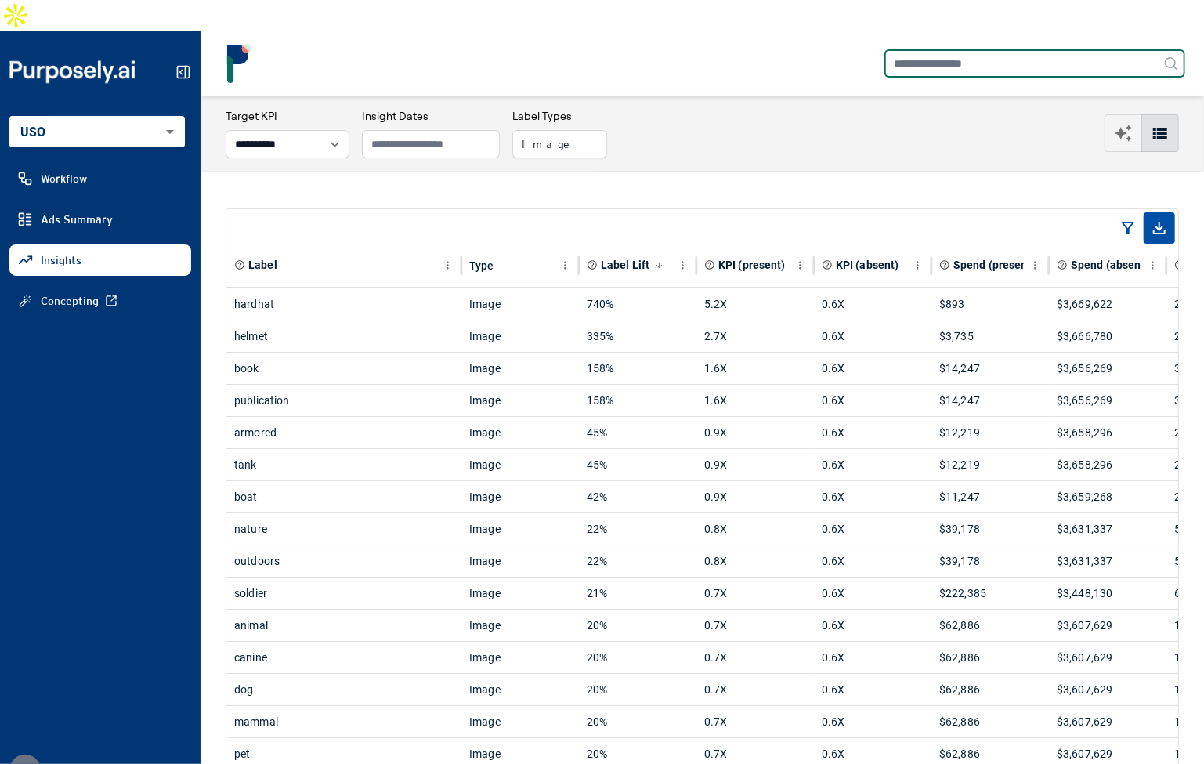
click at [1029, 49] on input "text" at bounding box center [1034, 63] width 301 height 28
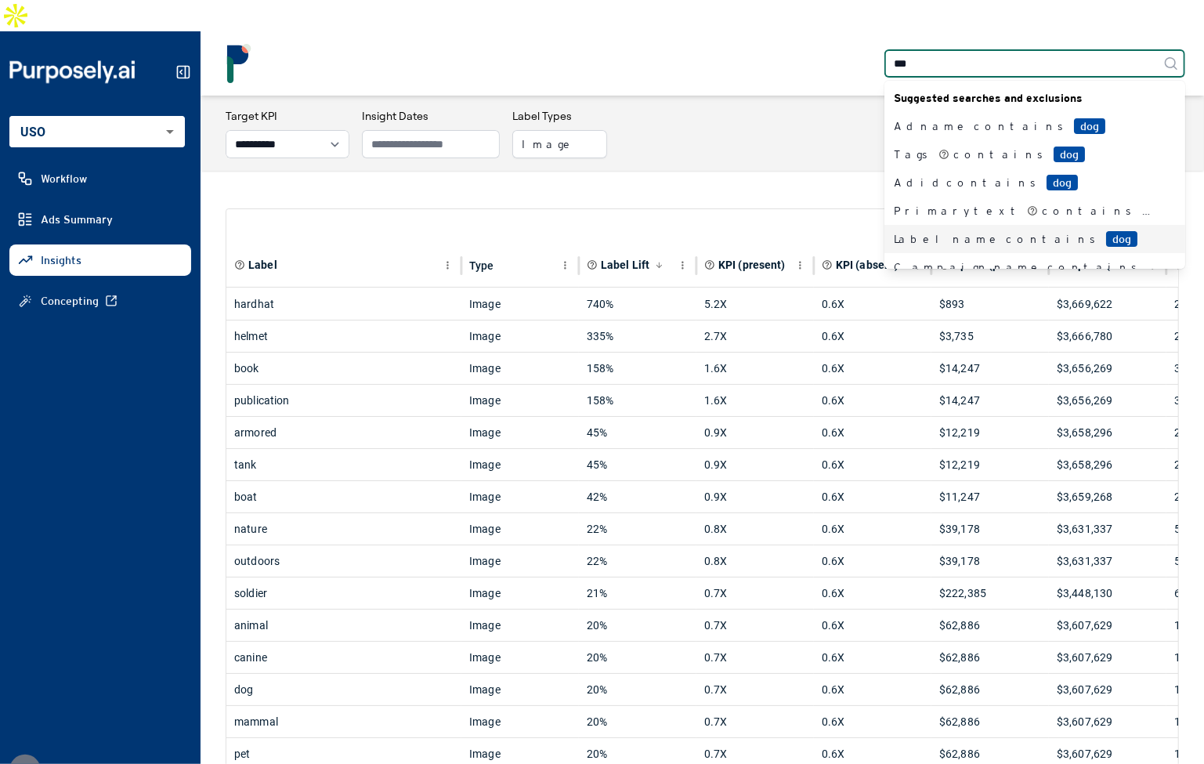
type input "***"
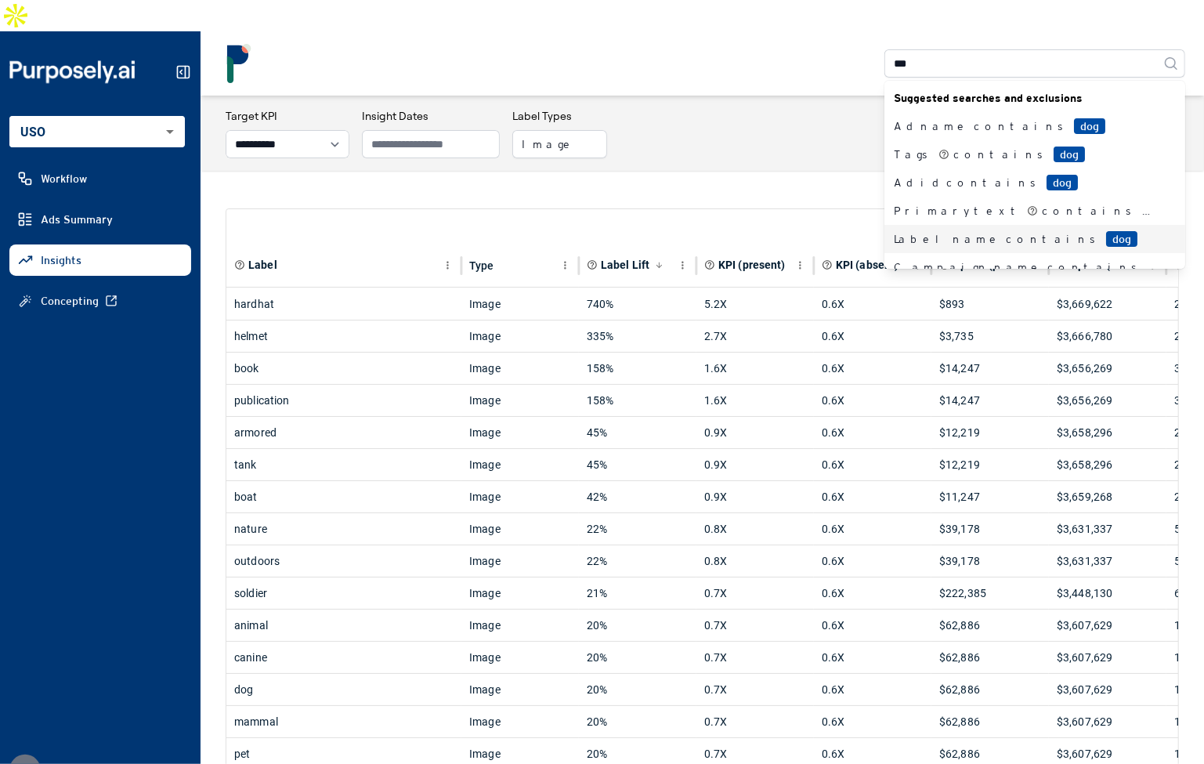
click at [963, 231] on div "Label name contains dog" at bounding box center [1025, 239] width 263 height 16
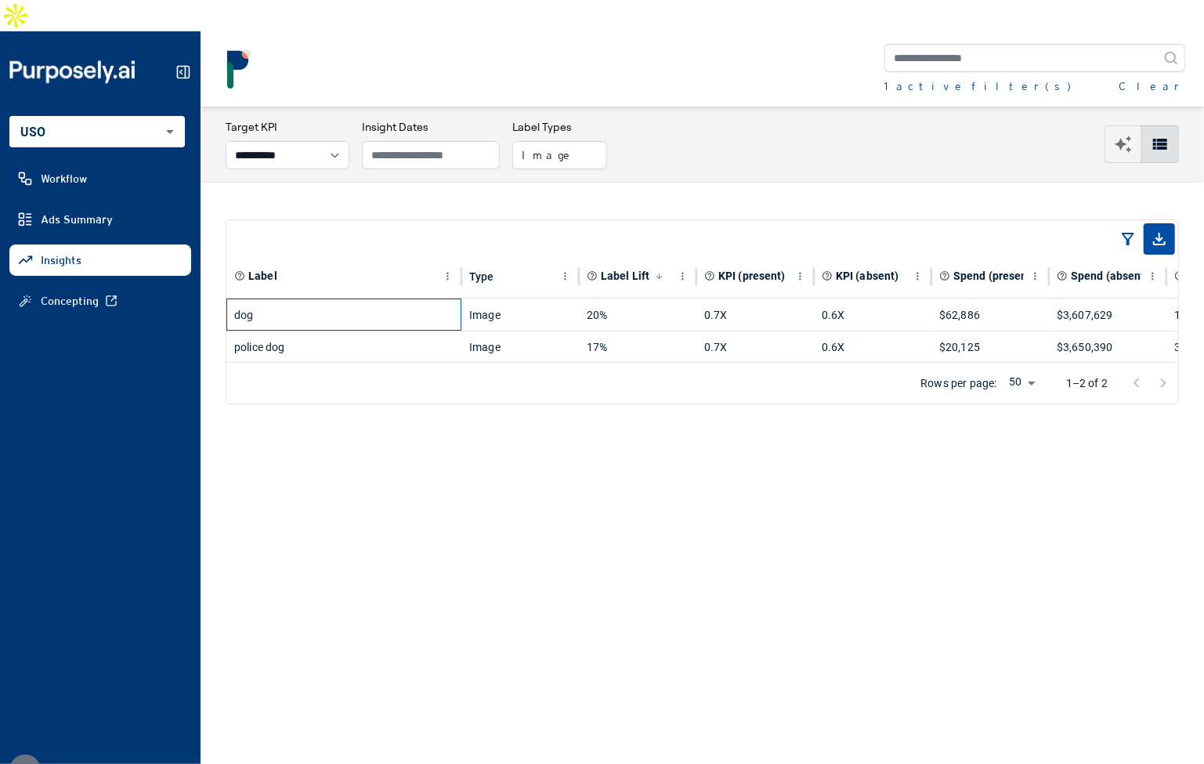
click at [442, 299] on div "dog" at bounding box center [343, 314] width 219 height 31
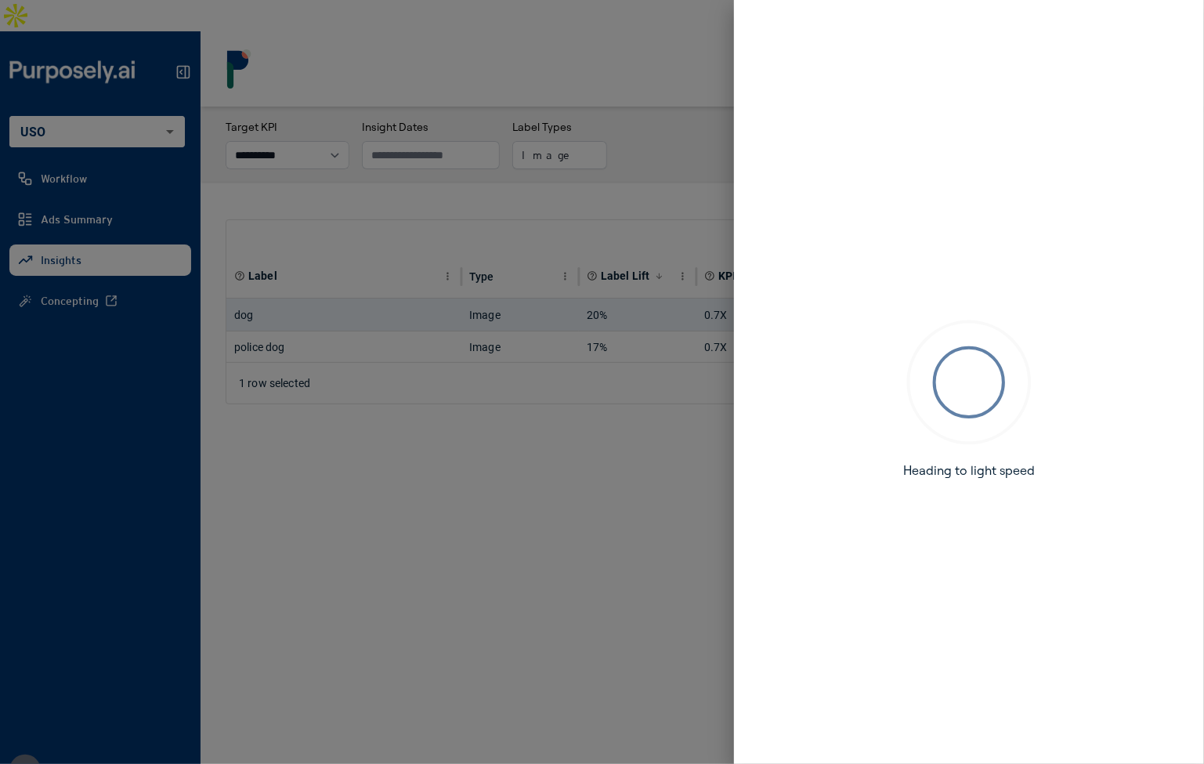
click at [489, 159] on div at bounding box center [602, 382] width 1204 height 764
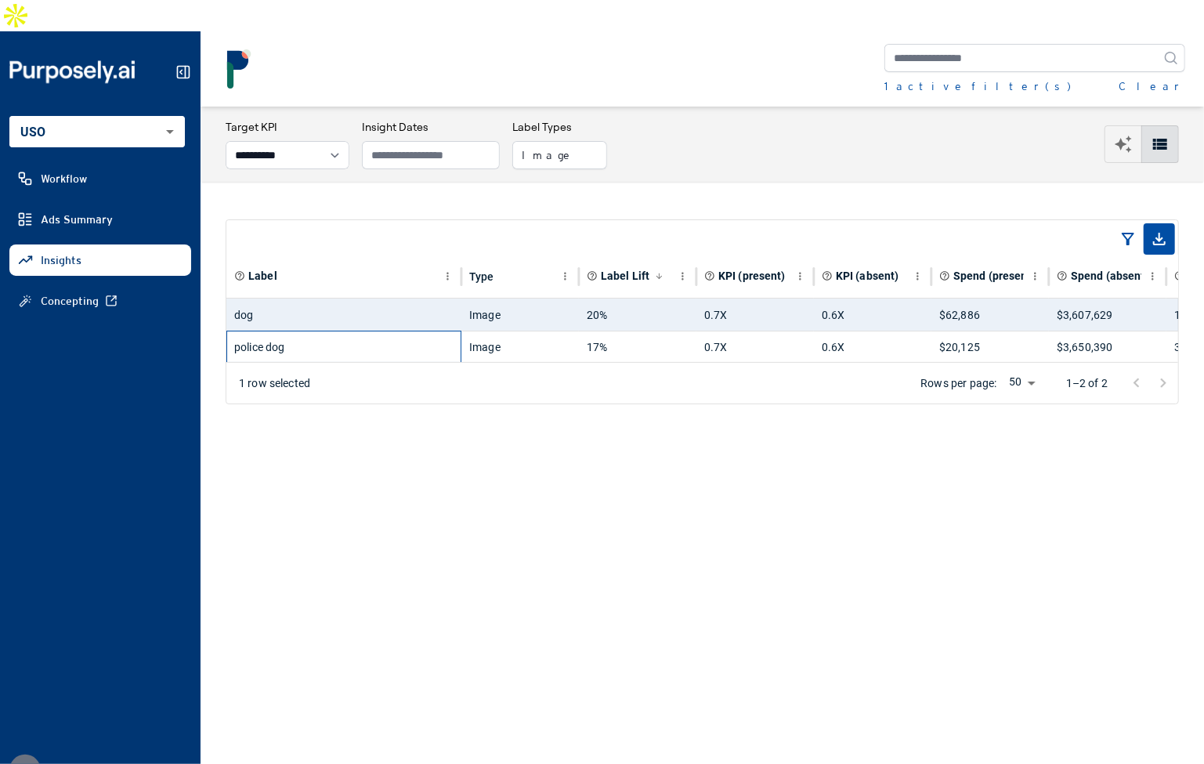
click at [405, 331] on div "police dog" at bounding box center [343, 346] width 219 height 31
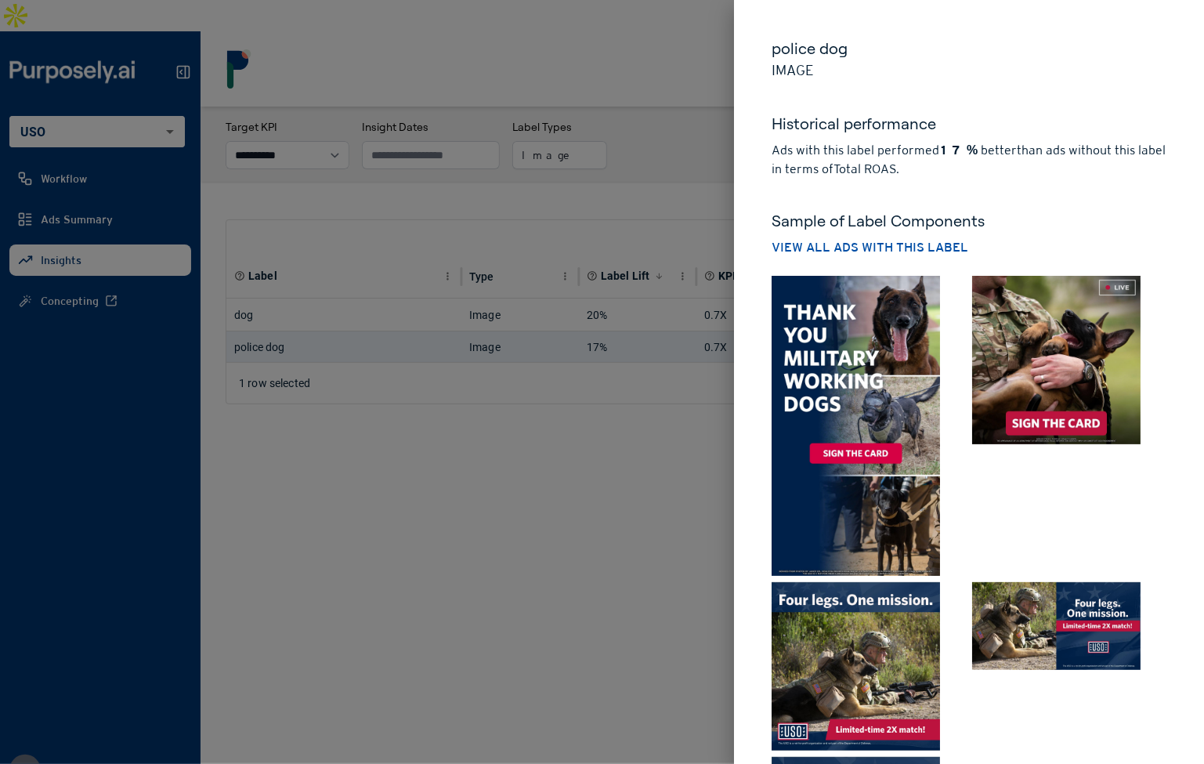
click at [671, 140] on div at bounding box center [602, 382] width 1204 height 764
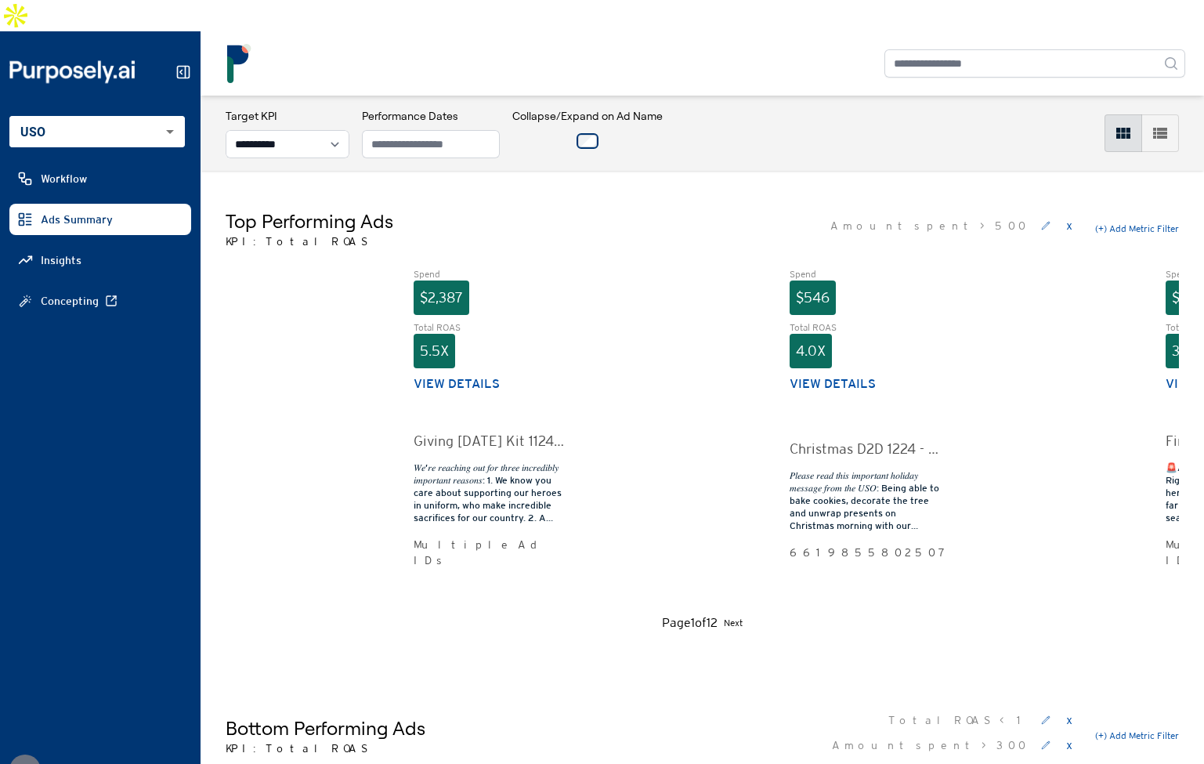
select select "**********"
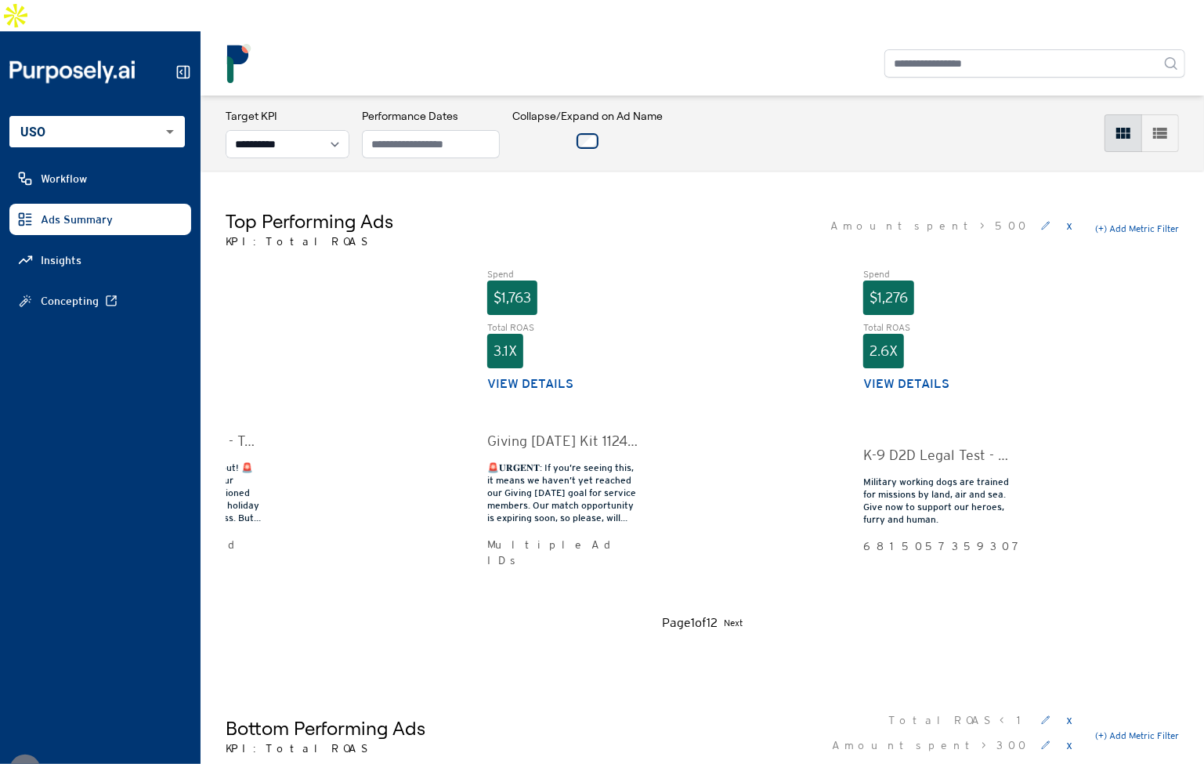
scroll to position [0, 1260]
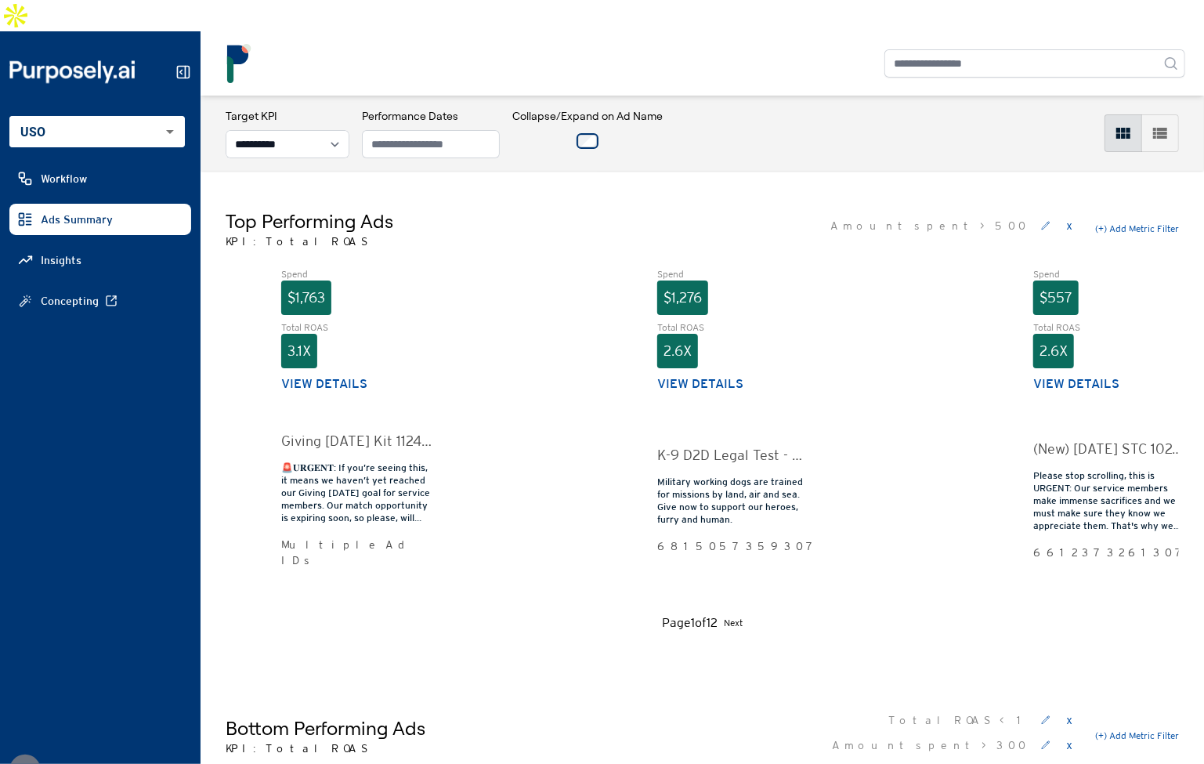
click at [742, 385] on div "Spend $1,276 Total ROAS 2.6X View details K-9 D2D Legal Test - Static 1 Militar…" at bounding box center [732, 434] width 150 height 333
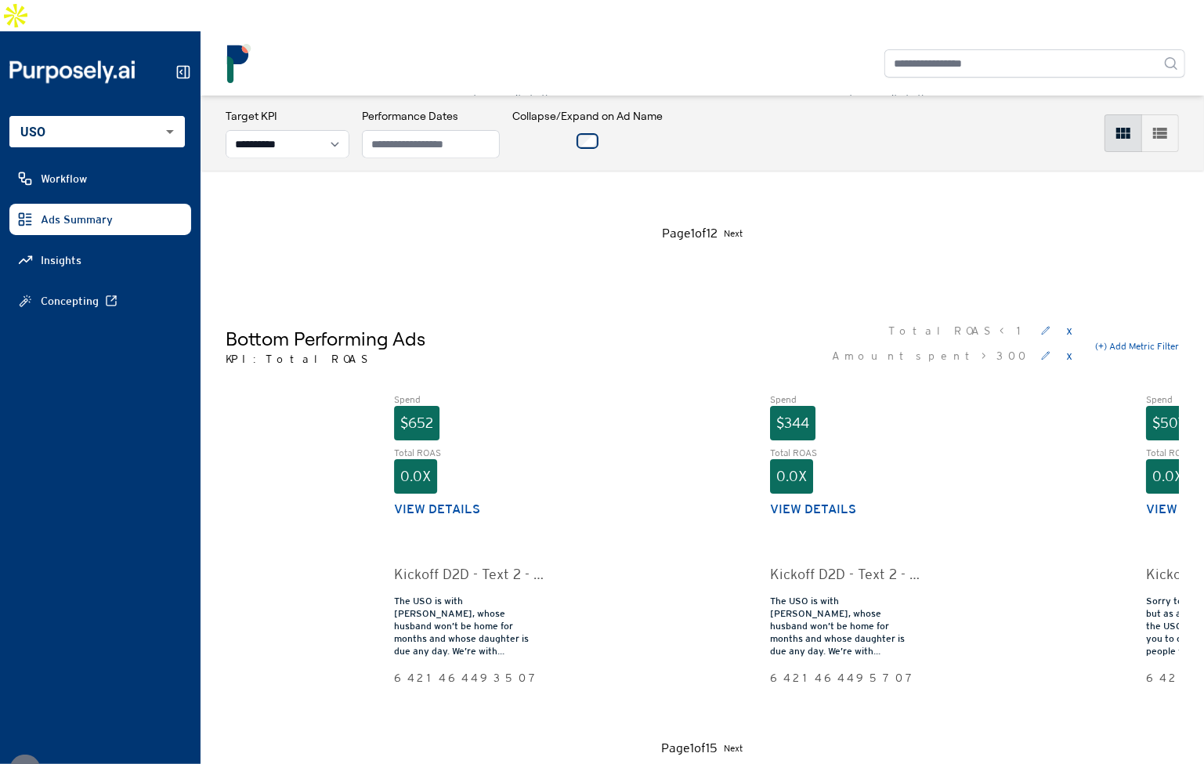
scroll to position [0, 3053]
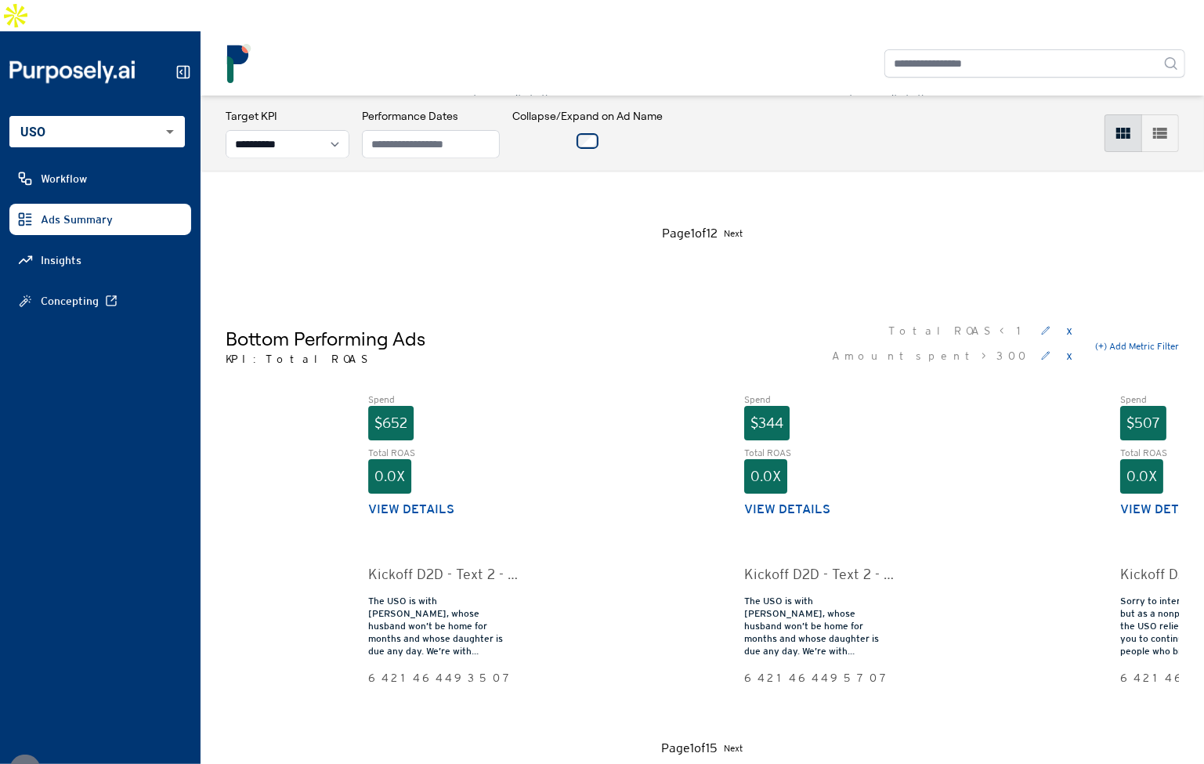
click at [595, 318] on div "Bottom Performing Ads KPI: Total ROAS Total ROAS < 1 x Amount spent > 300 x (+)…" at bounding box center [702, 346] width 953 height 56
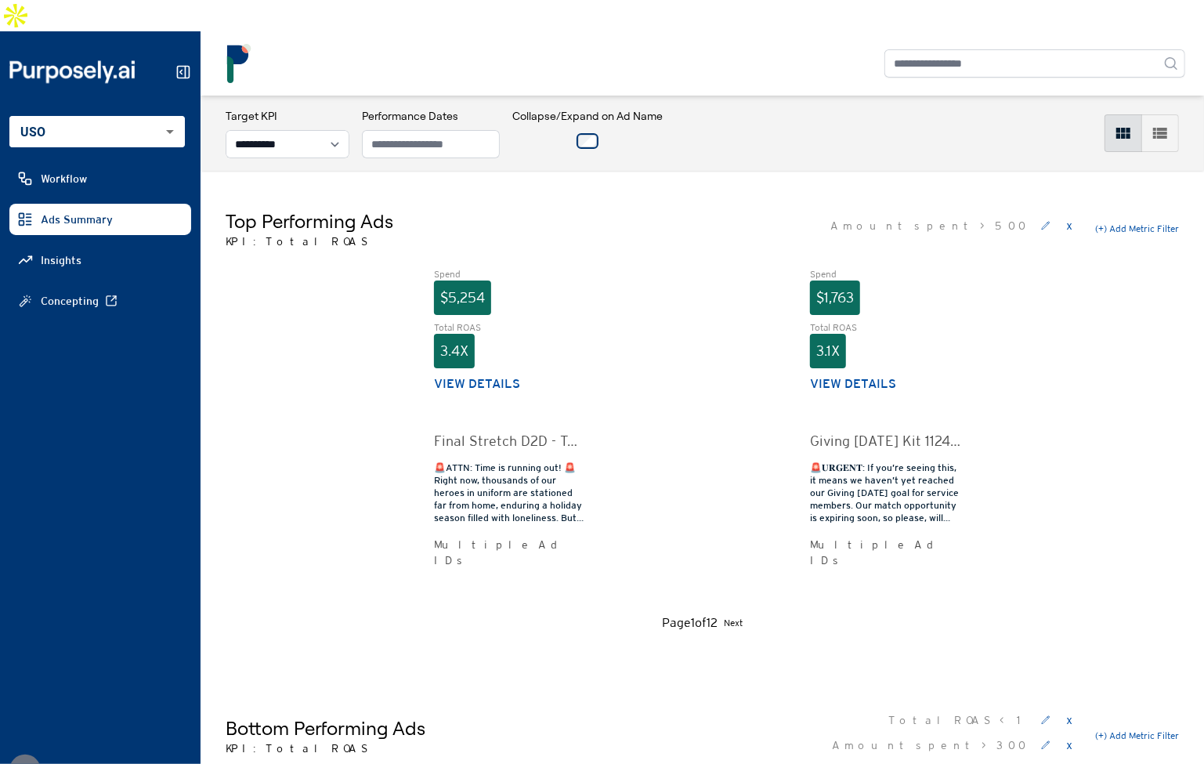
scroll to position [0, 0]
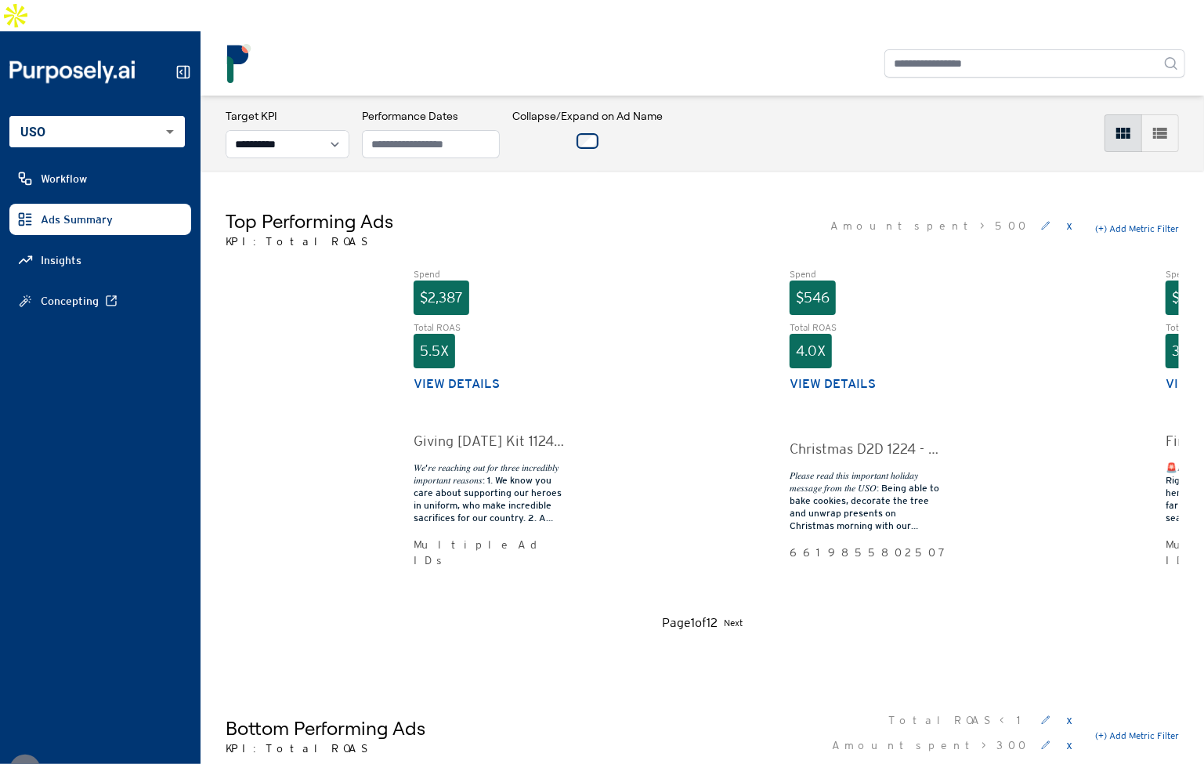
click at [476, 208] on div "Top Performing Ads KPI: Total ROAS Amount spent > 500 x (+) Add Metric Filter" at bounding box center [702, 228] width 953 height 41
click at [604, 208] on div "Top Performing Ads KPI: Total ROAS Amount spent > 500 x (+) Add Metric Filter" at bounding box center [702, 228] width 953 height 41
click at [681, 175] on div "Top Performing Ads KPI: Total ROAS Amount spent > 500 x (+) Add Metric Filter S…" at bounding box center [701, 420] width 1003 height 499
click at [764, 171] on div "Top Performing Ads KPI: Total ROAS Amount spent > 500 x (+) Add Metric Filter S…" at bounding box center [701, 420] width 1003 height 499
click at [668, 171] on div "Top Performing Ads KPI: Total ROAS Amount spent > 500 x (+) Add Metric Filter S…" at bounding box center [701, 420] width 1003 height 499
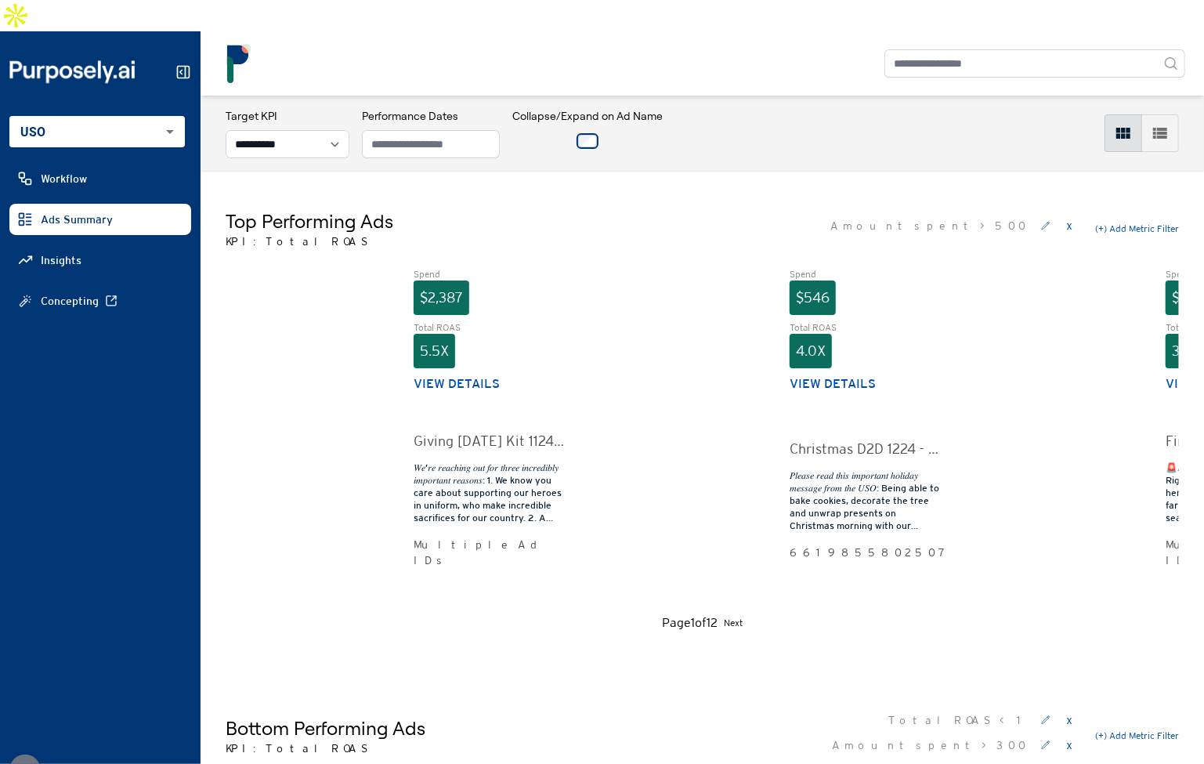
click at [186, 64] on icon at bounding box center [183, 72] width 16 height 16
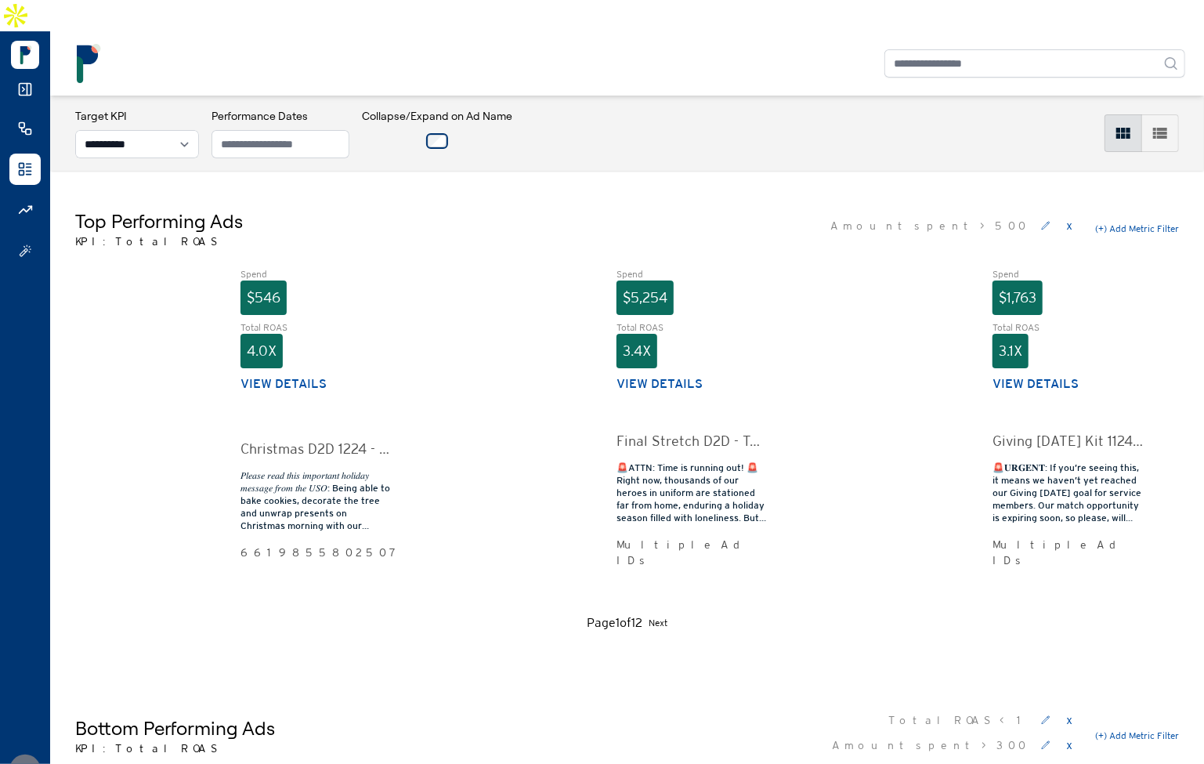
scroll to position [0, 396]
click at [907, 171] on div "Top Performing Ads KPI: Total ROAS Amount spent > 500 x (+) Add Metric Filter S…" at bounding box center [627, 420] width 1154 height 499
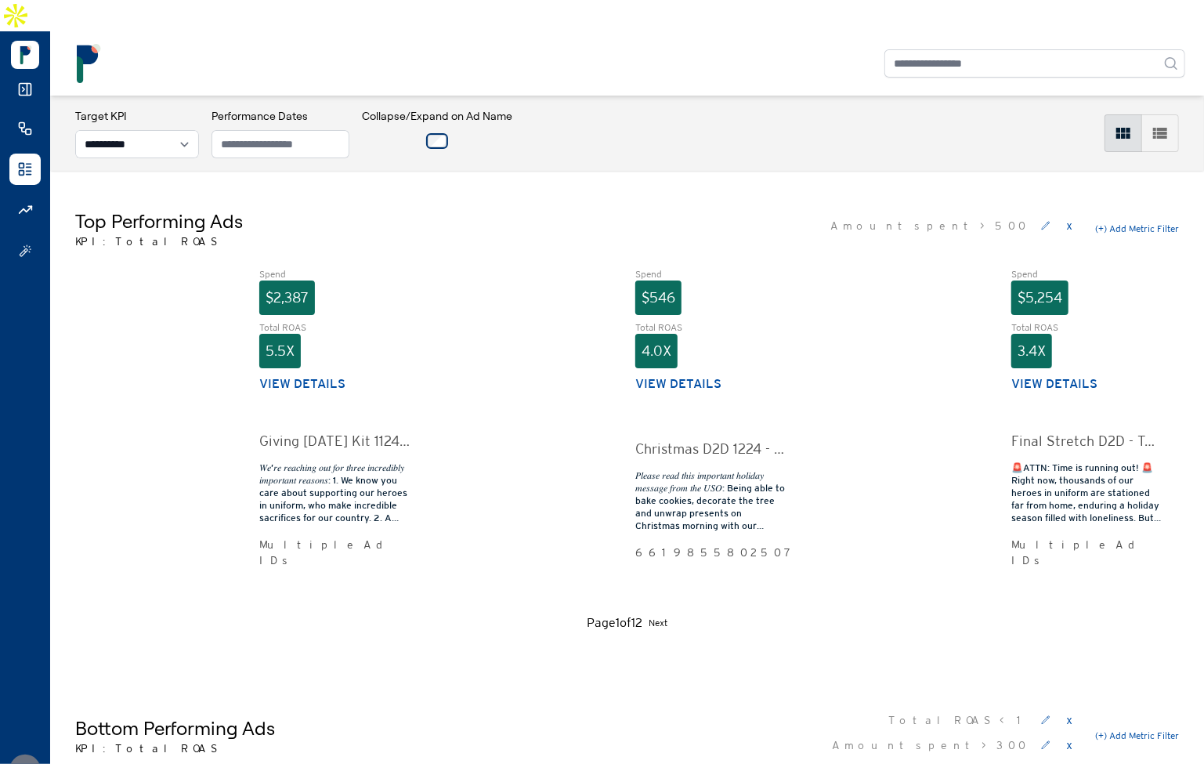
scroll to position [0, 0]
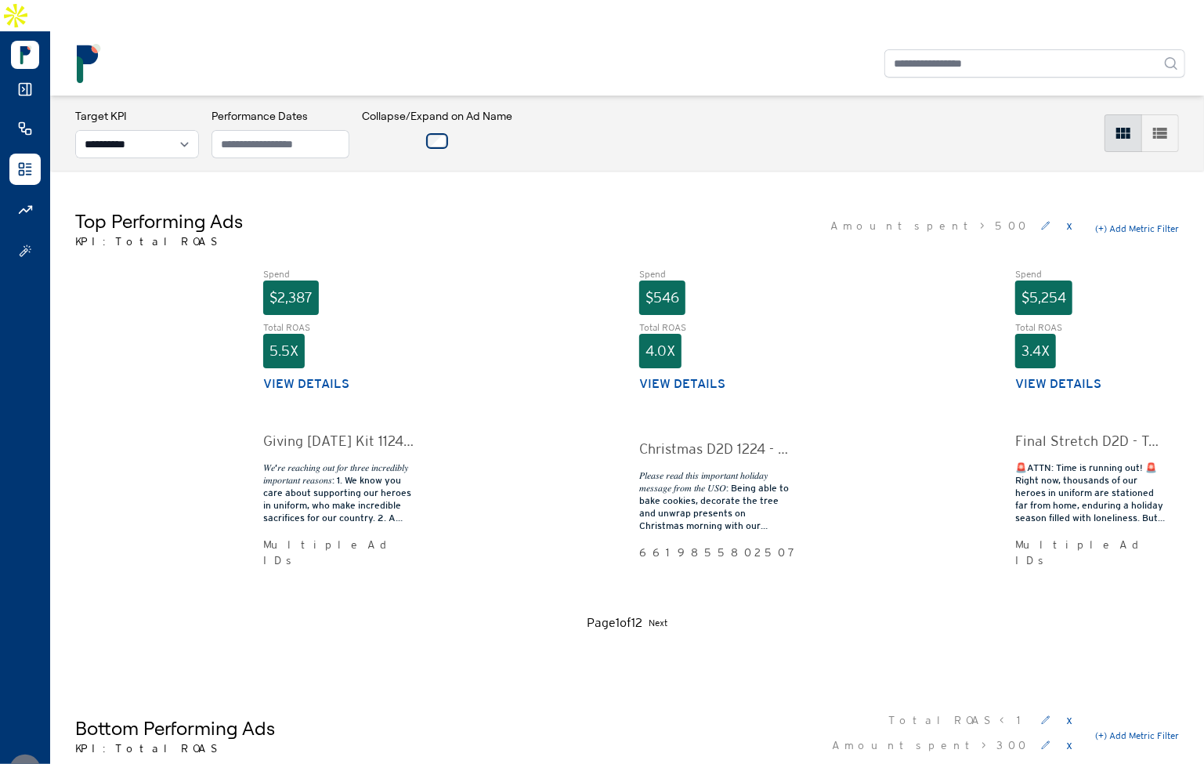
click at [741, 285] on div "Spend $546 Total ROAS 4.0X View details" at bounding box center [714, 330] width 150 height 125
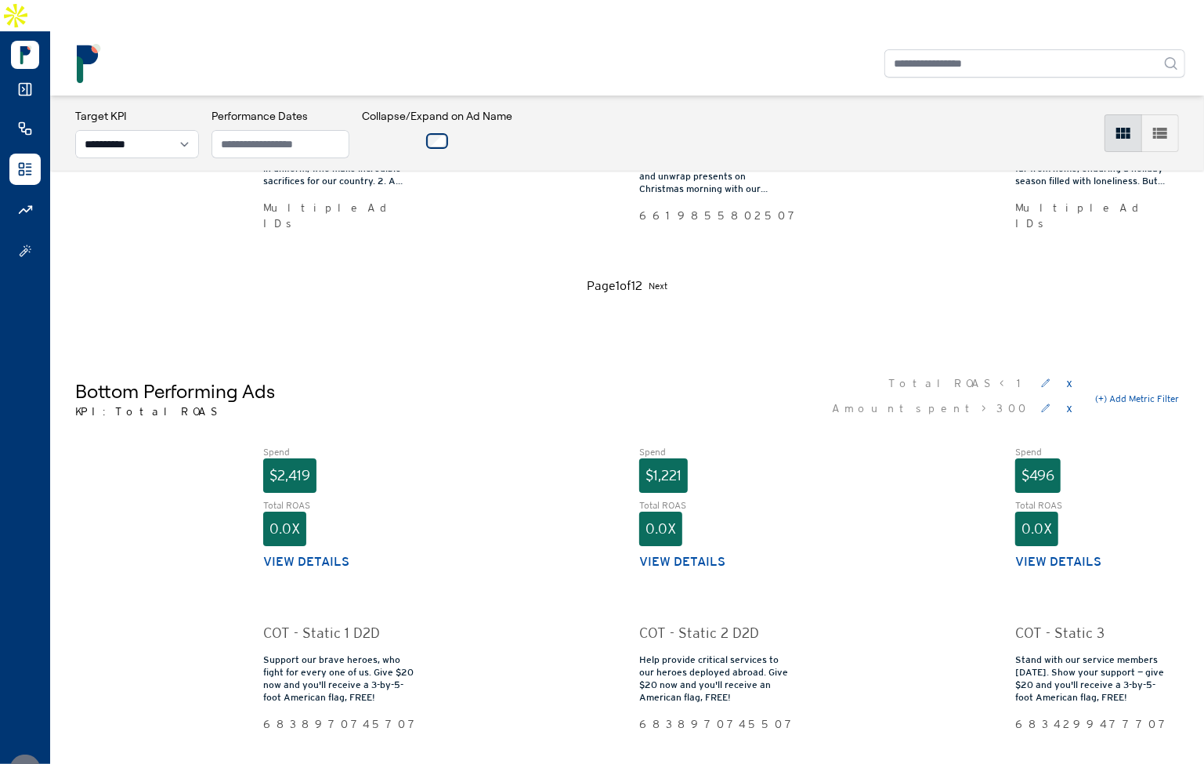
scroll to position [389, 0]
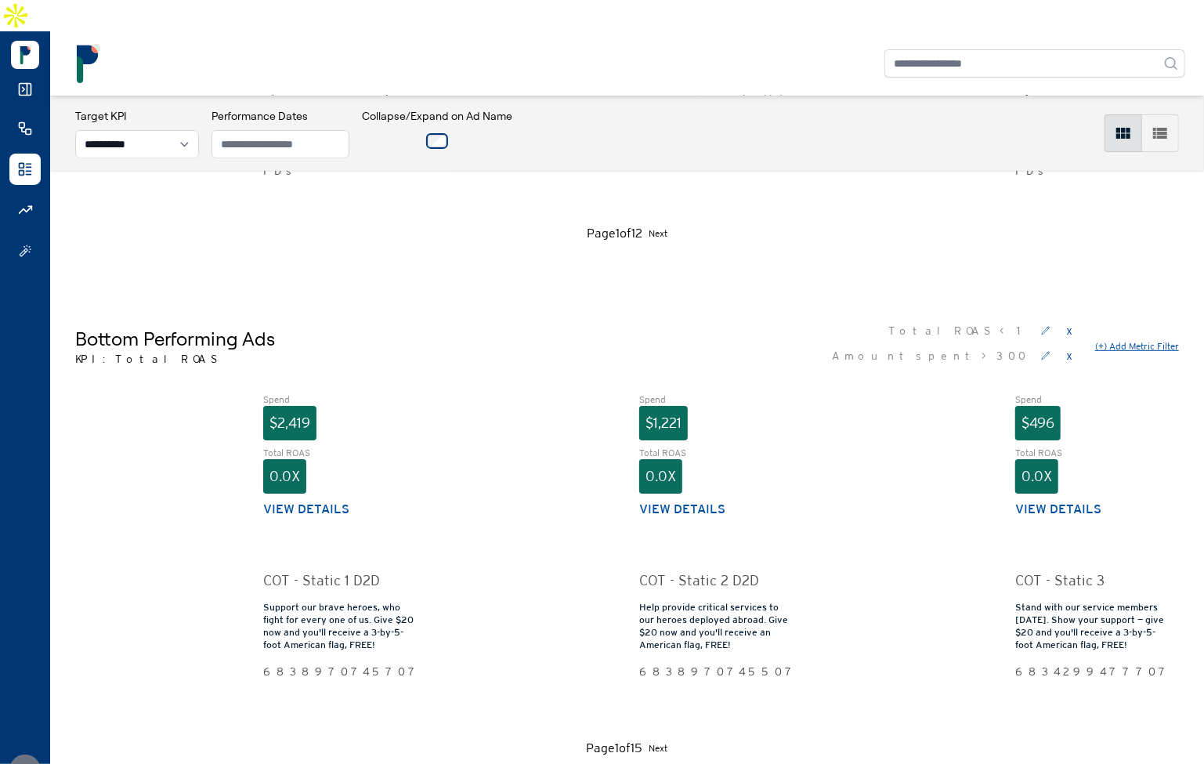
click at [1117, 340] on button "(+) Add Metric Filter" at bounding box center [1137, 346] width 84 height 13
click at [1145, 340] on button "Cancel" at bounding box center [1139, 346] width 28 height 13
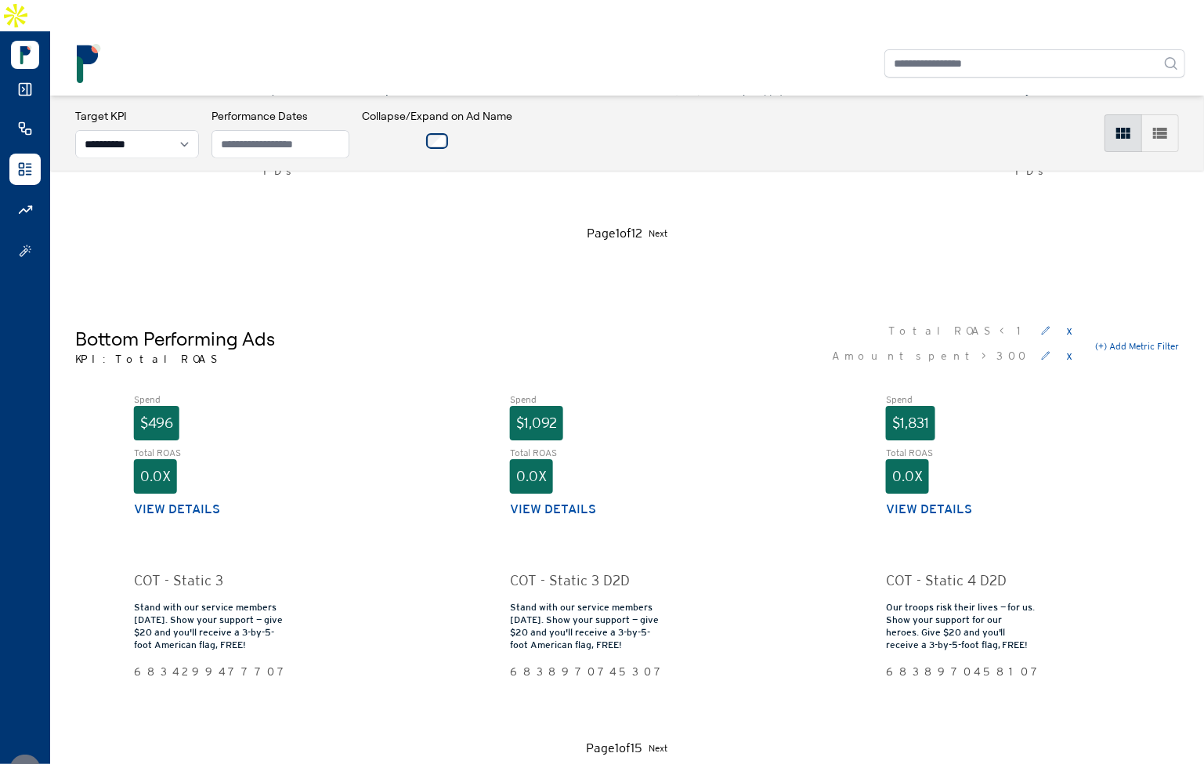
scroll to position [0, 891]
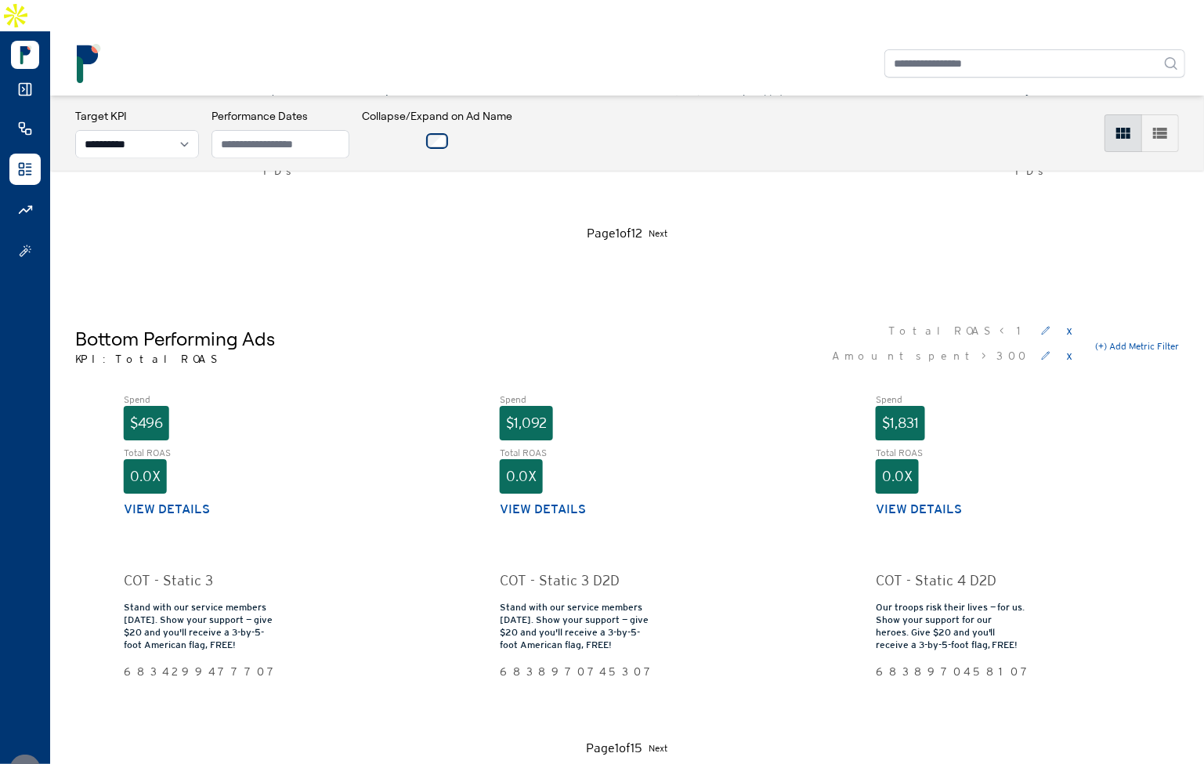
click at [871, 338] on div "Bottom Performing Ads KPI: Total ROAS Total ROAS < 1 x Amount spent > 300 x (+)…" at bounding box center [626, 346] width 1103 height 56
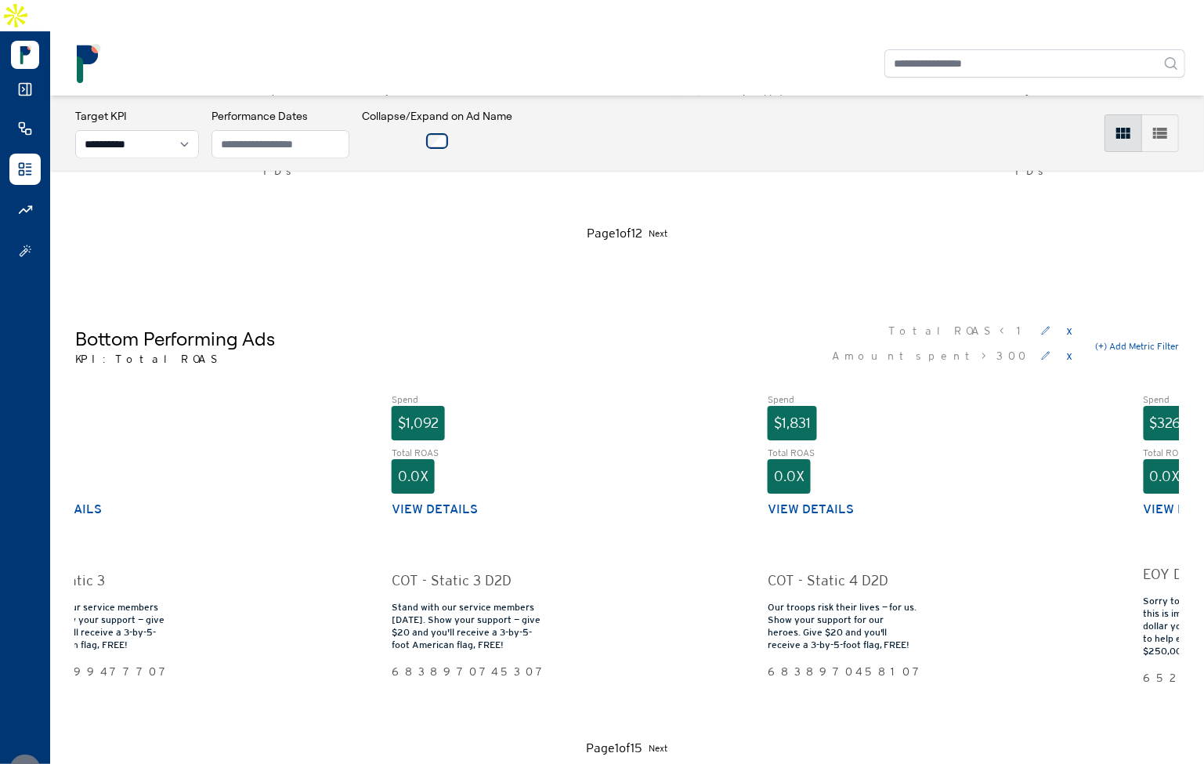
scroll to position [0, 1006]
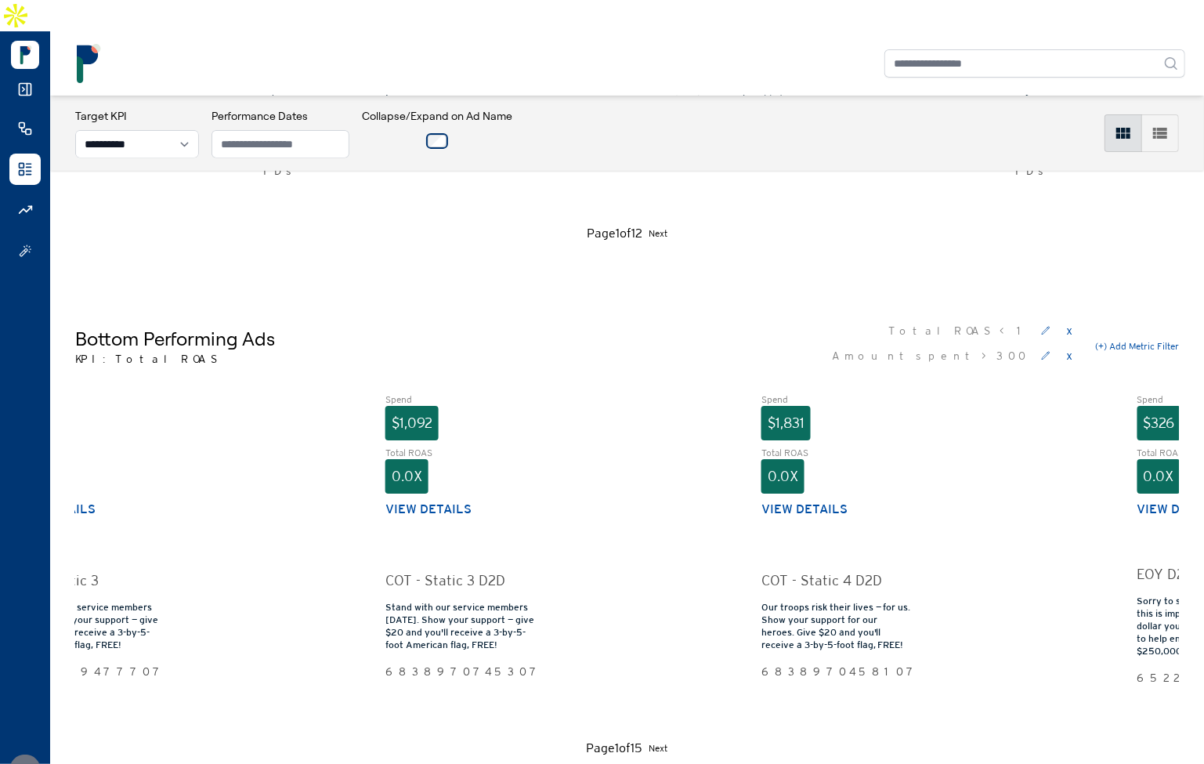
click at [732, 133] on div "**********" at bounding box center [627, 133] width 1154 height 75
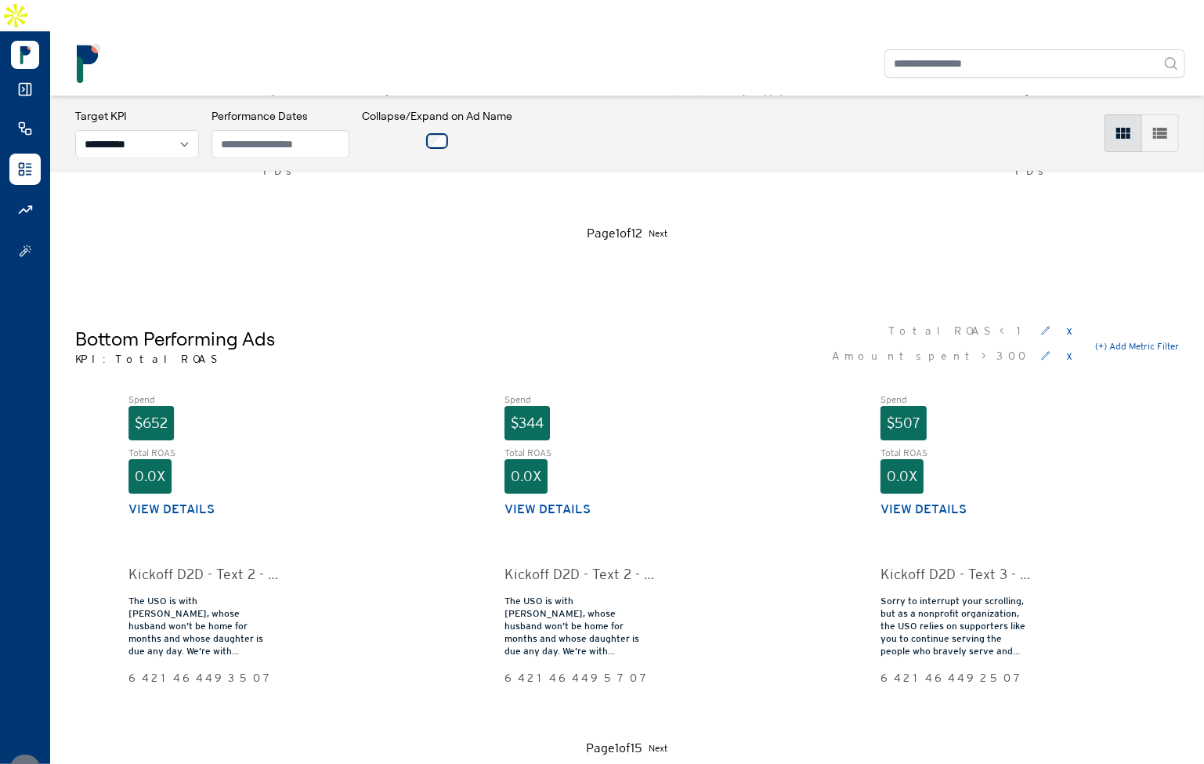
scroll to position [0, 3070]
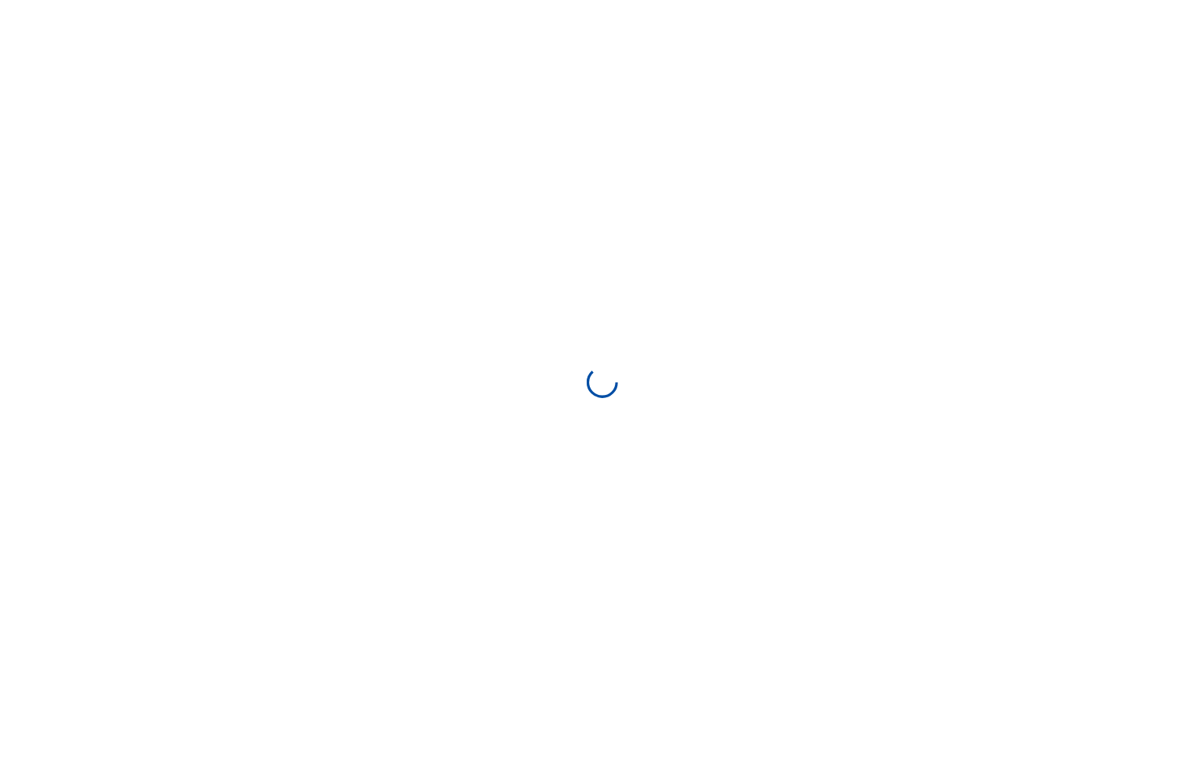
select select "**********"
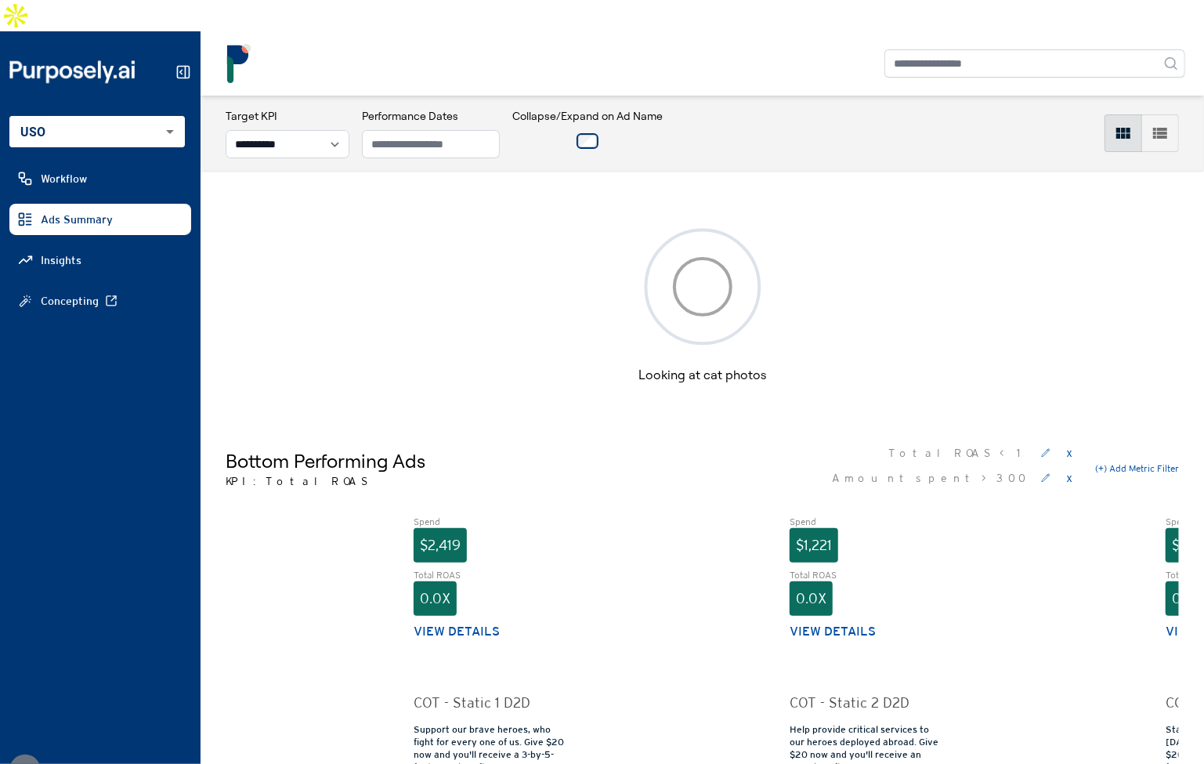
click at [265, 403] on div "Bottom Performing Ads KPI: Total ROAS Total ROAS < 1 x Amount spent > 300 x (+)…" at bounding box center [701, 660] width 1003 height 515
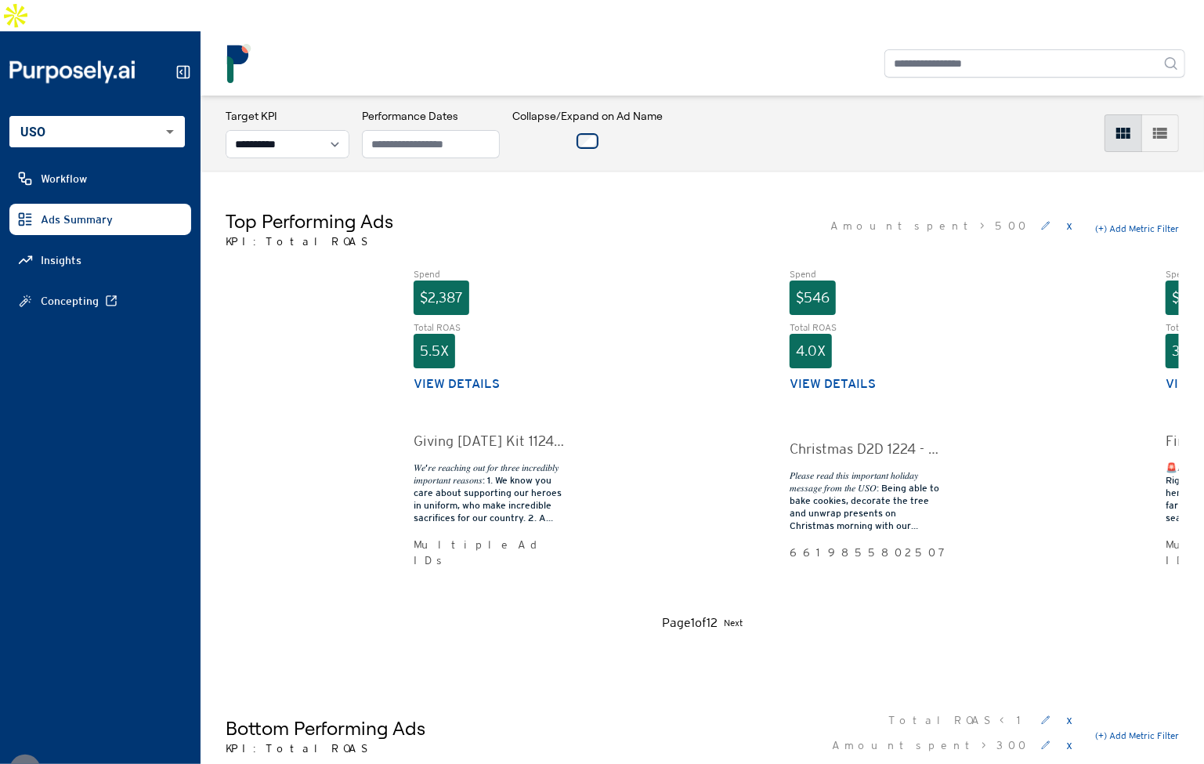
click at [733, 208] on div "Top Performing Ads KPI: Total ROAS Amount spent > 500 x (+) Add Metric Filter" at bounding box center [702, 228] width 953 height 41
click at [470, 374] on button "View details" at bounding box center [456, 383] width 86 height 19
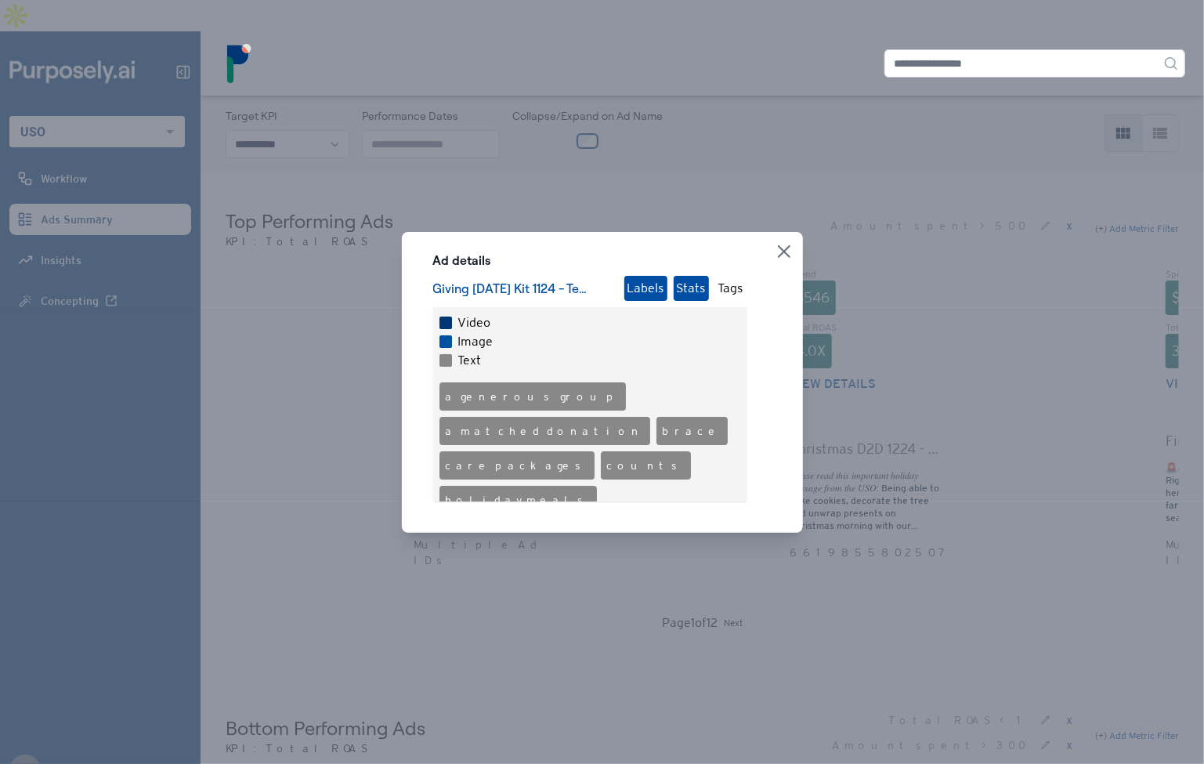
click at [693, 287] on button "Stats" at bounding box center [690, 288] width 35 height 25
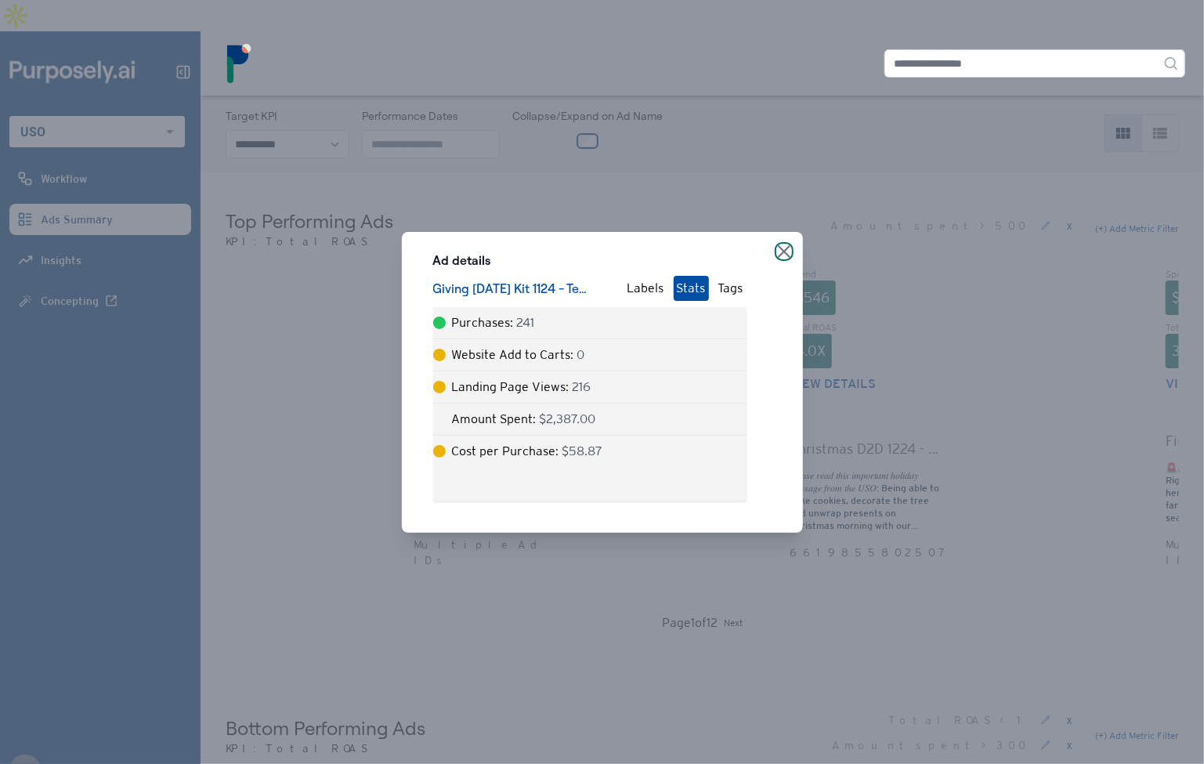
click at [782, 247] on icon "button" at bounding box center [784, 251] width 13 height 13
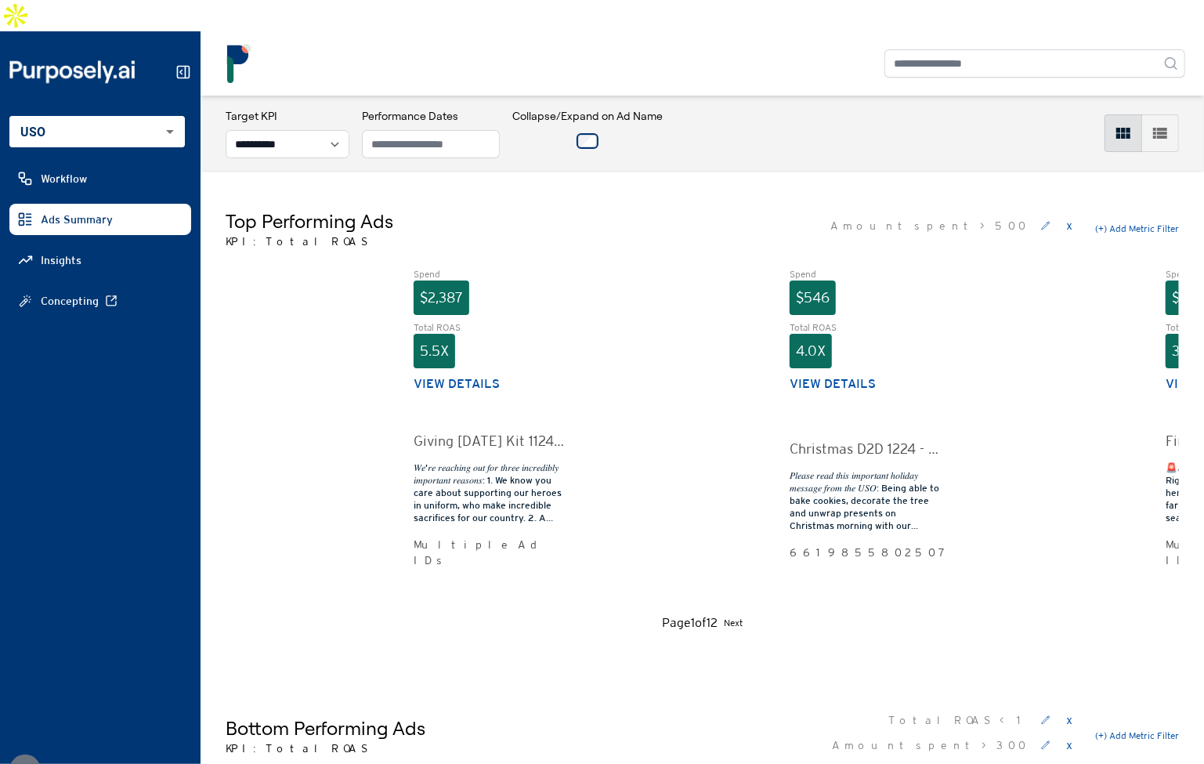
click at [812, 374] on button "View details" at bounding box center [832, 383] width 86 height 19
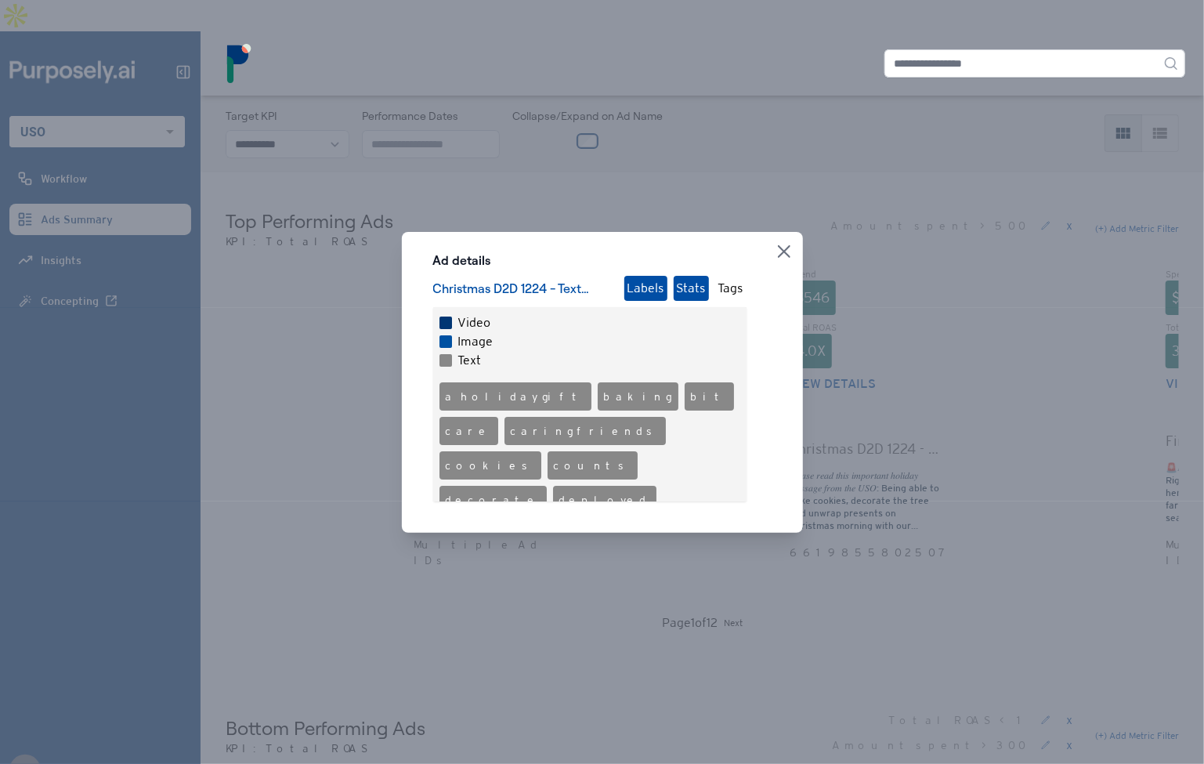
click at [695, 287] on button "Stats" at bounding box center [690, 288] width 35 height 25
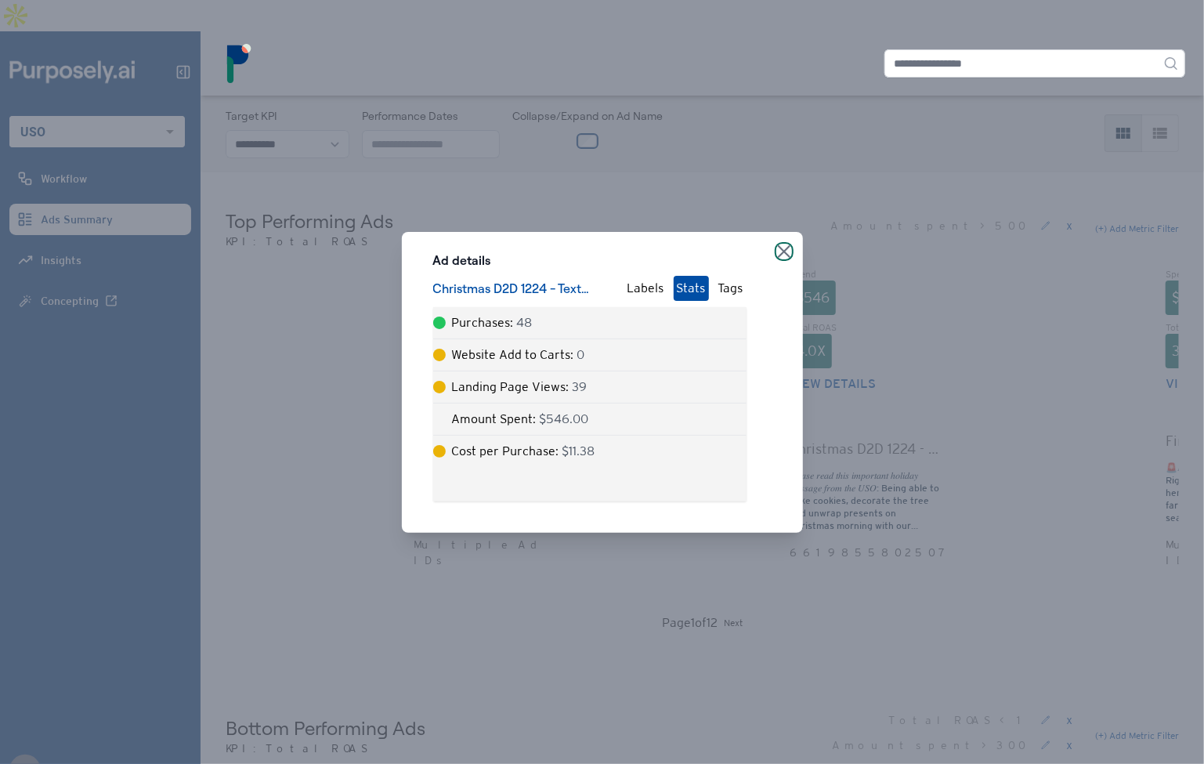
click at [785, 247] on icon "button" at bounding box center [784, 251] width 13 height 13
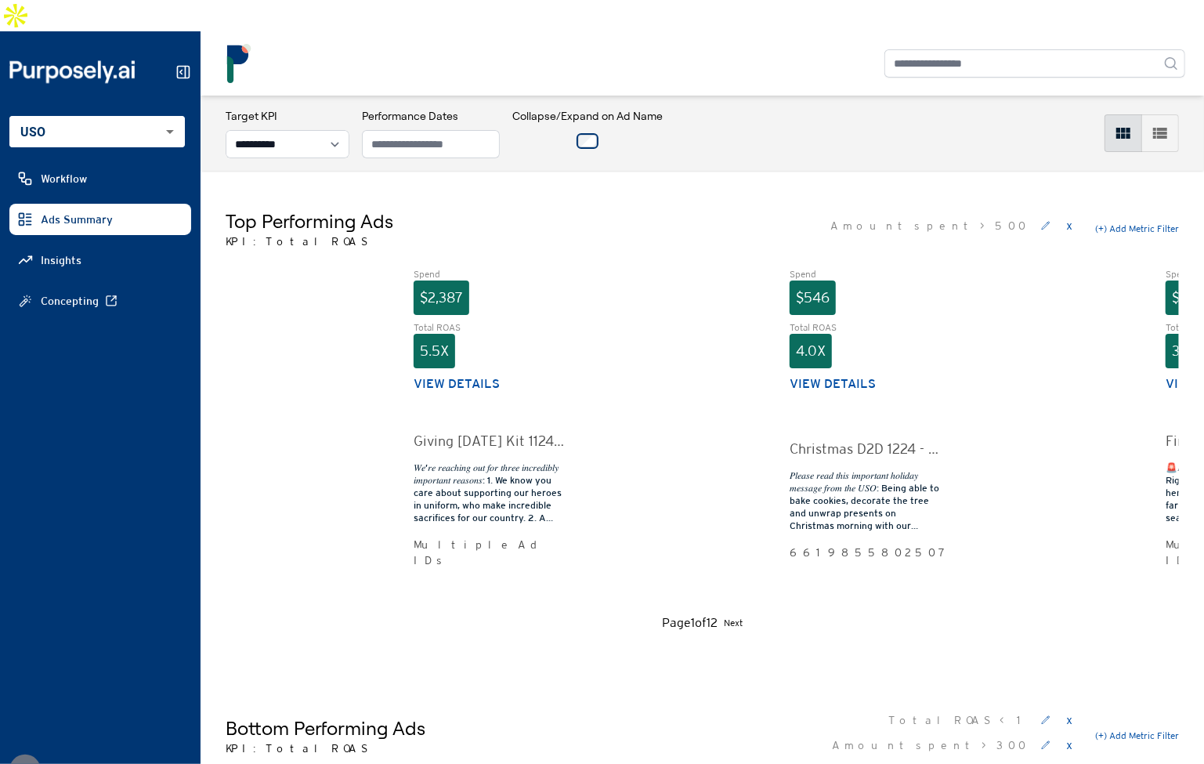
scroll to position [389, 0]
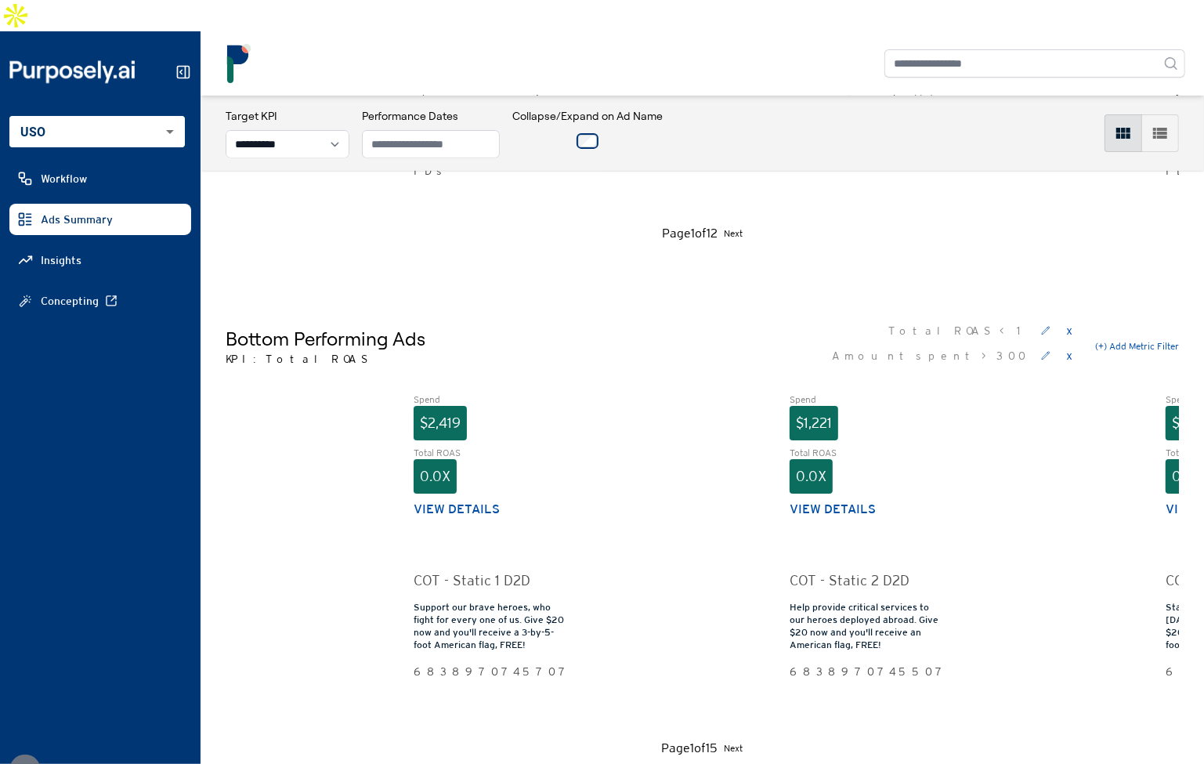
click at [466, 500] on button "View details" at bounding box center [456, 509] width 86 height 19
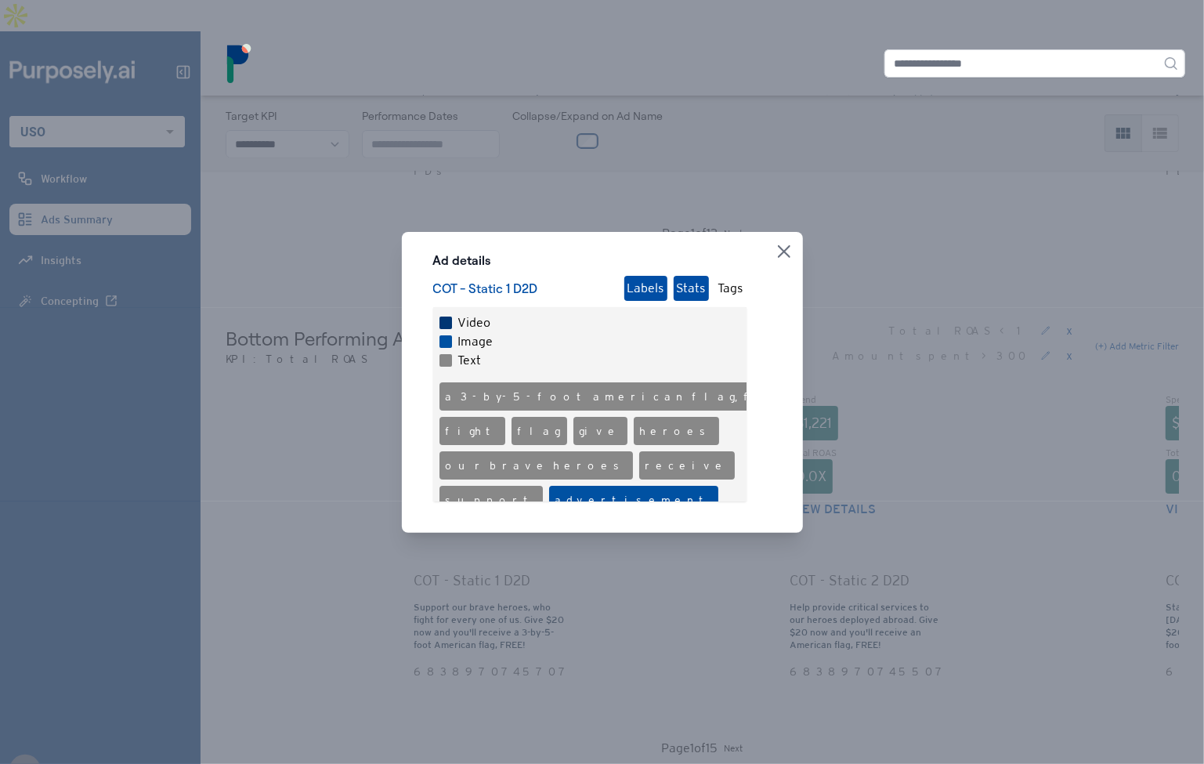
click at [701, 287] on button "Stats" at bounding box center [690, 288] width 35 height 25
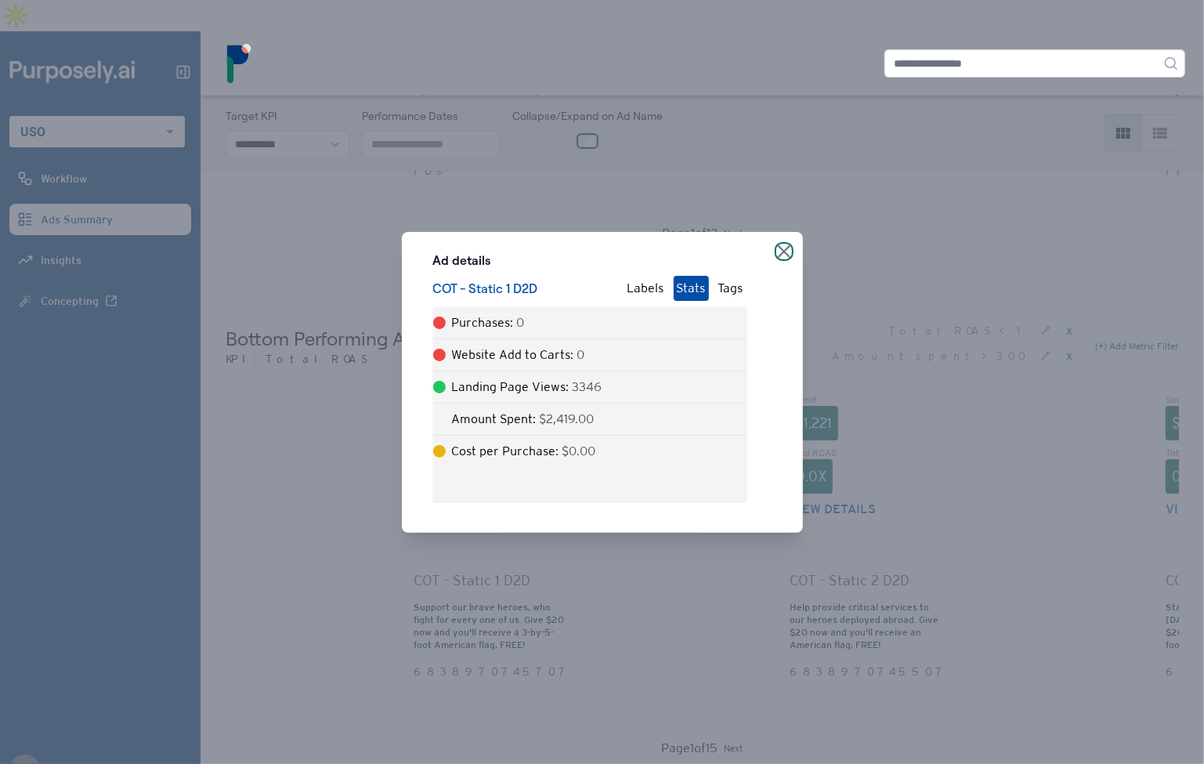
click at [783, 251] on icon "button" at bounding box center [784, 251] width 13 height 13
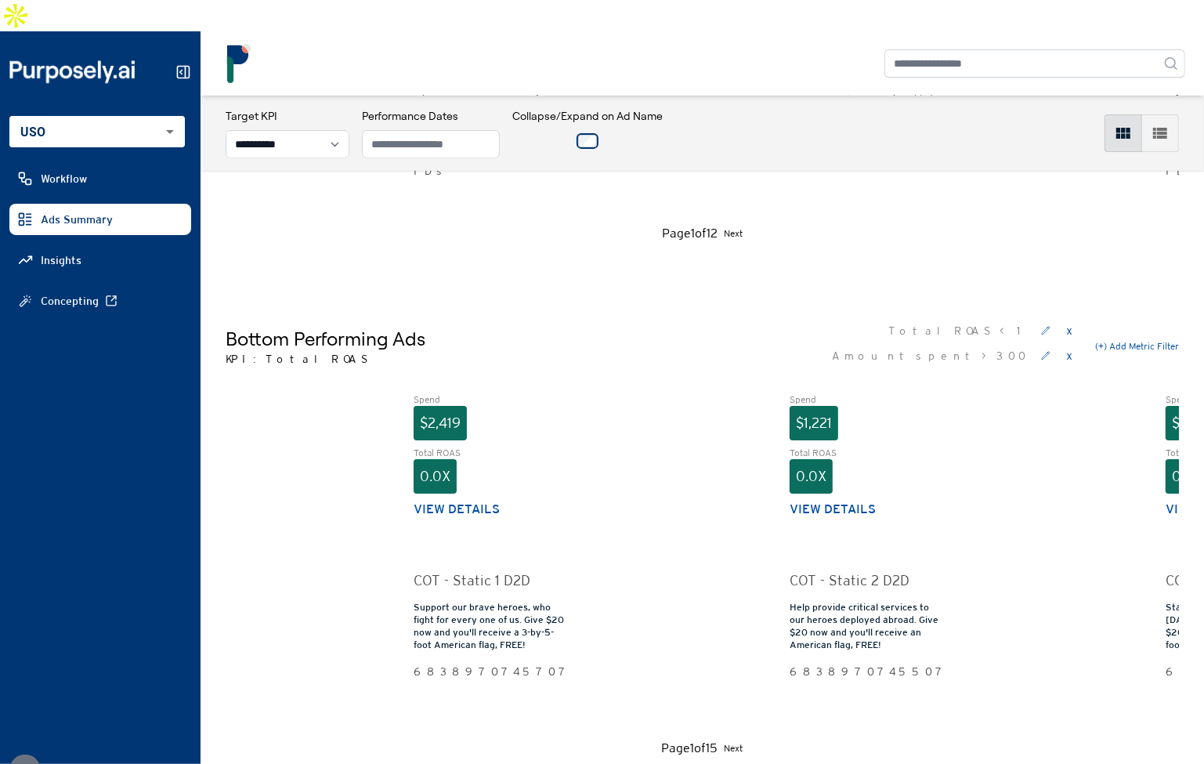
click at [817, 500] on button "View details" at bounding box center [832, 509] width 86 height 19
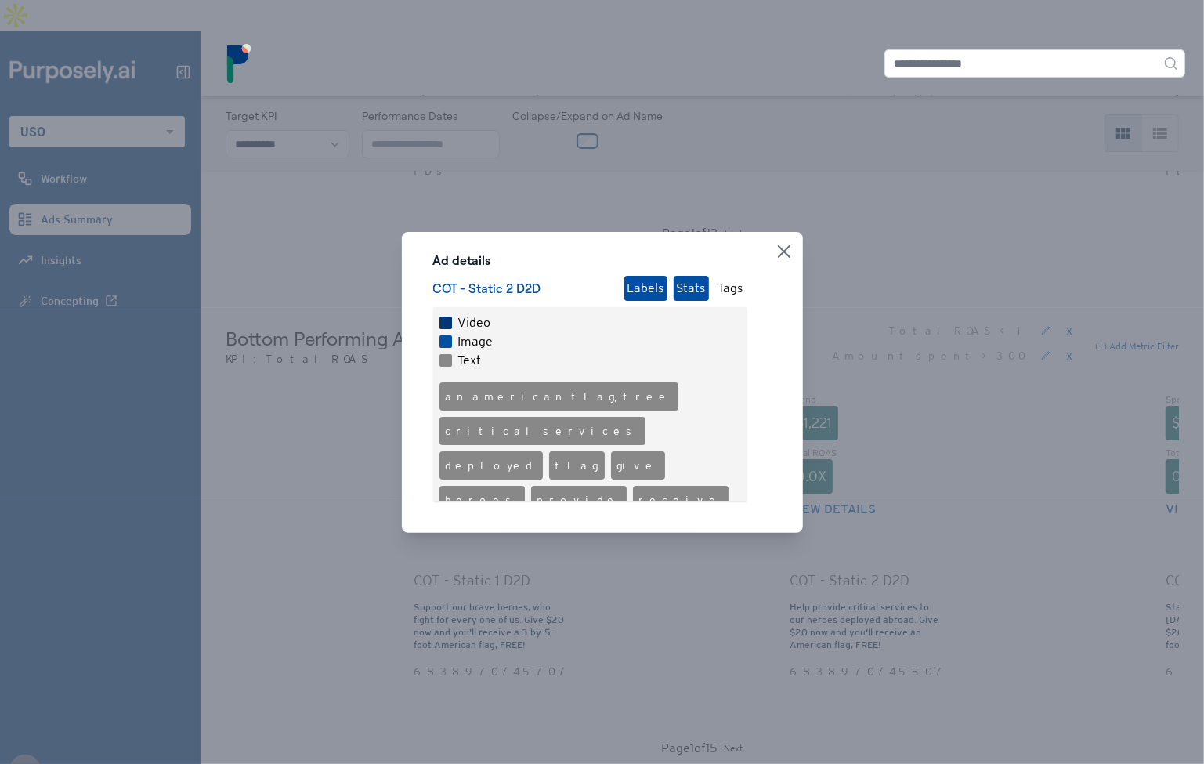
click at [677, 289] on button "Stats" at bounding box center [690, 288] width 35 height 25
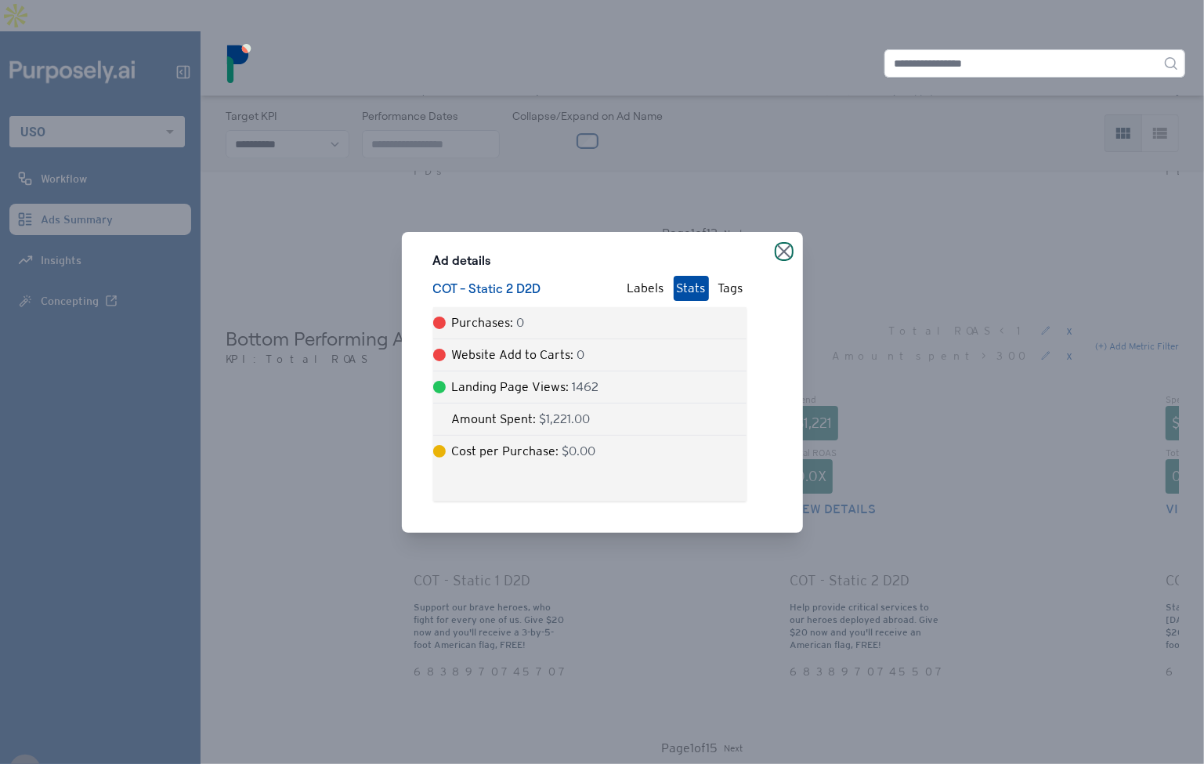
click at [785, 253] on icon "button" at bounding box center [784, 251] width 13 height 13
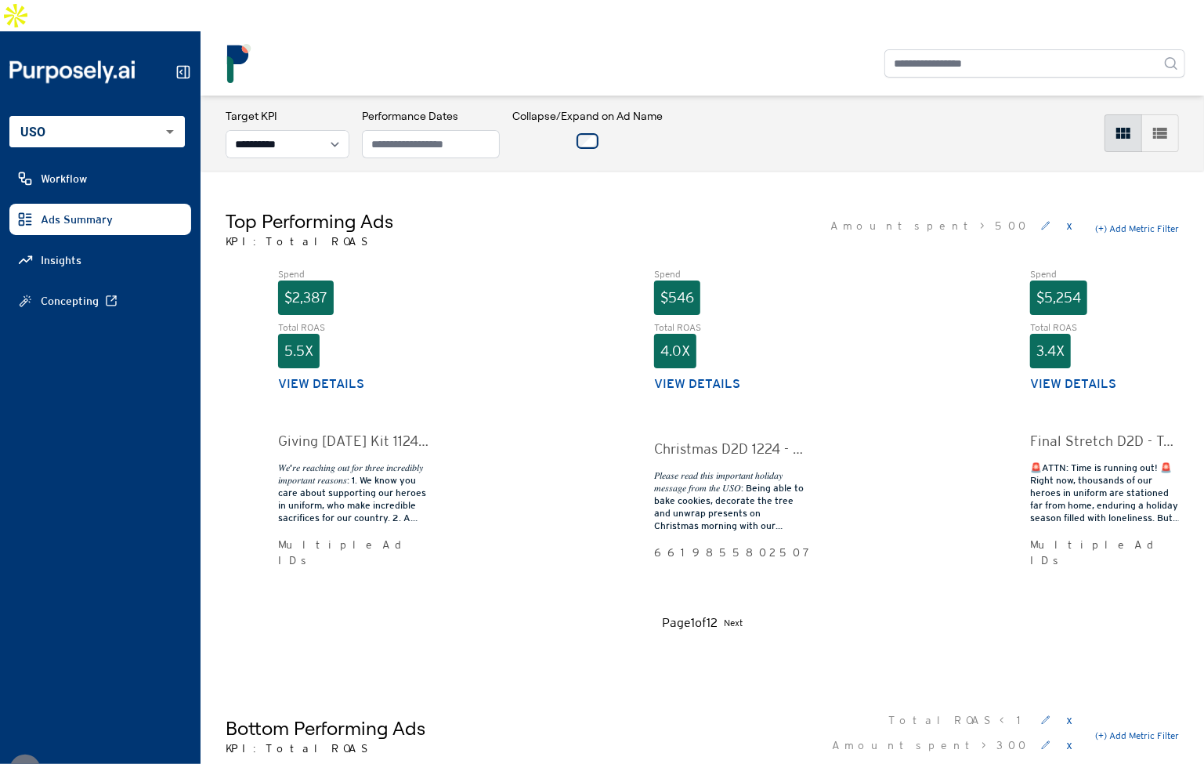
scroll to position [0, 624]
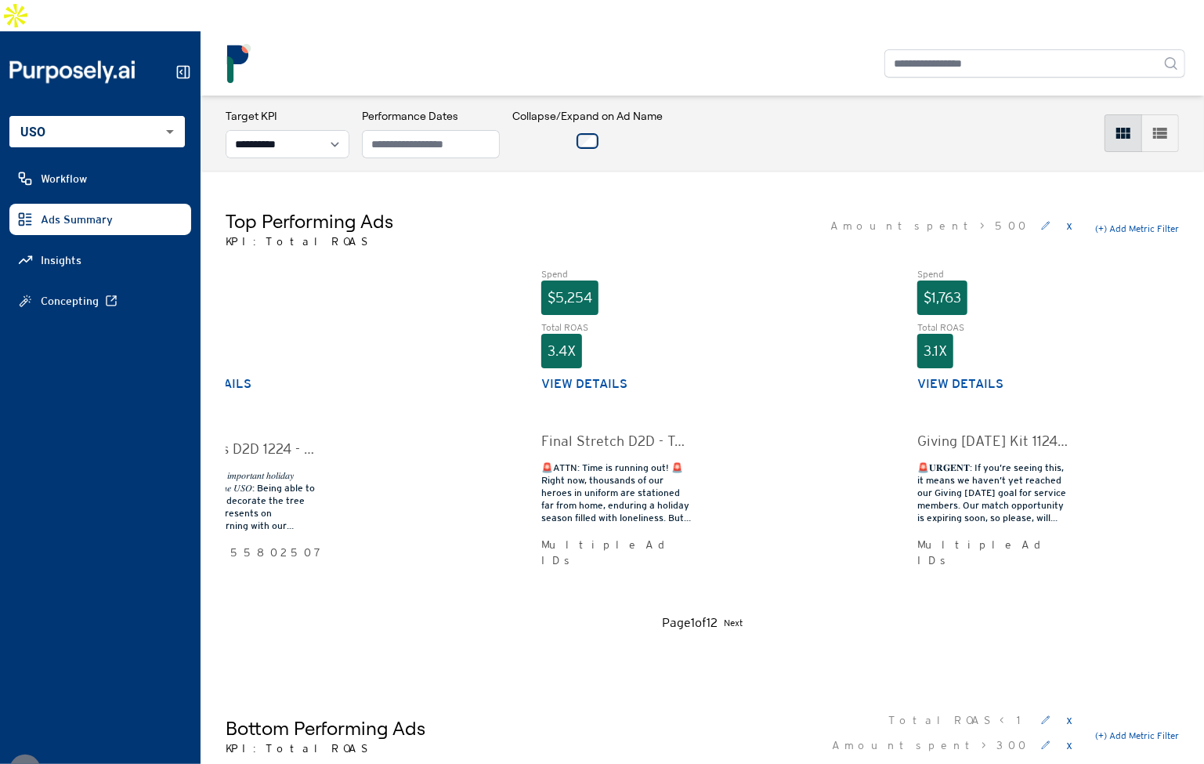
click at [603, 374] on button "View details" at bounding box center [584, 383] width 86 height 19
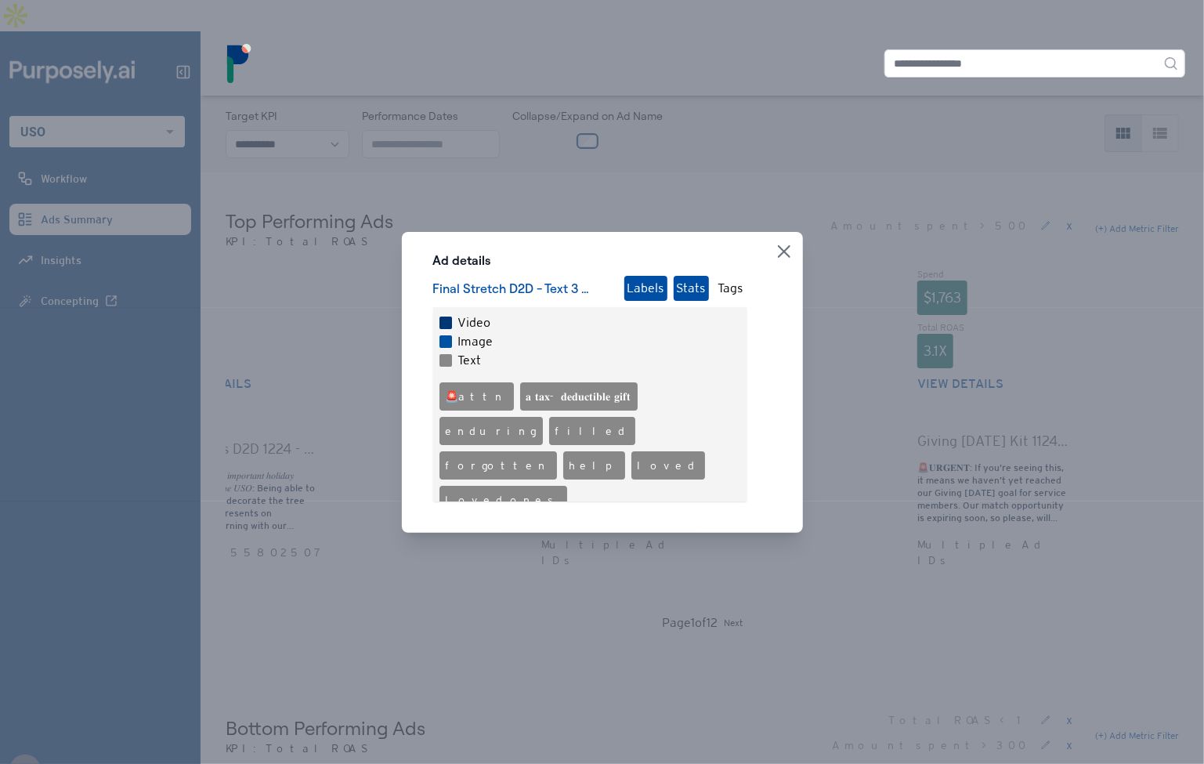
click at [704, 282] on button "Stats" at bounding box center [690, 288] width 35 height 25
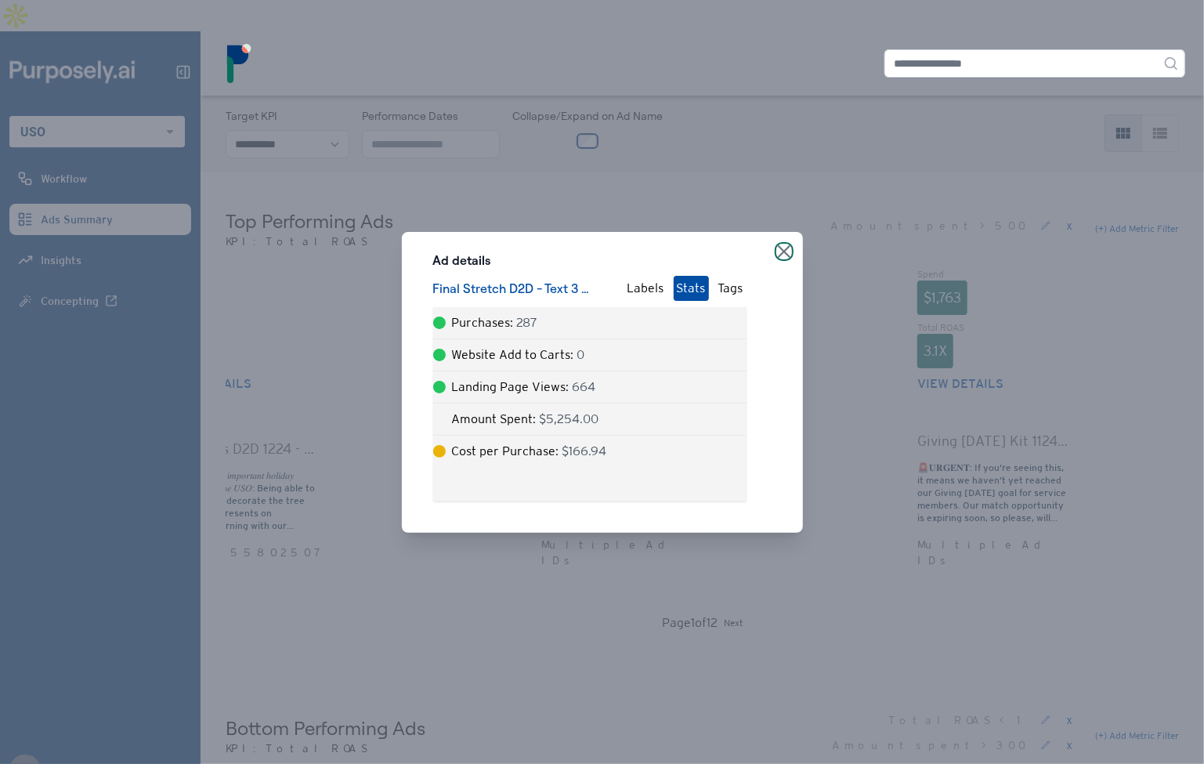
click at [789, 248] on icon "button" at bounding box center [784, 251] width 13 height 13
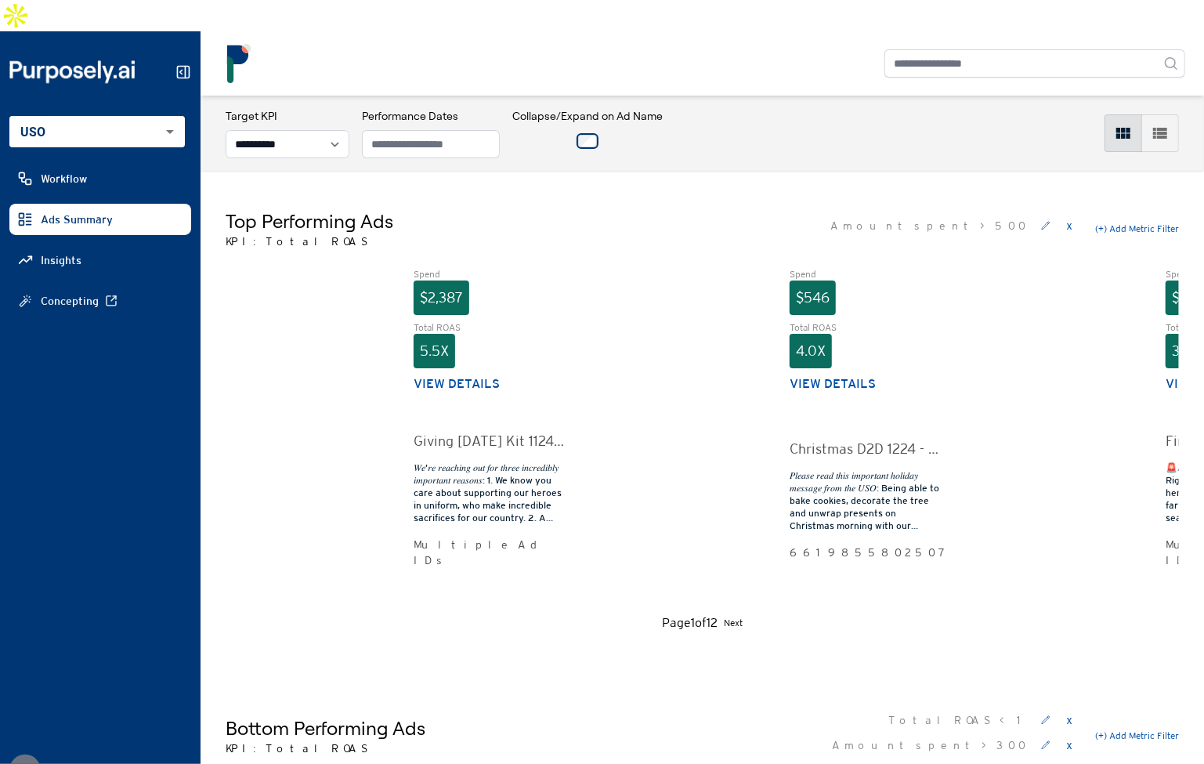
scroll to position [389, 0]
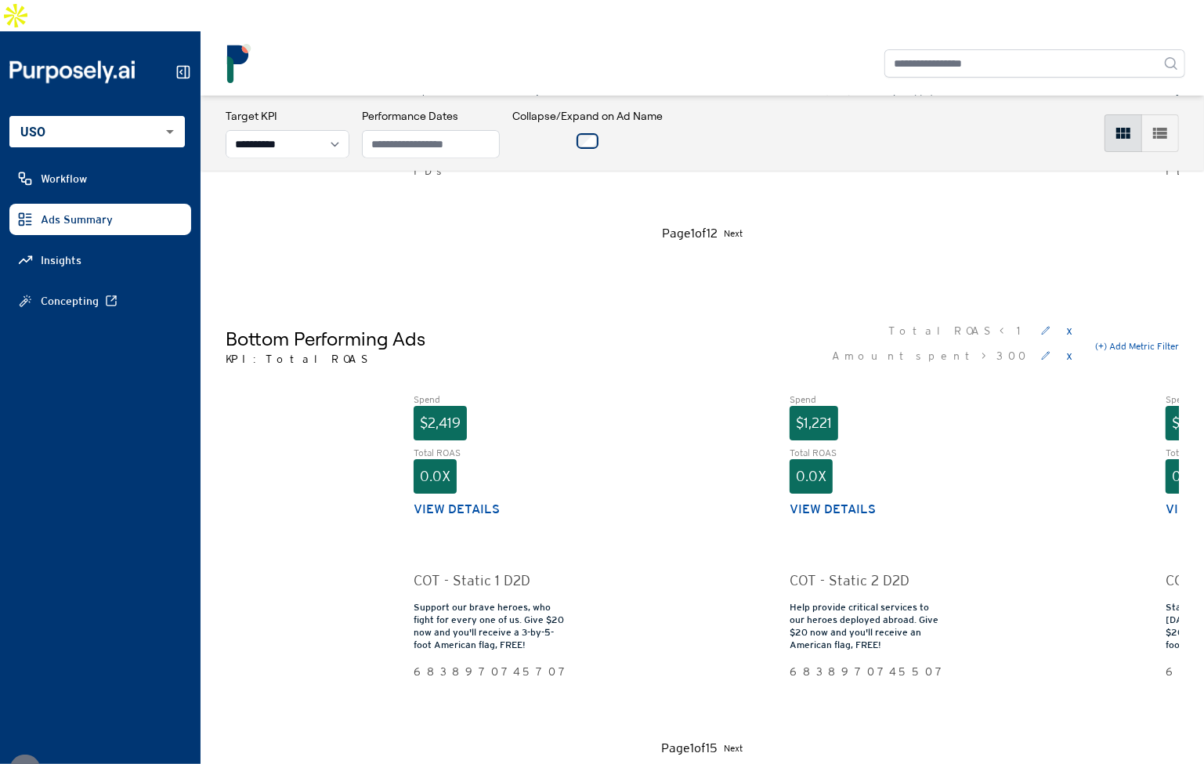
click at [850, 500] on button "View details" at bounding box center [832, 509] width 86 height 19
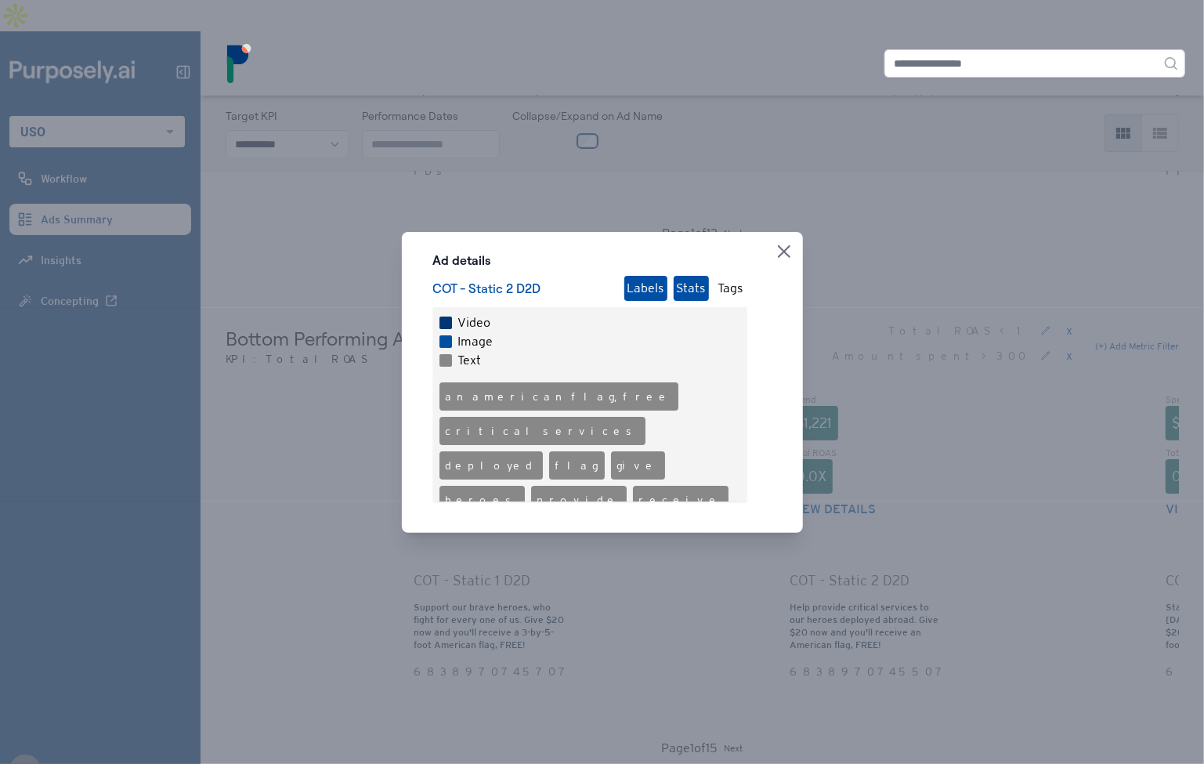
click at [696, 287] on button "Stats" at bounding box center [690, 288] width 35 height 25
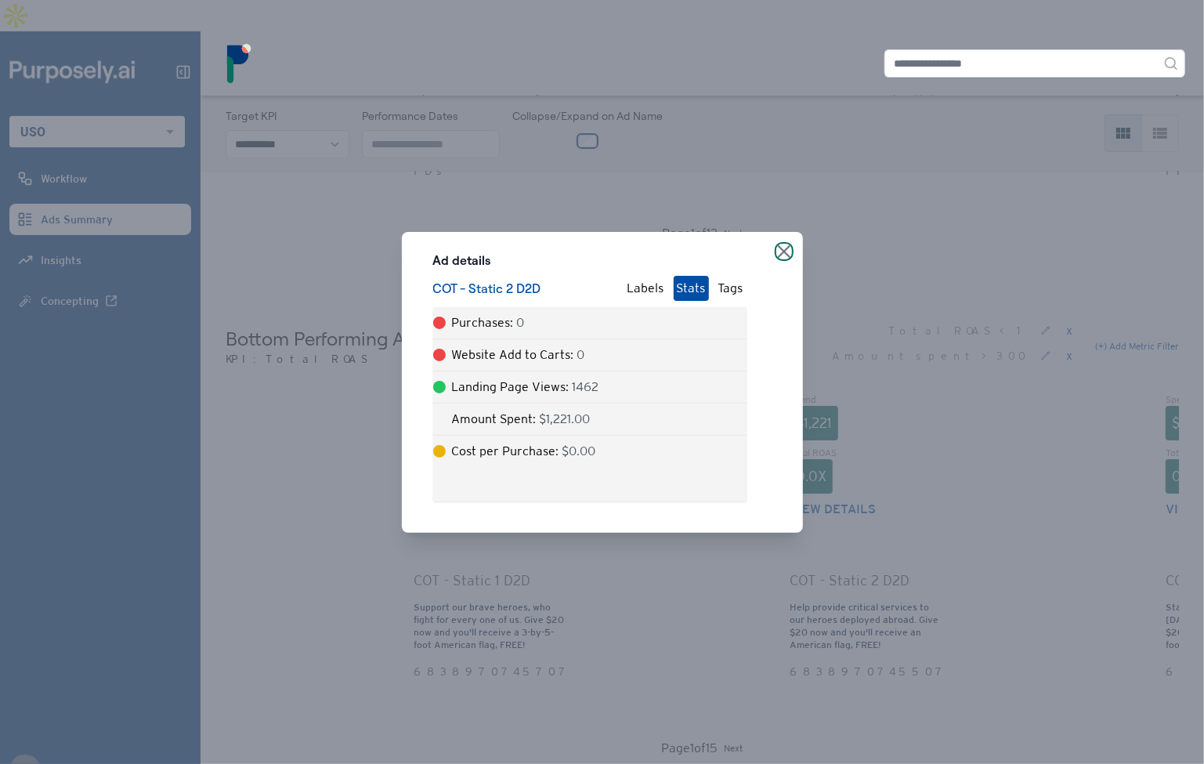
click at [786, 251] on icon "button" at bounding box center [784, 251] width 13 height 13
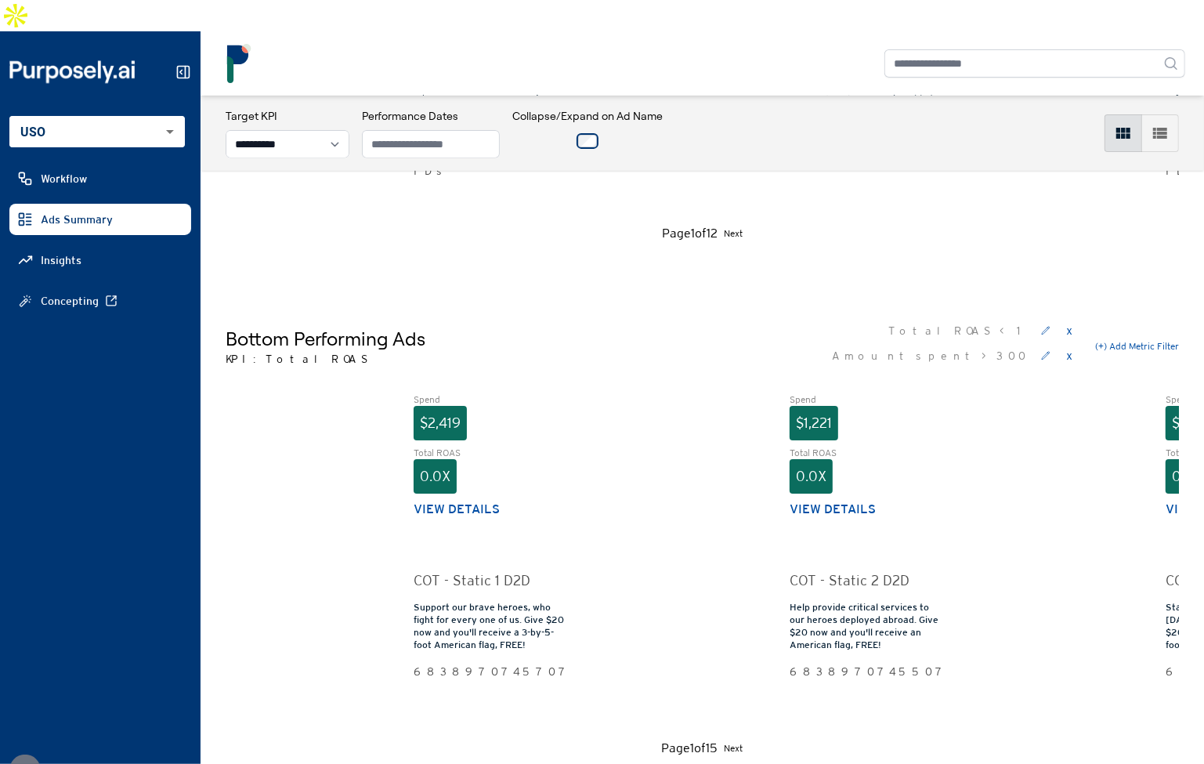
click at [464, 500] on button "View details" at bounding box center [456, 509] width 86 height 19
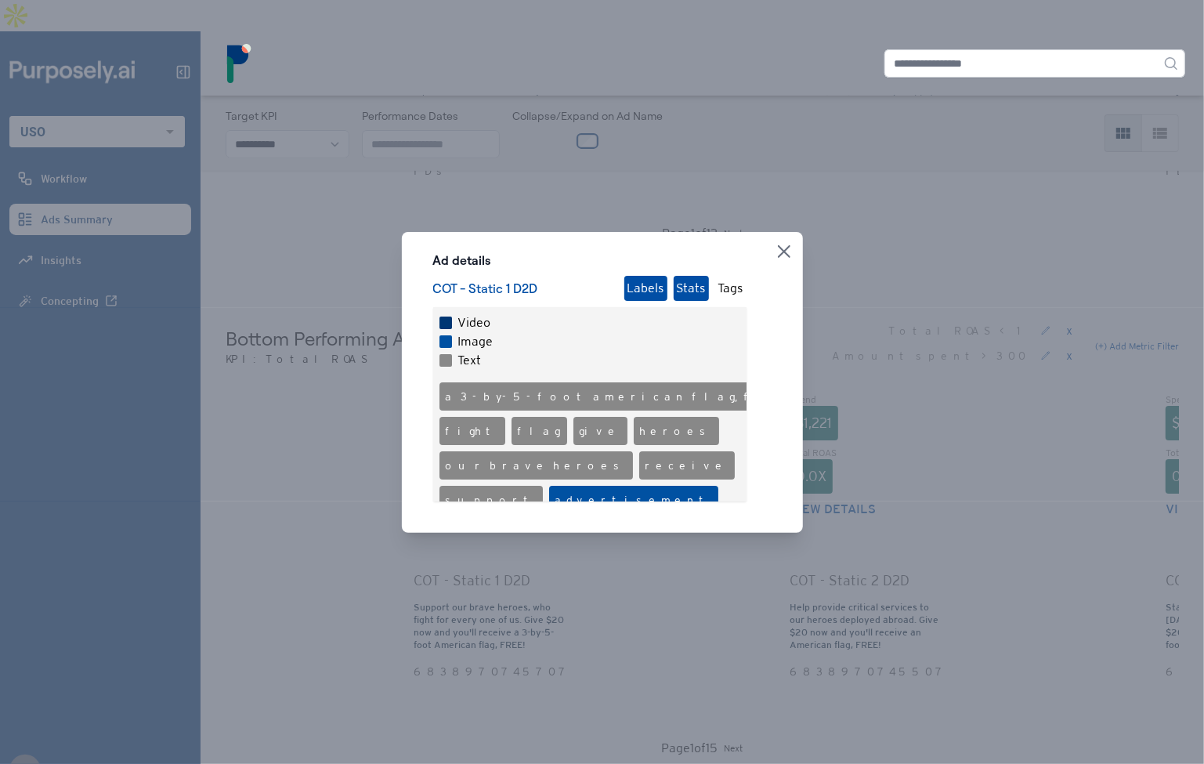
click at [674, 291] on button "Stats" at bounding box center [690, 288] width 35 height 25
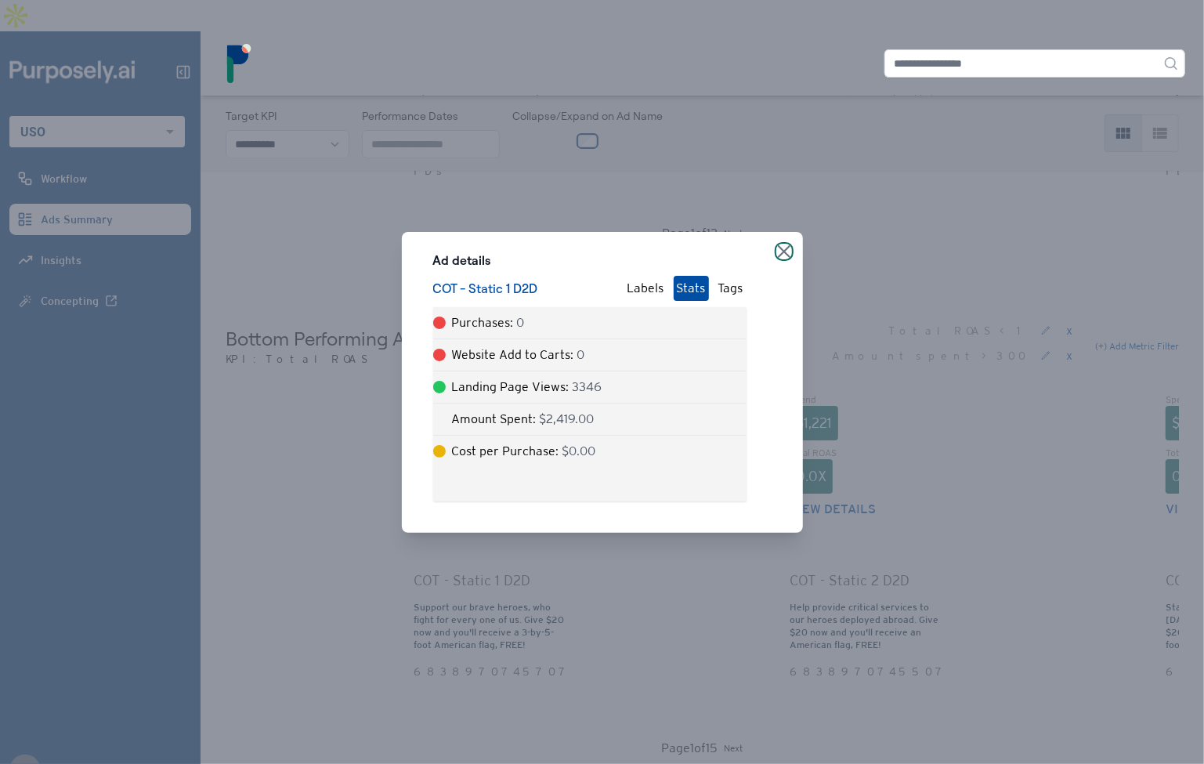
click at [785, 247] on icon "button" at bounding box center [784, 251] width 13 height 13
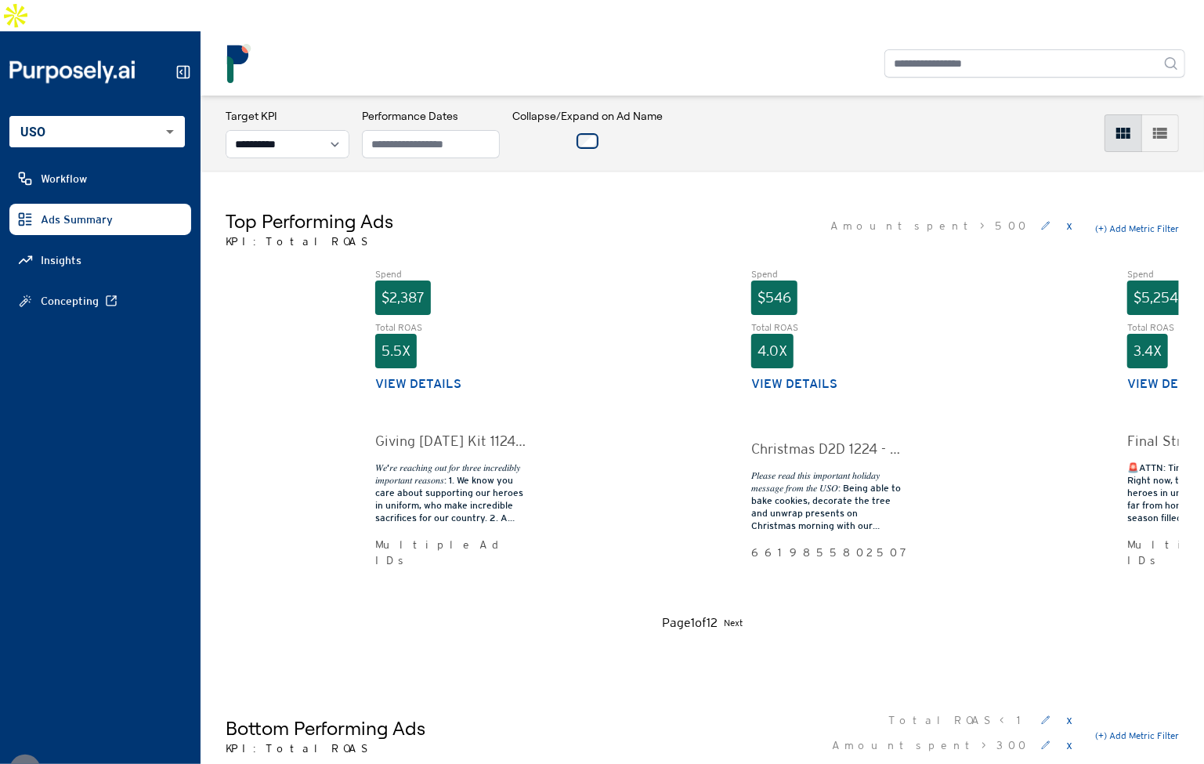
scroll to position [0, 0]
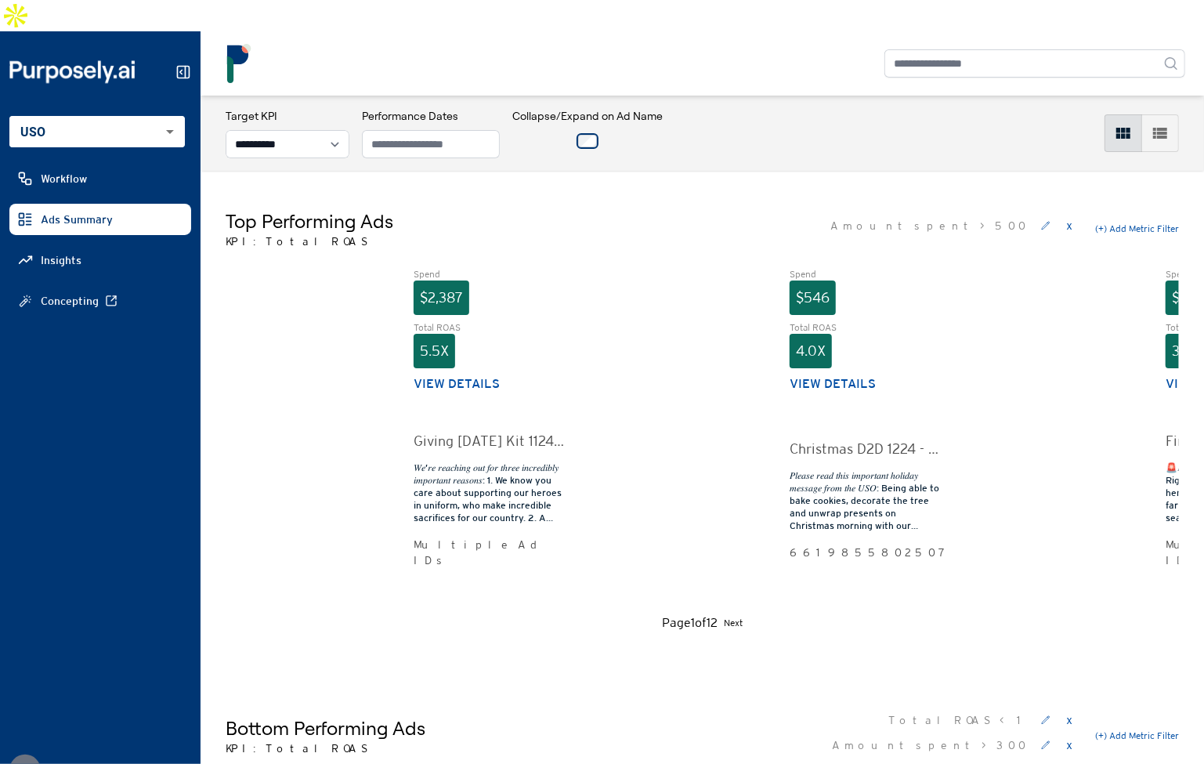
click at [182, 64] on icon at bounding box center [183, 72] width 16 height 16
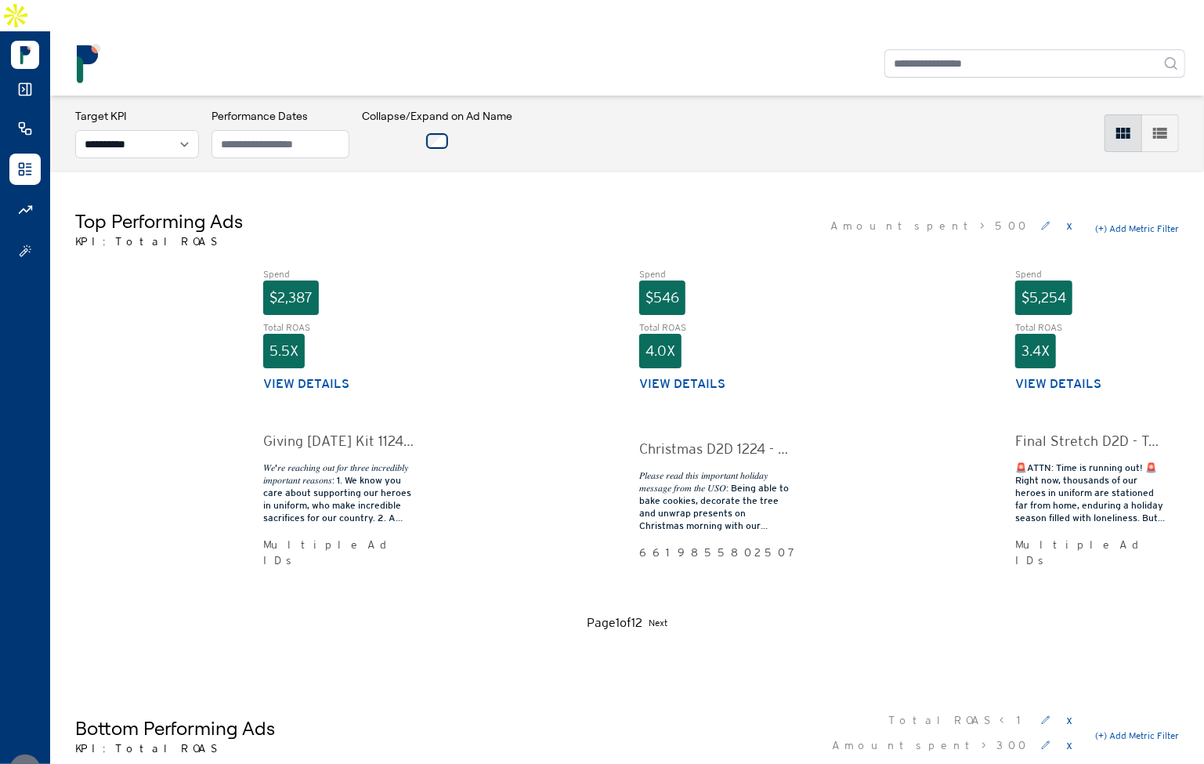
click at [20, 84] on rect at bounding box center [26, 90] width 12 height 12
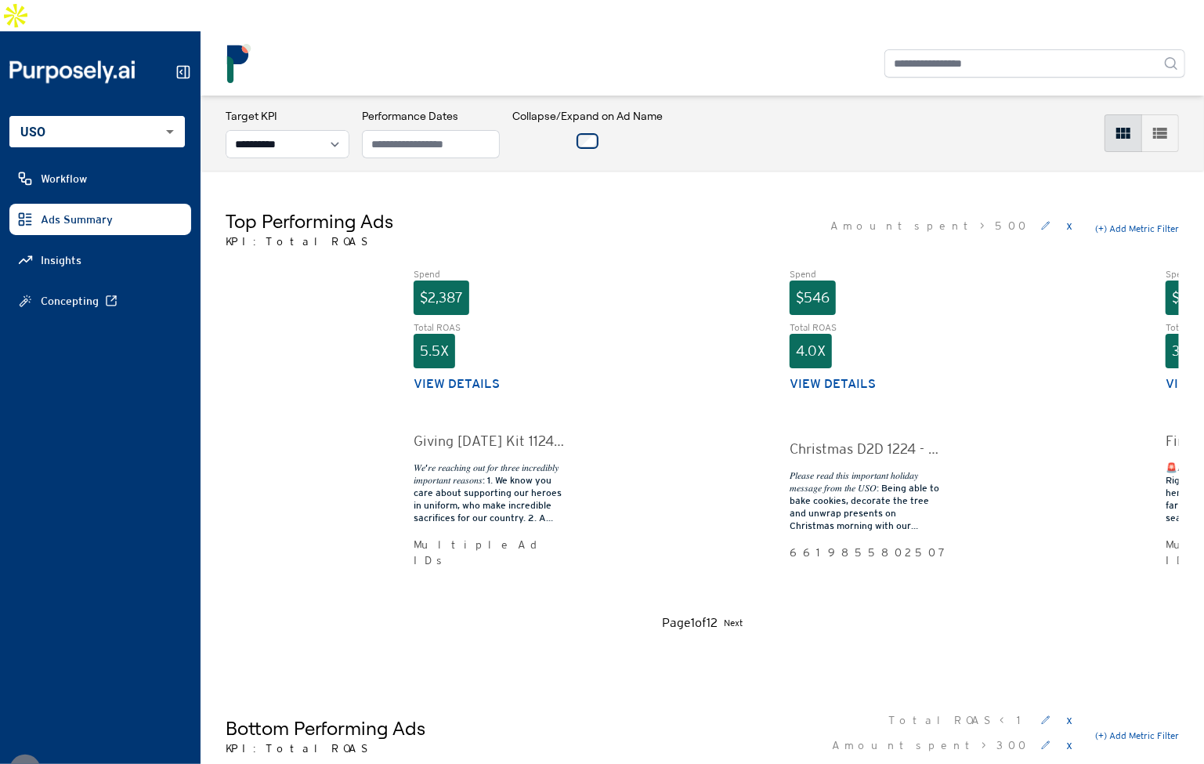
click at [533, 208] on div "Top Performing Ads KPI: Total ROAS Amount spent > 500 x (+) Add Metric Filter" at bounding box center [702, 228] width 953 height 41
click at [685, 171] on div "Top Performing Ads KPI: Total ROAS Amount spent > 500 x (+) Add Metric Filter S…" at bounding box center [701, 420] width 1003 height 499
click at [657, 171] on div "Top Performing Ads KPI: Total ROAS Amount spent > 500 x (+) Add Metric Filter S…" at bounding box center [701, 420] width 1003 height 499
drag, startPoint x: 661, startPoint y: 178, endPoint x: 974, endPoint y: 30, distance: 346.4
click at [661, 208] on div "Top Performing Ads KPI: Total ROAS Amount spent > 500 x (+) Add Metric Filter" at bounding box center [702, 228] width 953 height 41
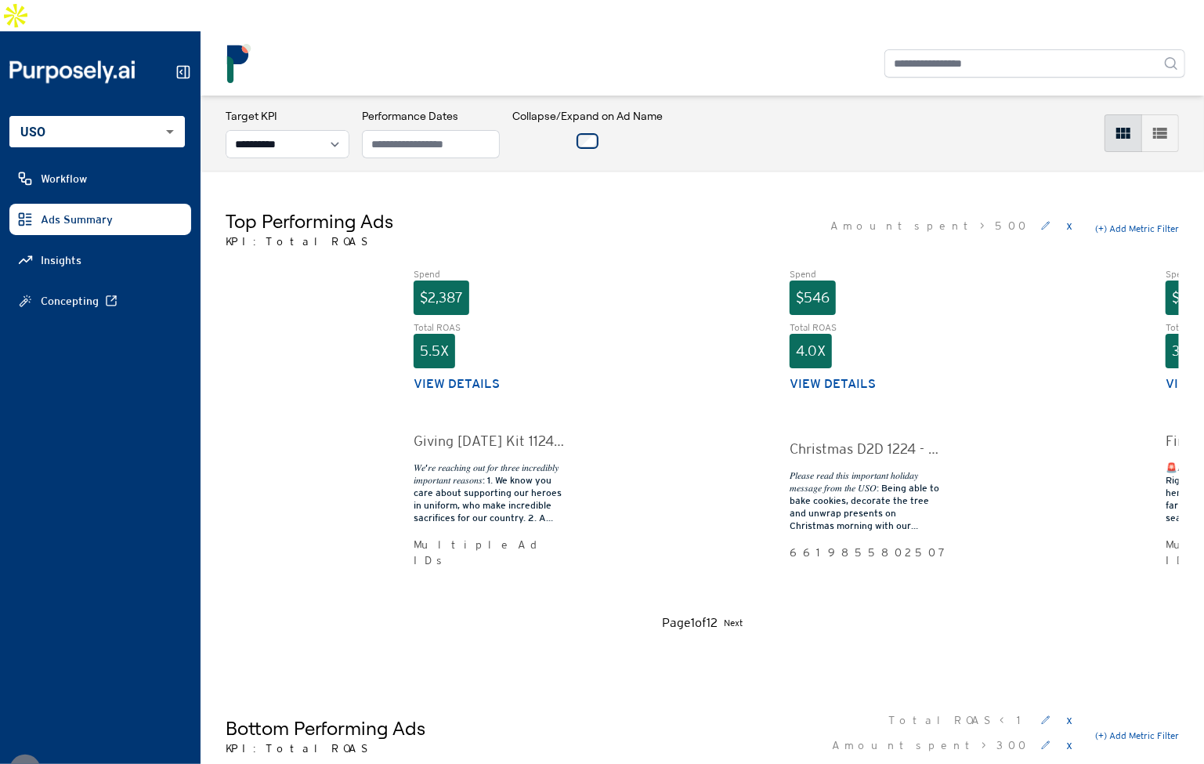
click at [558, 208] on div "Top Performing Ads KPI: Total ROAS Amount spent > 500 x (+) Add Metric Filter" at bounding box center [702, 228] width 953 height 41
click at [837, 108] on div "**********" at bounding box center [702, 133] width 953 height 50
click at [655, 172] on div "Top Performing Ads KPI: Total ROAS Amount spent > 500 x (+) Add Metric Filter S…" at bounding box center [701, 420] width 1003 height 499
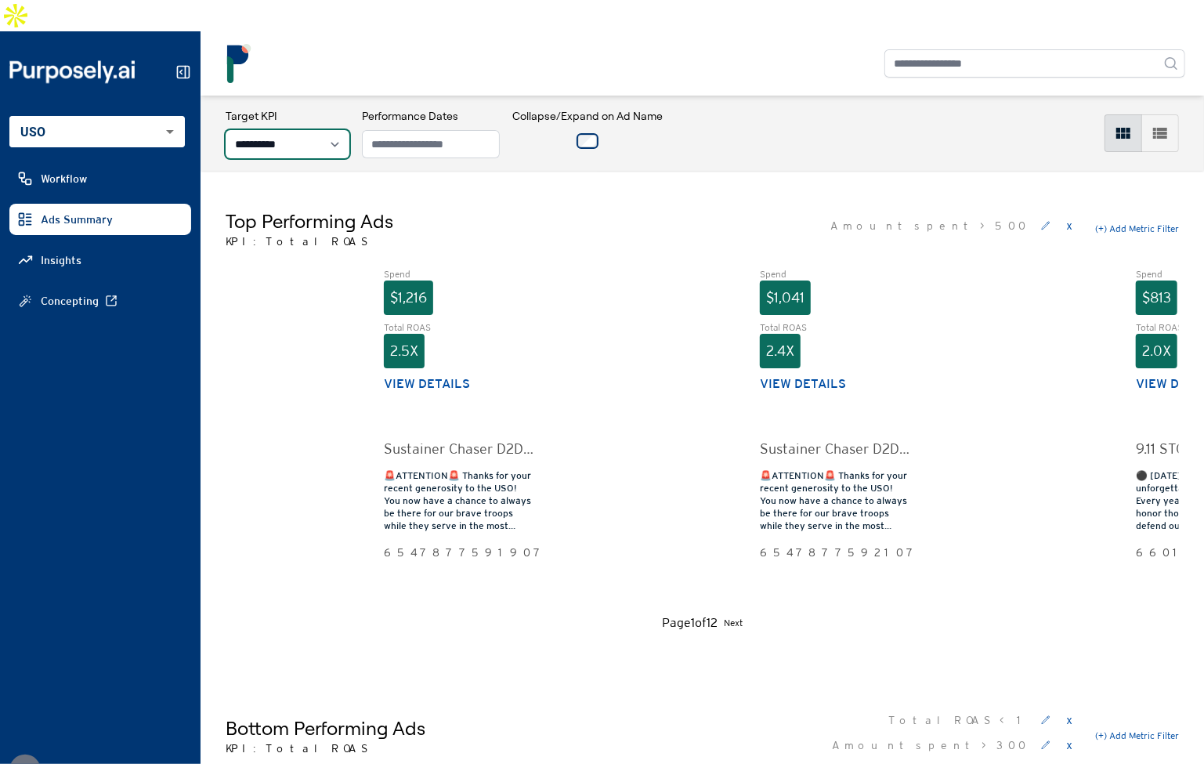
click at [285, 130] on select "**********" at bounding box center [288, 144] width 124 height 28
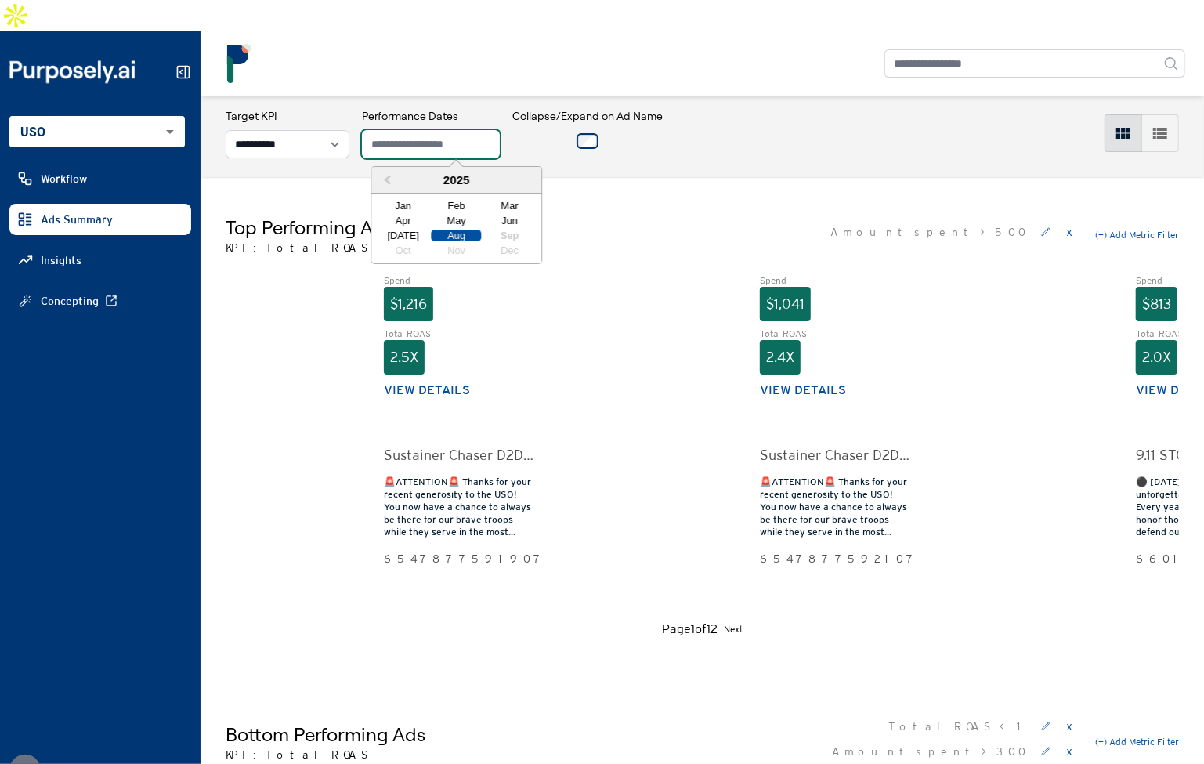
click at [455, 130] on input "text" at bounding box center [431, 144] width 138 height 28
click at [620, 178] on div "Top Performing Ads KPI: Total ROAS Amount spent > 500 x (+) Add Metric Filter S…" at bounding box center [701, 426] width 1003 height 499
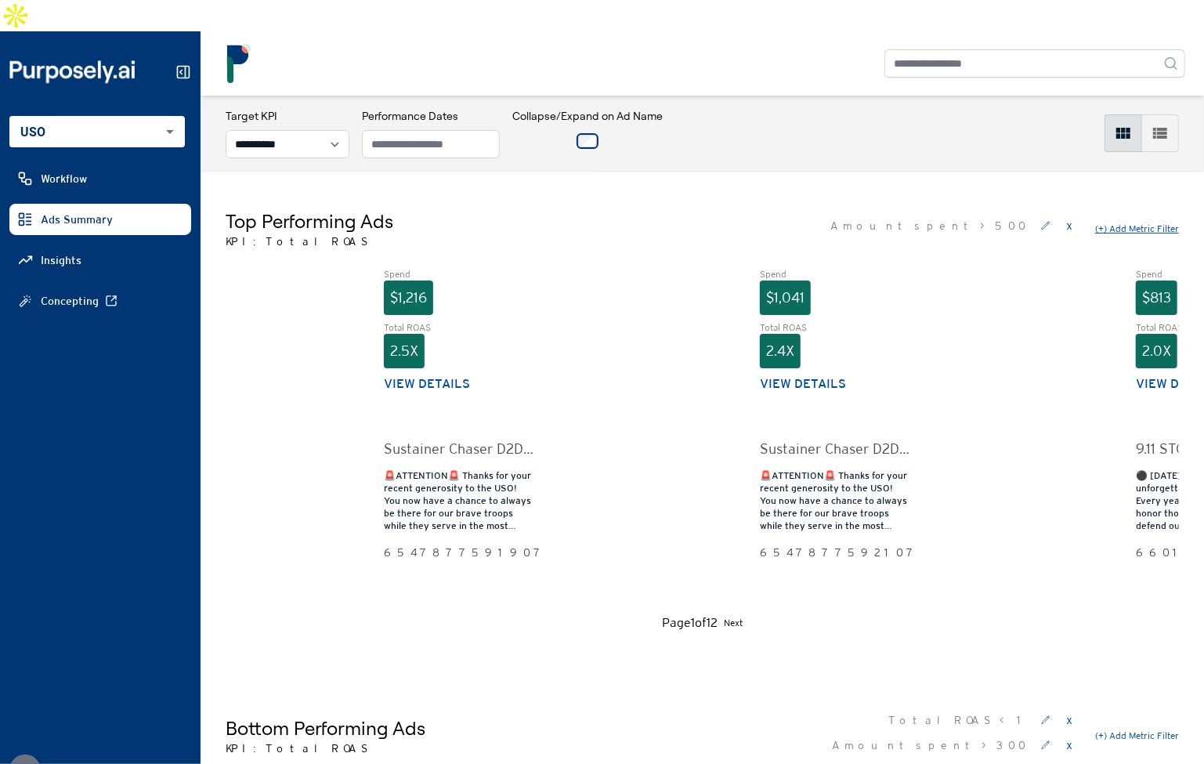
click at [1121, 222] on button "(+) Add Metric Filter" at bounding box center [1137, 228] width 84 height 13
click at [928, 215] on select "**********" at bounding box center [905, 229] width 105 height 28
click at [1139, 222] on button "Cancel" at bounding box center [1139, 228] width 28 height 13
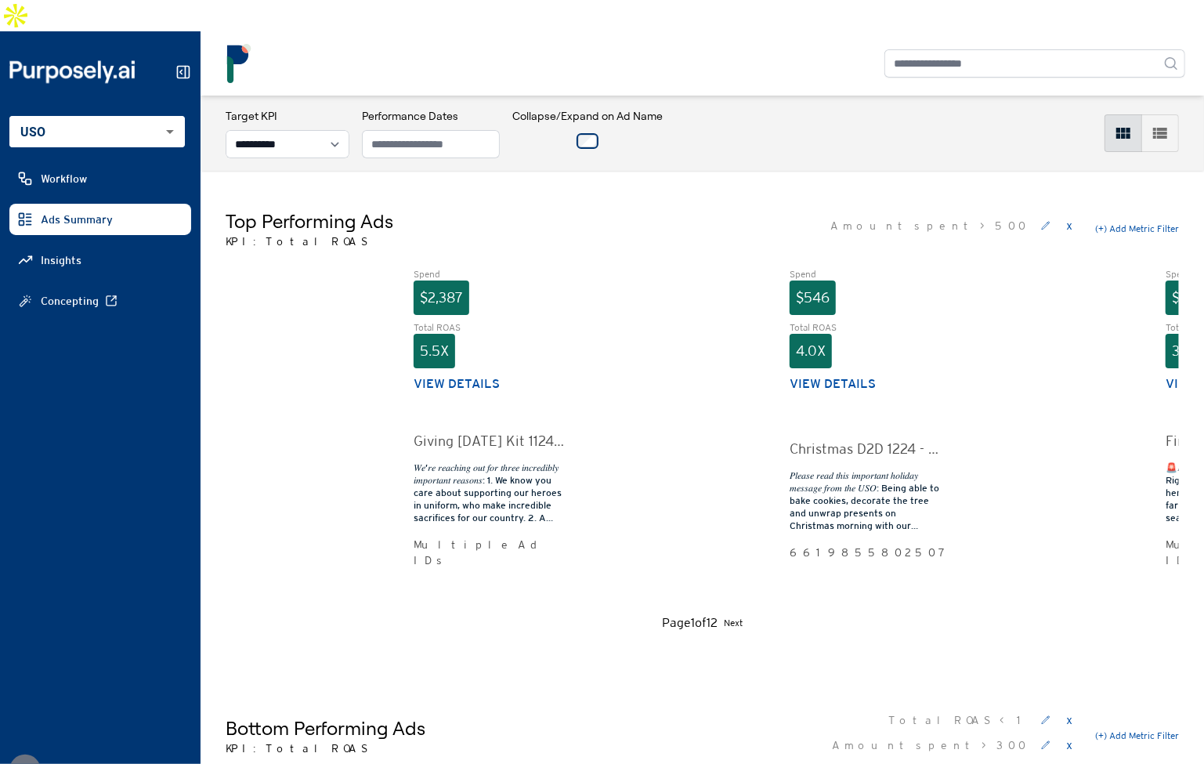
click at [486, 430] on div "Giving [DATE] Kit 1124 - Text 5 - Image 3" at bounding box center [488, 441] width 150 height 22
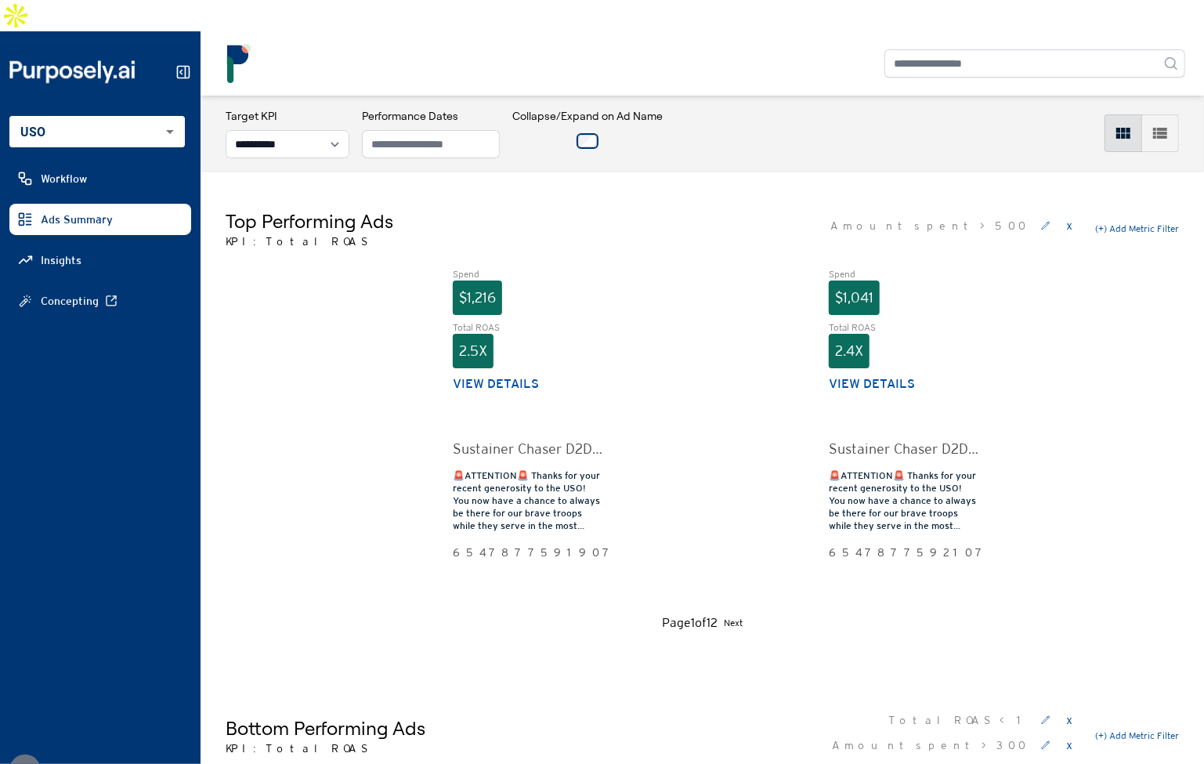
scroll to position [0, 2208]
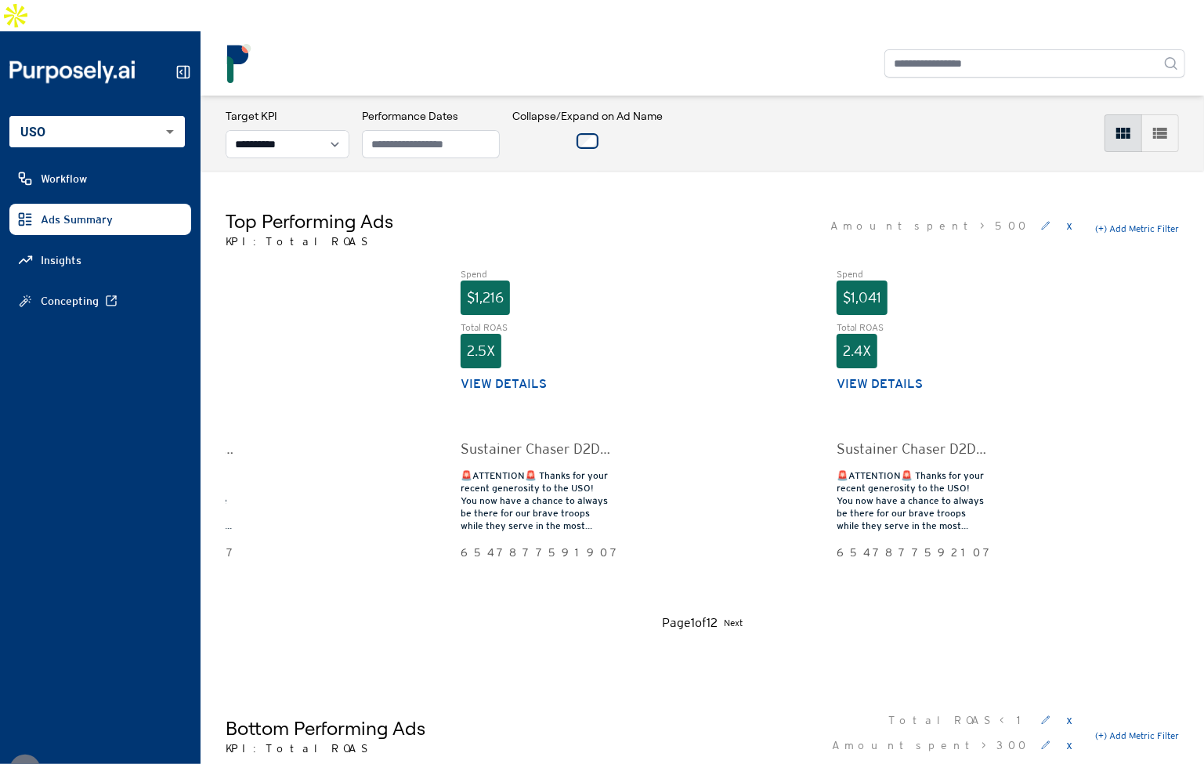
click at [160, 113] on body "**********" at bounding box center [602, 382] width 1204 height 764
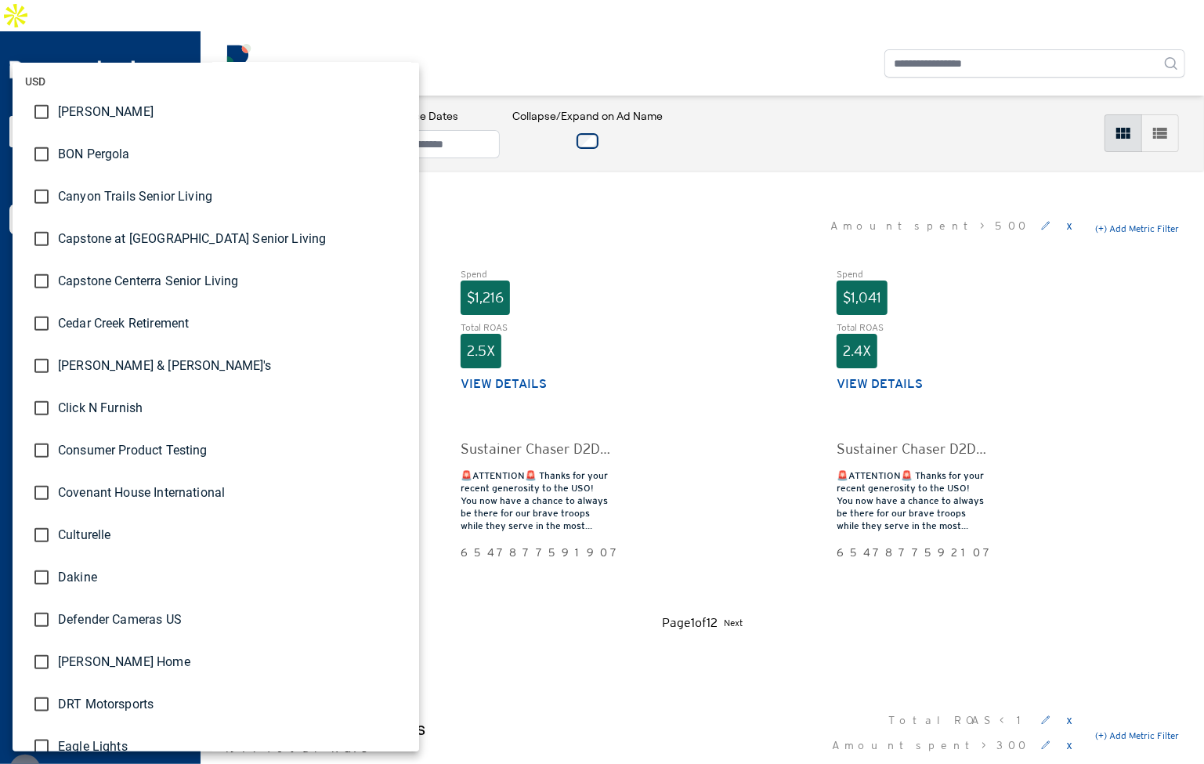
scroll to position [738, 0]
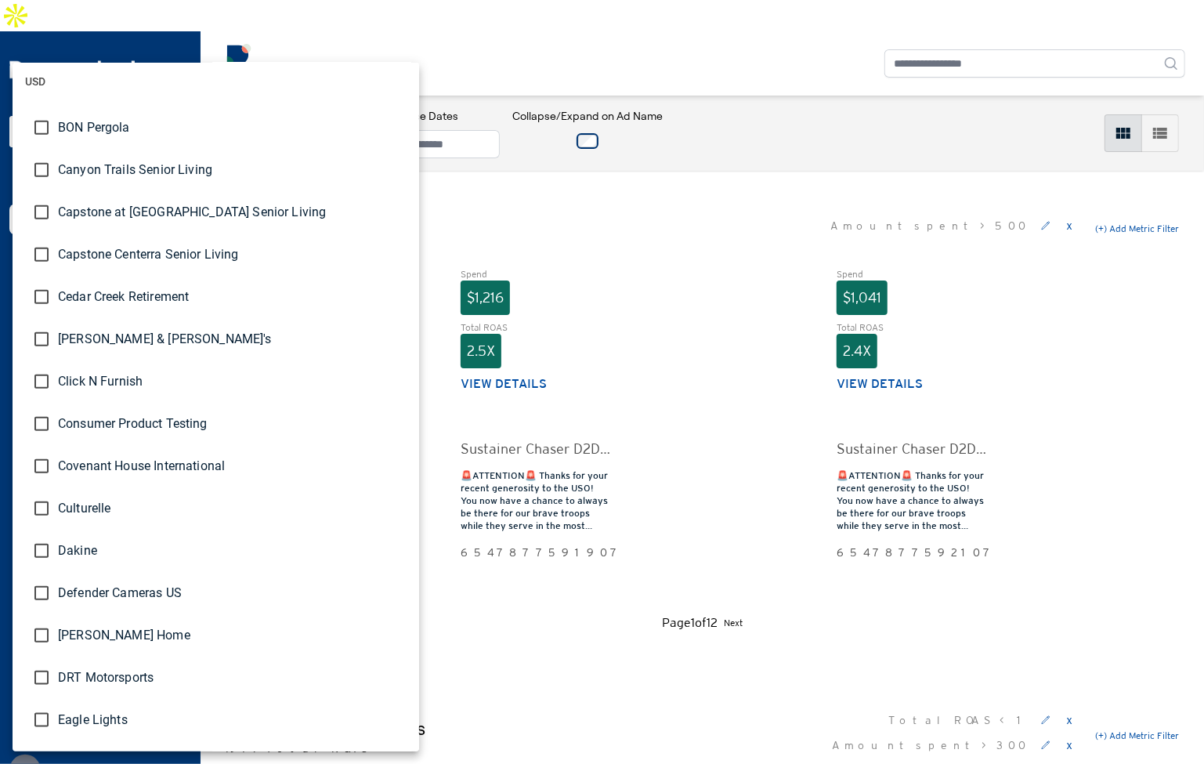
click at [448, 137] on div at bounding box center [602, 382] width 1204 height 764
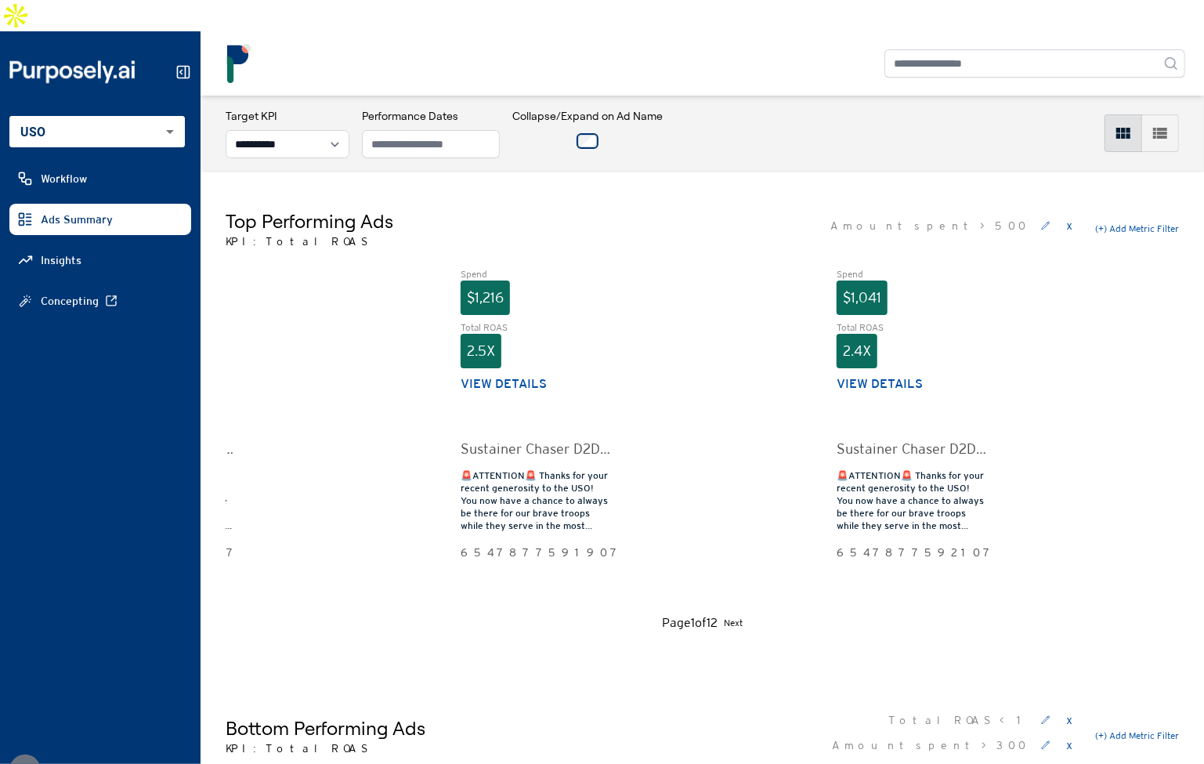
click at [430, 171] on div "Top Performing Ads KPI: Total ROAS Amount spent > 500 x (+) Add Metric Filter S…" at bounding box center [701, 420] width 1003 height 499
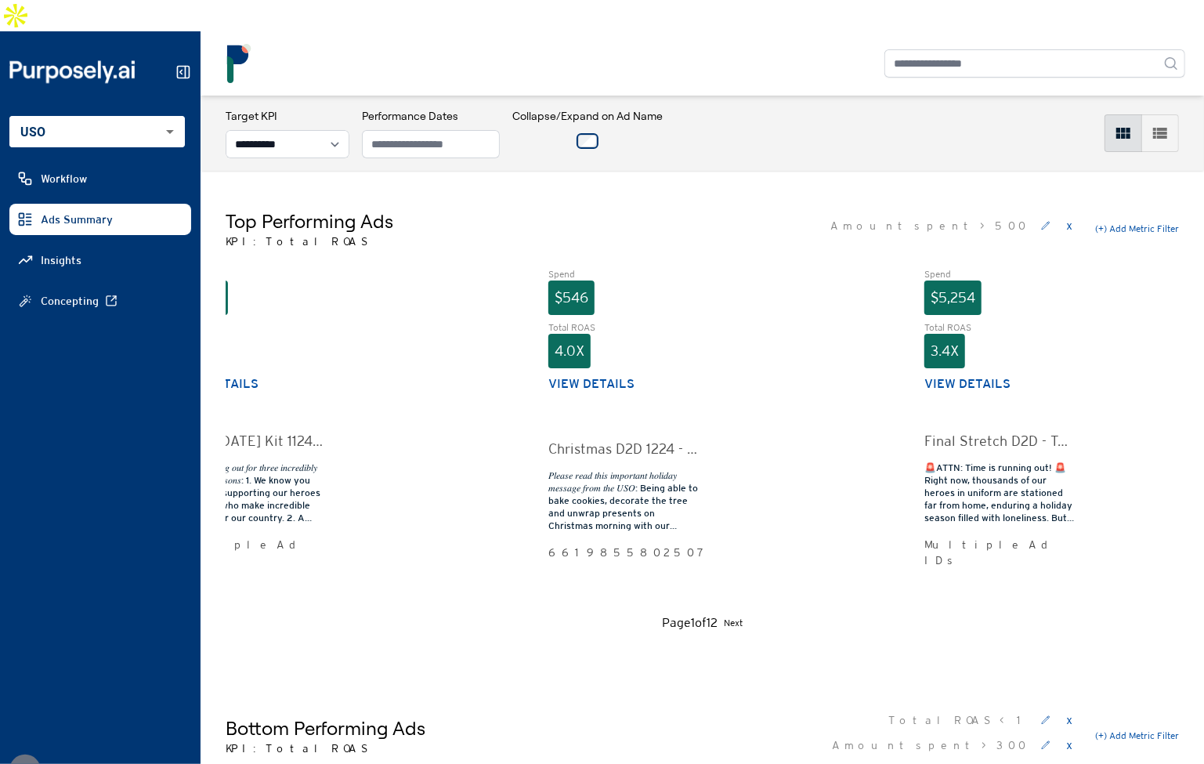
scroll to position [0, 0]
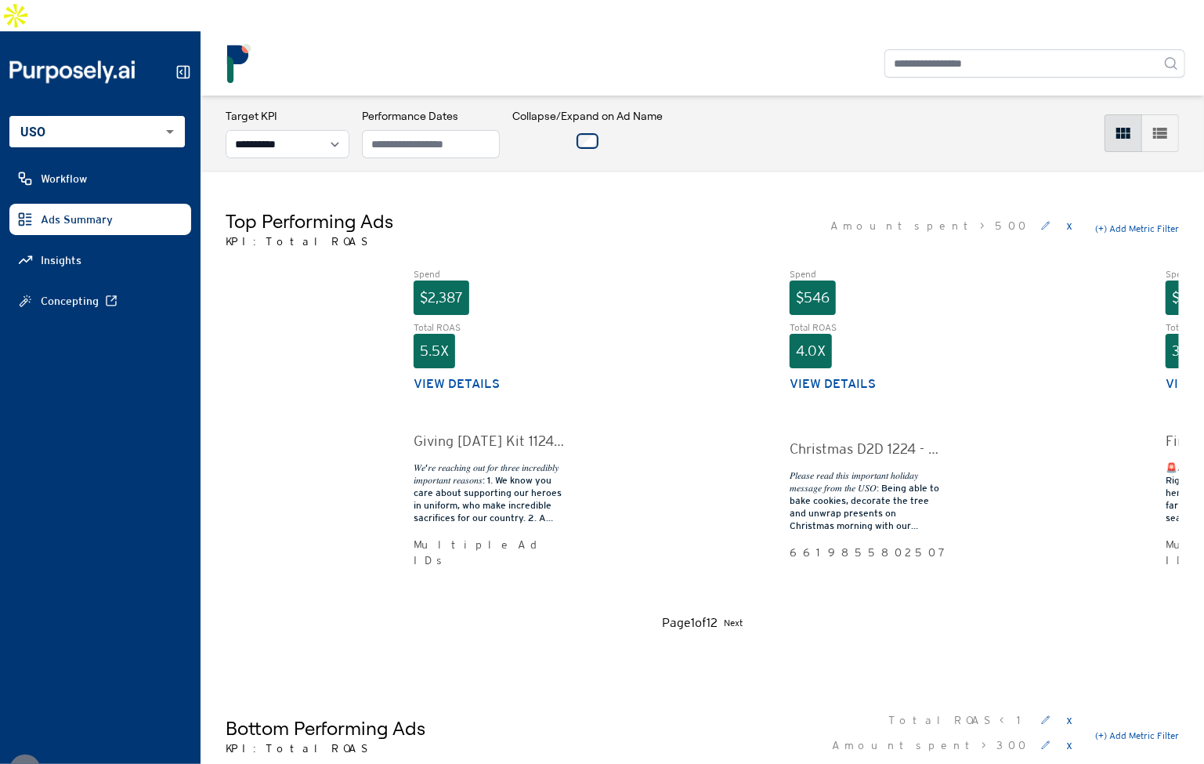
click at [573, 327] on div "Spend $2,387 Total ROAS 5.5X View details Giving Tuesday Kit 1124 - Text 5 - Im…" at bounding box center [702, 434] width 953 height 333
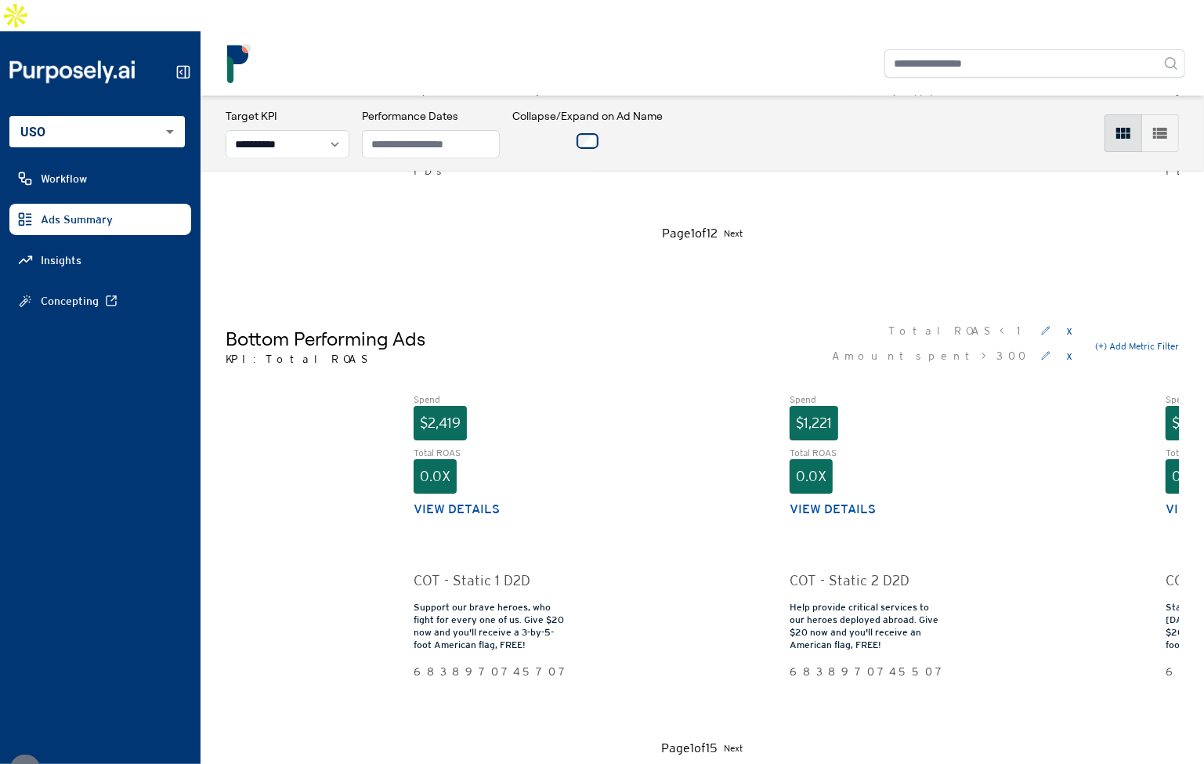
click at [861, 318] on div "Bottom Performing Ads KPI: Total ROAS Total ROAS < 1 x Amount spent > 300 x (+)…" at bounding box center [702, 346] width 953 height 56
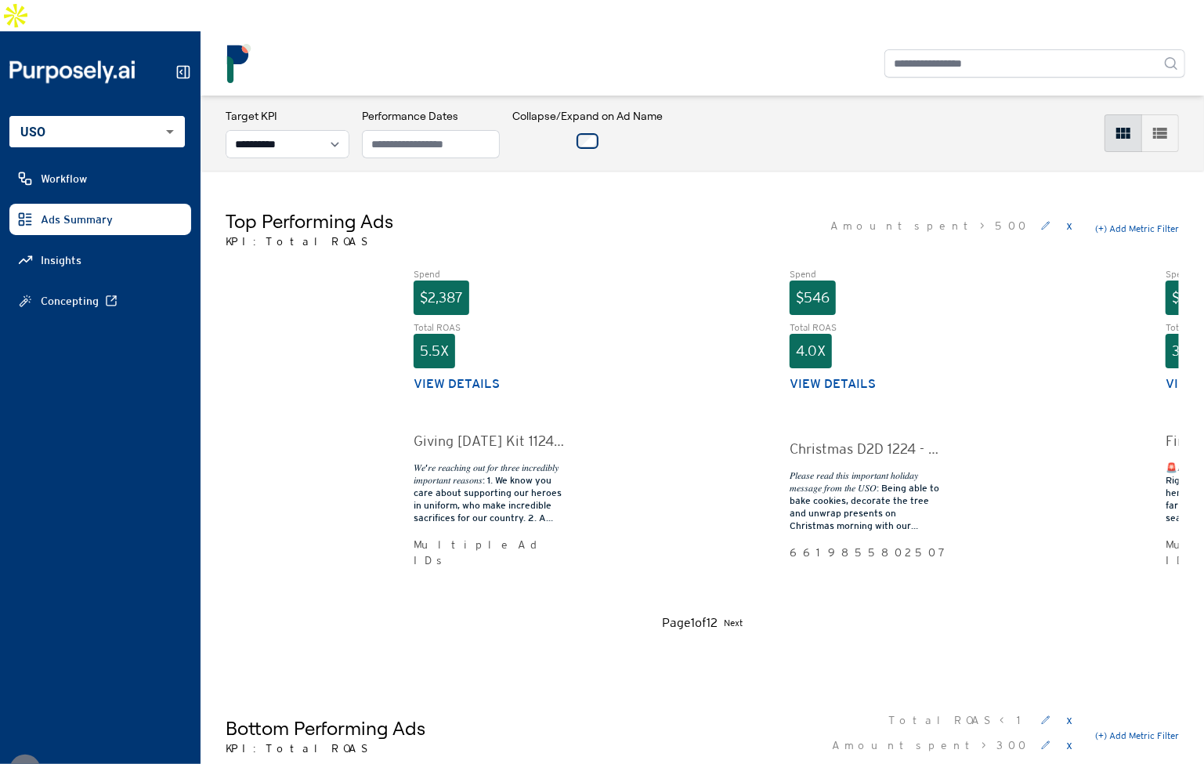
click at [817, 171] on div "Top Performing Ads KPI: Total ROAS Amount spent > 500 x (+) Add Metric Filter S…" at bounding box center [701, 420] width 1003 height 499
click at [488, 374] on button "View details" at bounding box center [456, 383] width 86 height 19
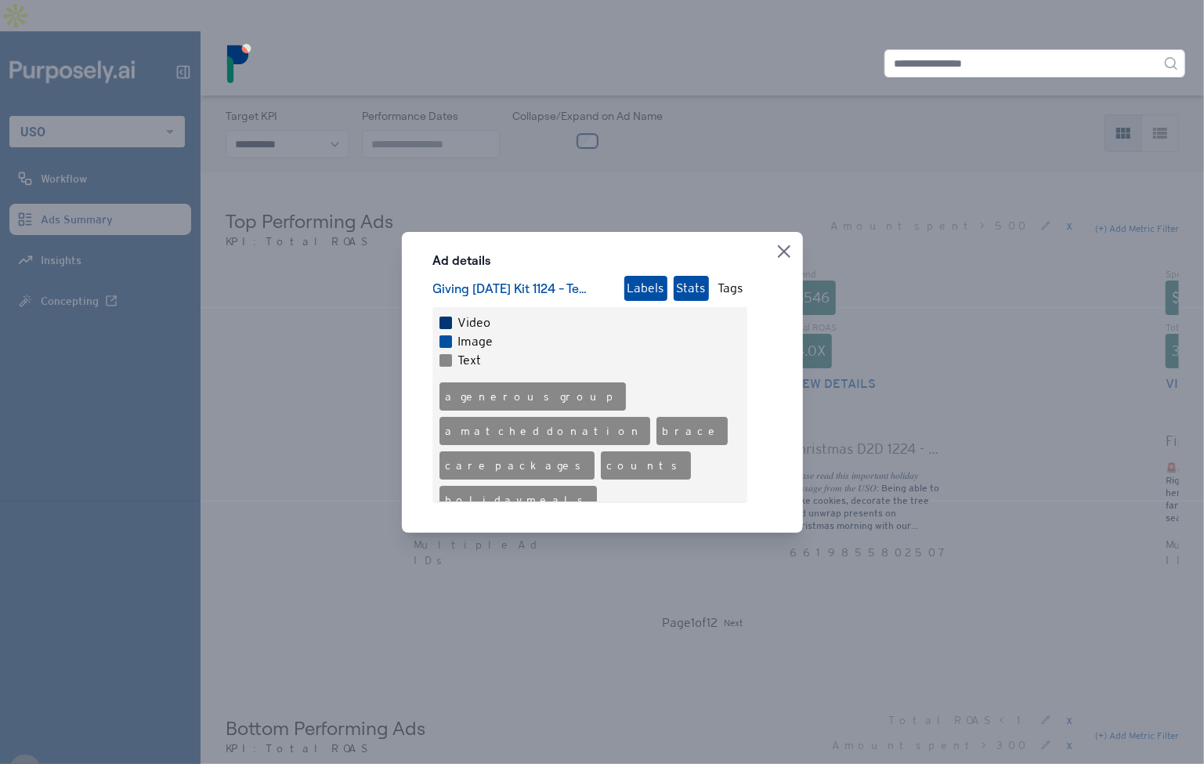
click at [691, 290] on button "Stats" at bounding box center [690, 288] width 35 height 25
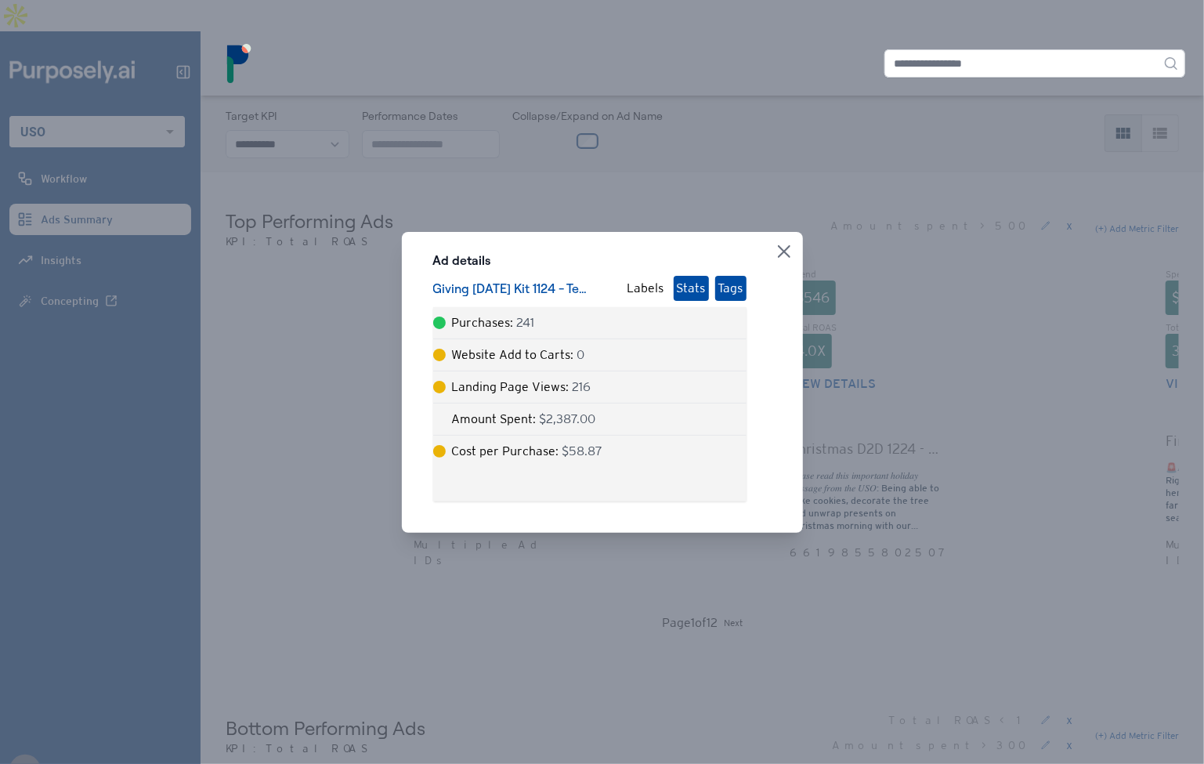
click at [728, 291] on button "Tags" at bounding box center [730, 288] width 31 height 25
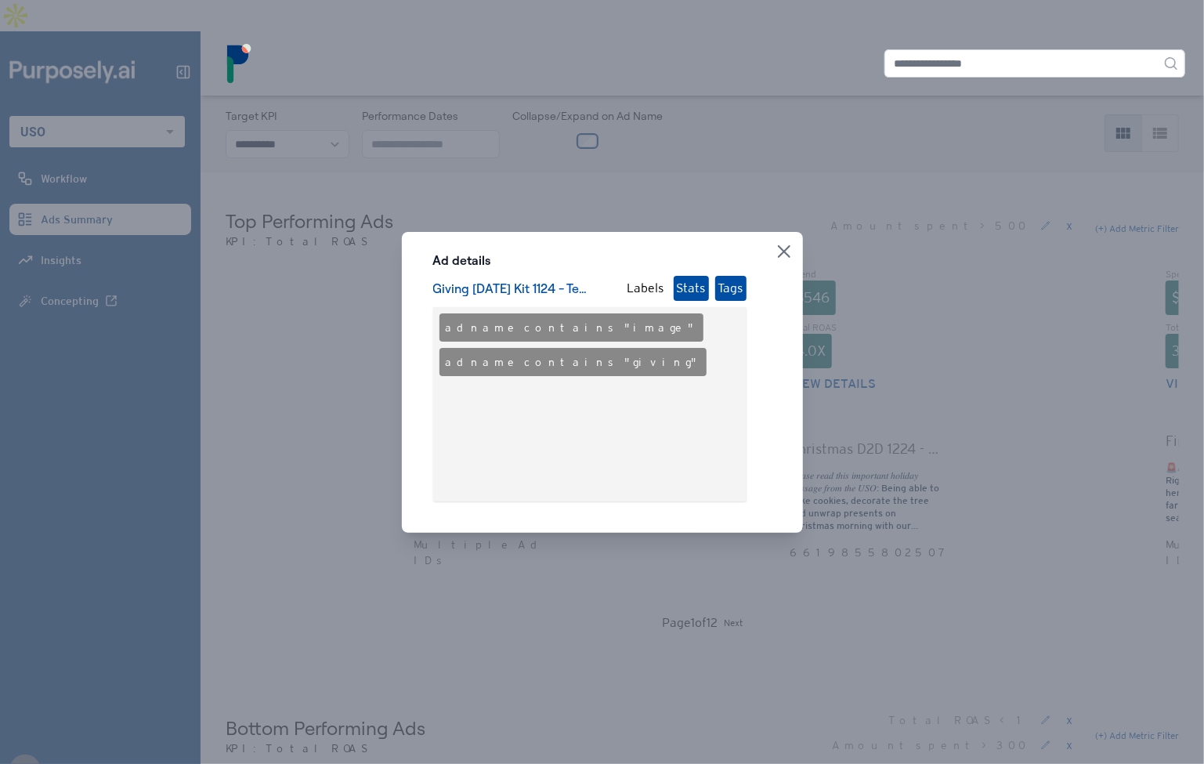
click at [693, 291] on button "Stats" at bounding box center [690, 288] width 35 height 25
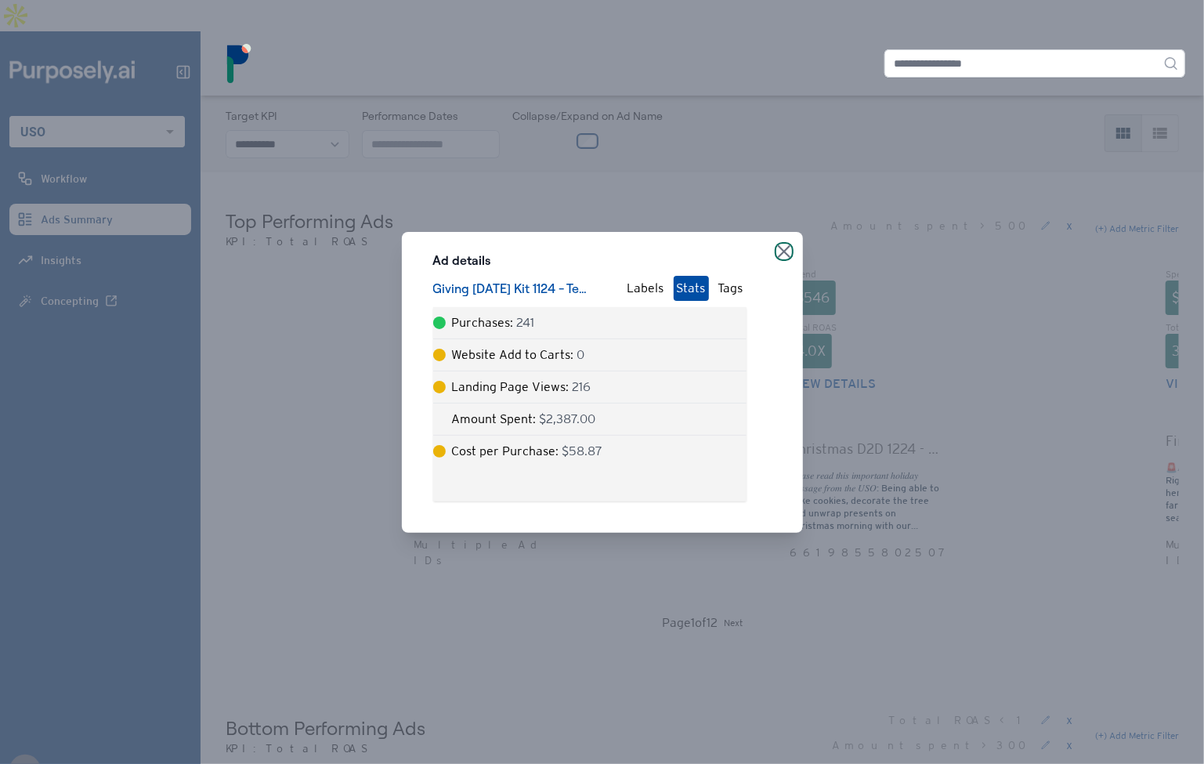
click at [784, 247] on icon "button" at bounding box center [784, 251] width 13 height 13
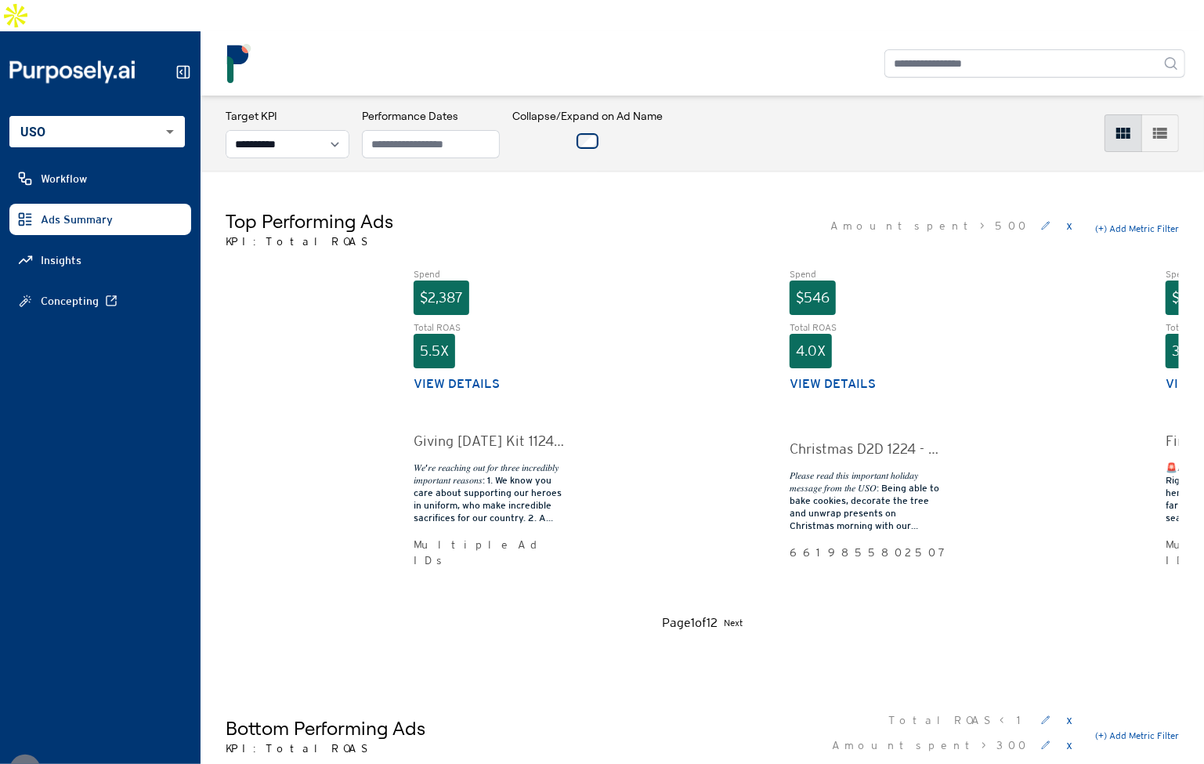
click at [677, 208] on div "Top Performing Ads KPI: Total ROAS Amount spent > 500 x (+) Add Metric Filter" at bounding box center [702, 228] width 953 height 41
click at [457, 374] on button "View details" at bounding box center [456, 383] width 86 height 19
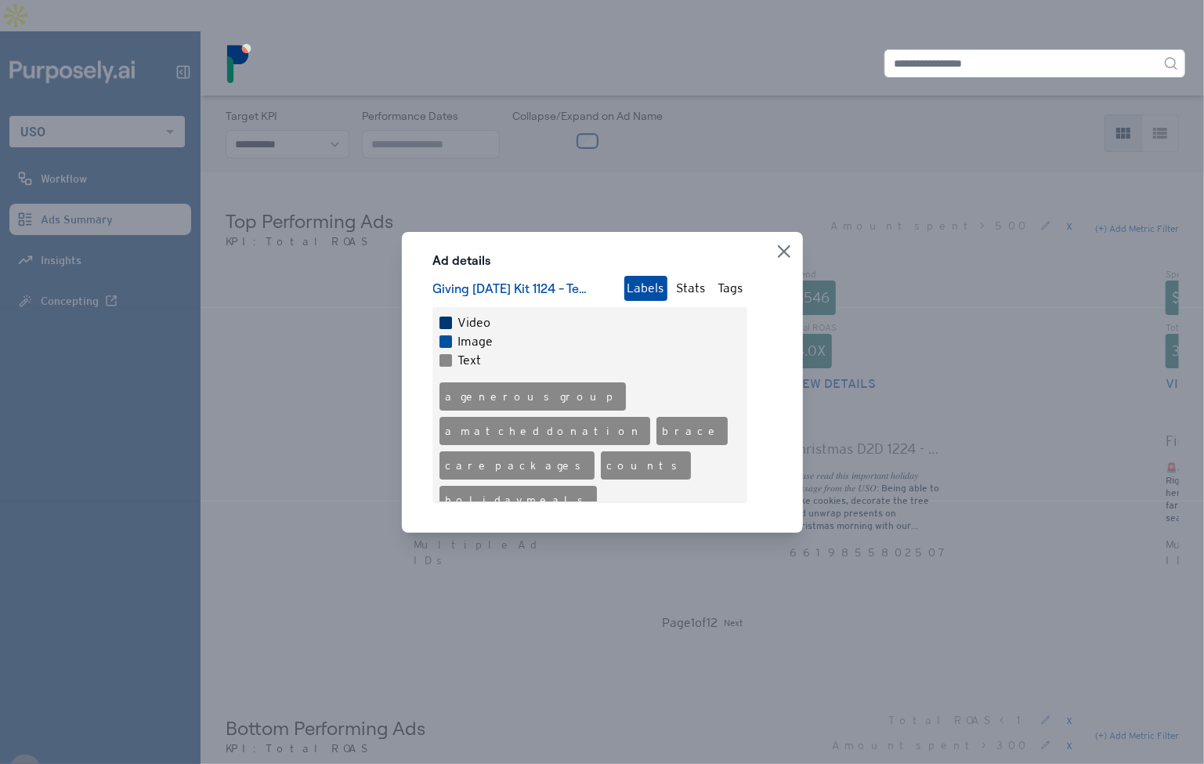
click at [616, 200] on div "Close Ad details Giving Tuesday Kit 1124 - Text 5 - Image 3 Labels Stats Tags V…" at bounding box center [602, 382] width 1204 height 764
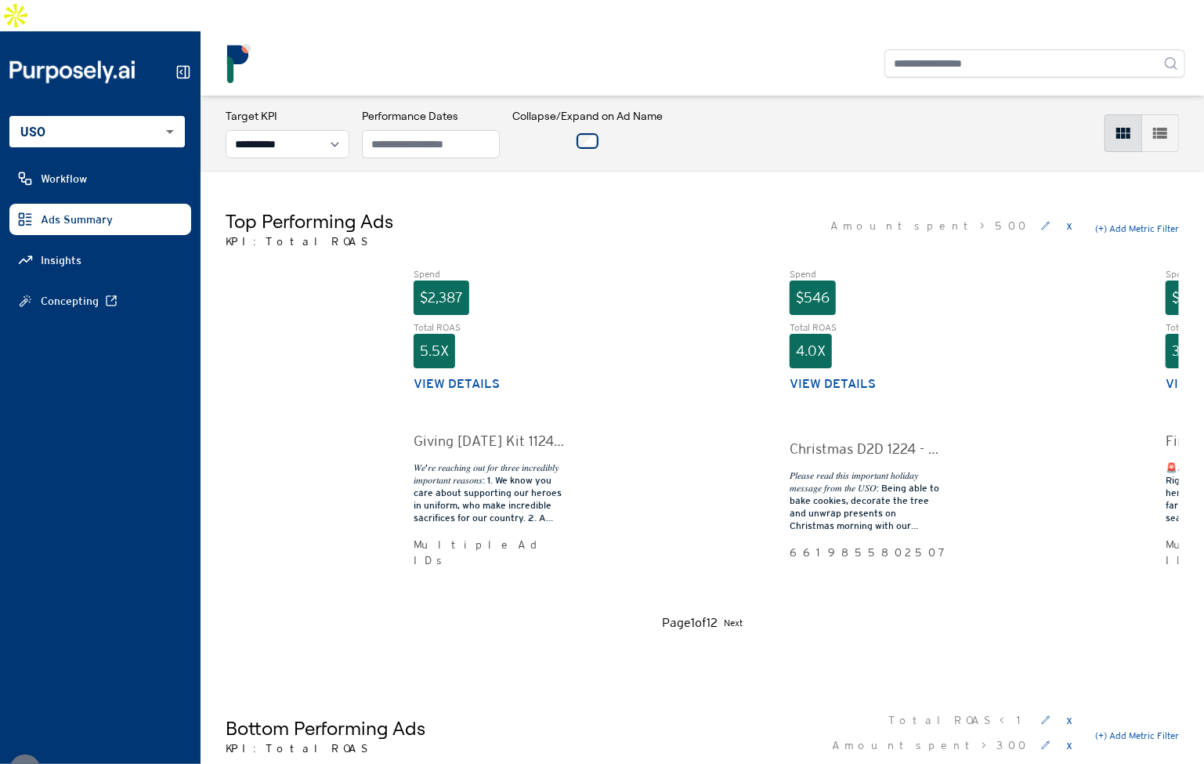
click at [616, 208] on div "Top Performing Ads KPI: Total ROAS Amount spent > 500 x (+) Add Metric Filter" at bounding box center [702, 228] width 953 height 41
